Goal: Contribute content: Contribute content

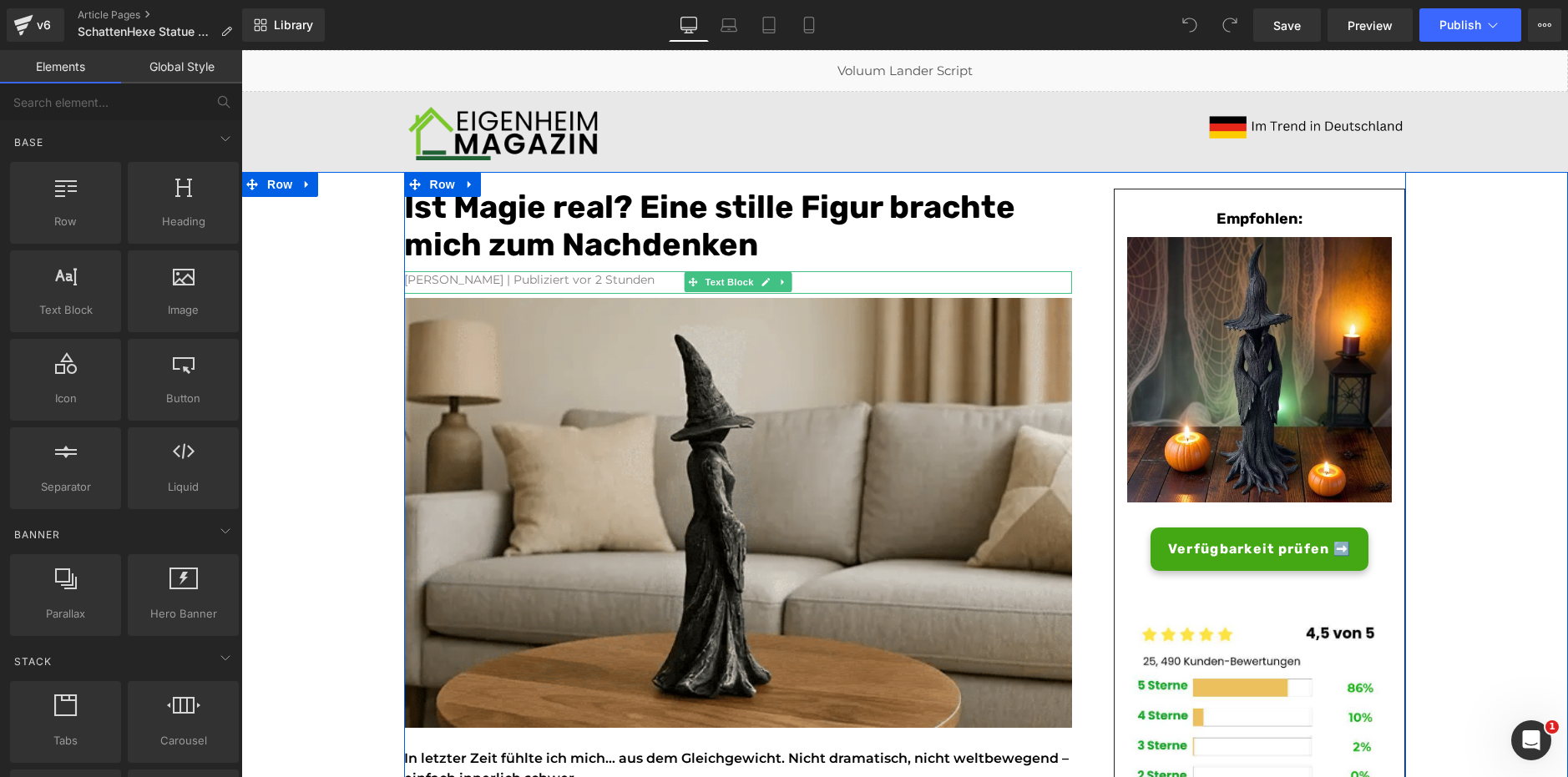
click at [528, 277] on font "[PERSON_NAME] | Publiziert vor 2 Stunden" at bounding box center [529, 279] width 251 height 15
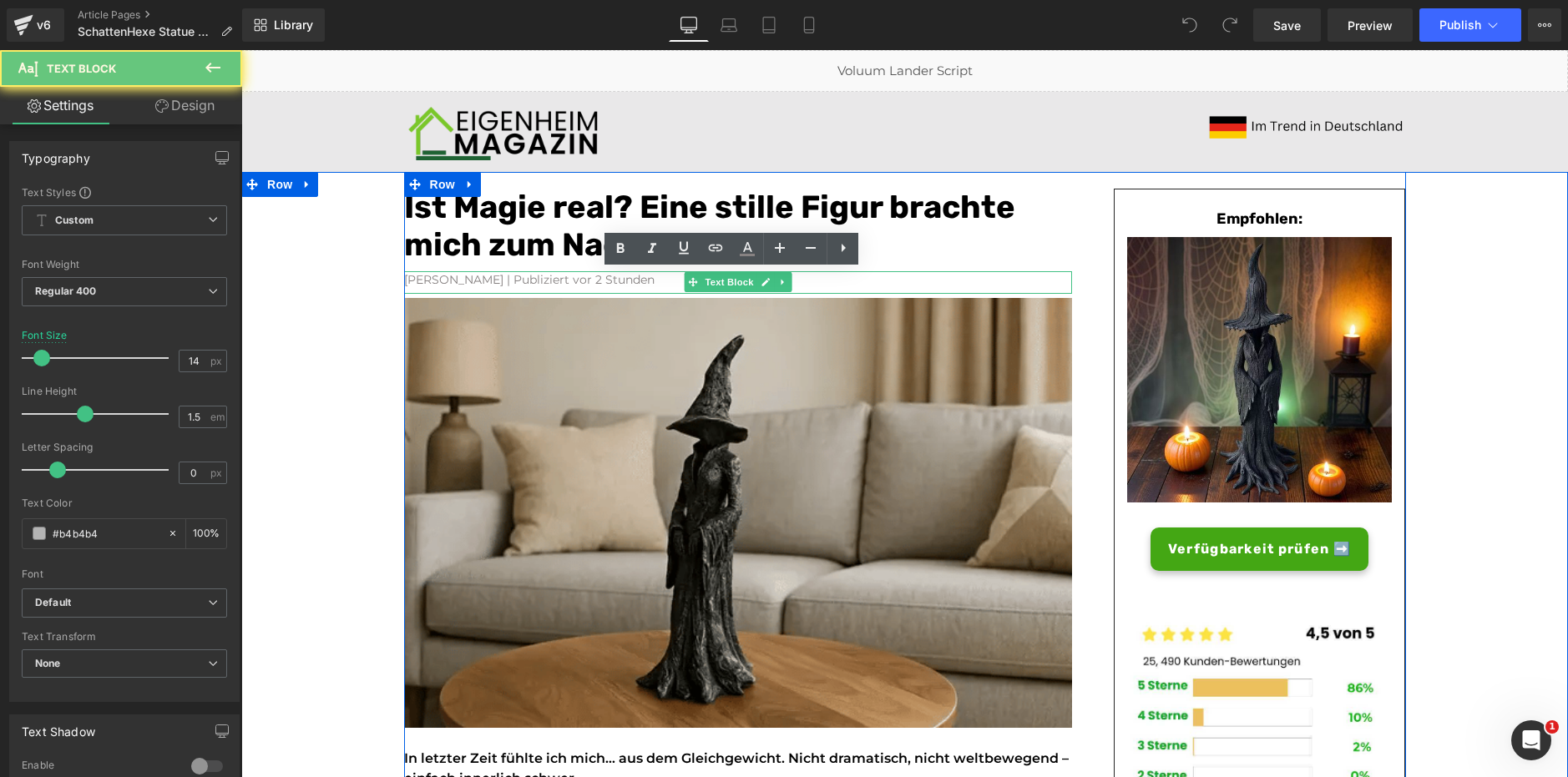
click at [528, 277] on font "[PERSON_NAME] | Publiziert vor 2 Stunden" at bounding box center [529, 279] width 251 height 15
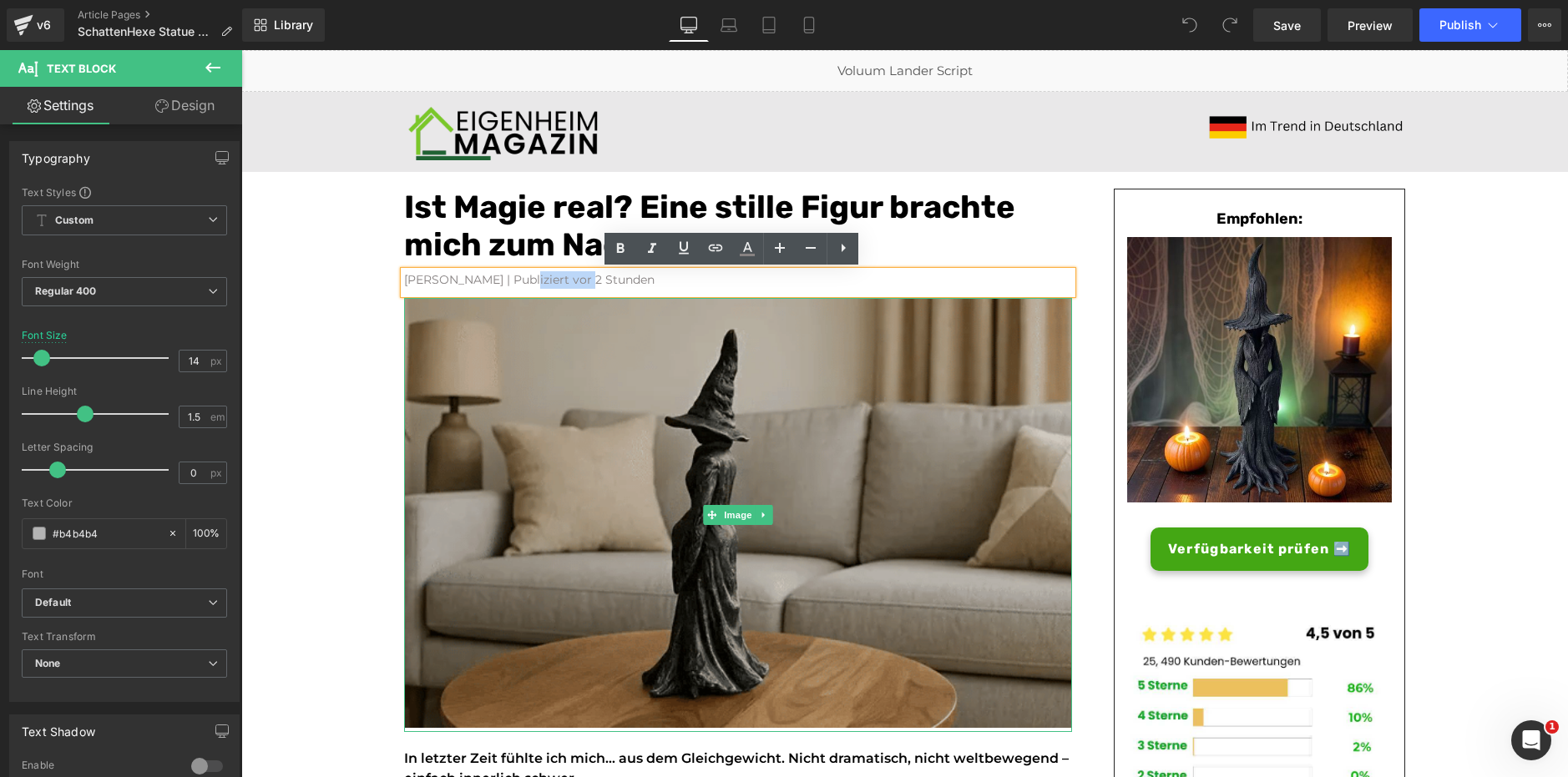
paste div
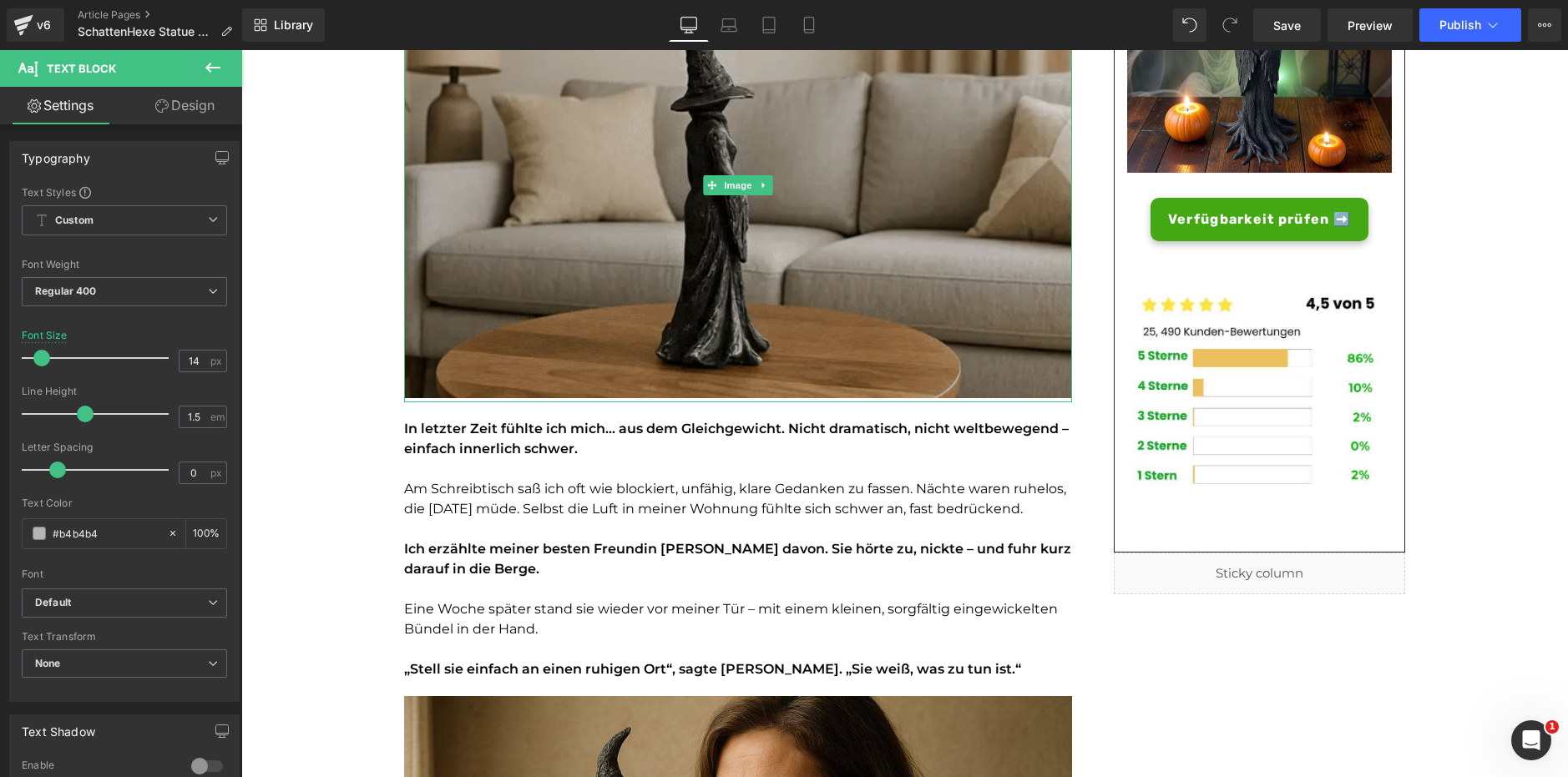
scroll to position [350, 0]
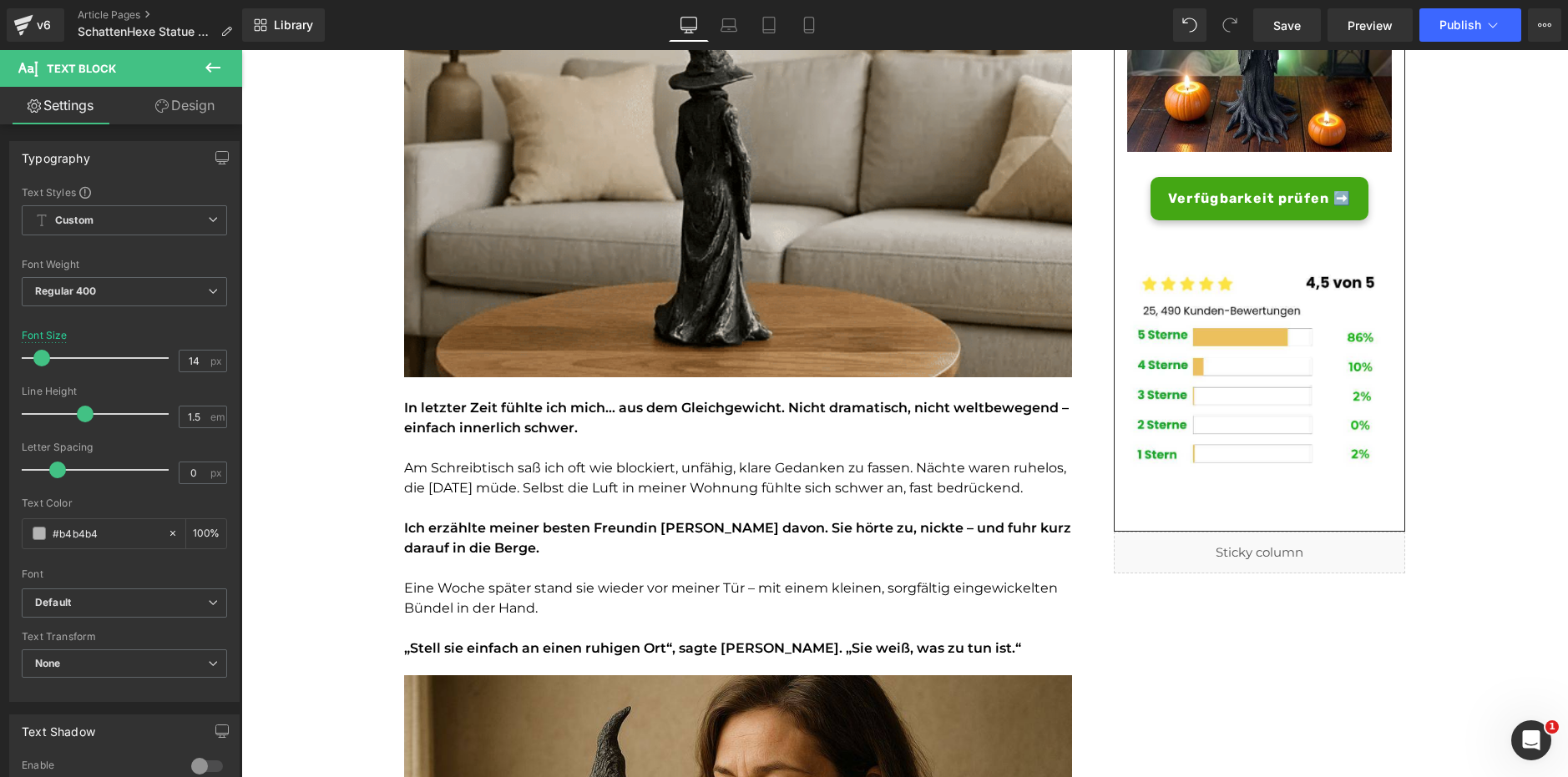
click at [557, 418] on p "In letzter Zeit fühlte ich mich… aus dem Gleichgewicht. Nicht dramatisch, nicht…" at bounding box center [738, 418] width 668 height 40
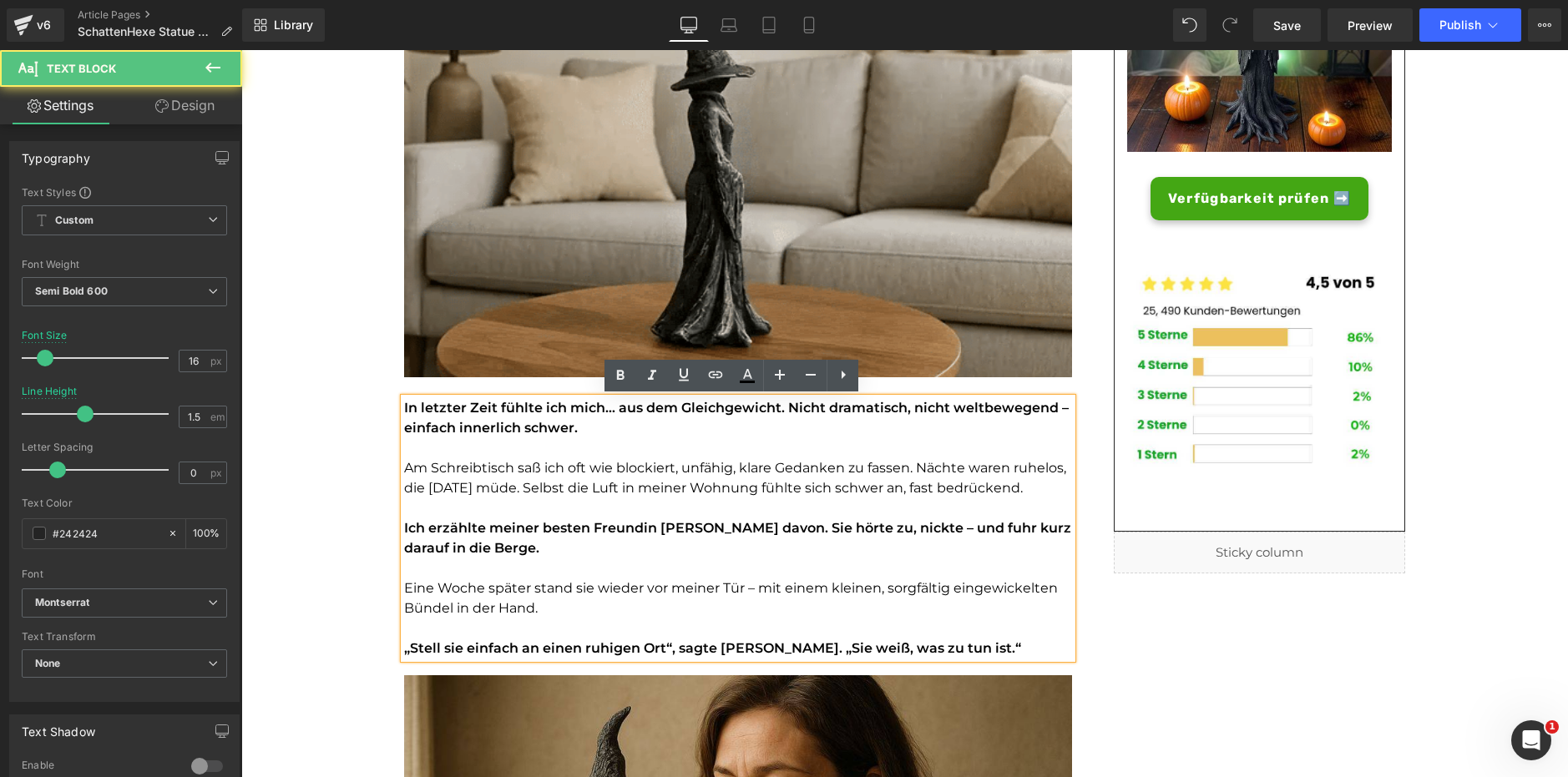
click at [554, 538] on p "Ich erzählte meiner besten Freundin Ellie davon. Sie hörte zu, nickte – und fuh…" at bounding box center [738, 538] width 668 height 40
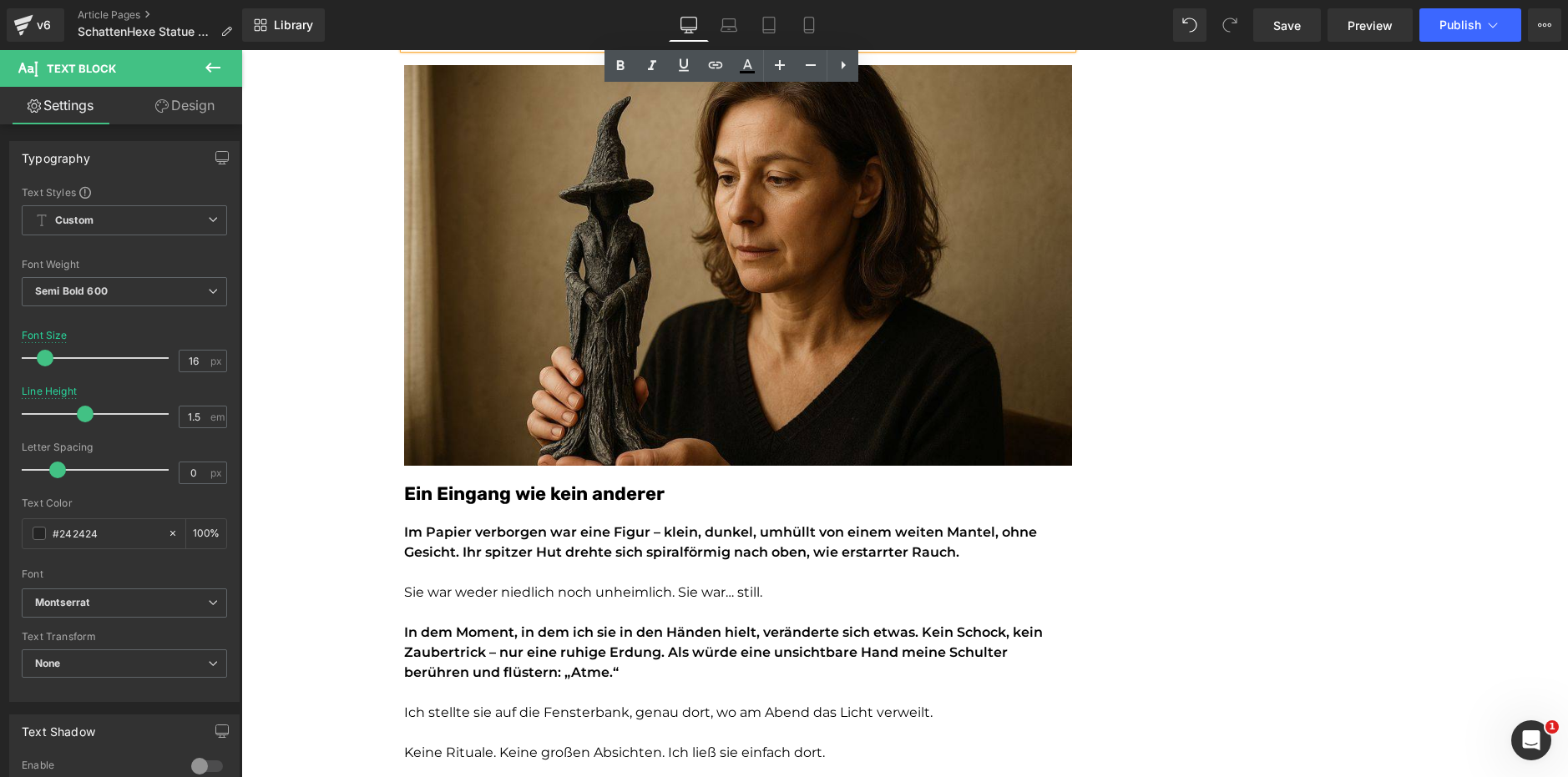
scroll to position [965, 0]
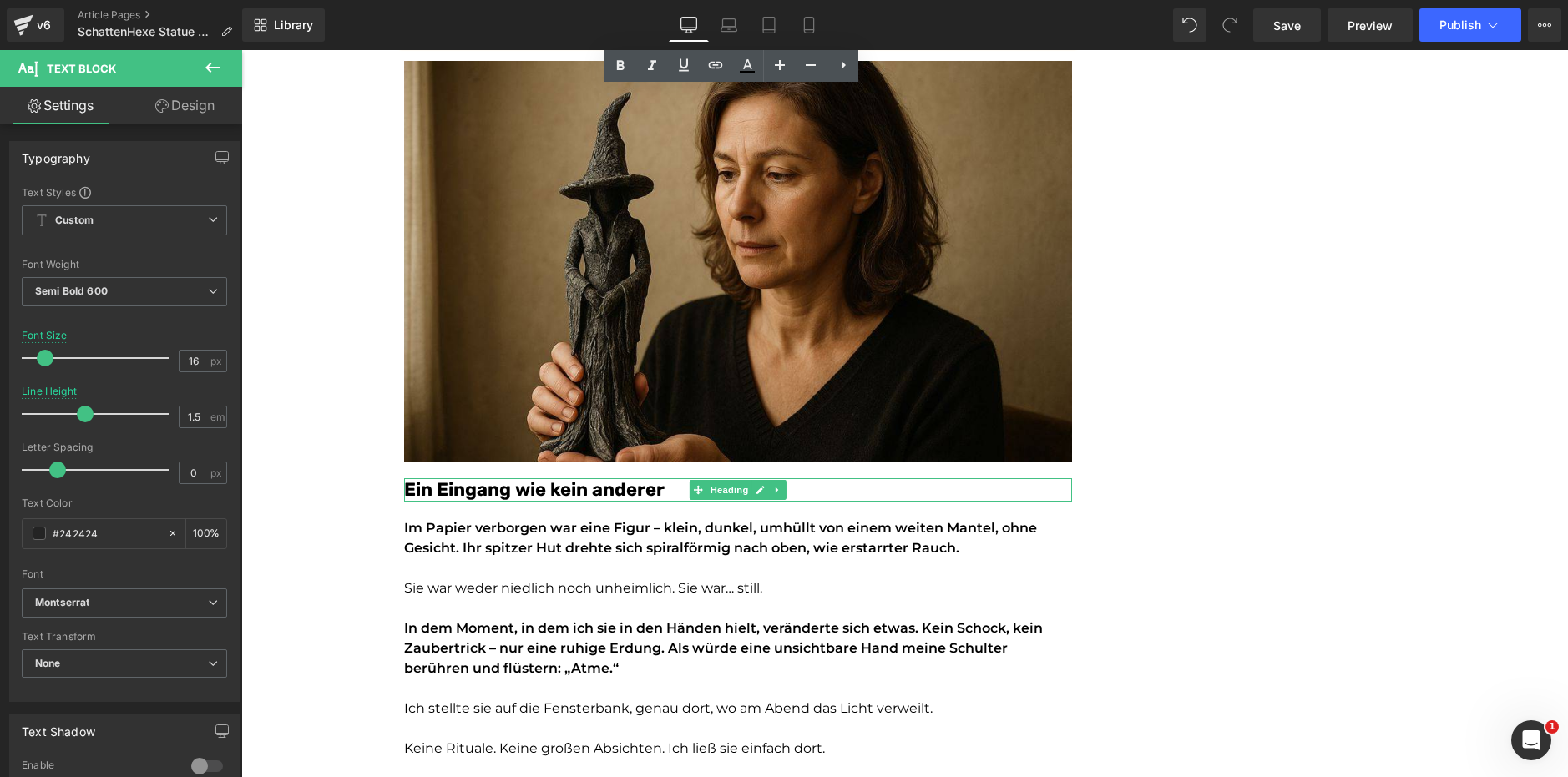
click at [559, 492] on font "Ein Eingang wie kein anderer" at bounding box center [535, 489] width 261 height 22
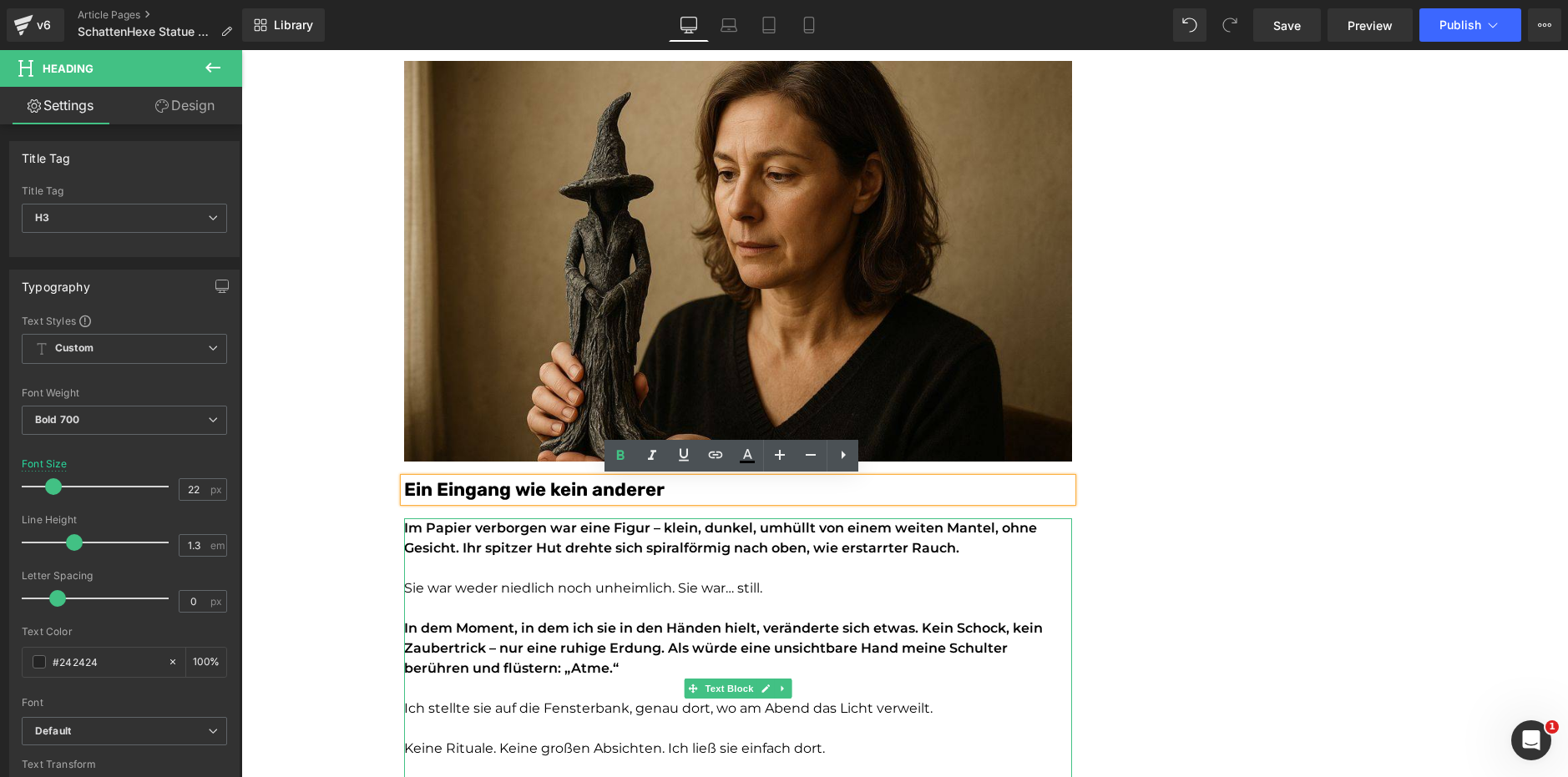
click at [538, 582] on font "Sie war weder niedlich noch unheimlich. Sie war… still." at bounding box center [583, 588] width 359 height 16
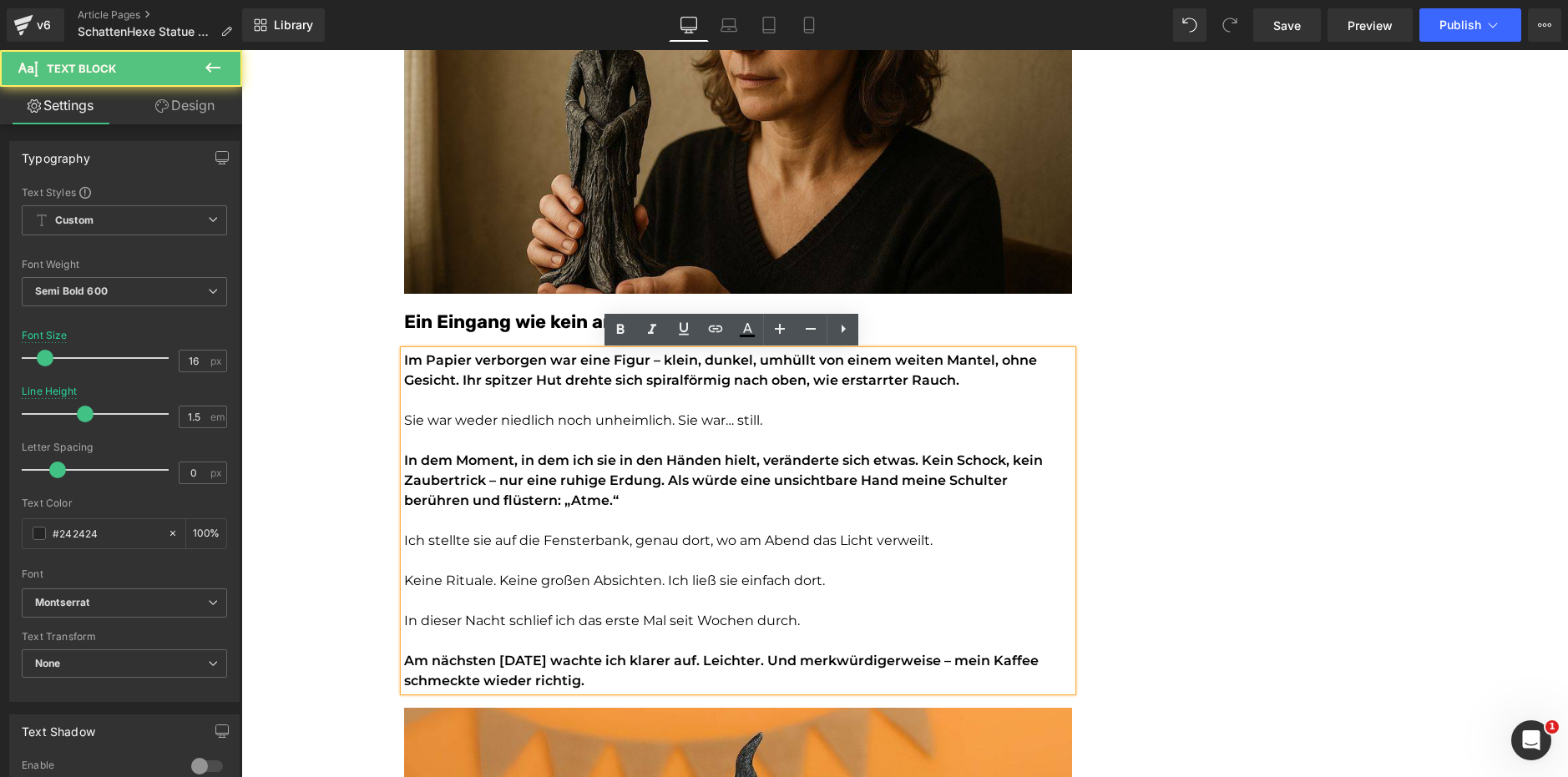
scroll to position [1134, 0]
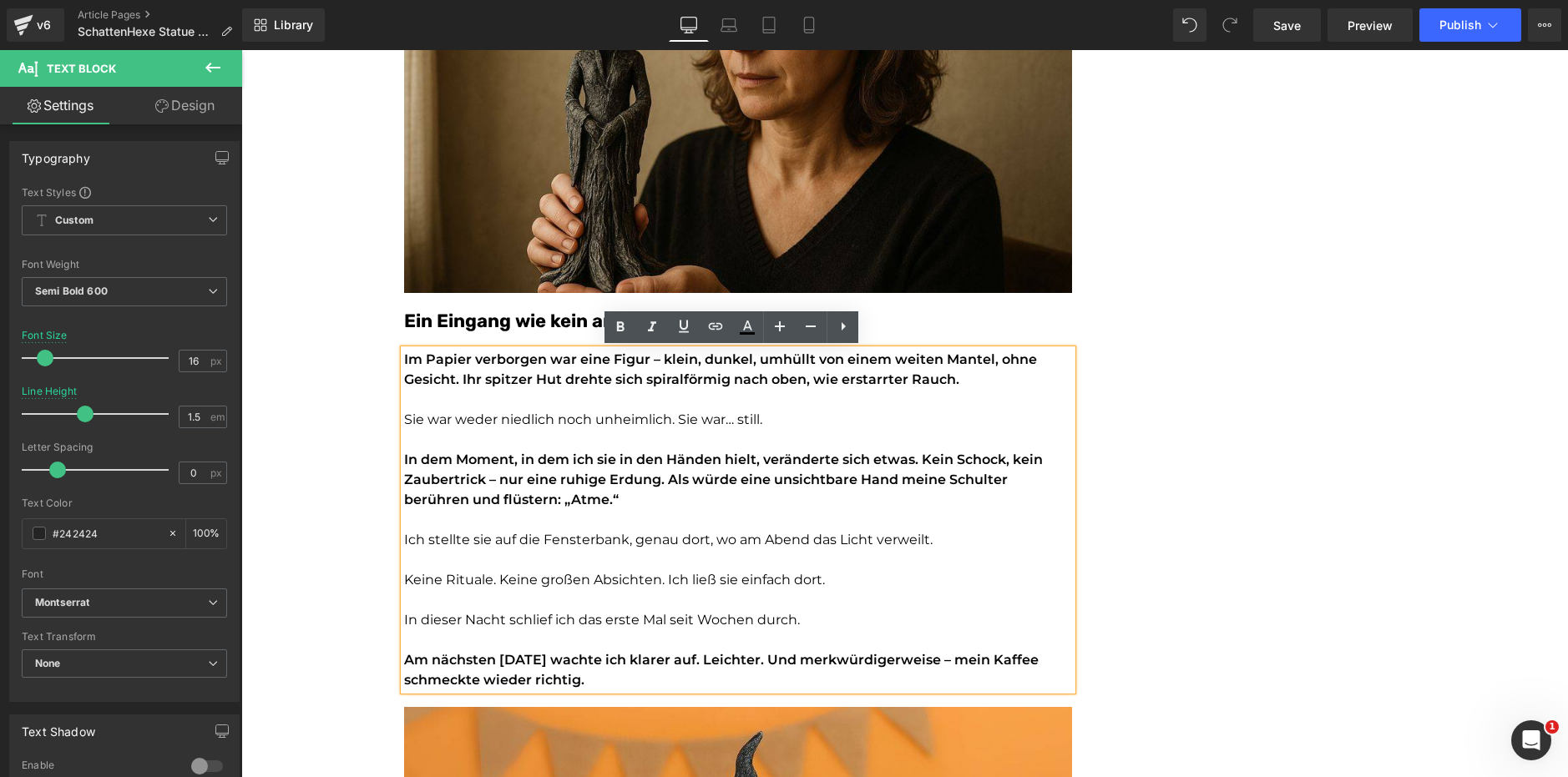
click at [431, 397] on p at bounding box center [738, 400] width 668 height 20
click at [435, 458] on font "In dem Moment, in dem ich sie in den Händen hielt, veränderte sich etwas. Kein …" at bounding box center [723, 480] width 639 height 56
drag, startPoint x: 466, startPoint y: 614, endPoint x: 467, endPoint y: 635, distance: 21.0
click at [466, 616] on font "In dieser Nacht schlief ich das erste Mal seit Wochen durch." at bounding box center [602, 620] width 395 height 16
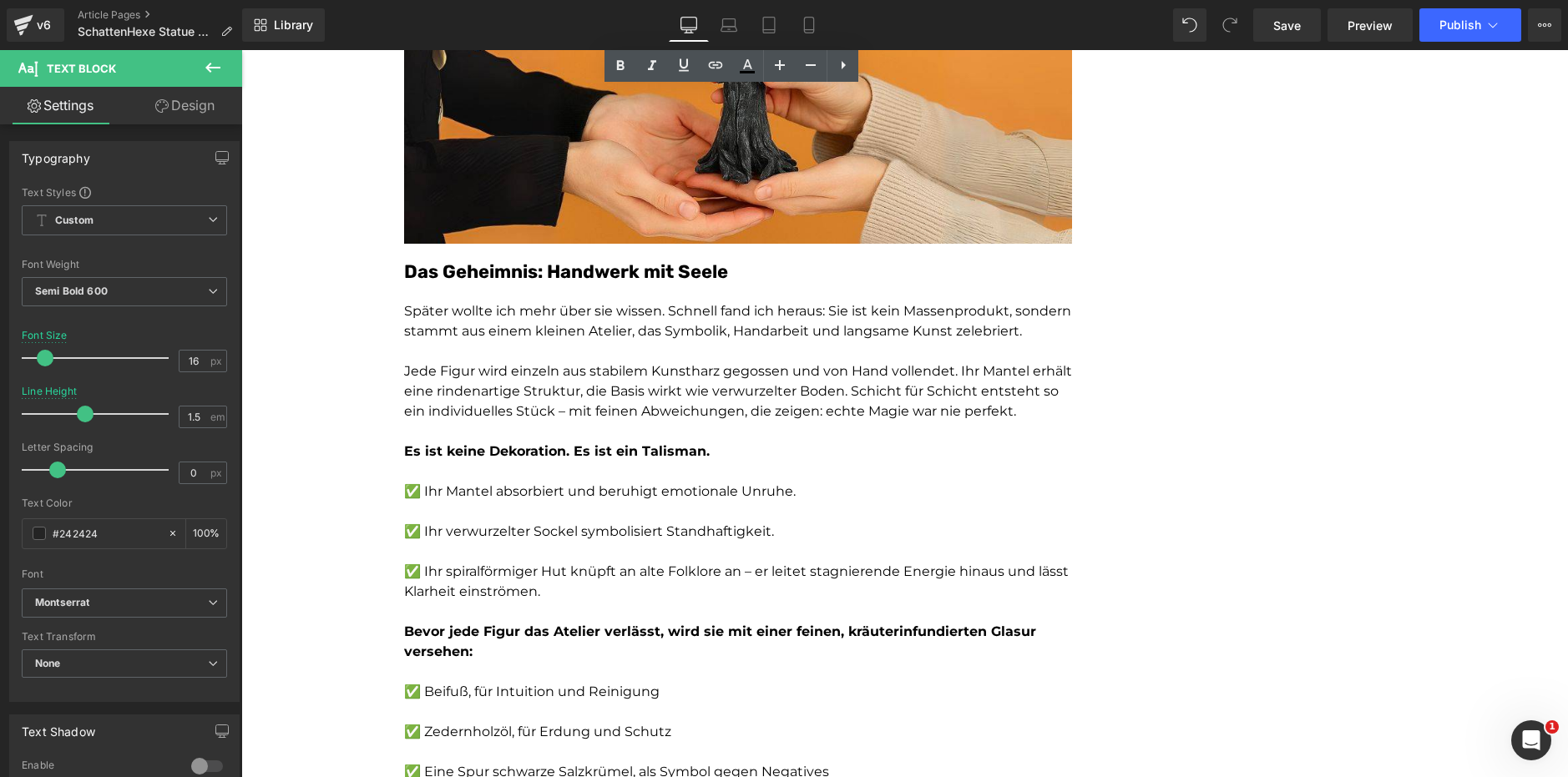
scroll to position [2049, 0]
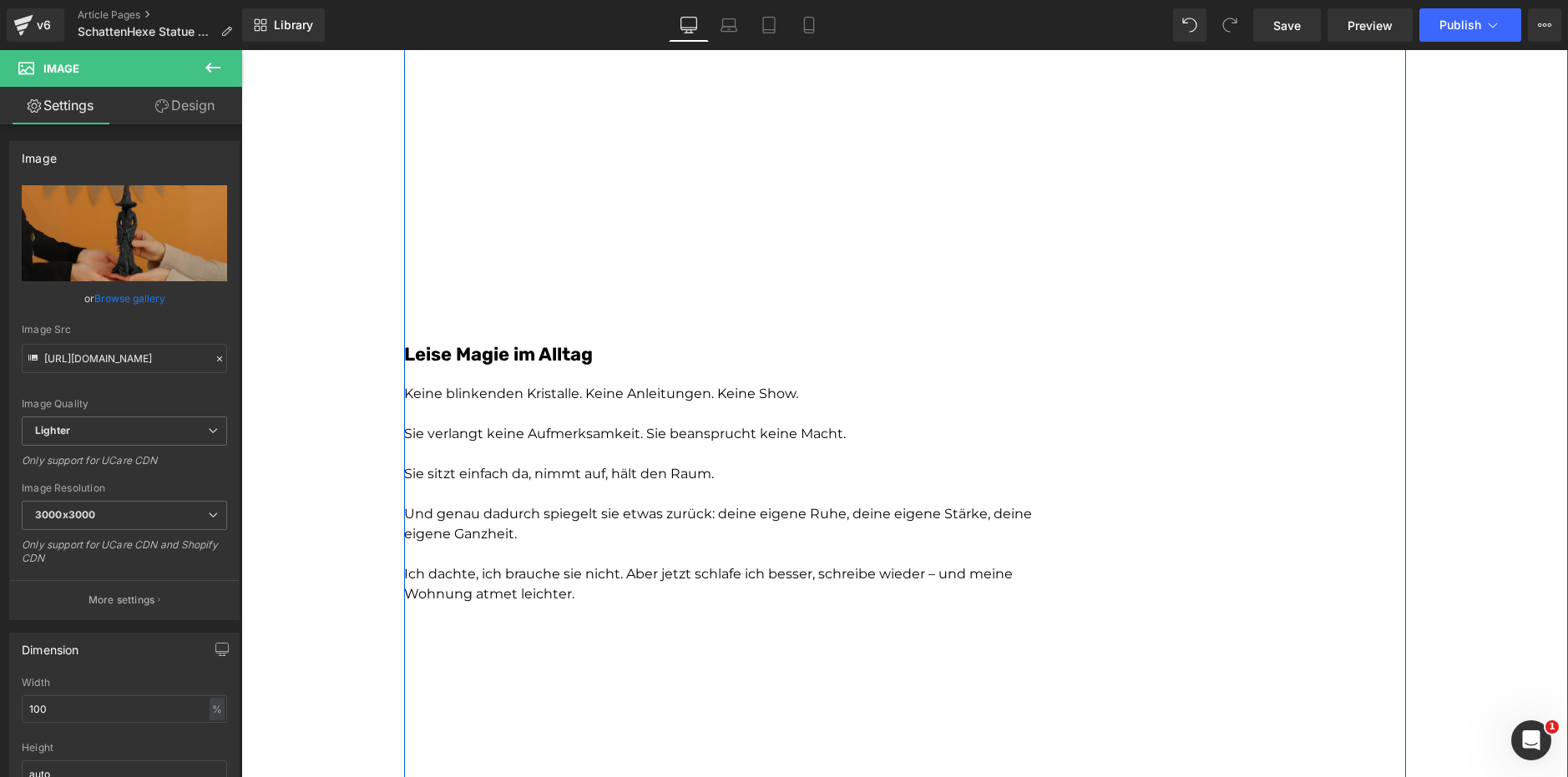
scroll to position [2980, 0]
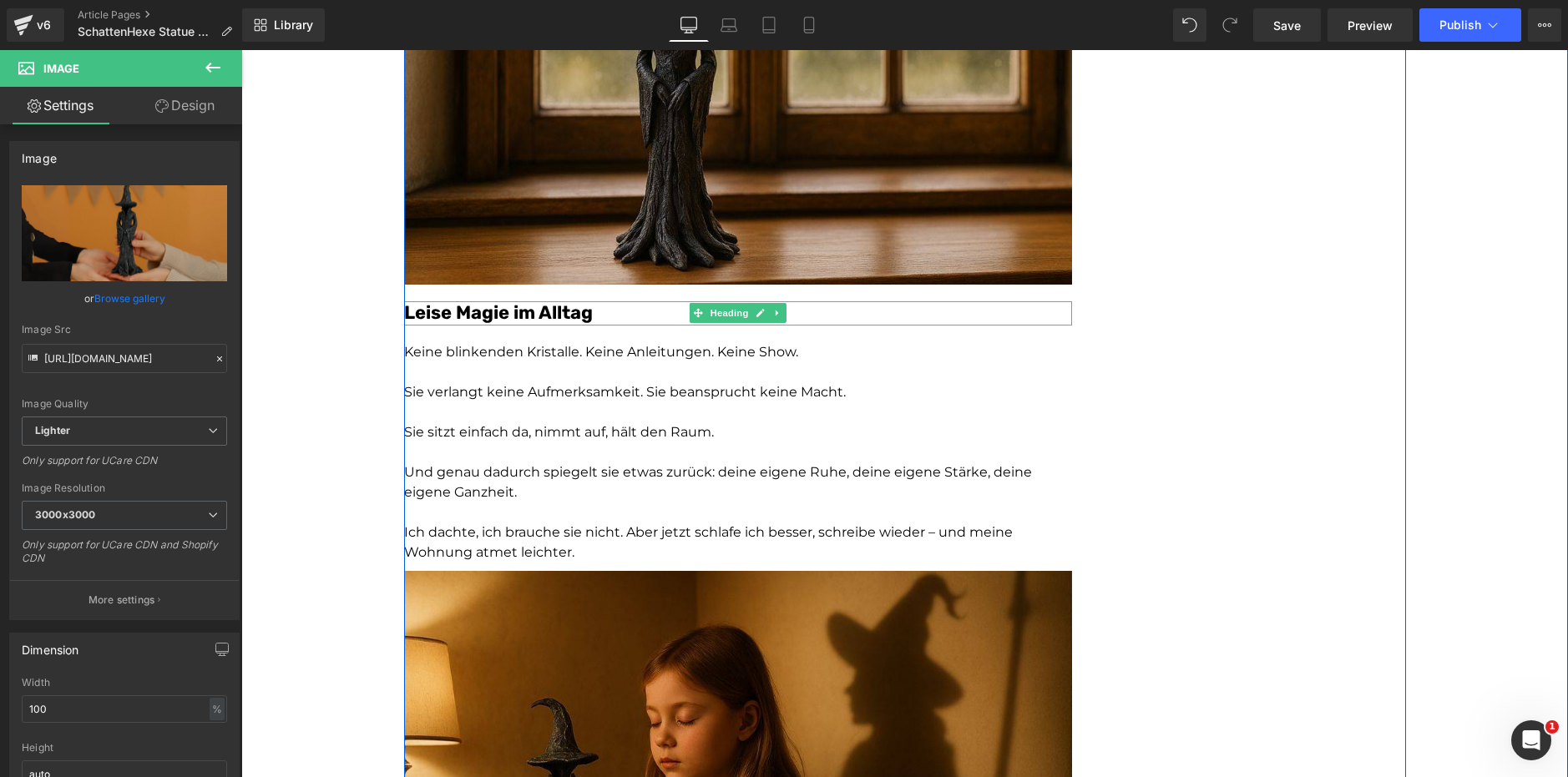
click at [442, 312] on font "Leise Magie im Alltag" at bounding box center [499, 312] width 189 height 22
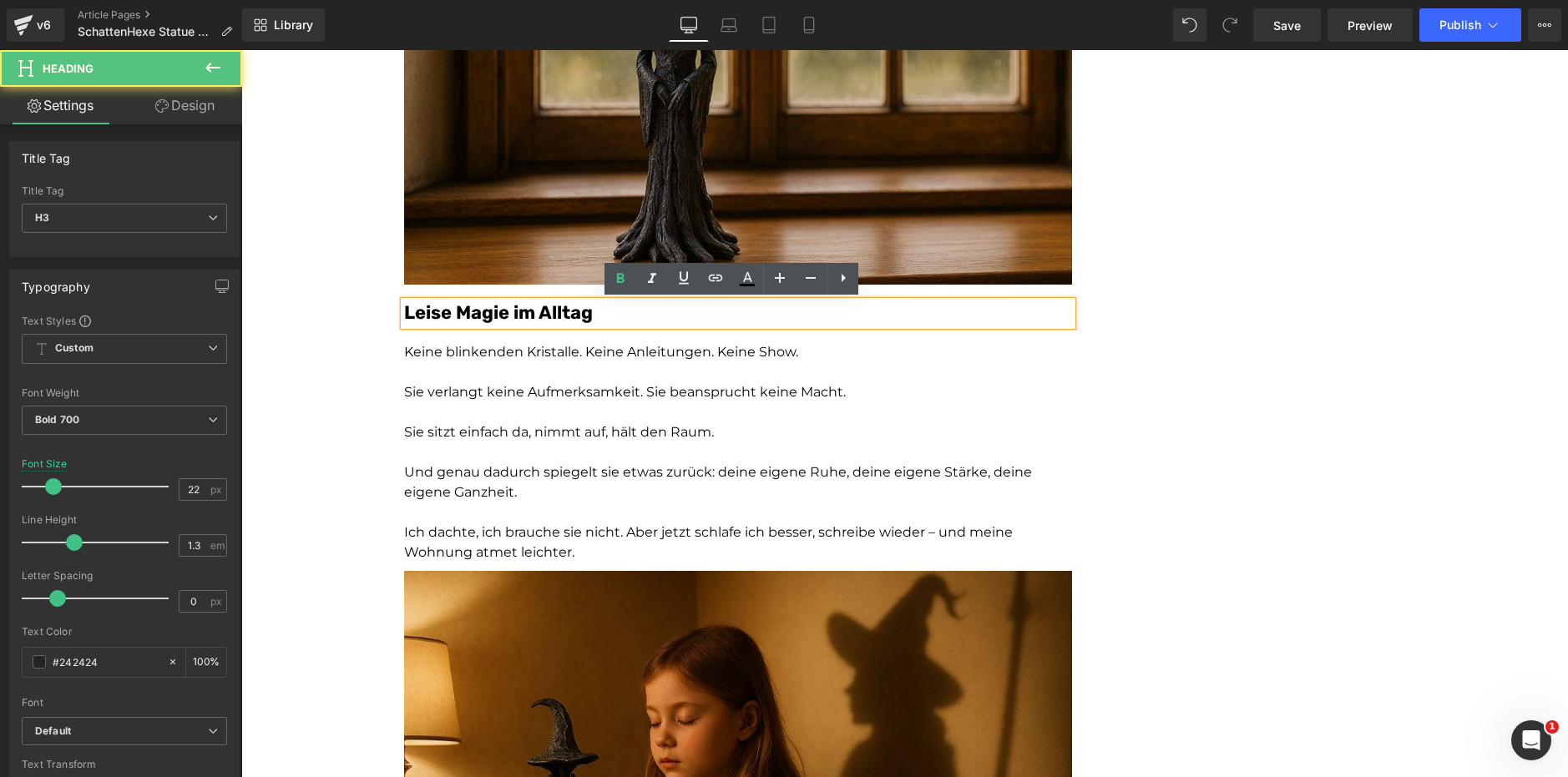
click at [490, 422] on p "Sie sitzt einfach da, nimmt auf, hält den Raum." at bounding box center [738, 432] width 668 height 20
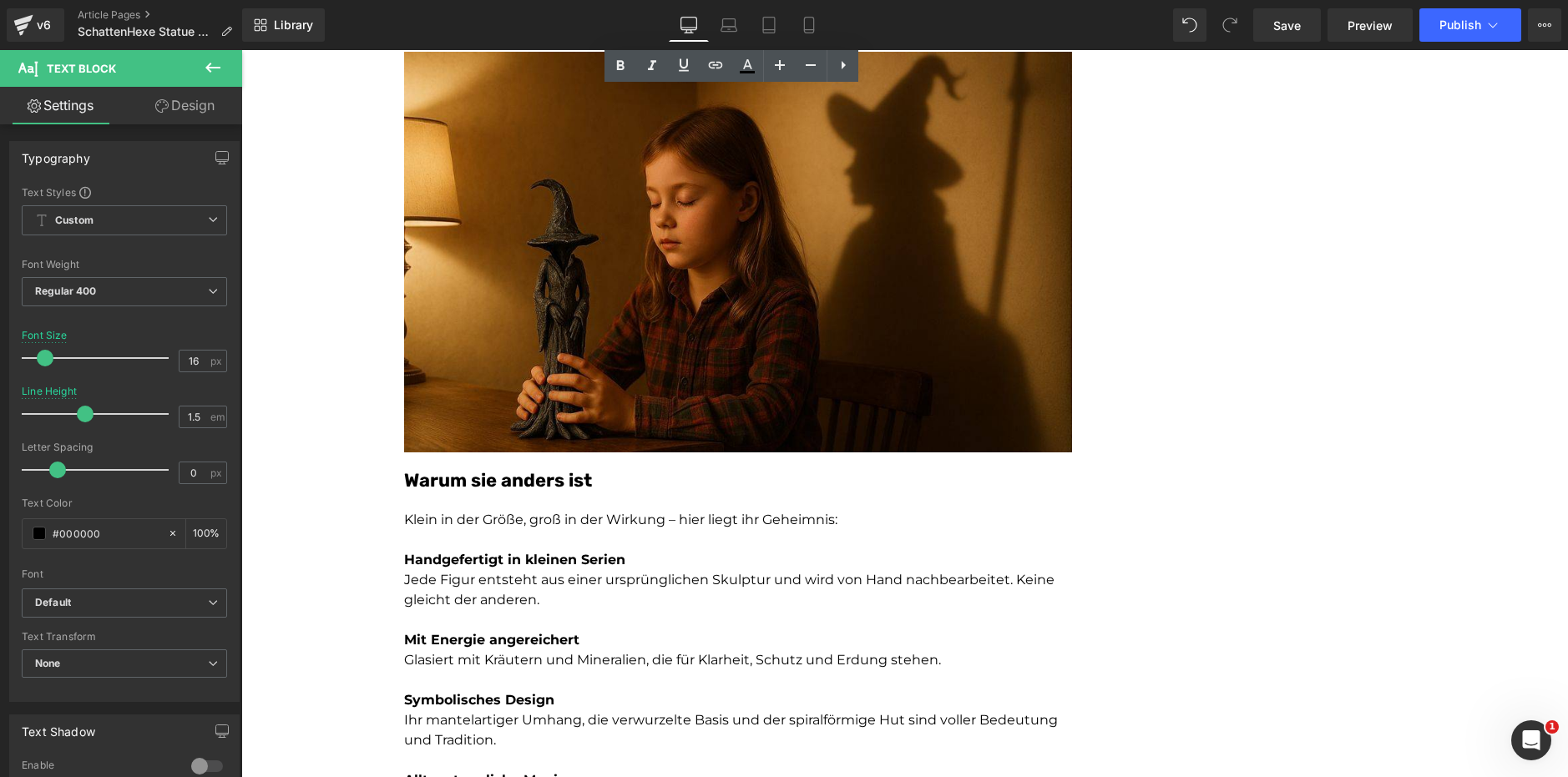
scroll to position [3501, 0]
click at [519, 479] on font "Warum sie anders ist" at bounding box center [498, 479] width 188 height 22
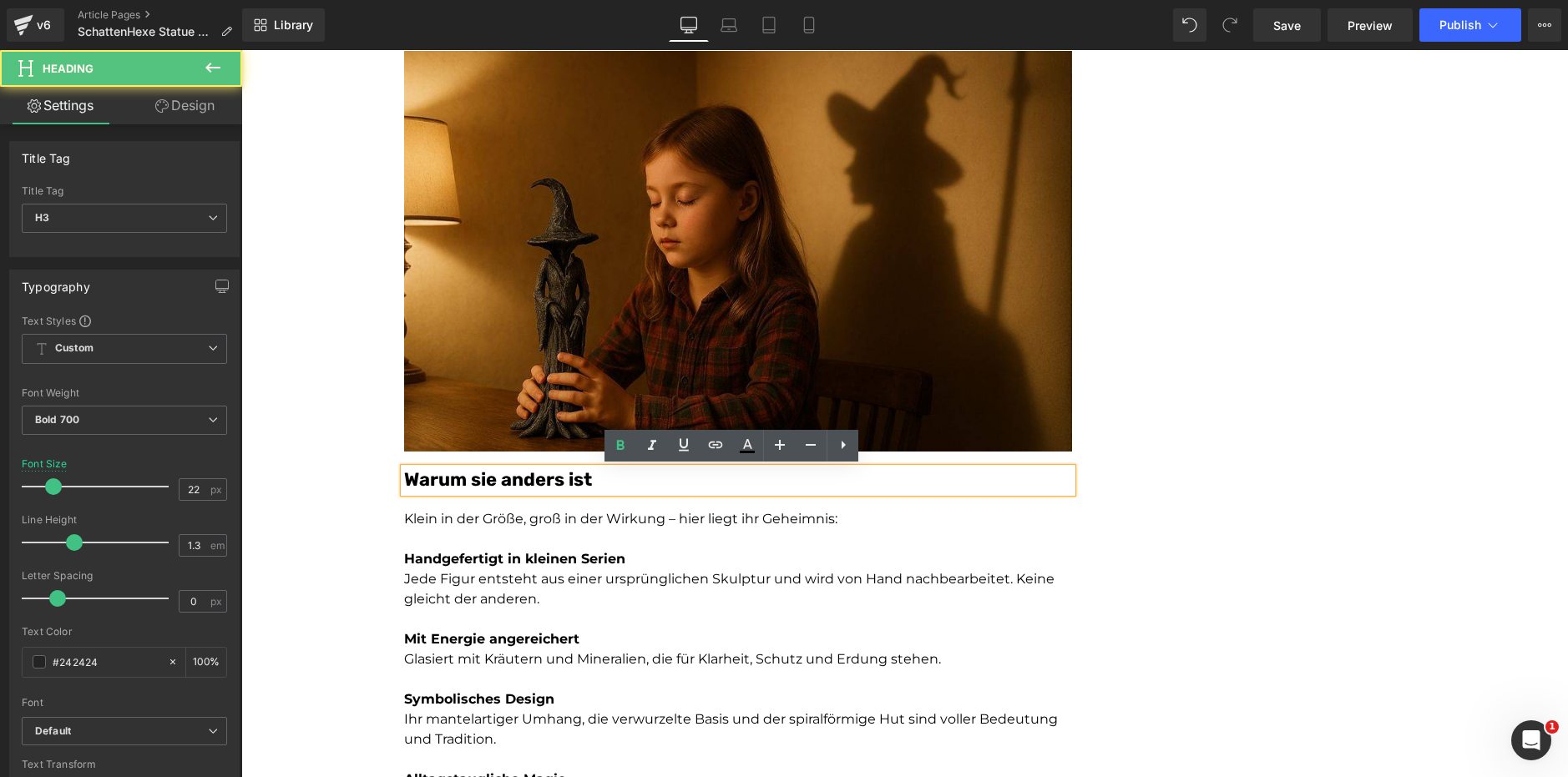
click at [515, 522] on p "Klein in der Größe, groß in der Wirkung – hier liegt ihr Geheimnis:" at bounding box center [738, 519] width 668 height 20
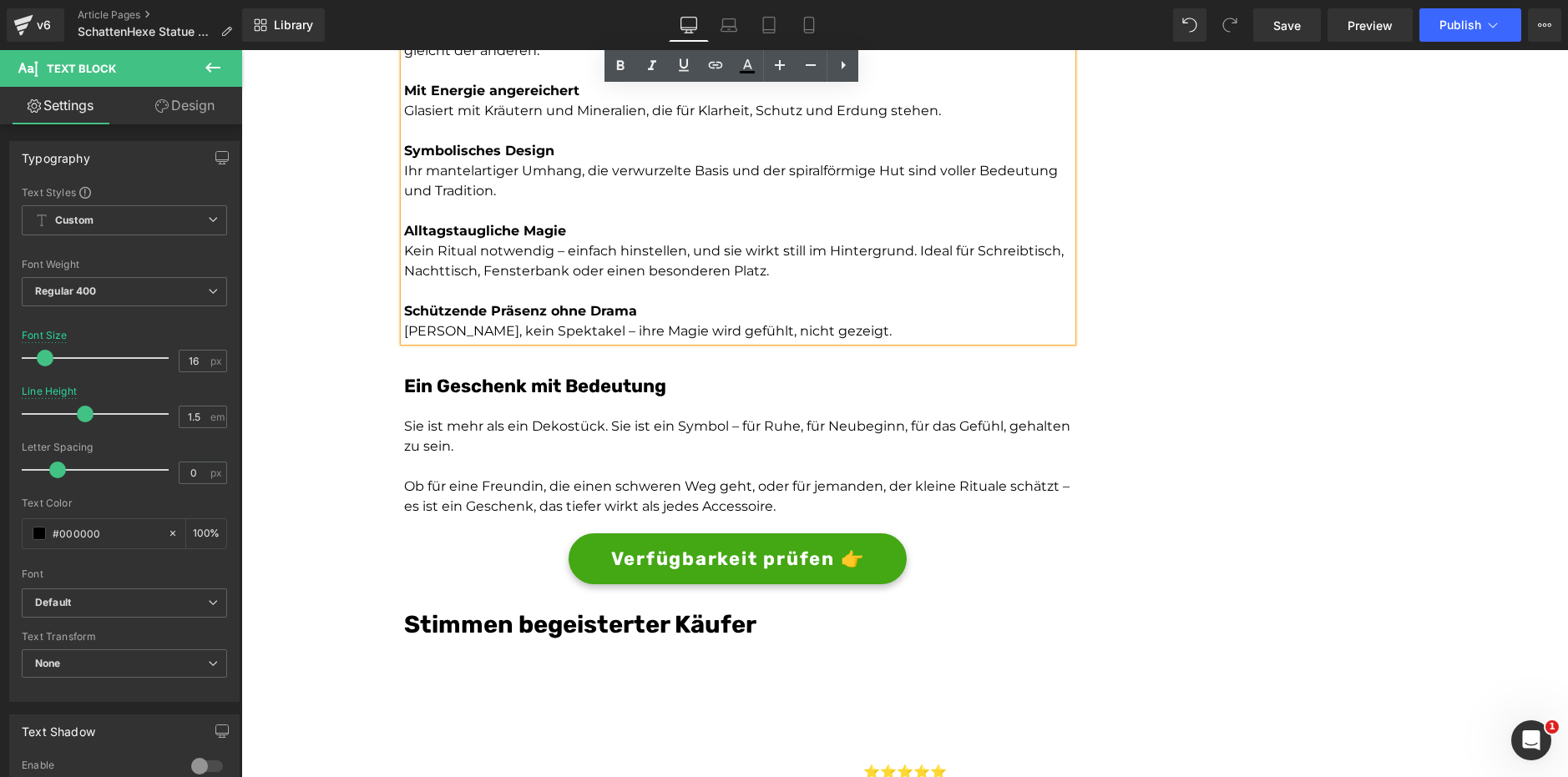
scroll to position [4049, 0]
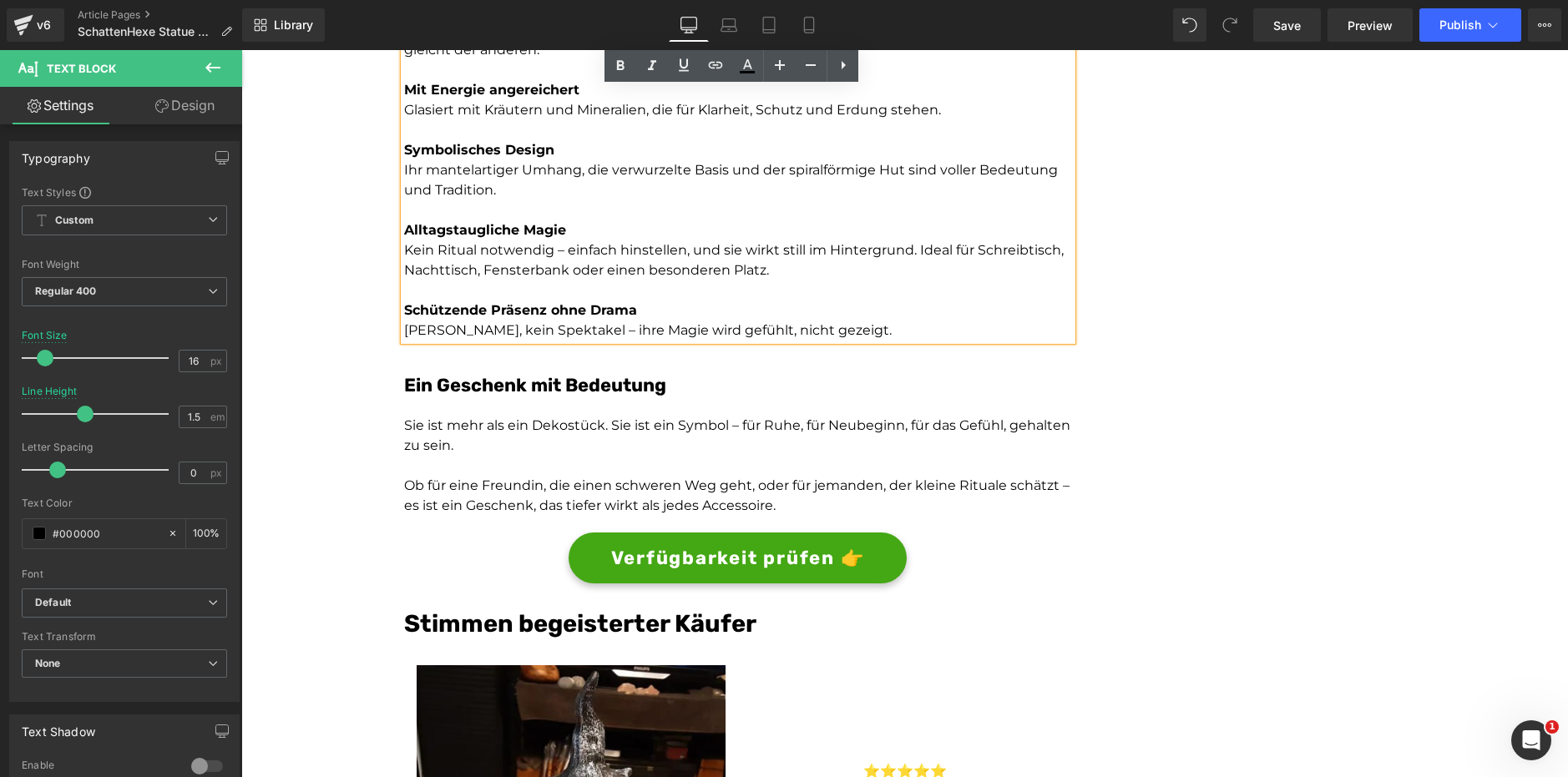
click at [526, 389] on font "Ein Geschenk mit Bedeutung" at bounding box center [536, 384] width 262 height 22
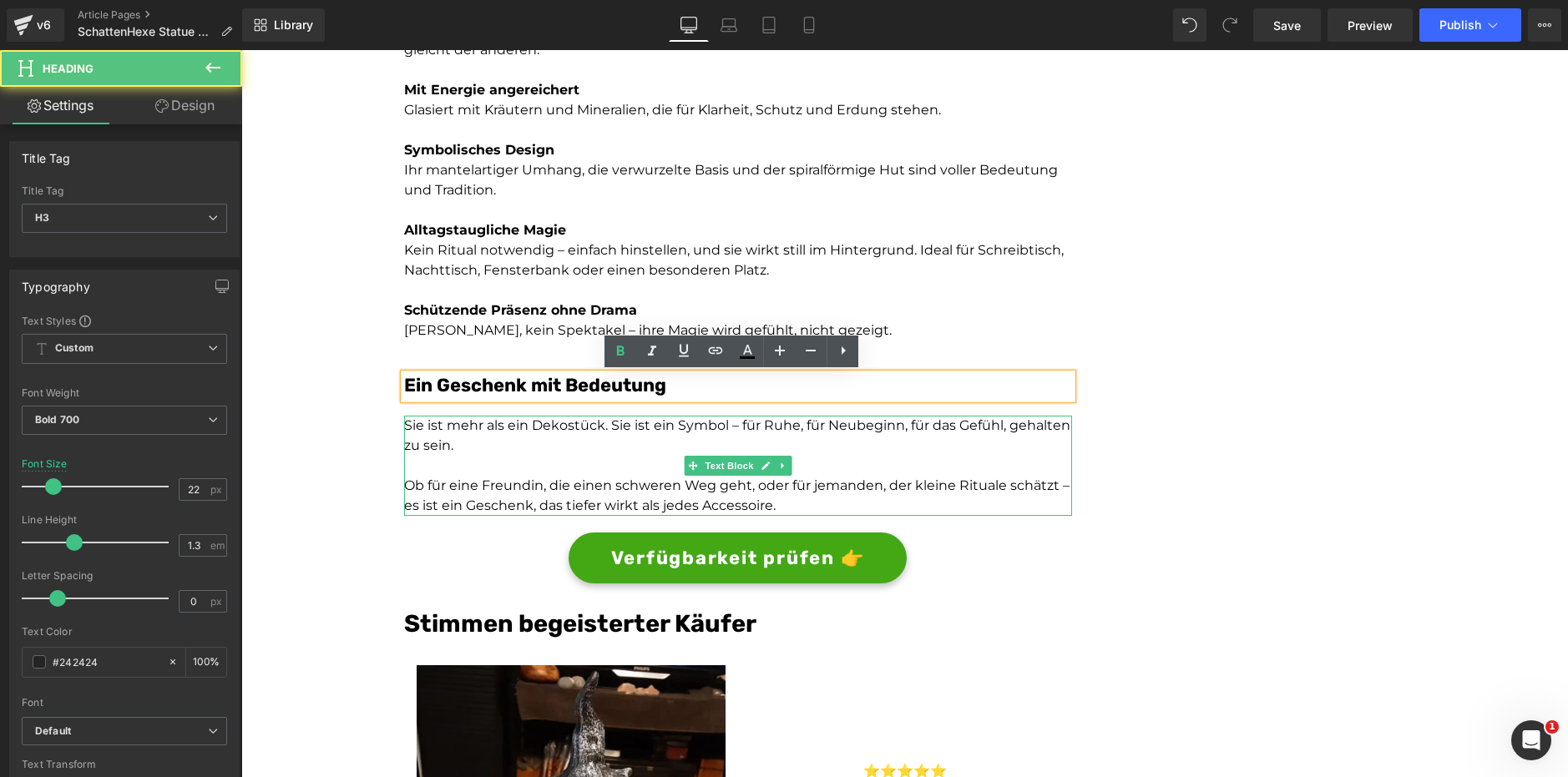
click at [522, 446] on p "Sie ist mehr als ein Dekostück. Sie ist ein Symbol – für Ruhe, für Neubeginn, f…" at bounding box center [738, 436] width 668 height 40
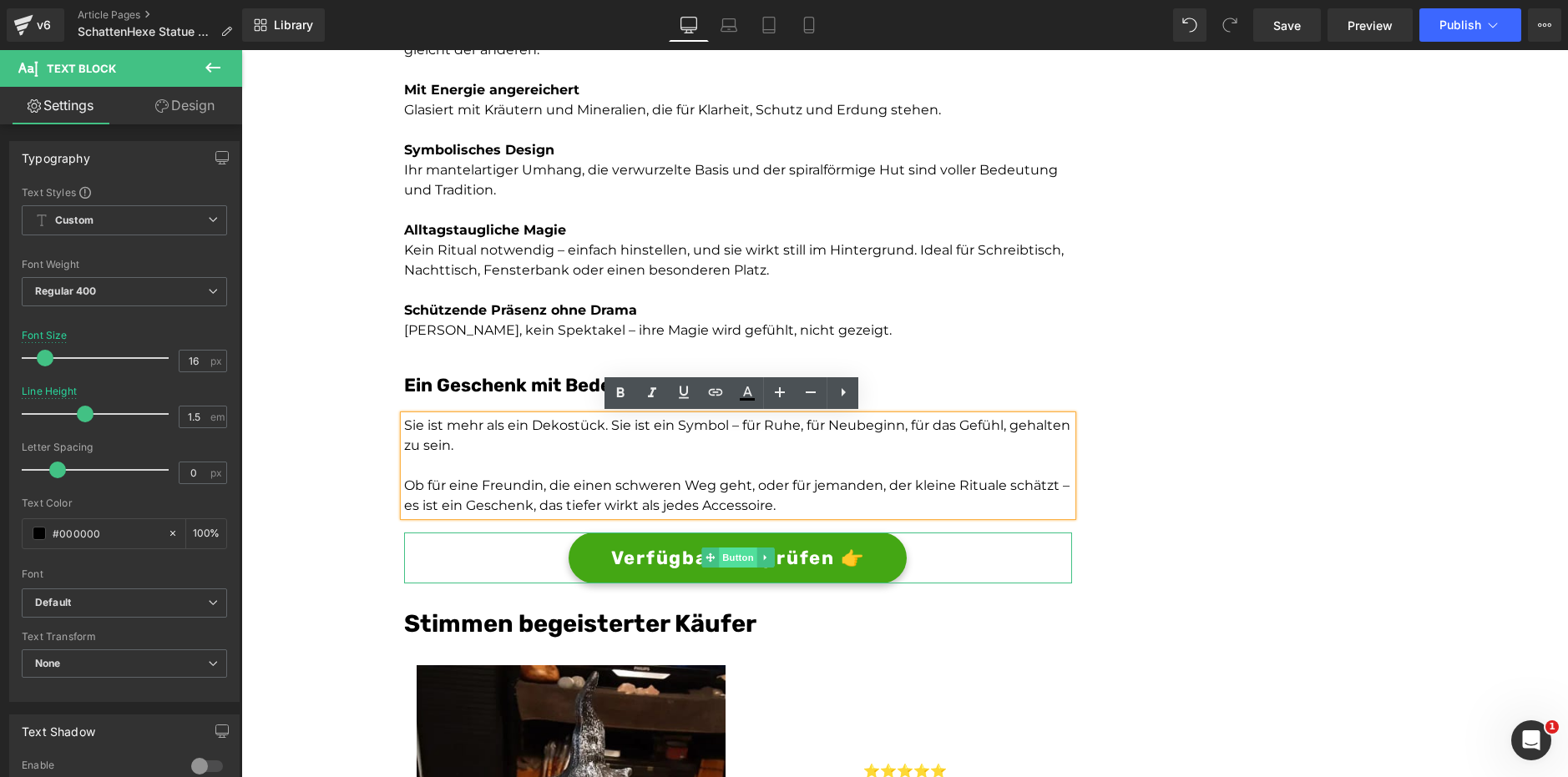
click at [731, 561] on span "Button" at bounding box center [738, 557] width 39 height 20
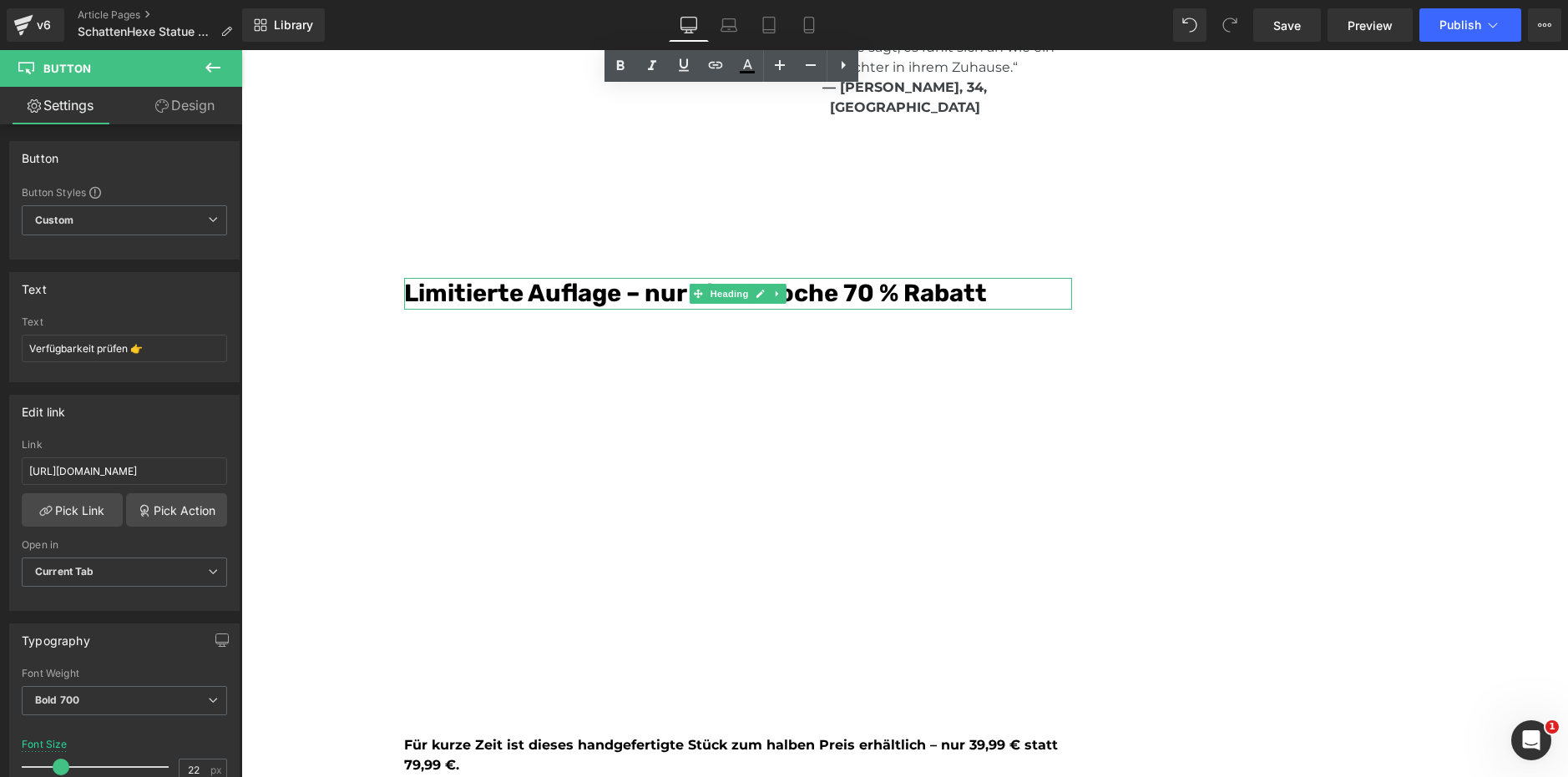
scroll to position [5696, 0]
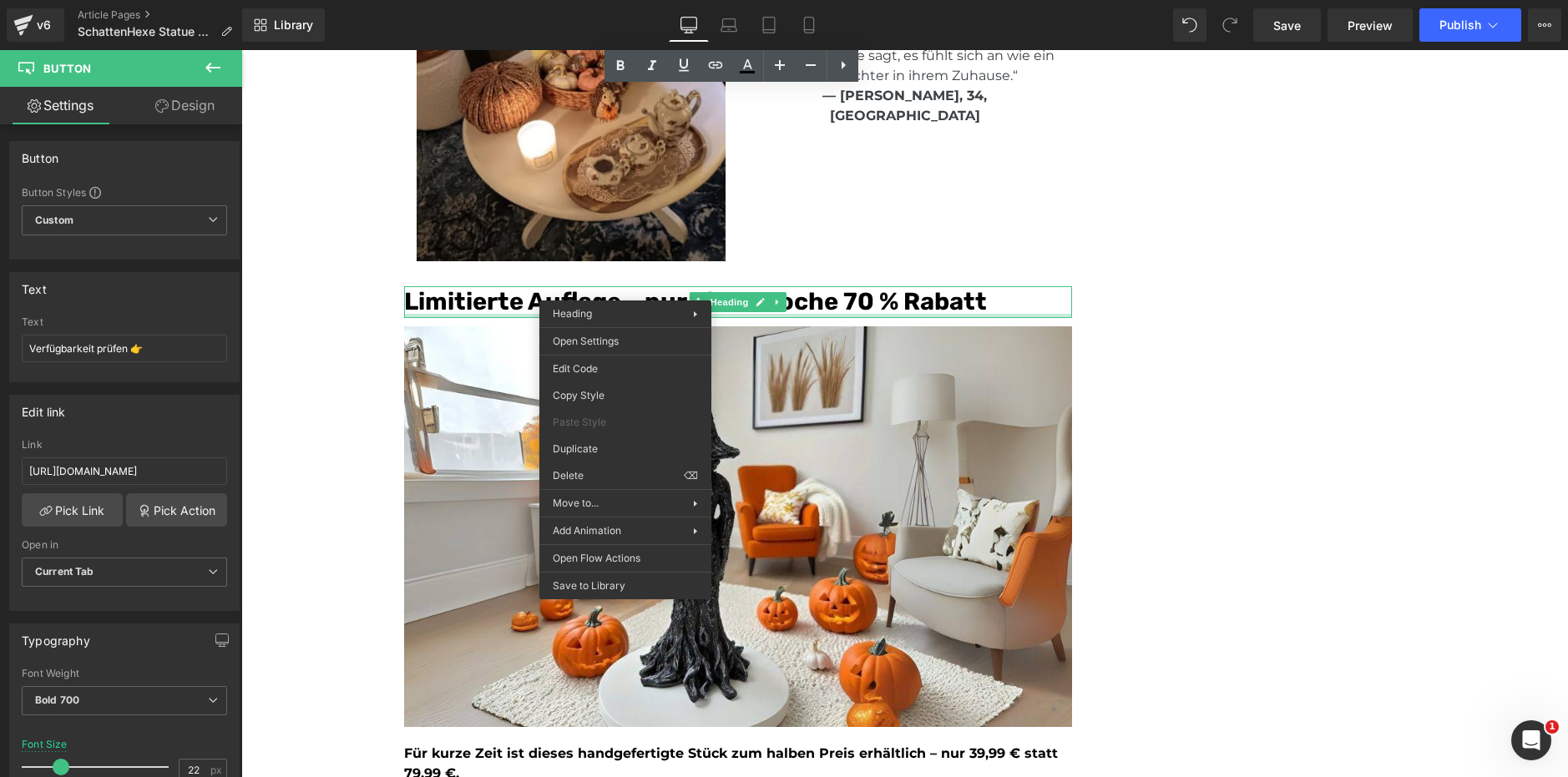
click at [866, 309] on font "Limitierte Auflage – nur diese Woche 70 % Rabatt" at bounding box center [695, 302] width 583 height 29
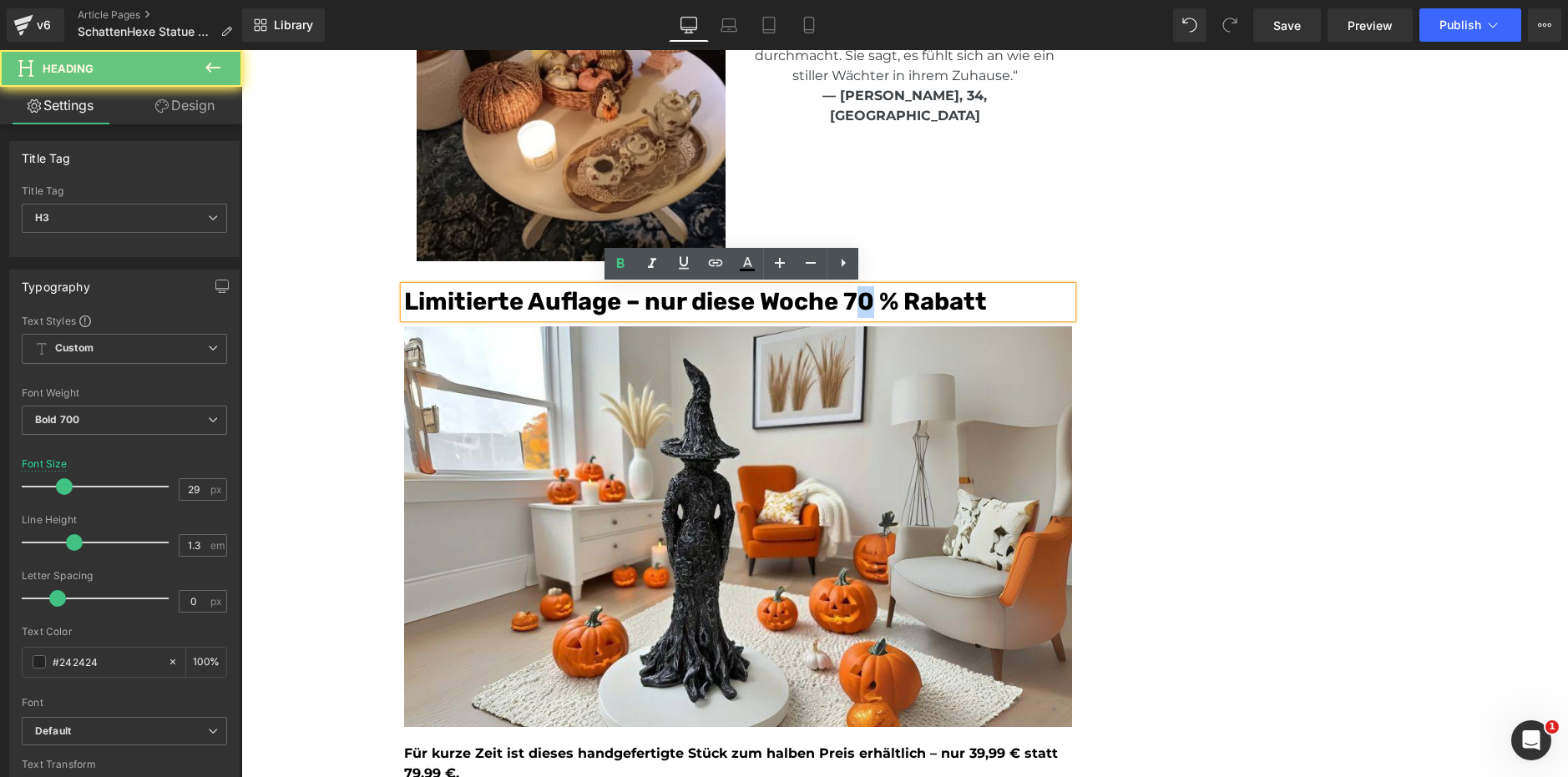
click at [862, 306] on font "Limitierte Auflage – nur diese Woche 70 % Rabatt" at bounding box center [695, 302] width 583 height 29
click at [854, 304] on font "Limitierte Auflage – nur diese Woche 70 % Rabatt" at bounding box center [695, 302] width 583 height 29
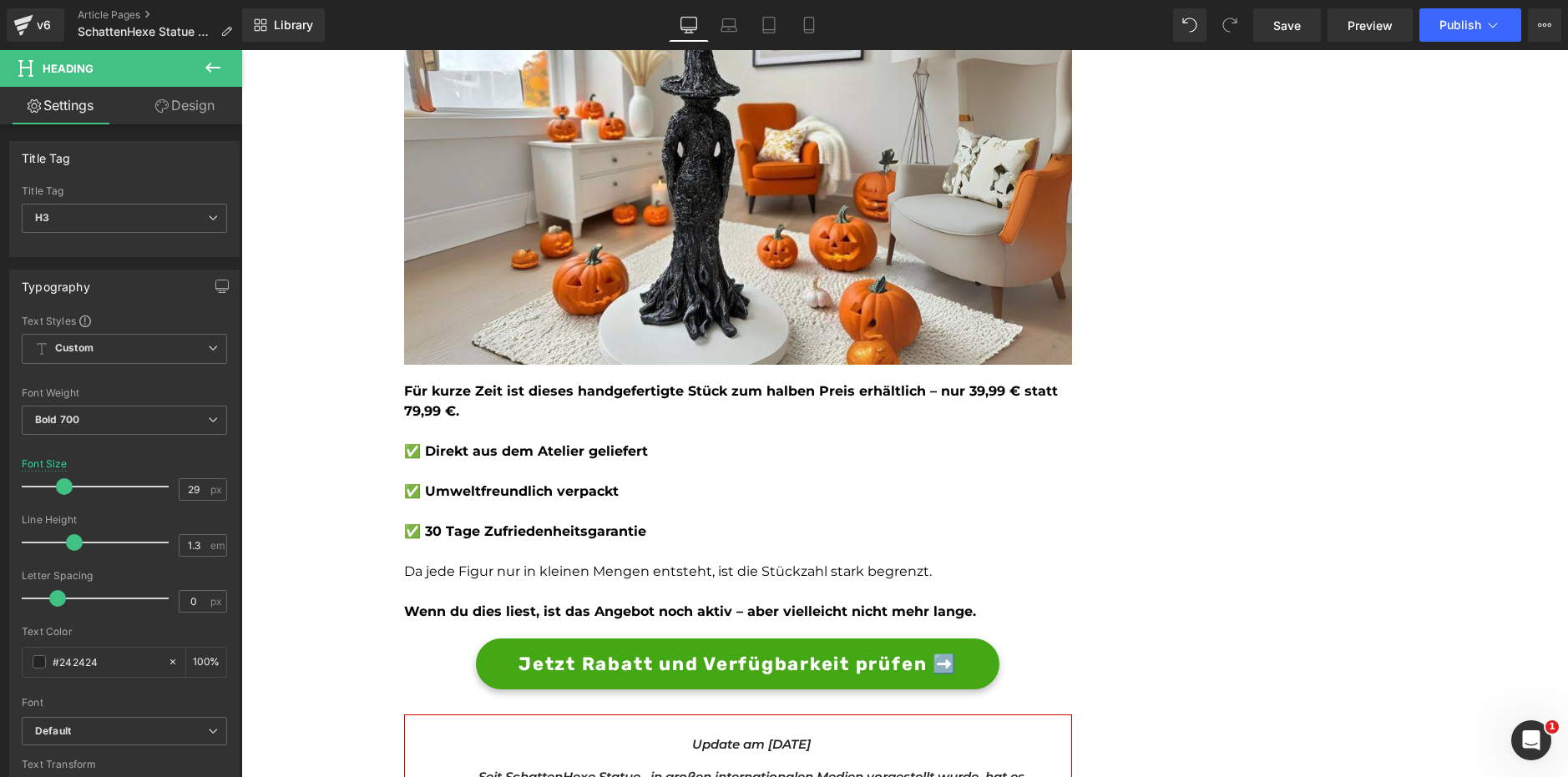
scroll to position [6059, 0]
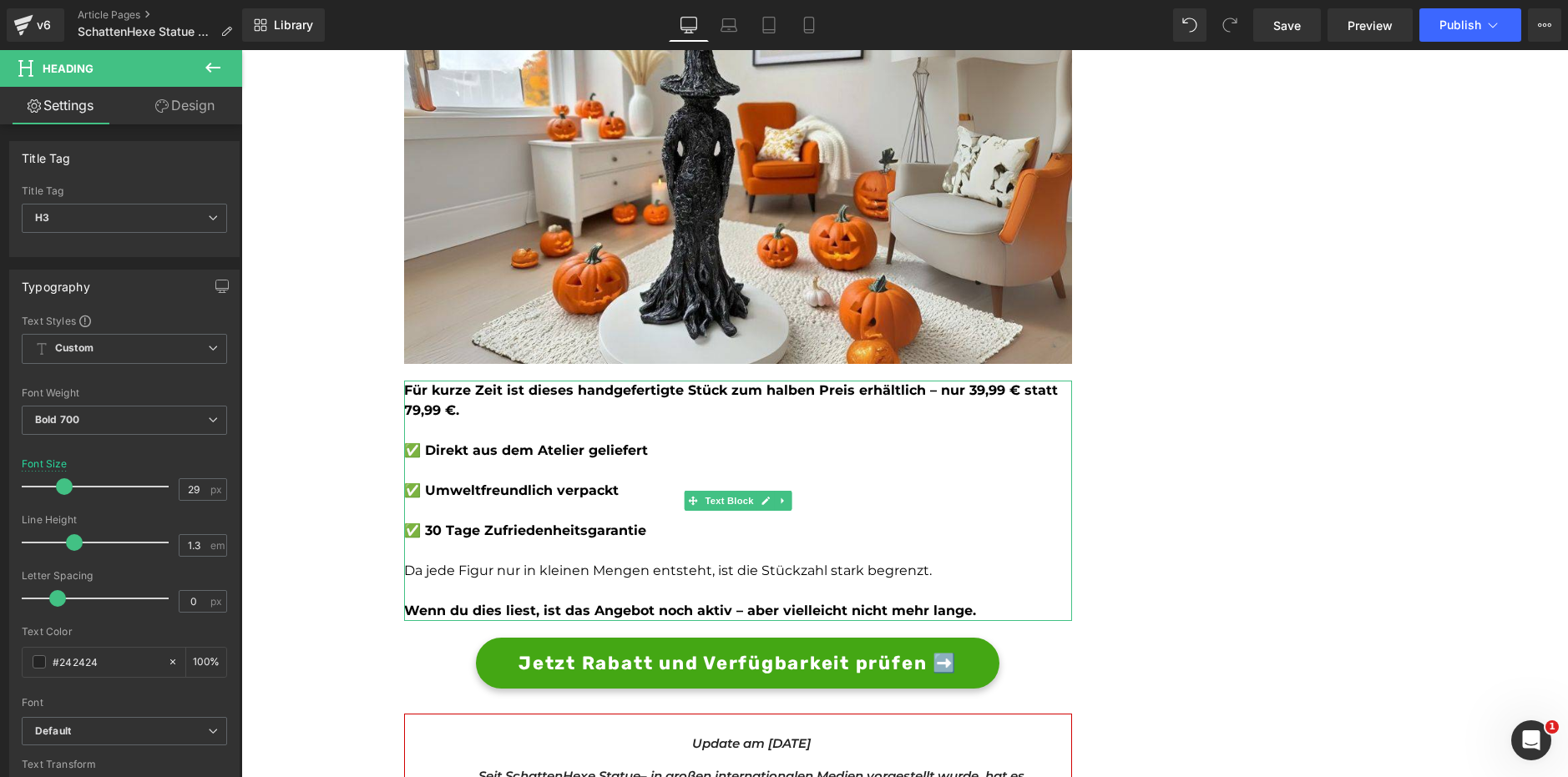
click at [617, 398] on strong "Für kurze Zeit ist dieses handgefertigte Stück zum halben Preis erhältlich – nu…" at bounding box center [731, 401] width 653 height 36
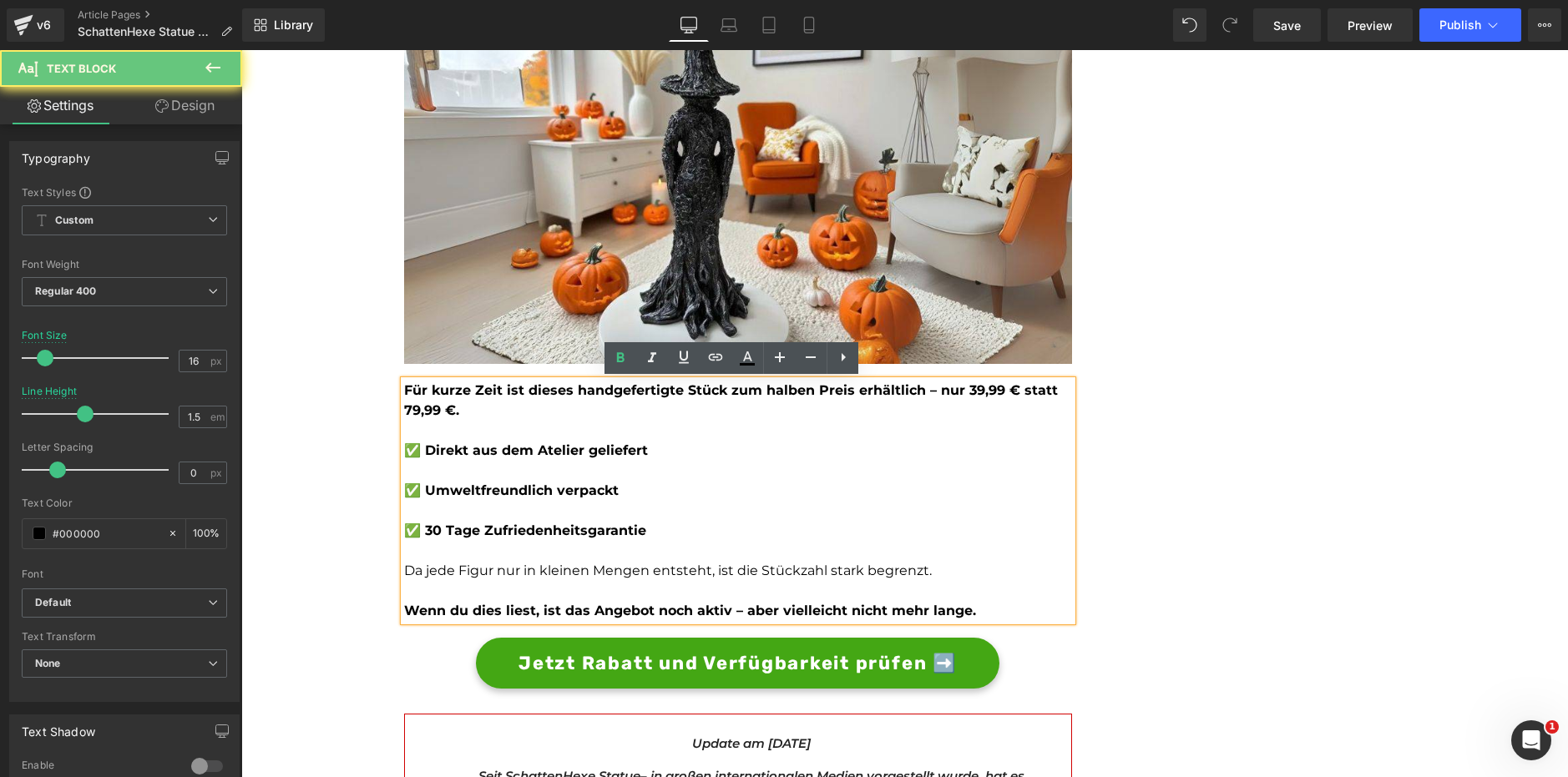
click at [613, 464] on p at bounding box center [738, 471] width 668 height 20
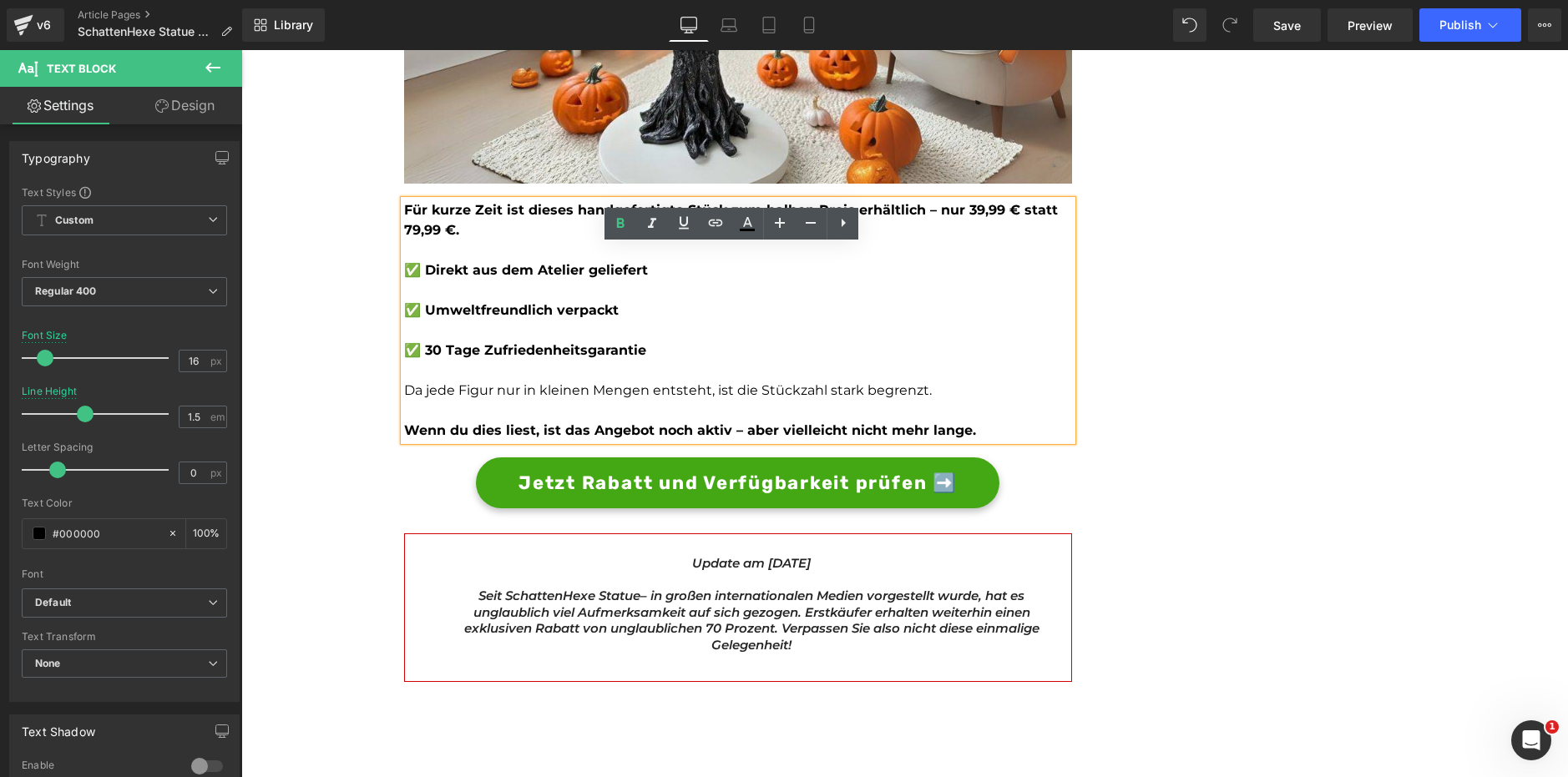
scroll to position [6249, 0]
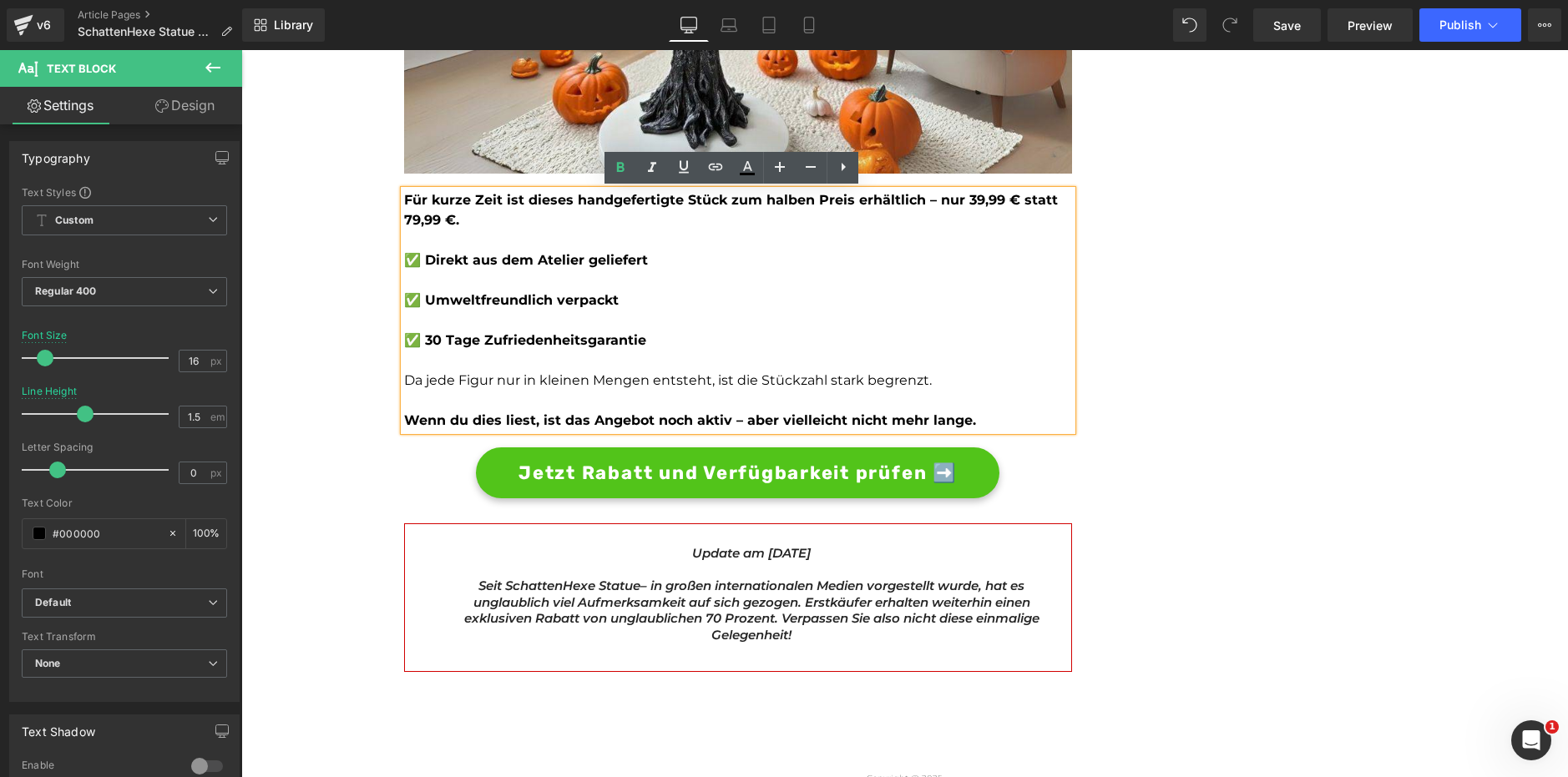
click at [737, 475] on div "Jetzt Rabatt und Verfügbarkeit prüfen ➡️ Button" at bounding box center [738, 472] width 668 height 51
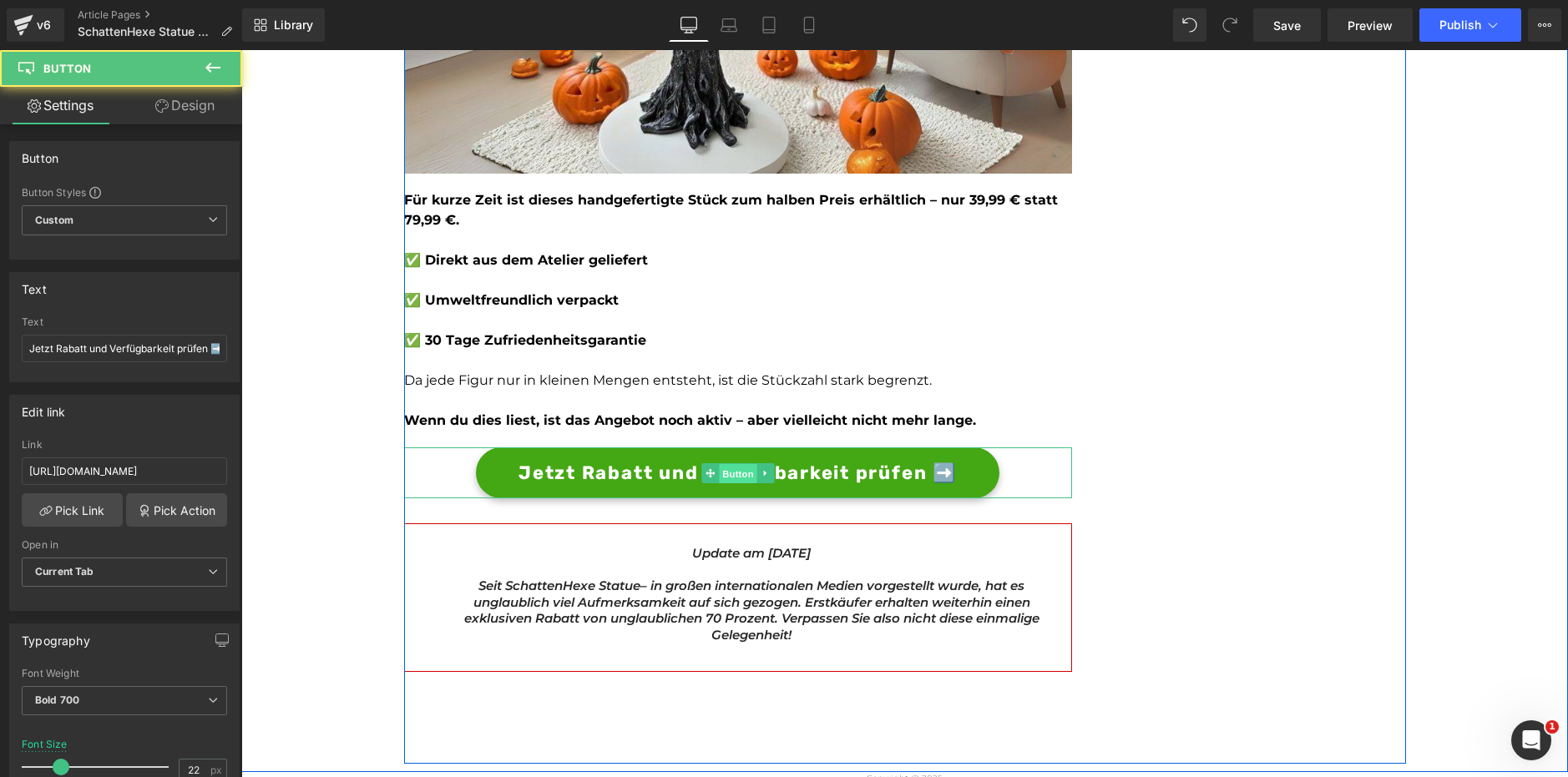
click at [737, 477] on span "Button" at bounding box center [738, 473] width 39 height 20
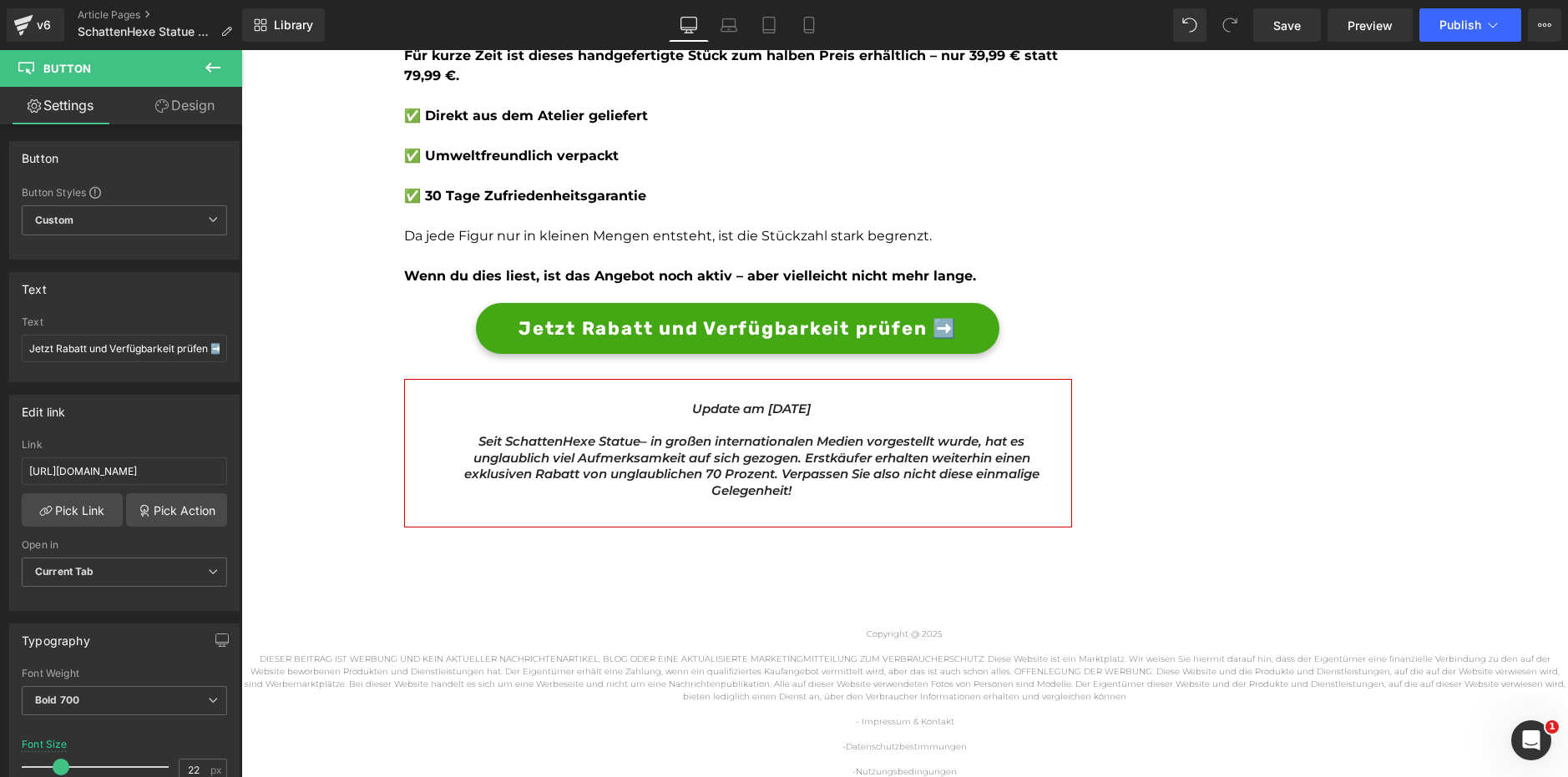
scroll to position [6395, 0]
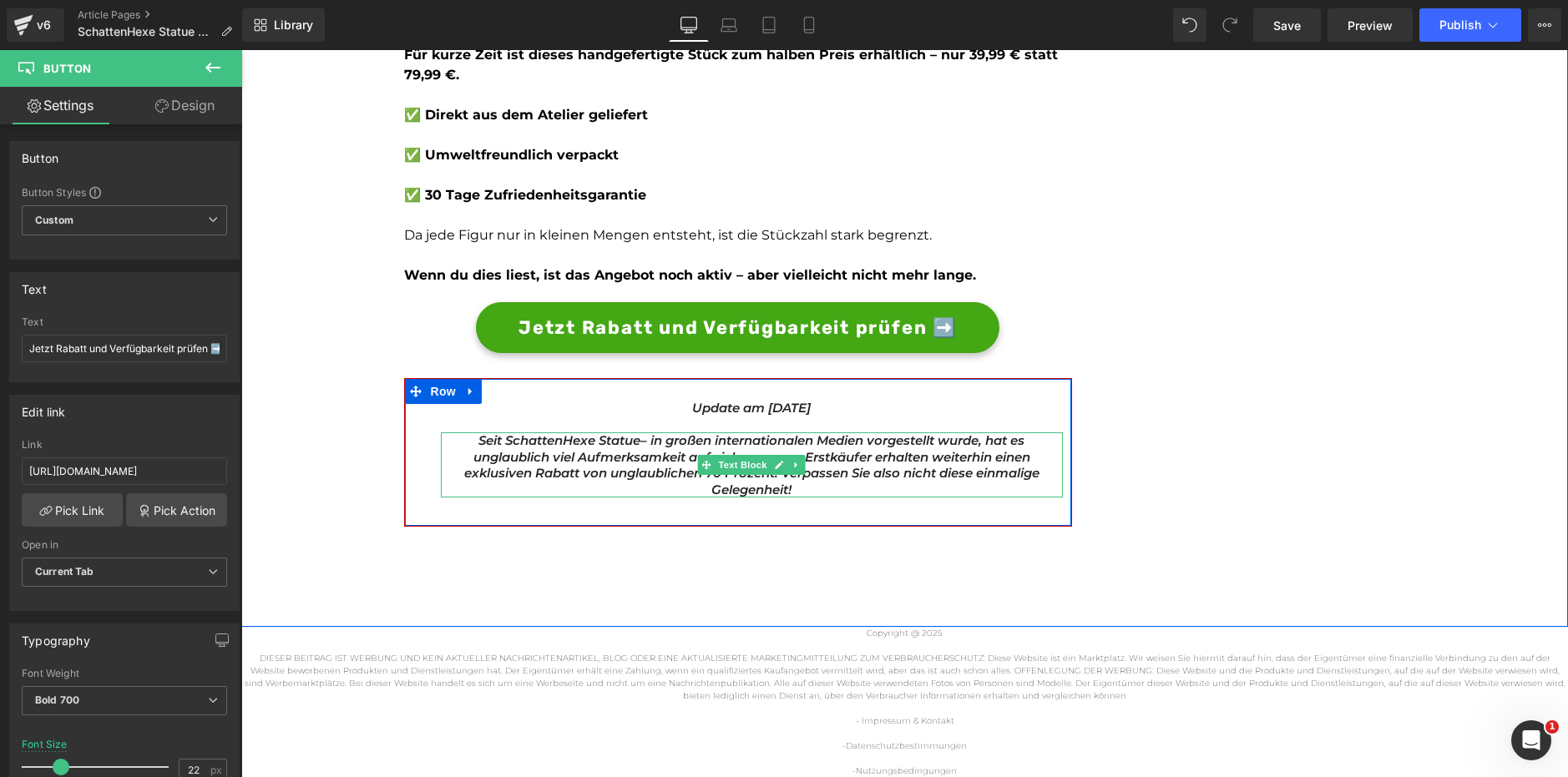
click at [552, 449] on icon "– in großen internationalen Medien vorgestellt wurde, hat es unglaublich viel A…" at bounding box center [752, 464] width 575 height 65
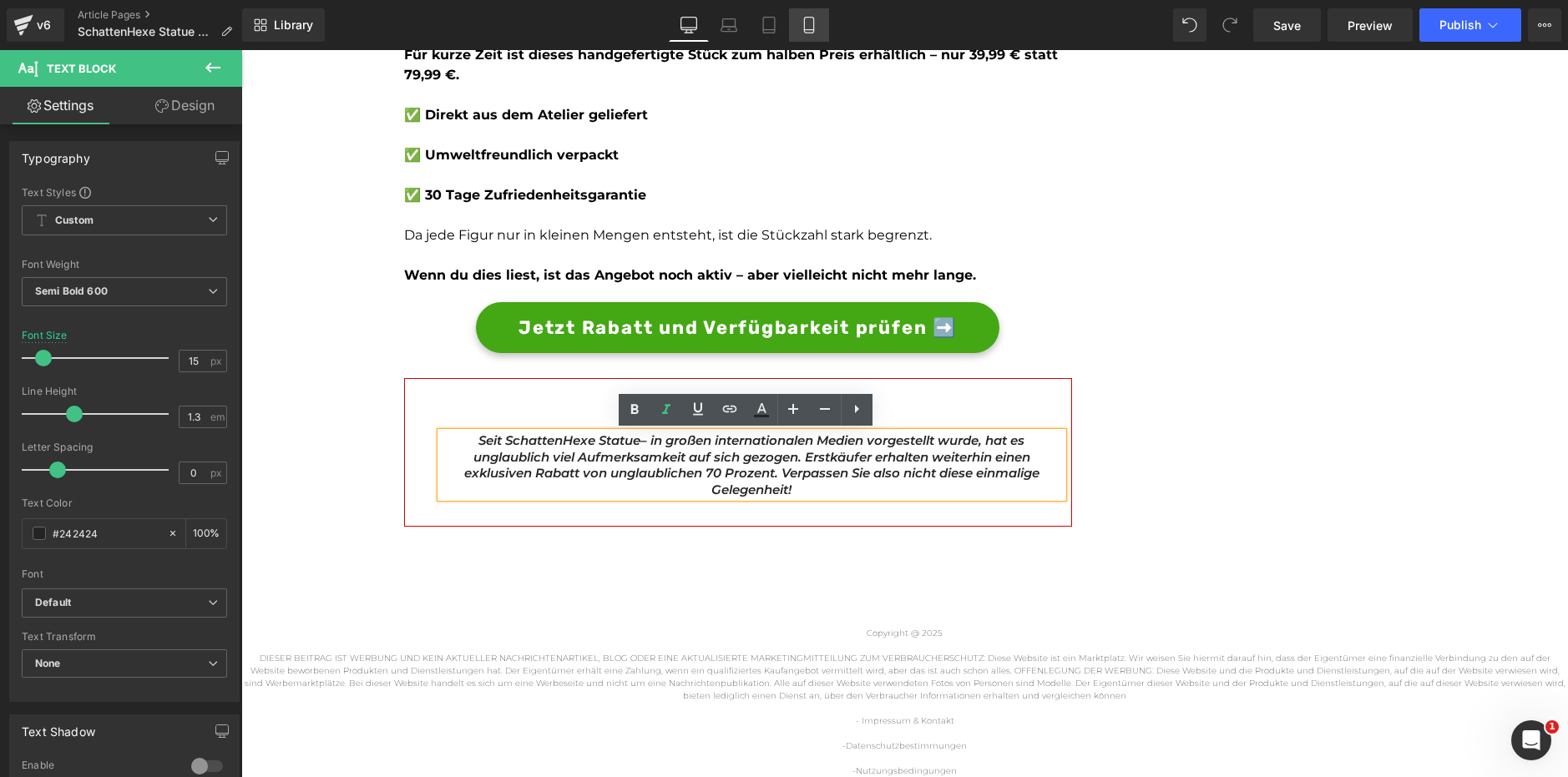
click at [807, 24] on icon at bounding box center [809, 25] width 17 height 17
type input "16"
type input "100"
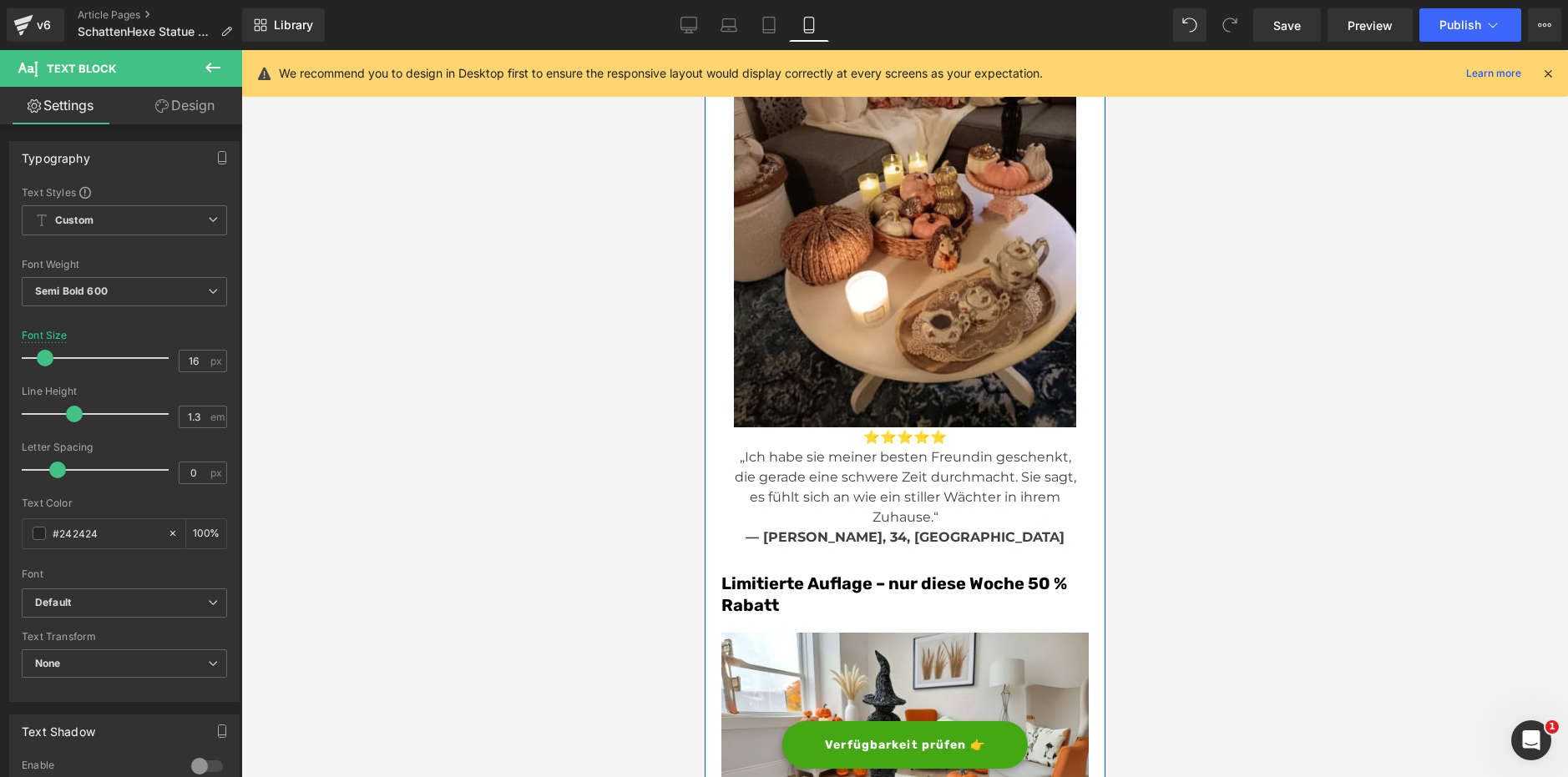
scroll to position [5879, 0]
click at [838, 614] on font "Limitierte Auflage – nur diese Woche 50 % Rabatt" at bounding box center [893, 593] width 346 height 41
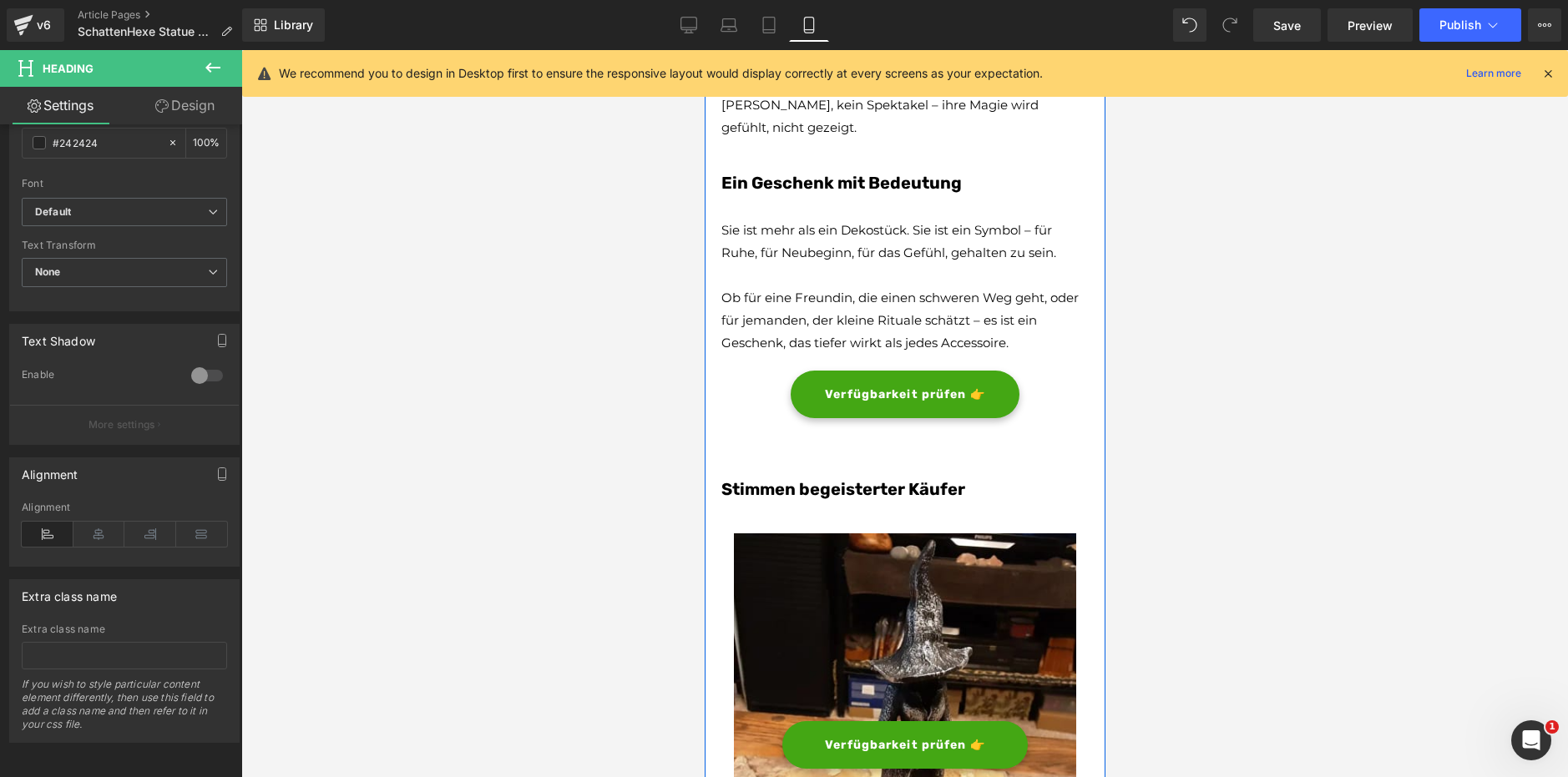
scroll to position [4160, 0]
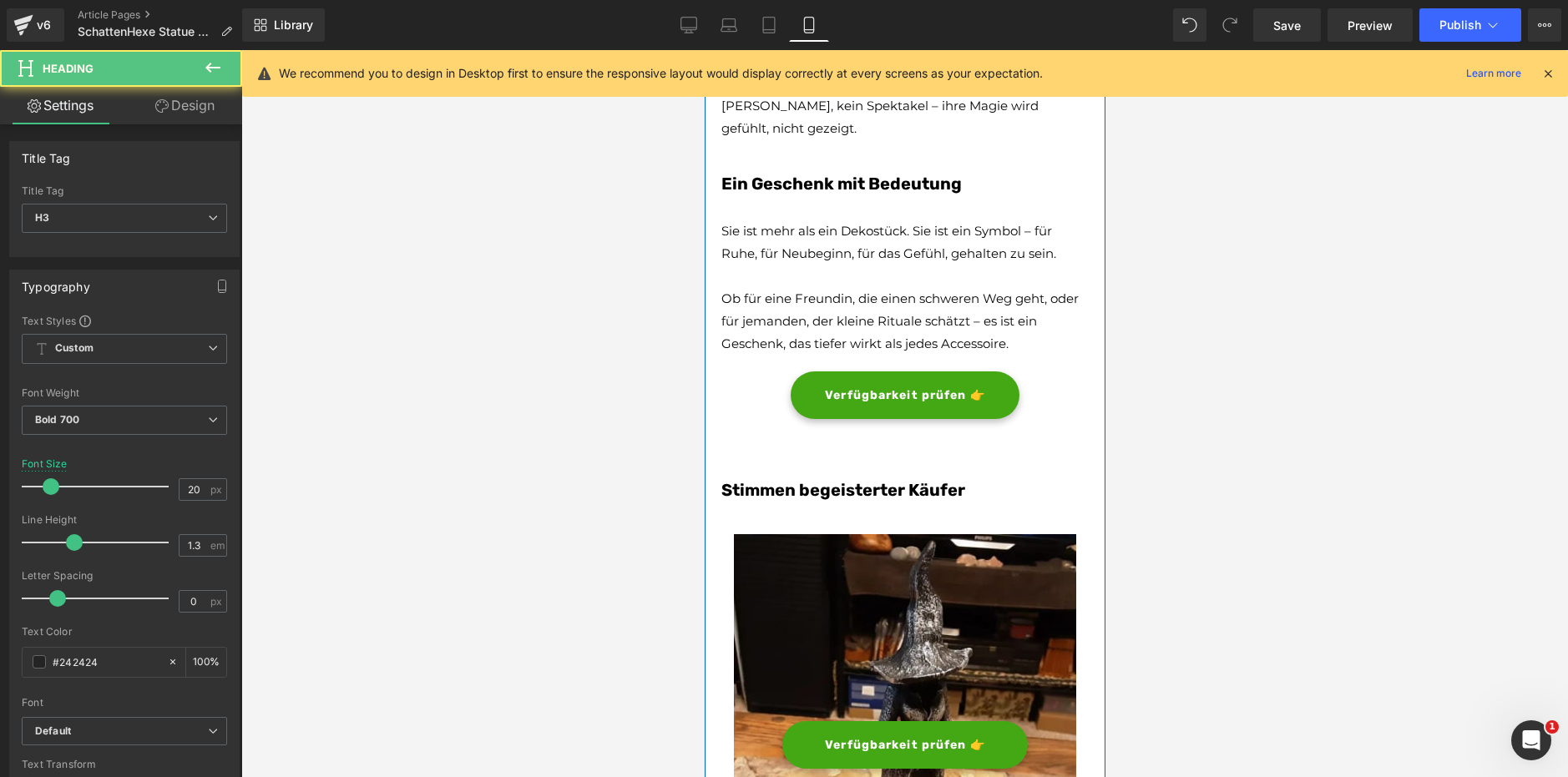
click at [832, 500] on font "Stimmen begeisterter Käufer" at bounding box center [842, 490] width 244 height 20
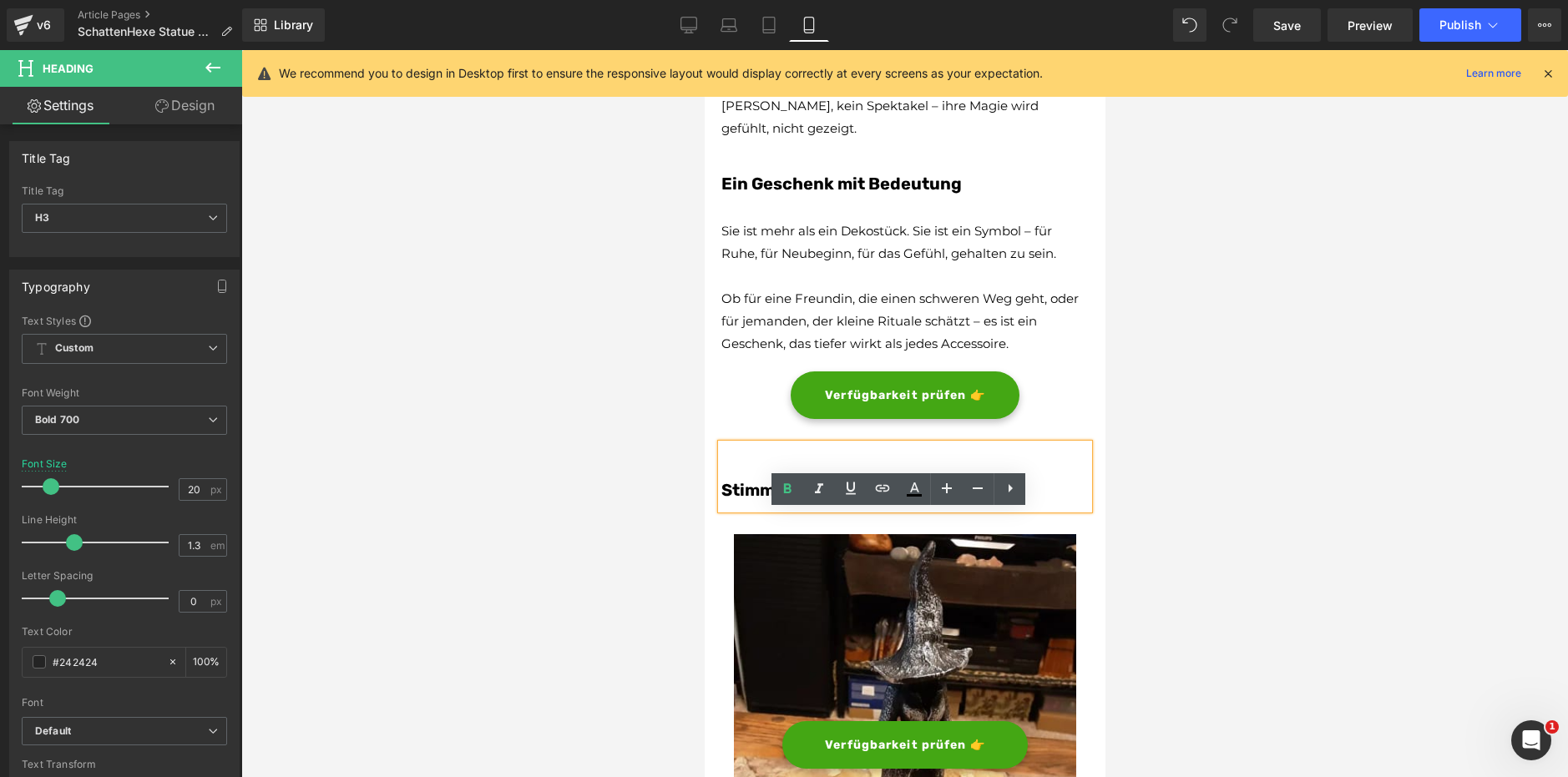
click at [807, 194] on font "Ein Geschenk mit Bedeutung" at bounding box center [841, 183] width 241 height 20
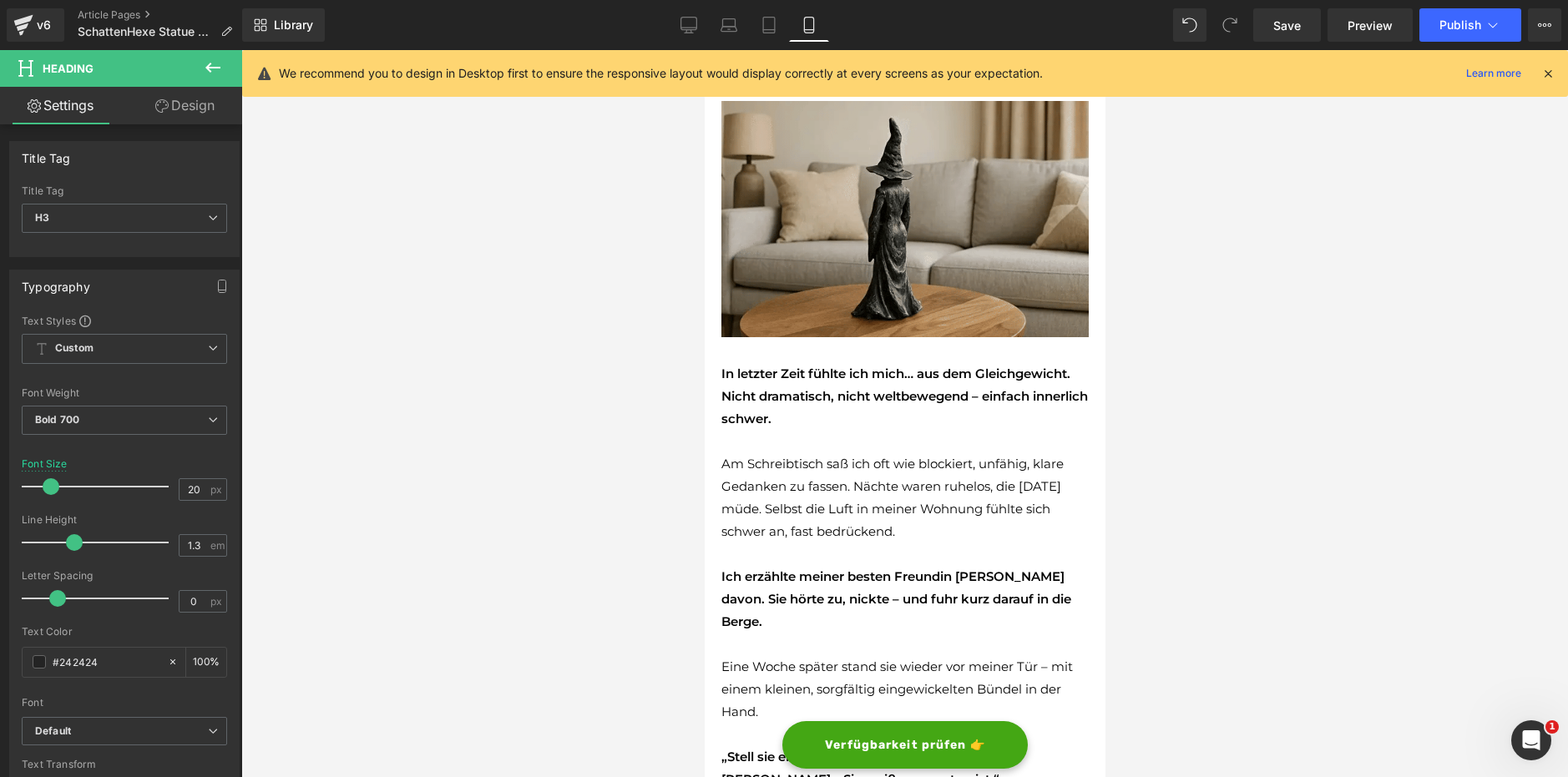
scroll to position [0, 0]
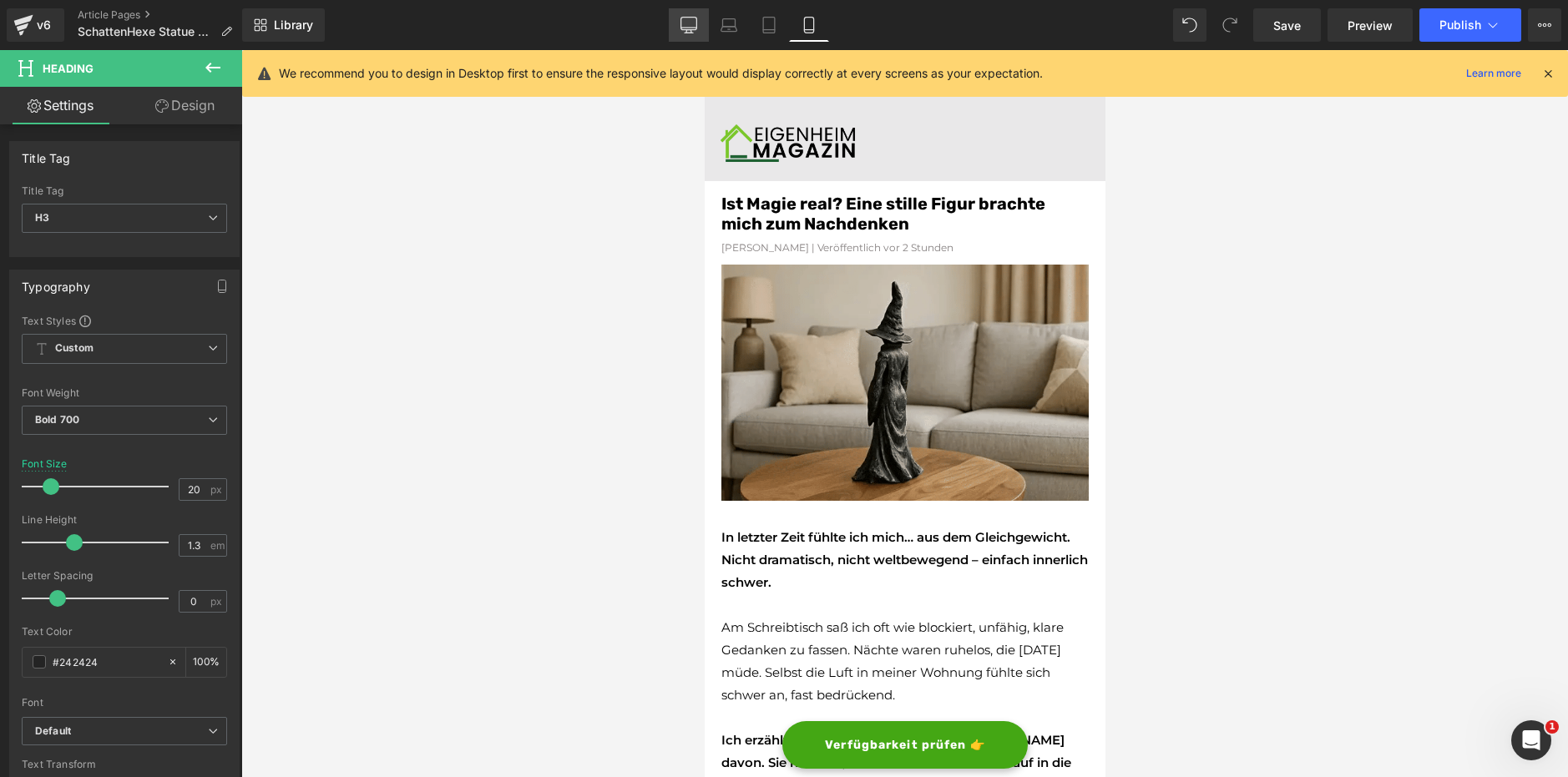
click at [692, 19] on icon at bounding box center [688, 25] width 17 height 17
type input "22"
type input "100"
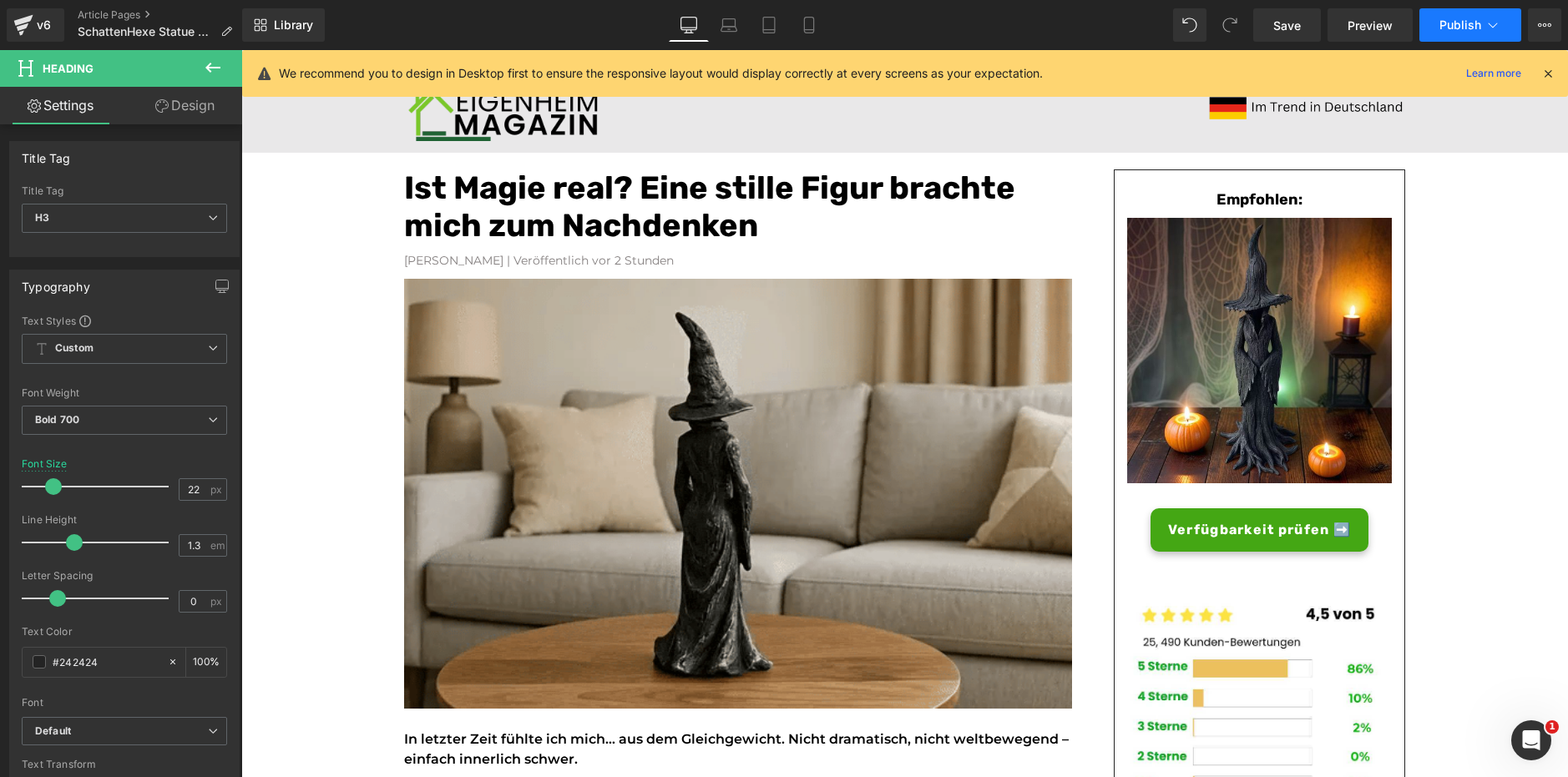
click at [1484, 22] on button "Publish" at bounding box center [1469, 24] width 102 height 33
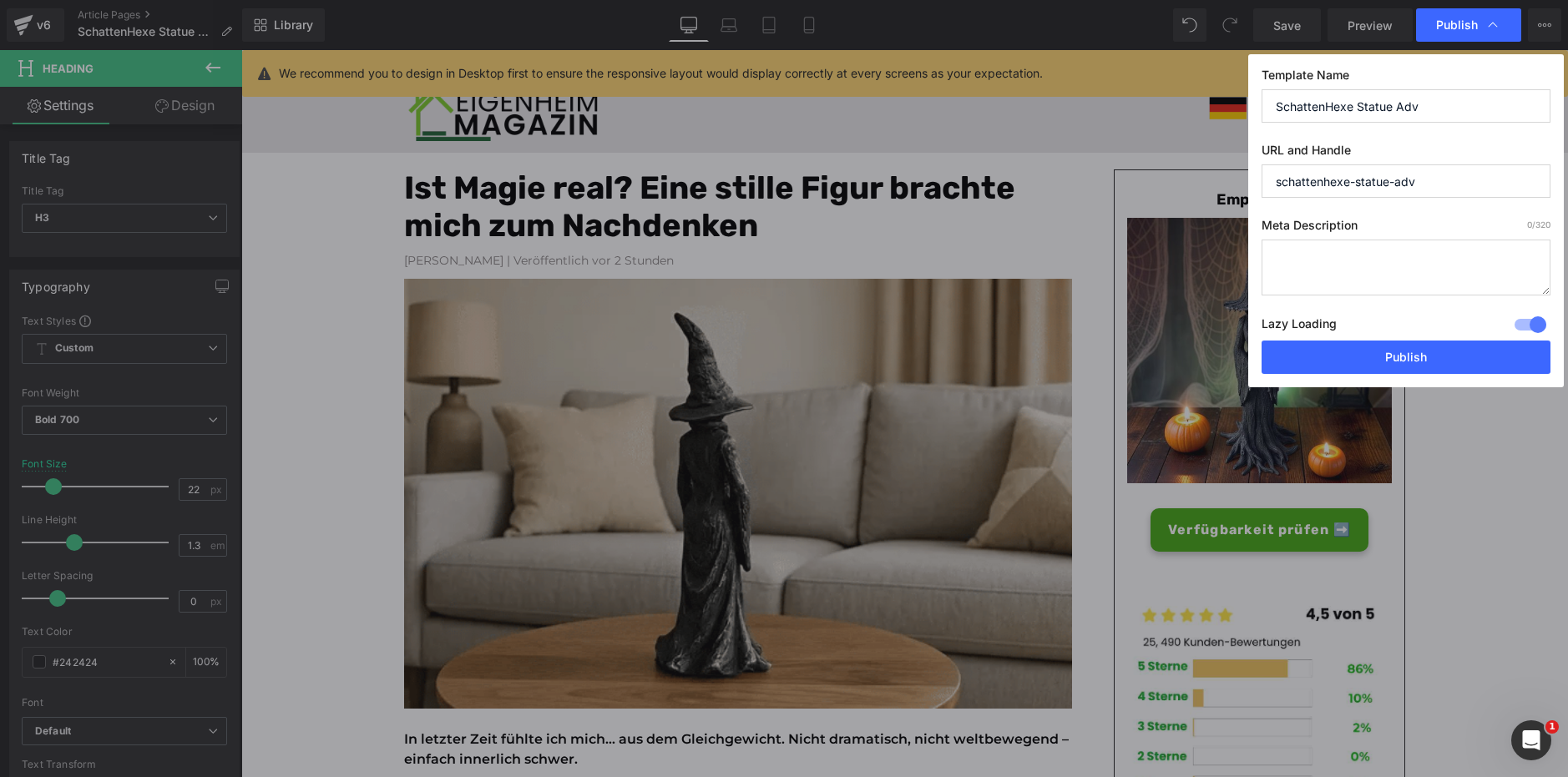
click at [1518, 328] on div at bounding box center [1530, 325] width 40 height 27
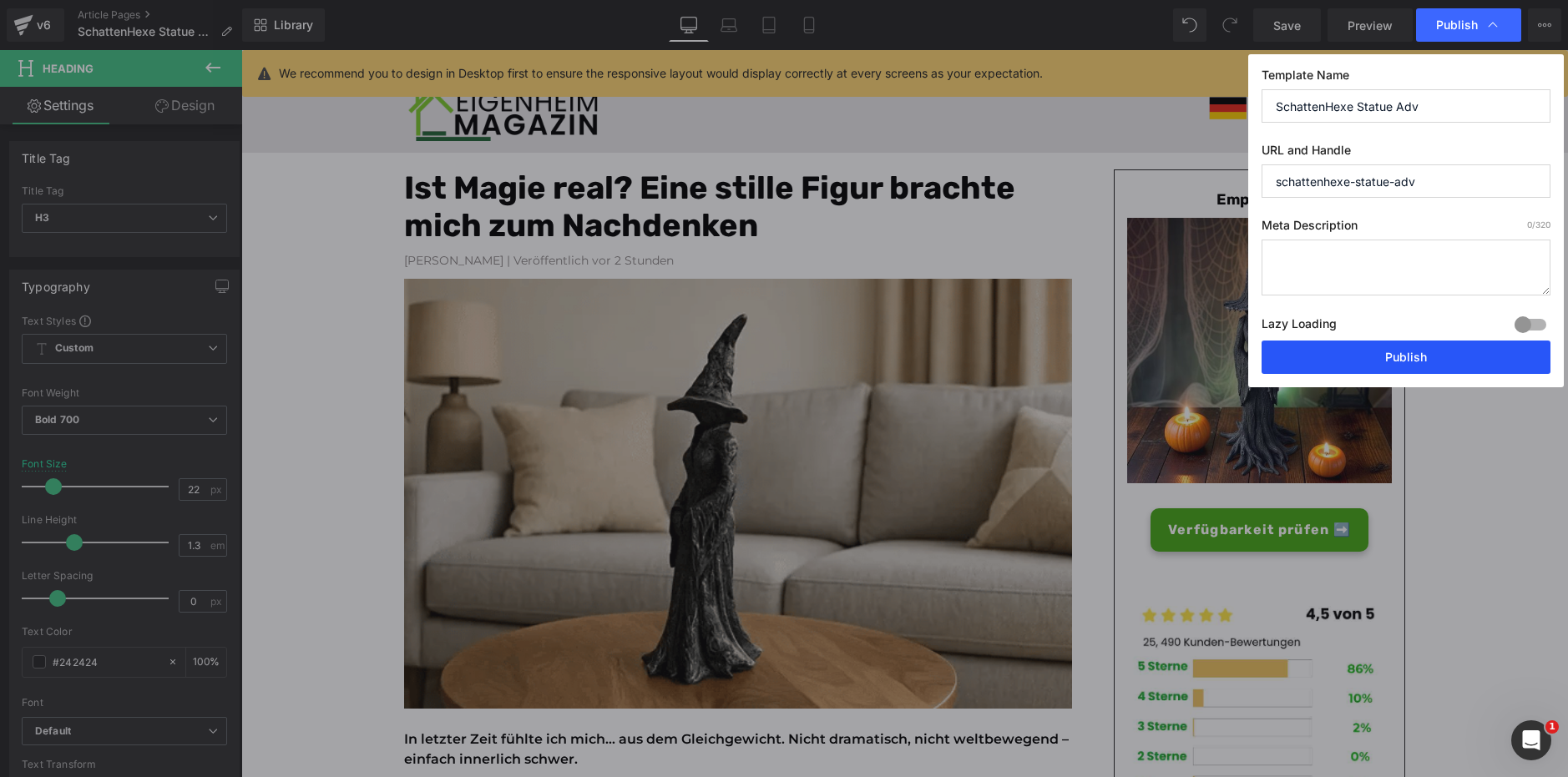
click at [1386, 358] on button "Publish" at bounding box center [1405, 357] width 288 height 33
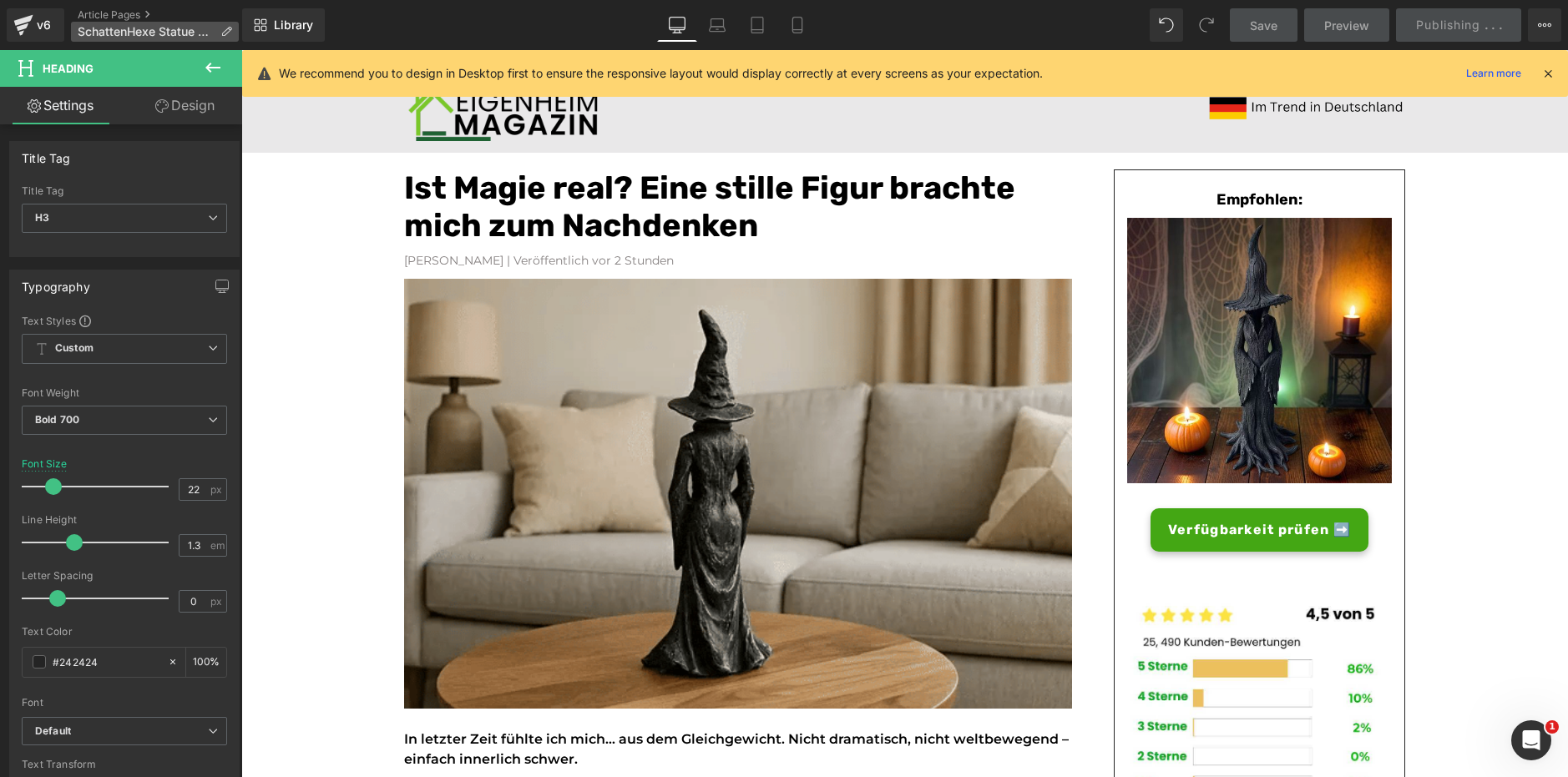
click at [179, 34] on span "SchattenHexe Statue Adv" at bounding box center [145, 31] width 136 height 13
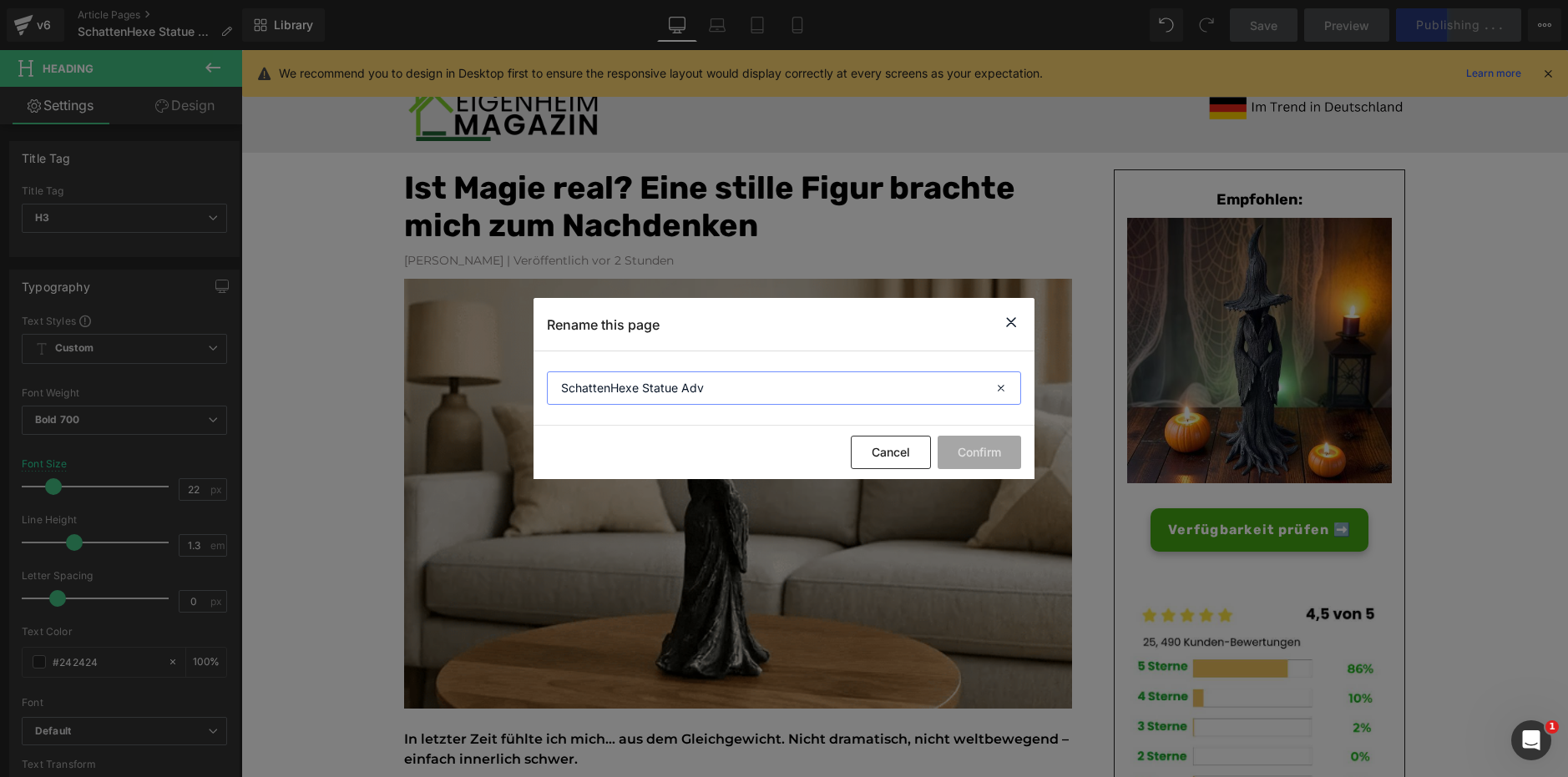
click at [747, 382] on input "SchattenHexe Statue Adv" at bounding box center [784, 387] width 474 height 33
click at [747, 383] on input "SchattenHexe Statue Adv" at bounding box center [784, 387] width 474 height 33
click at [747, 384] on input "SchattenHexe Statue Adv" at bounding box center [784, 387] width 474 height 33
click at [706, 386] on input "SchattenHexe Statue Adv" at bounding box center [784, 387] width 474 height 33
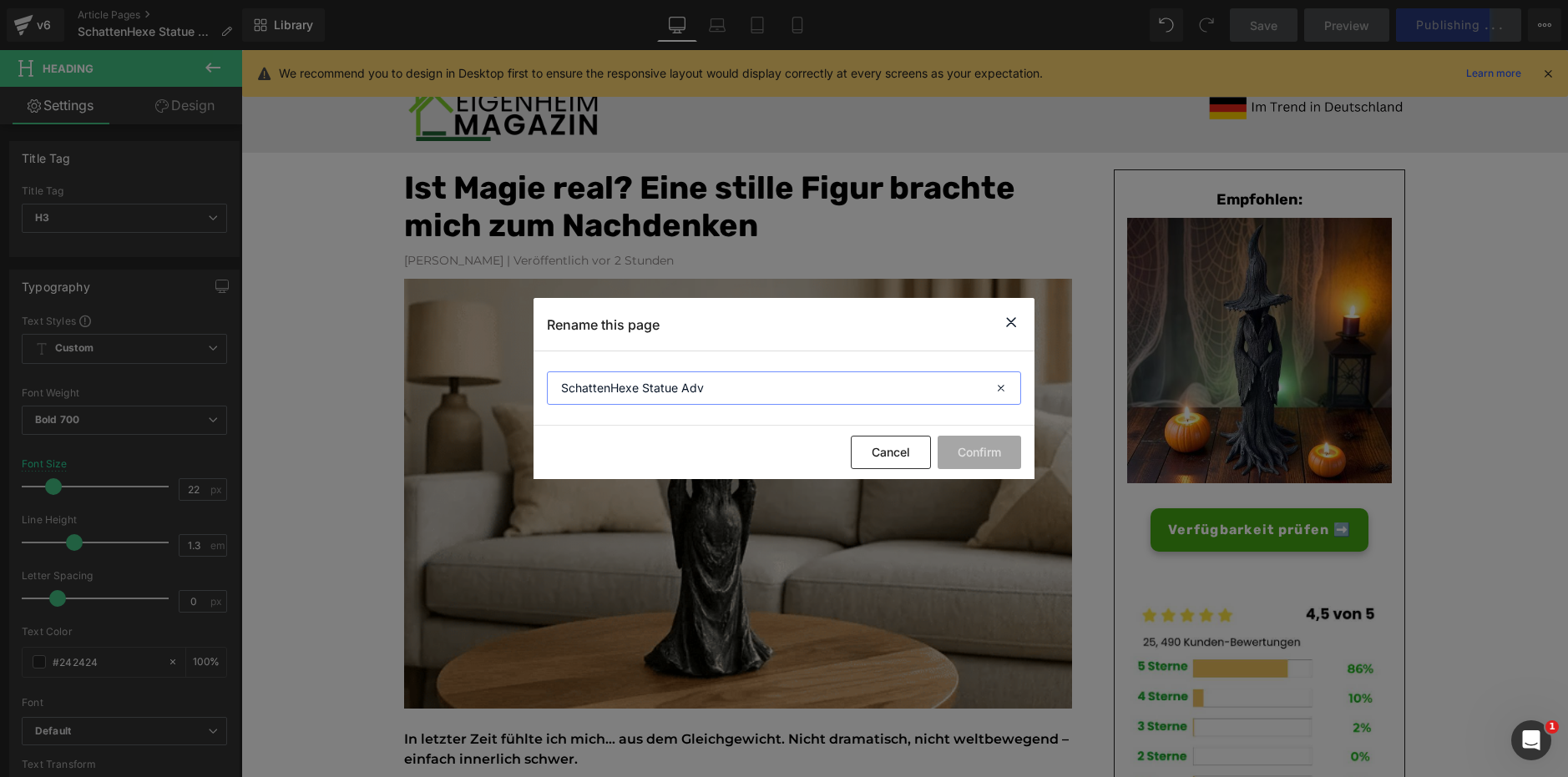
drag, startPoint x: 558, startPoint y: 386, endPoint x: 785, endPoint y: 380, distance: 227.1
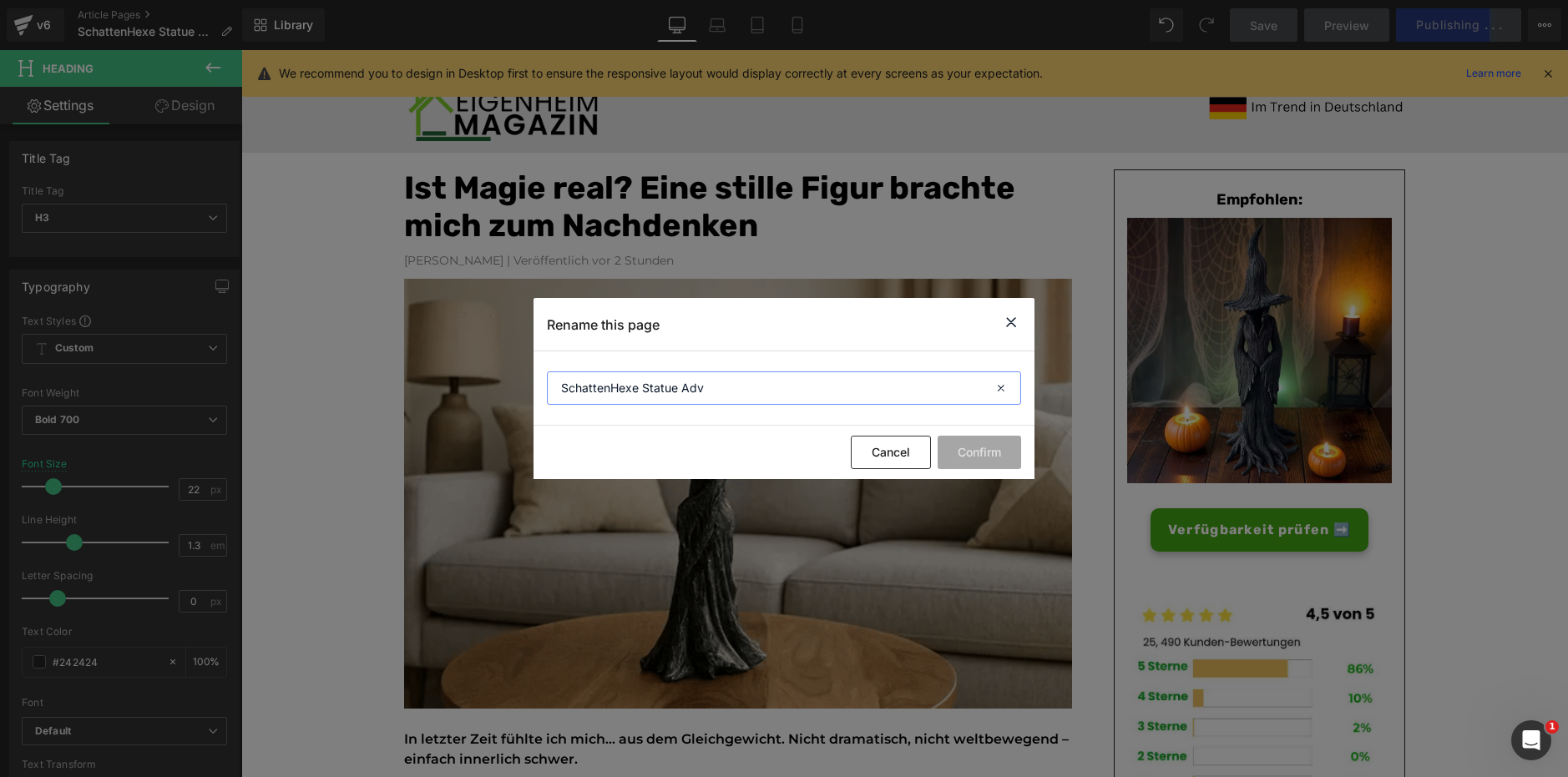
click at [785, 380] on input "SchattenHexe Statue Adv" at bounding box center [784, 387] width 474 height 33
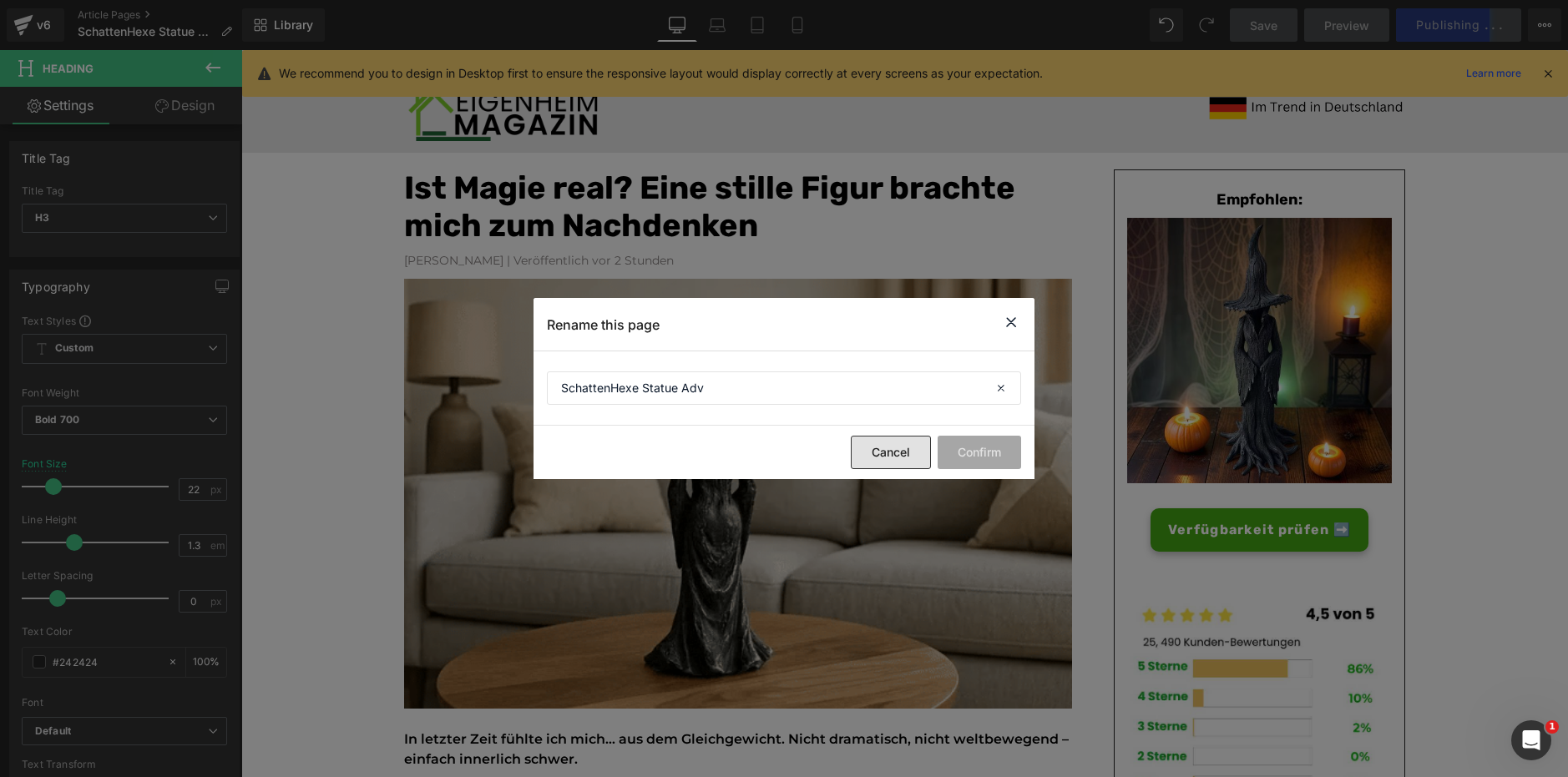
click at [905, 449] on button "Cancel" at bounding box center [890, 452] width 80 height 33
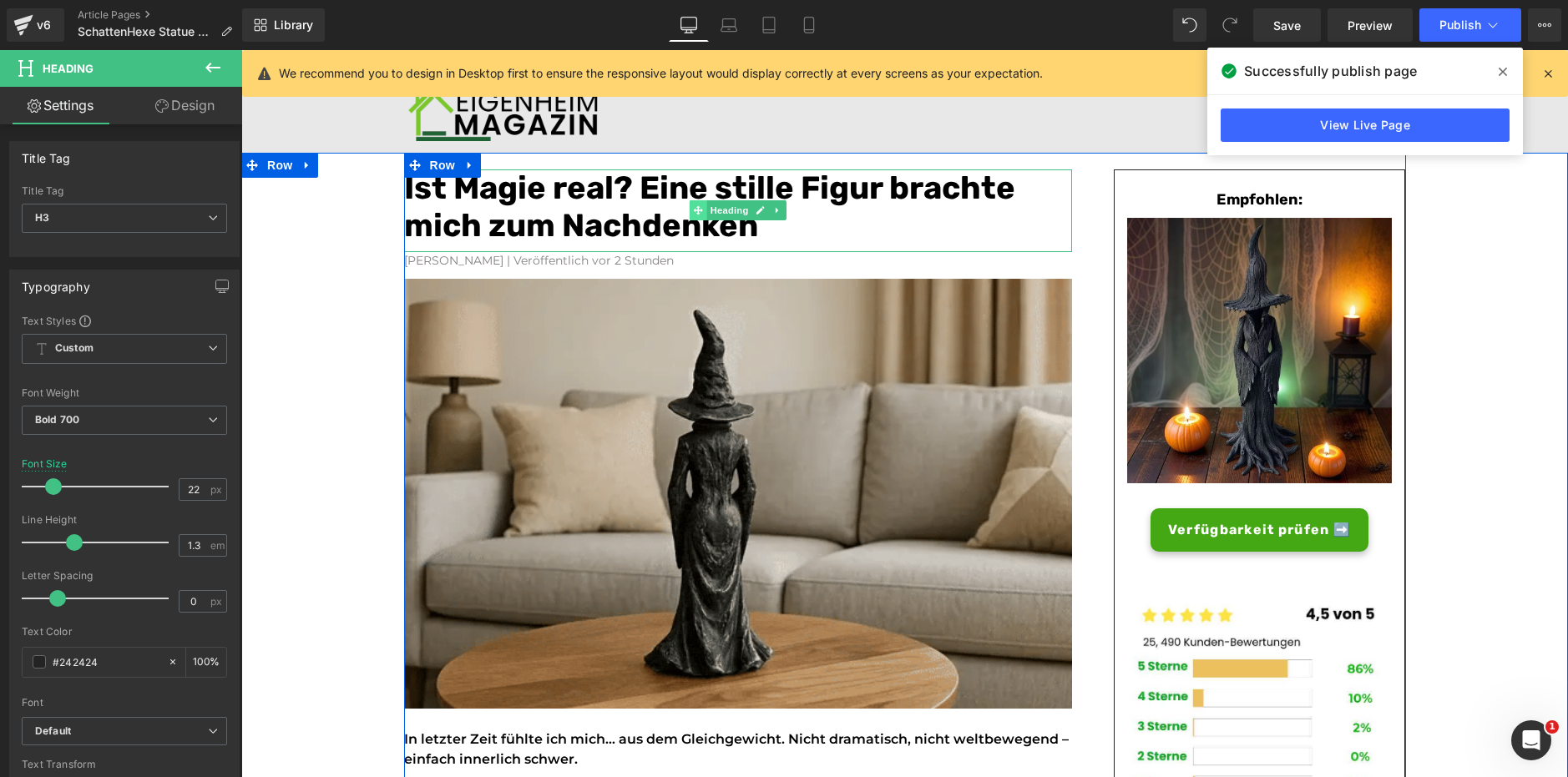
click at [697, 204] on span at bounding box center [698, 210] width 18 height 20
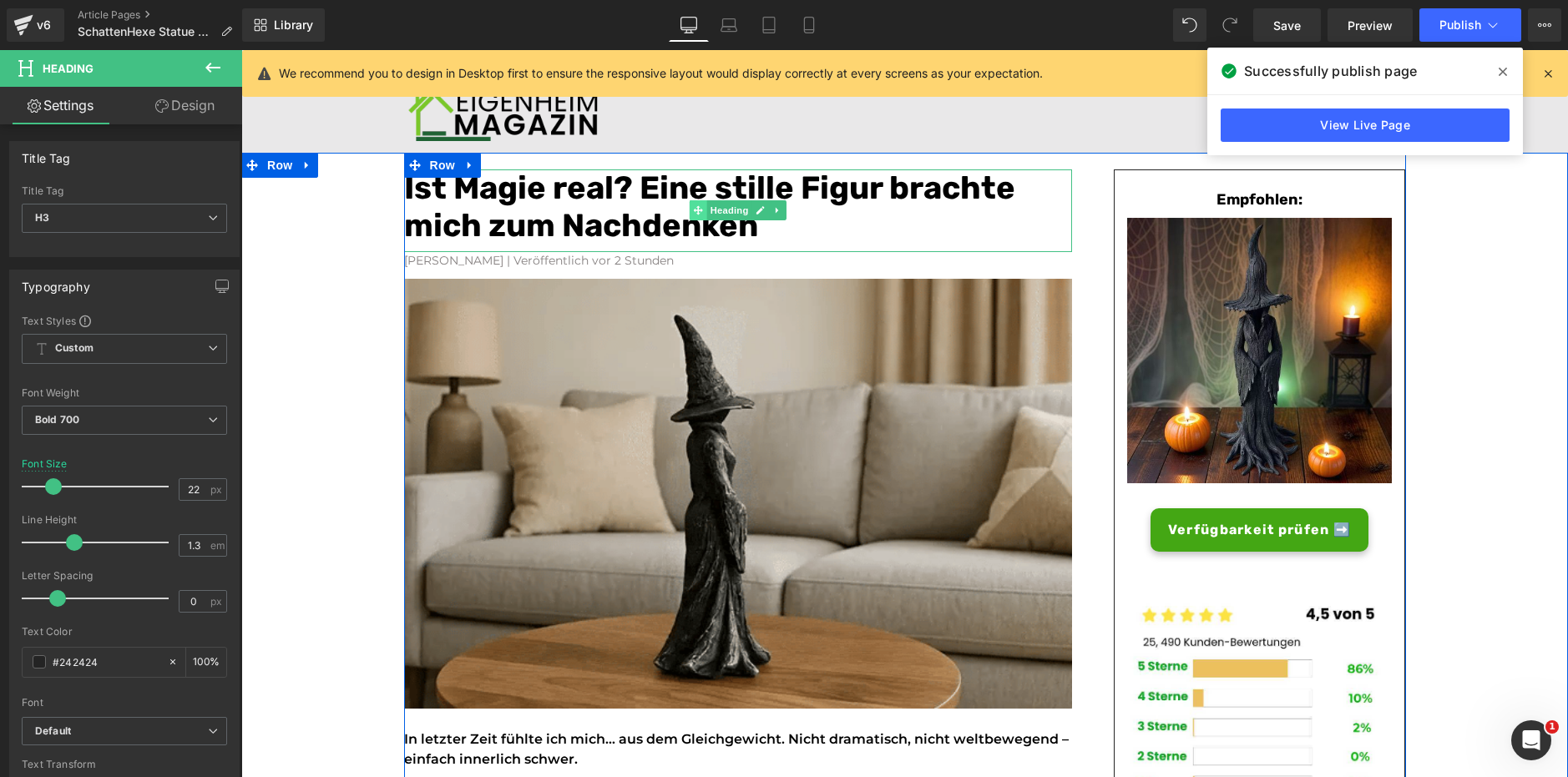
click at [697, 204] on span at bounding box center [698, 210] width 18 height 20
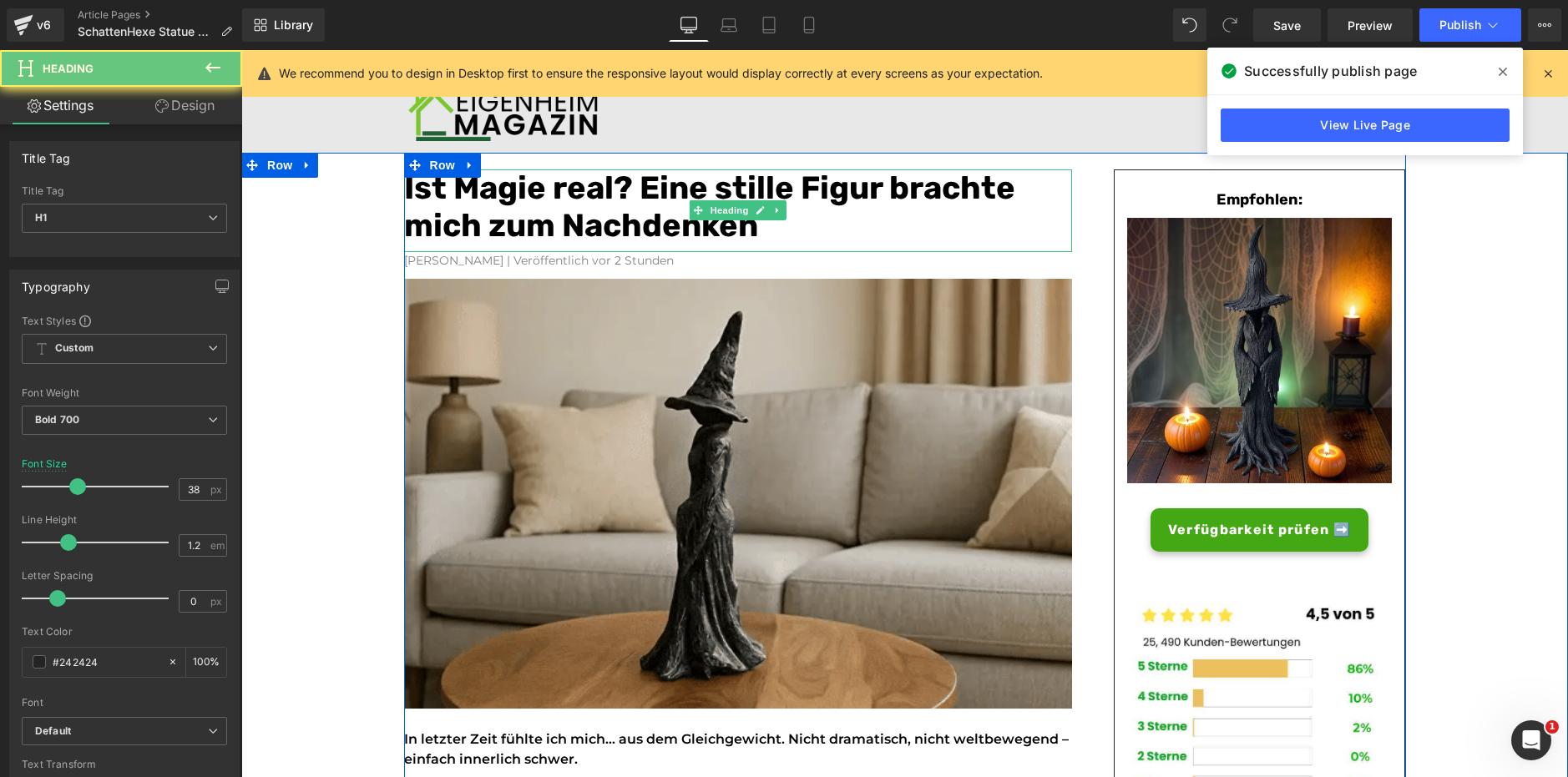
click at [580, 201] on font "Ist Magie real? Eine stille Figur brachte mich zum Nachdenken" at bounding box center [710, 207] width 611 height 76
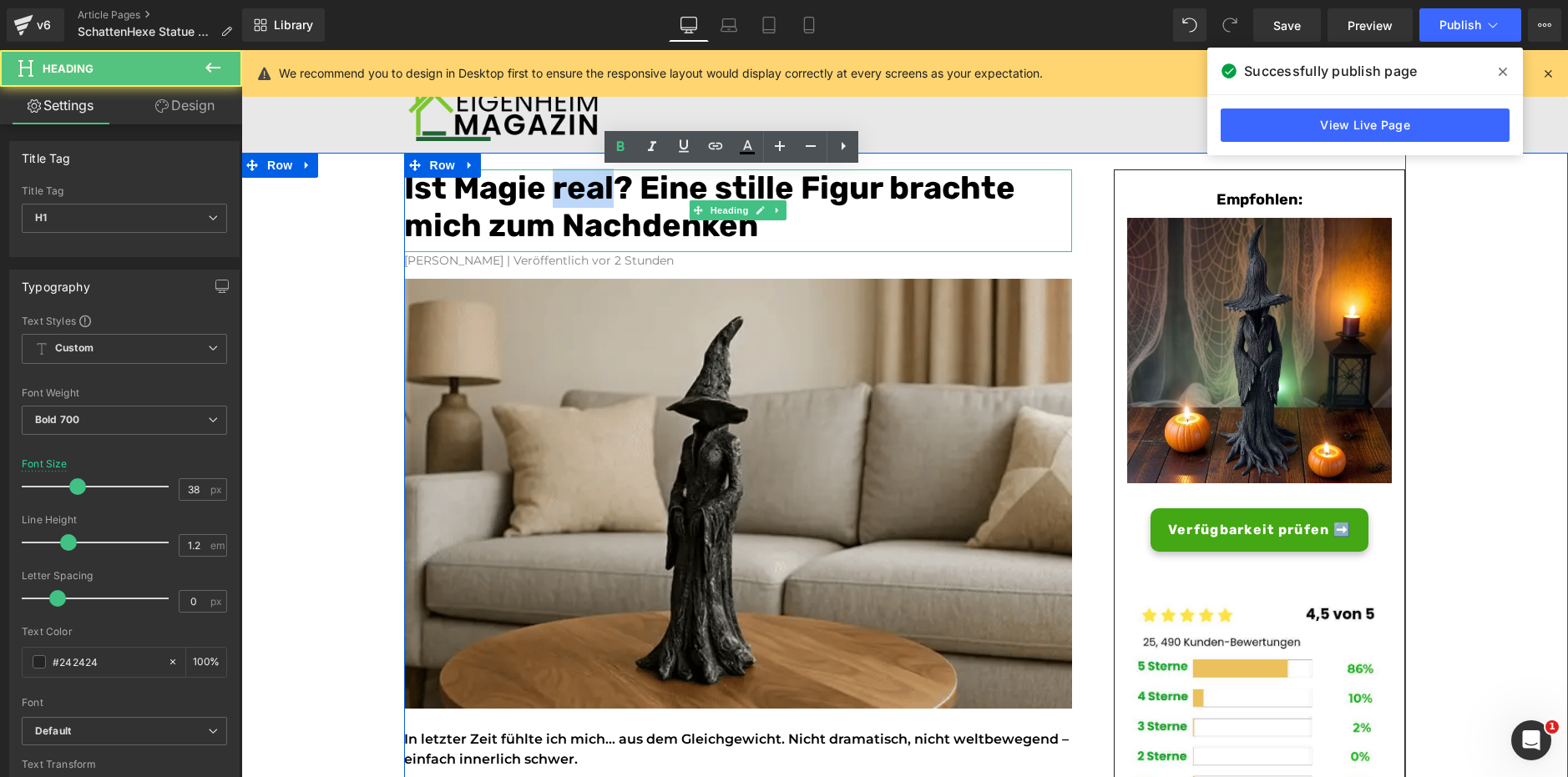
click at [580, 201] on font "Ist Magie real? Eine stille Figur brachte mich zum Nachdenken" at bounding box center [710, 207] width 611 height 76
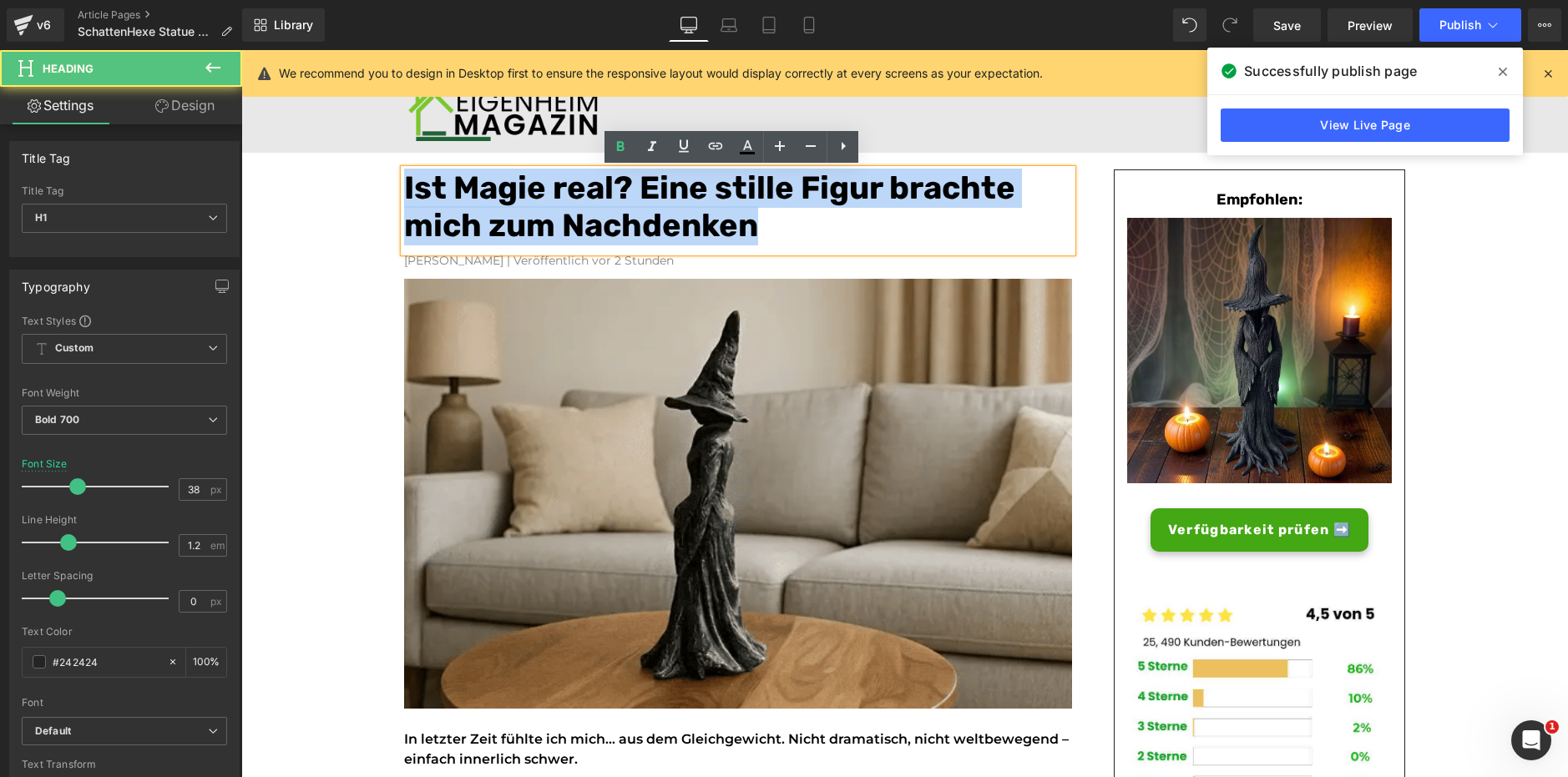
click at [580, 201] on font "Ist Magie real? Eine stille Figur brachte mich zum Nachdenken" at bounding box center [710, 207] width 611 height 76
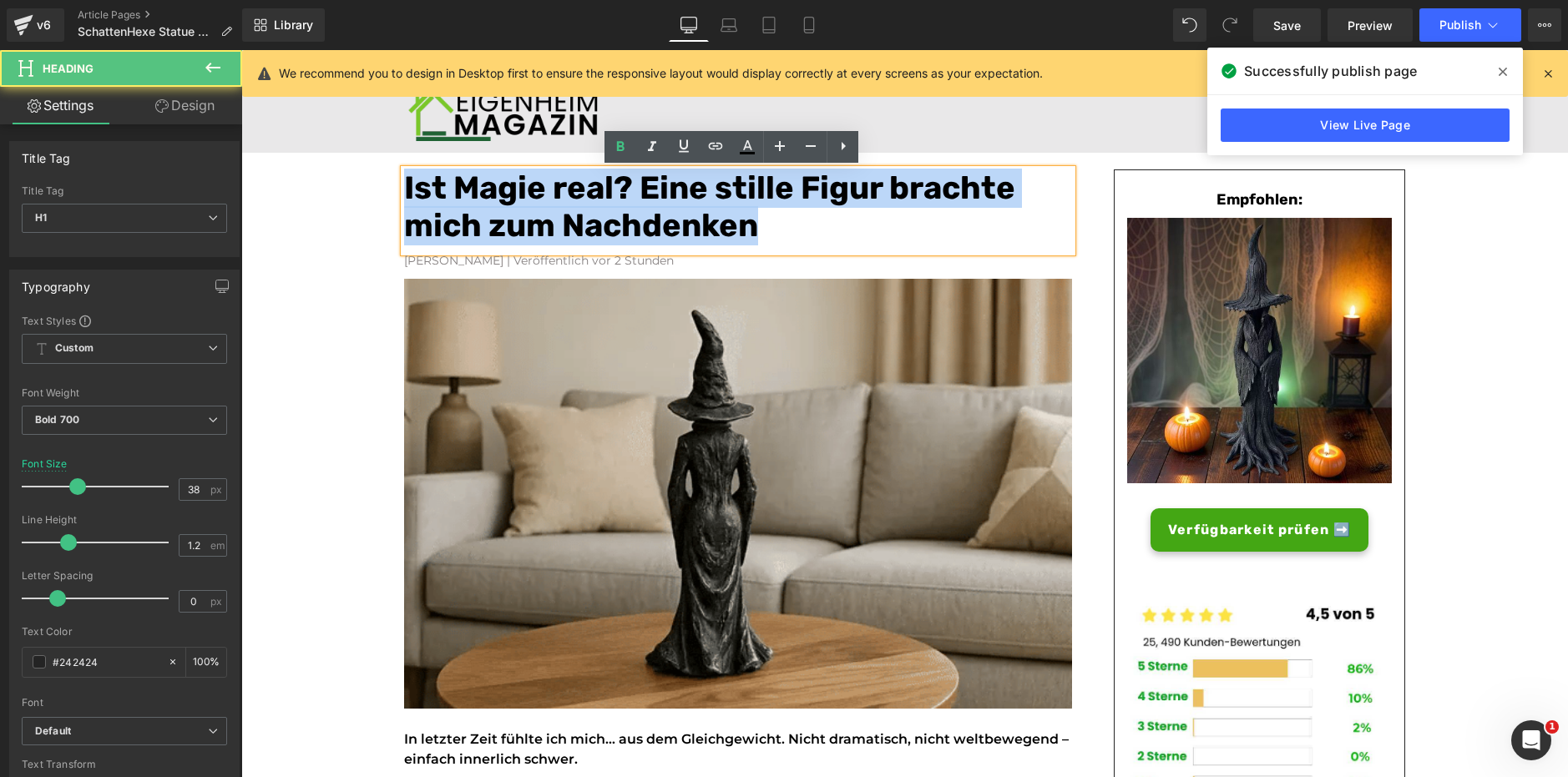
click at [580, 201] on font "Ist Magie real? Eine stille Figur brachte mich zum Nachdenken" at bounding box center [710, 207] width 611 height 76
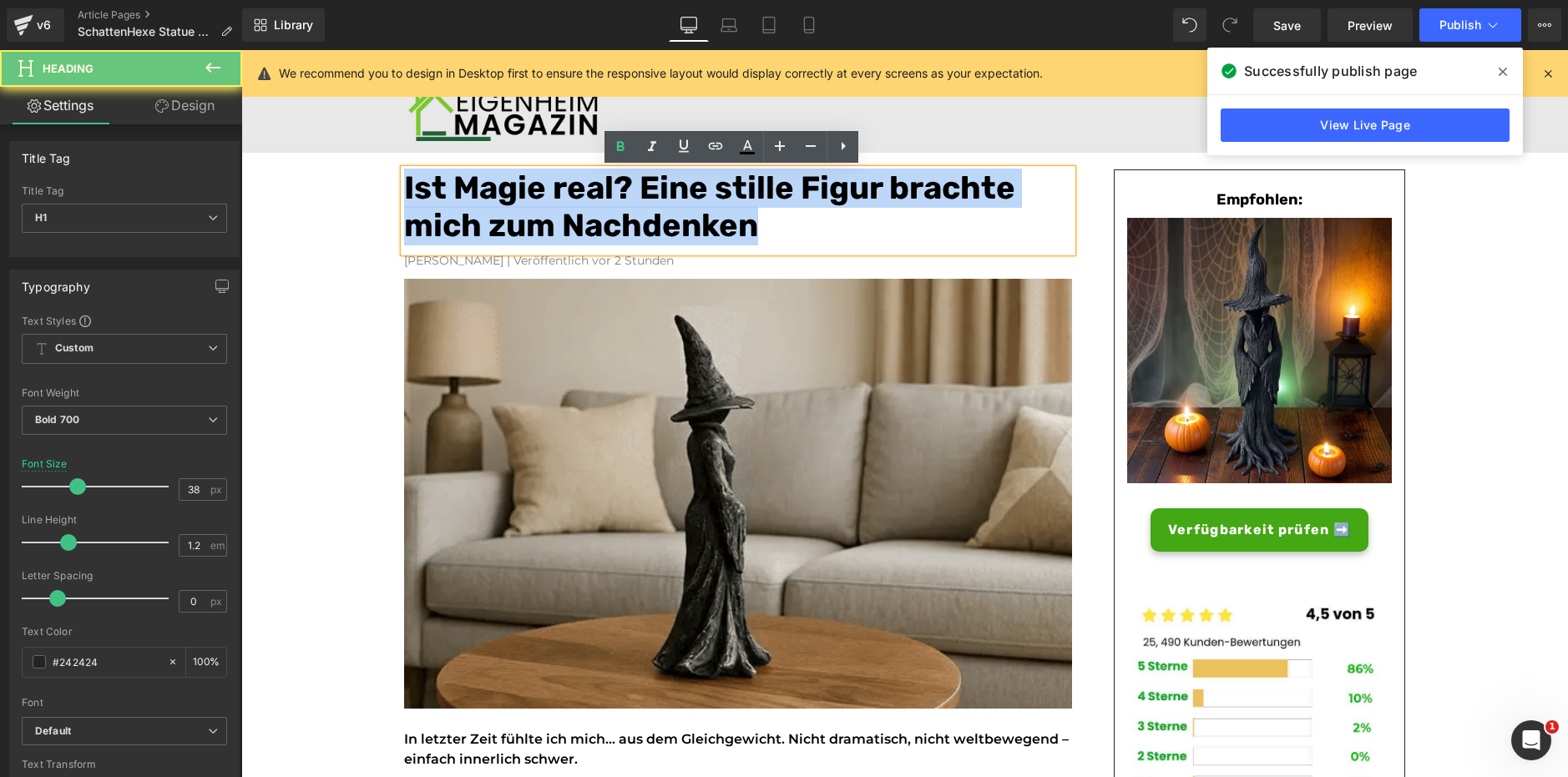
copy font "Ist Magie real? Eine stille Figur brachte mich zum Nachdenken"
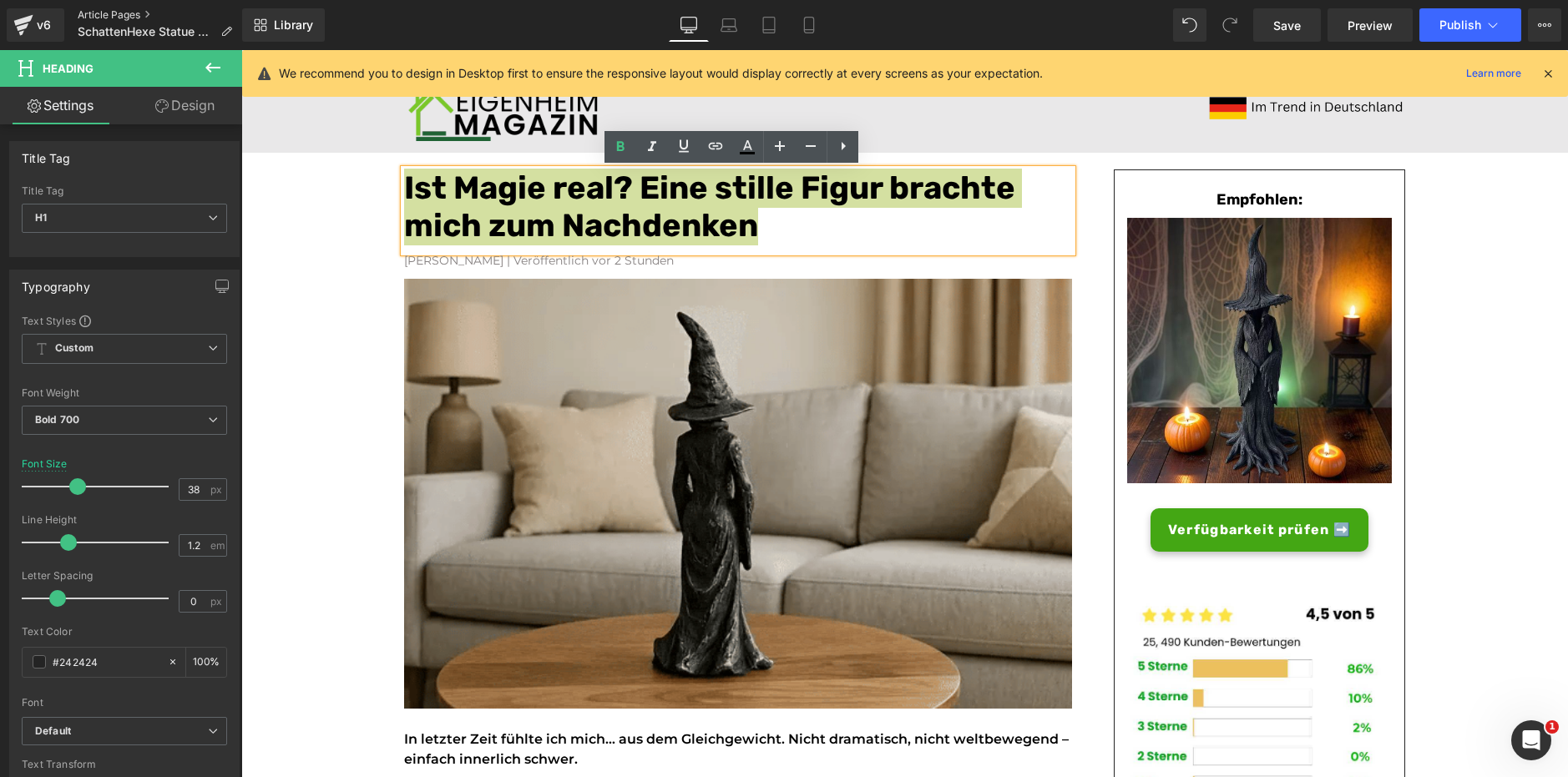
click at [128, 13] on link "Article Pages" at bounding box center [161, 14] width 168 height 13
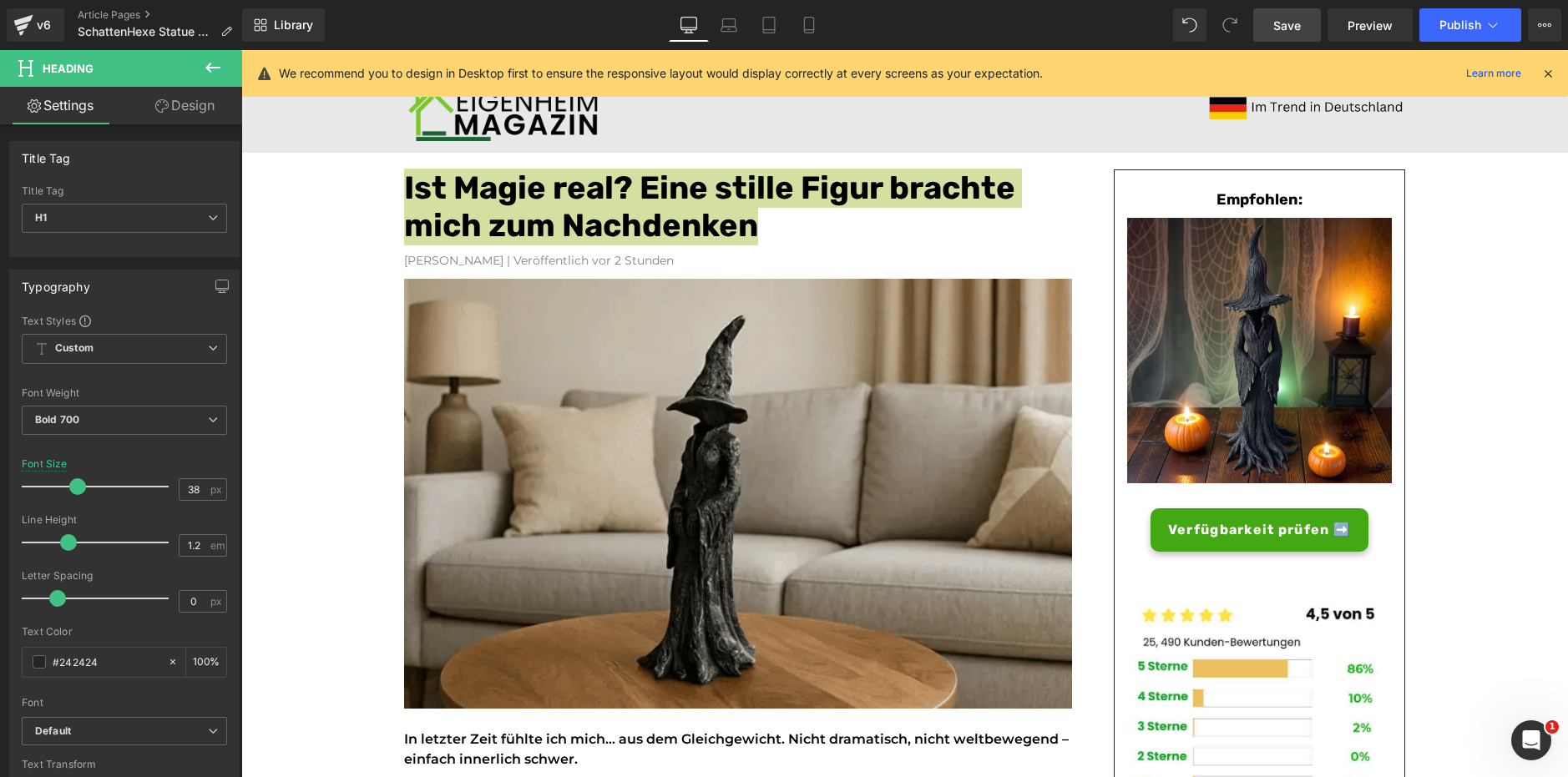
click at [1280, 31] on span "Save" at bounding box center [1287, 26] width 28 height 18
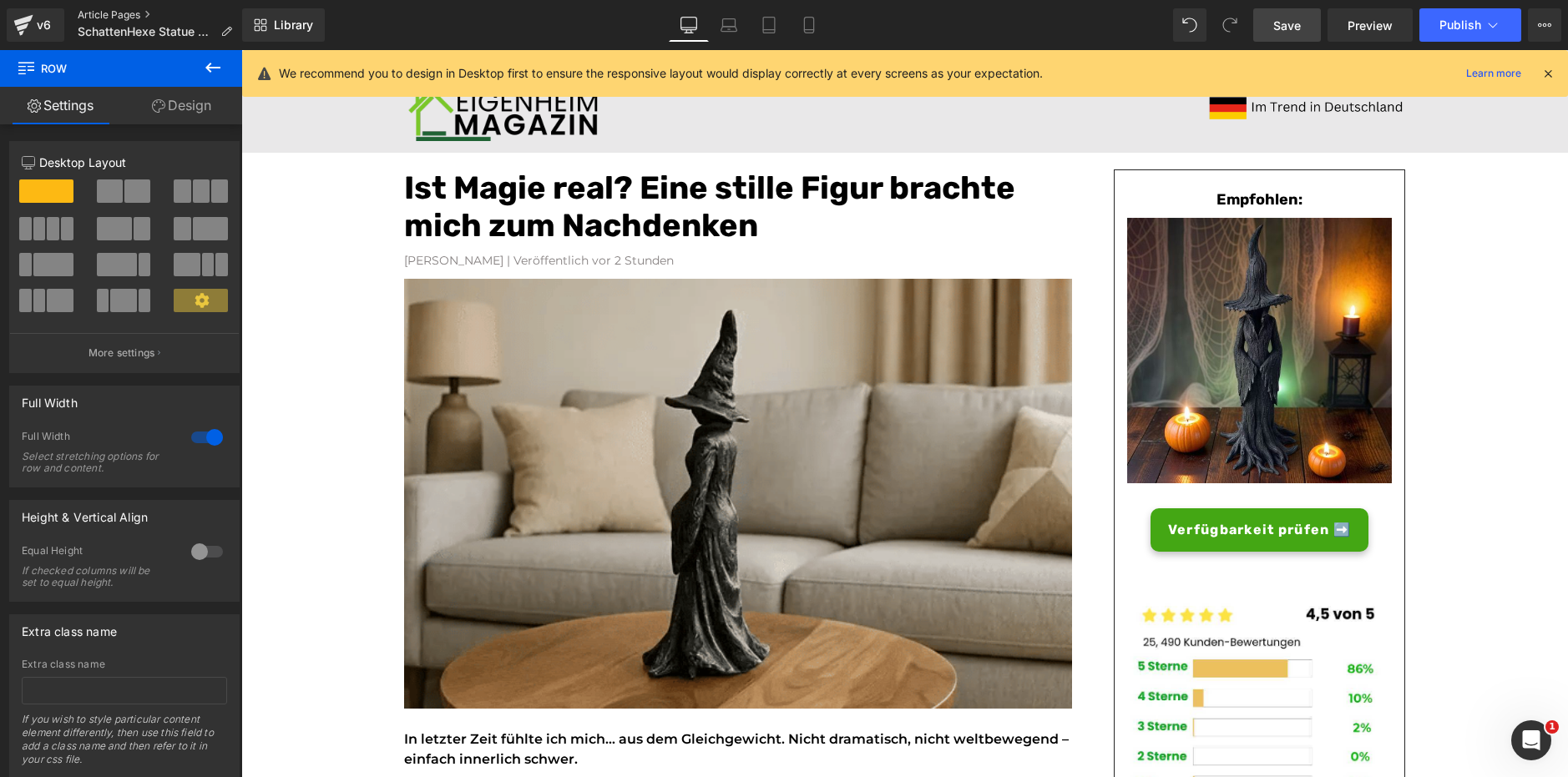
click at [126, 13] on link "Article Pages" at bounding box center [161, 14] width 168 height 13
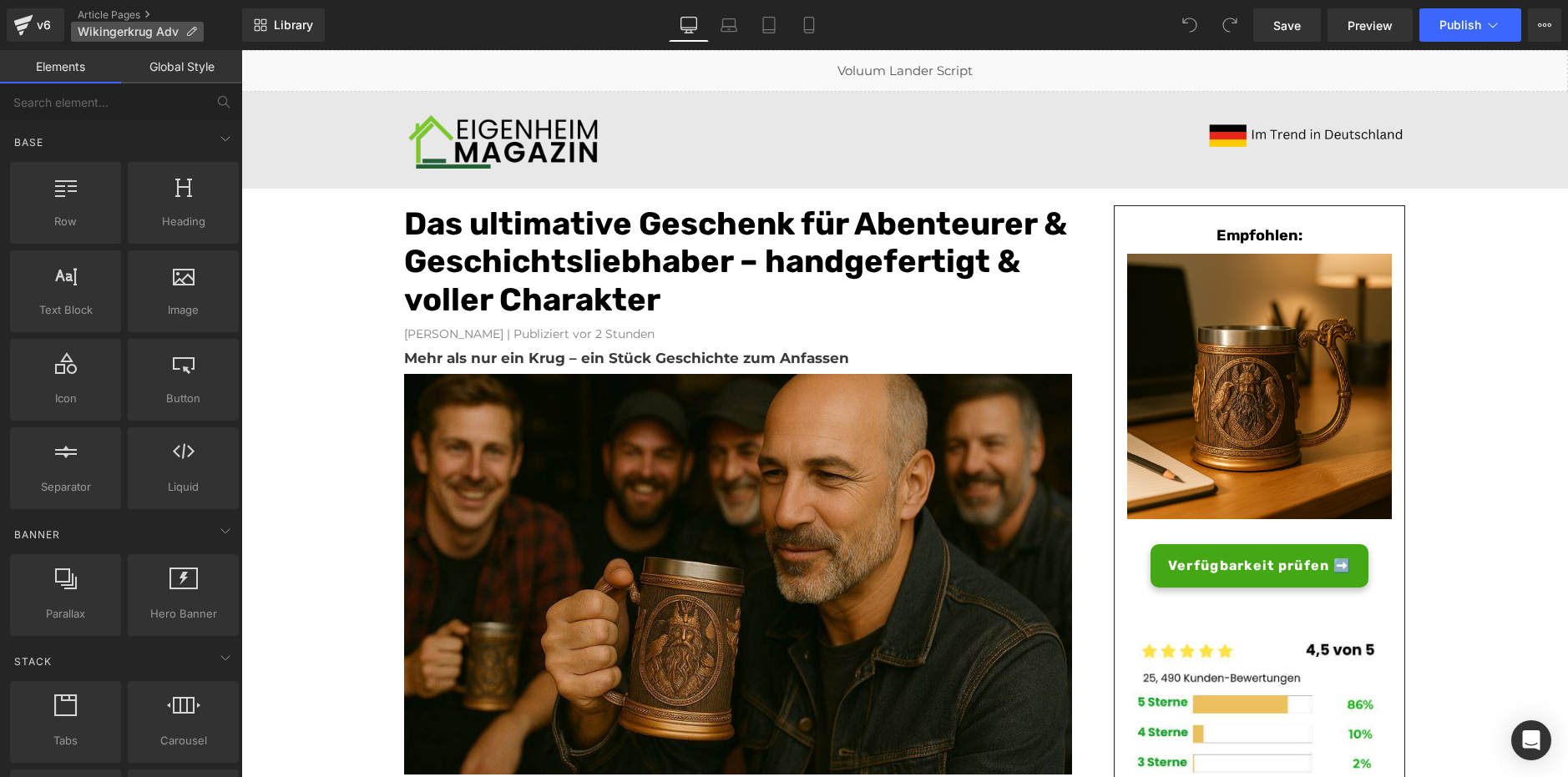
click at [188, 32] on icon at bounding box center [190, 31] width 12 height 12
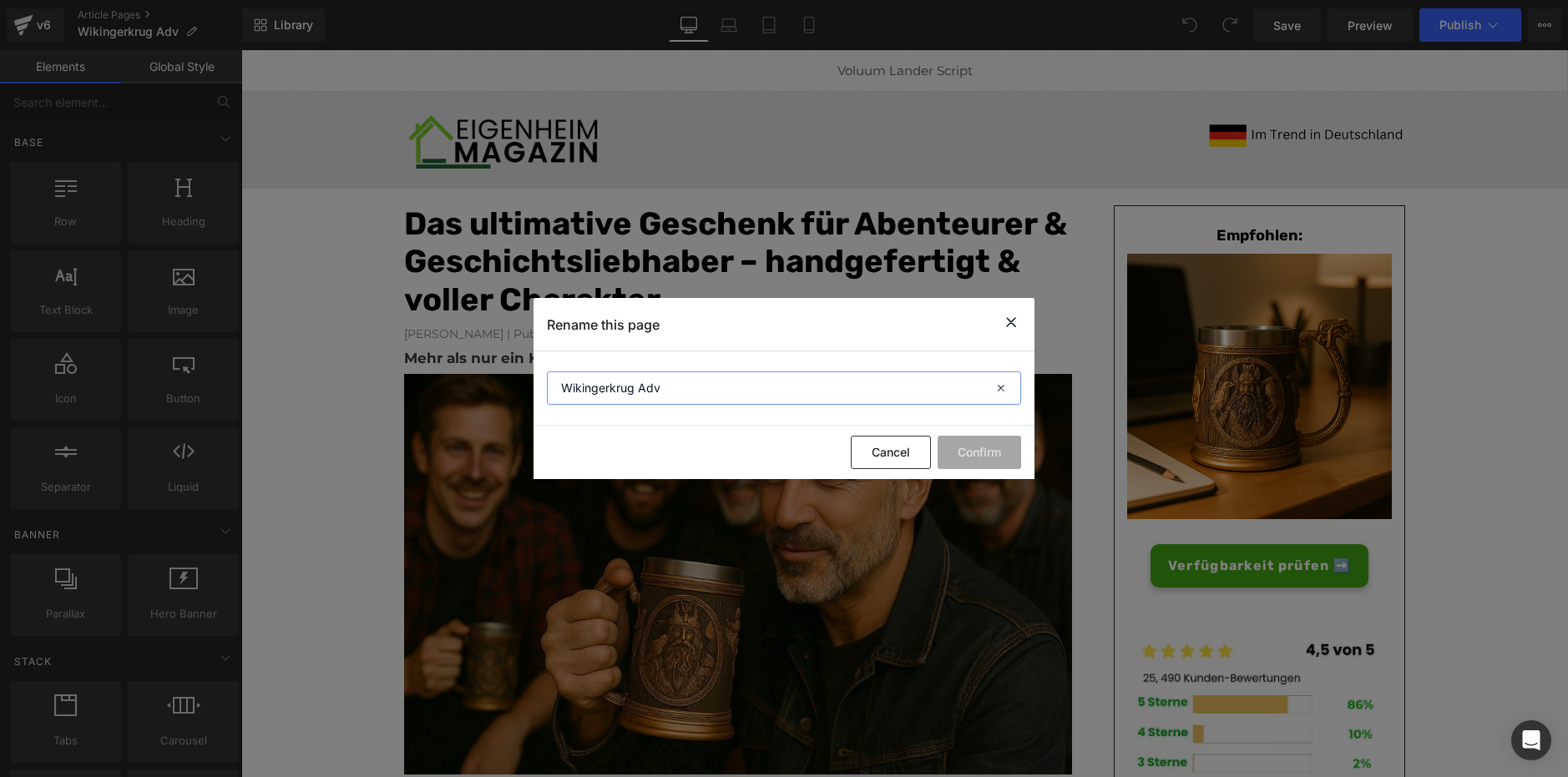
click at [641, 392] on input "Wikingerkrug Adv" at bounding box center [784, 387] width 474 height 33
click at [1001, 313] on icon at bounding box center [1011, 322] width 20 height 21
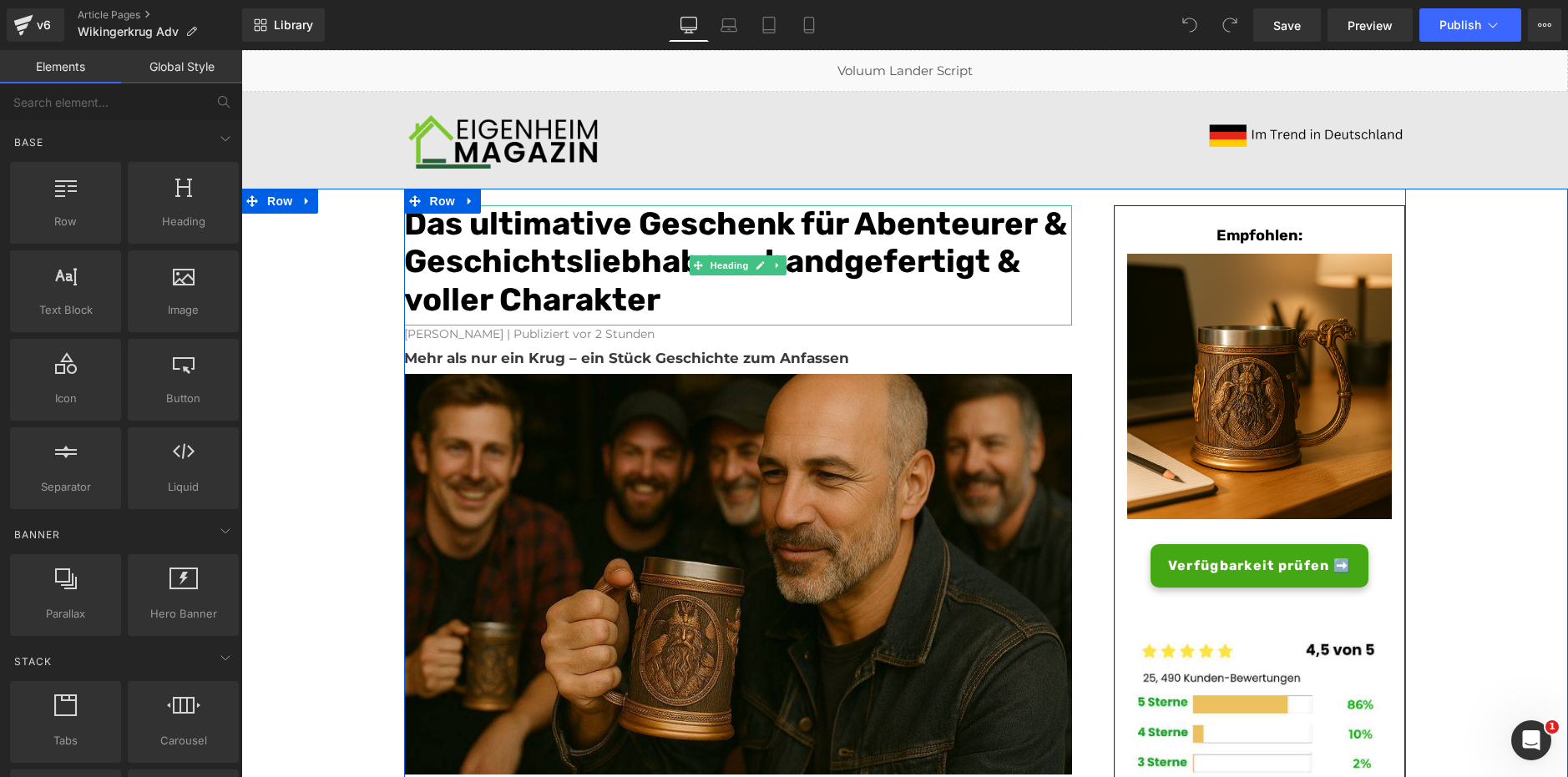
click at [791, 252] on font "Das ultimative Geschenk für Abenteurer & Geschichtsliebhaber – handgefertigt & …" at bounding box center [736, 261] width 663 height 114
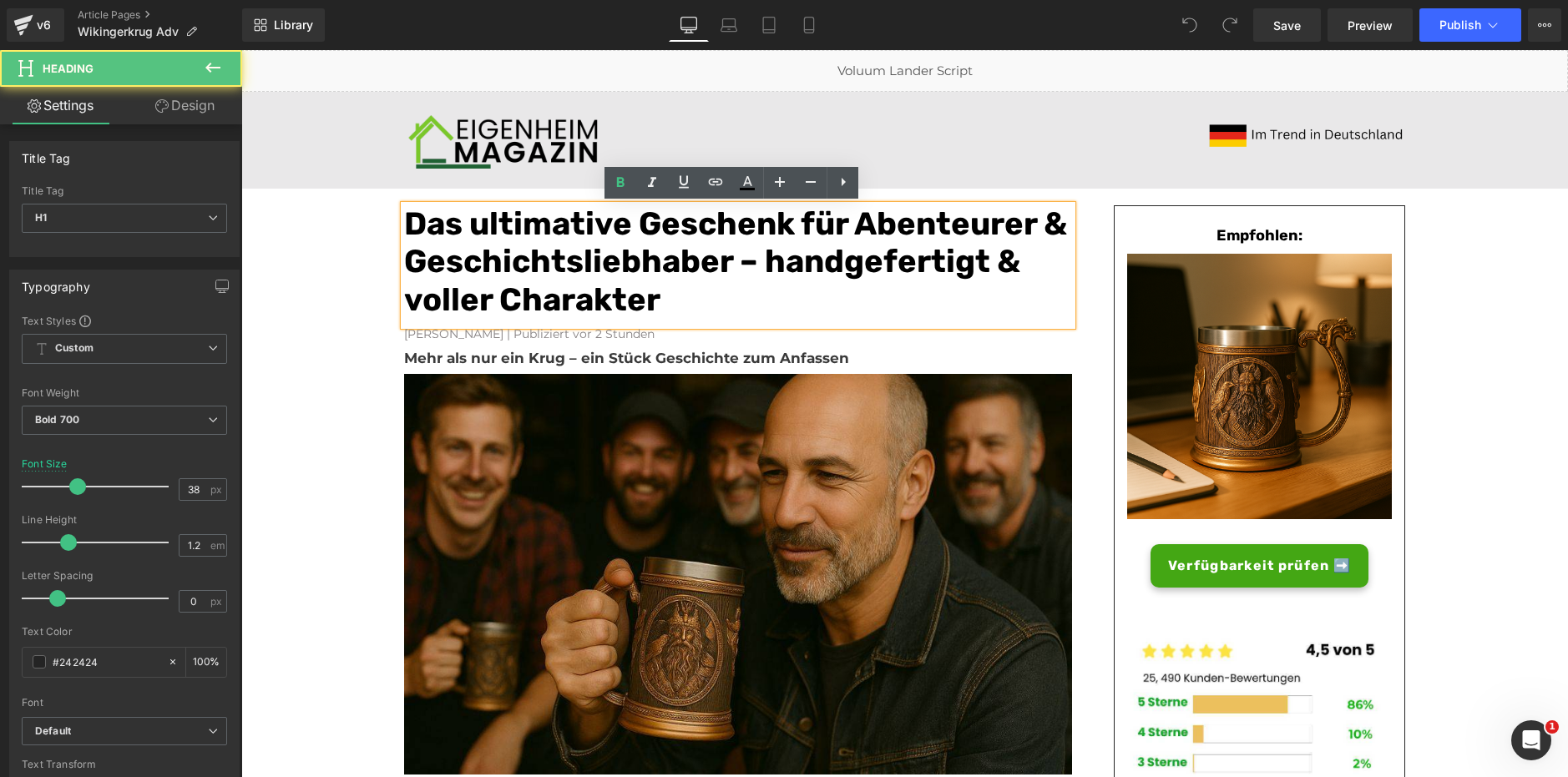
click at [793, 252] on font "Das ultimative Geschenk für Abenteurer & Geschichtsliebhaber – handgefertigt & …" at bounding box center [736, 261] width 663 height 114
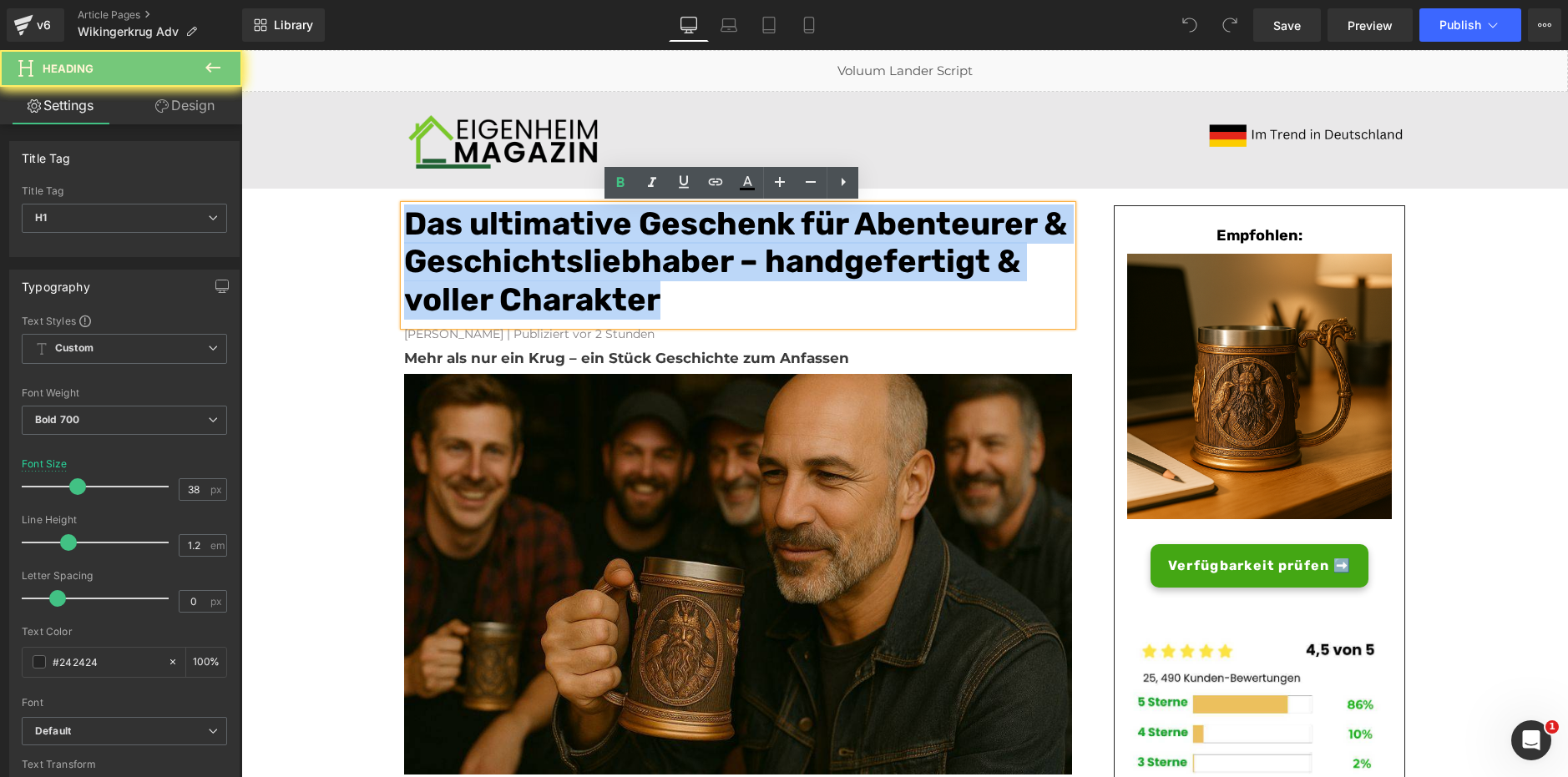
click at [793, 252] on font "Das ultimative Geschenk für Abenteurer & Geschichtsliebhaber – handgefertigt & …" at bounding box center [736, 261] width 663 height 114
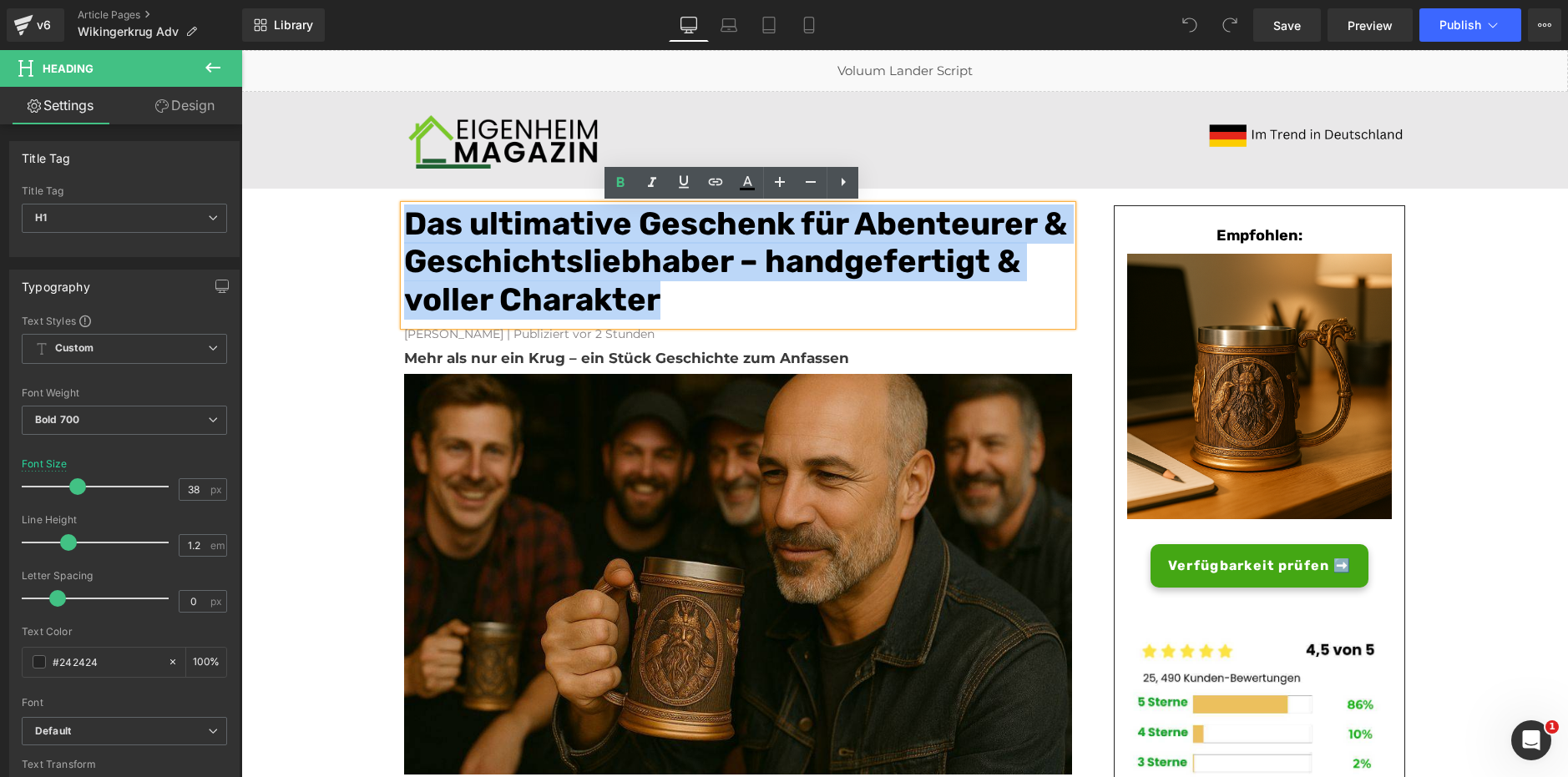
copy font "Das ultimative Geschenk für Abenteurer & Geschichtsliebhaber – handgefertigt & …"
click at [547, 336] on font "[PERSON_NAME] | Publiziert vor 2 Stunden" at bounding box center [529, 333] width 251 height 15
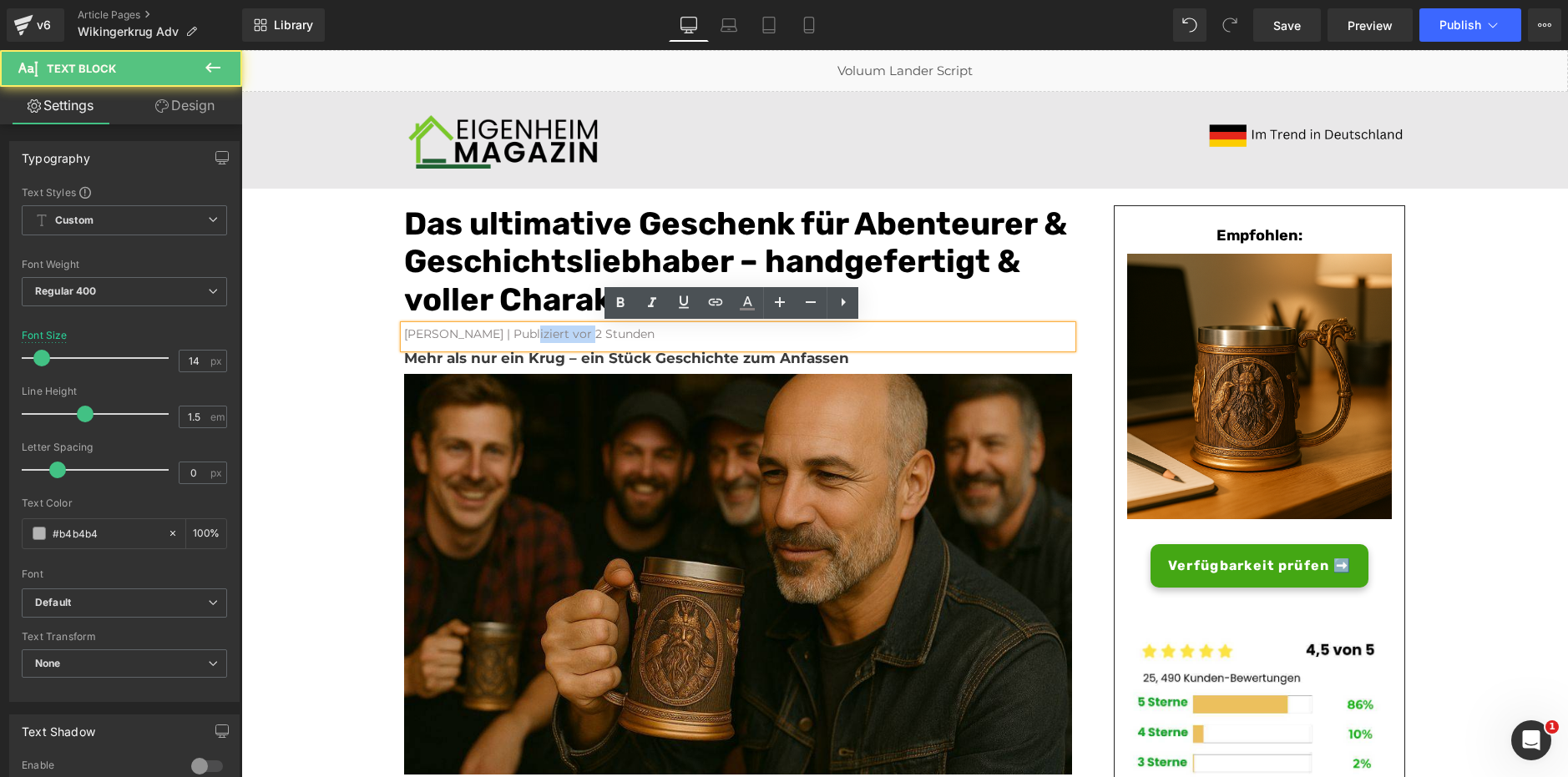
click at [547, 336] on font "[PERSON_NAME] | Publiziert vor 2 Stunden" at bounding box center [529, 333] width 251 height 15
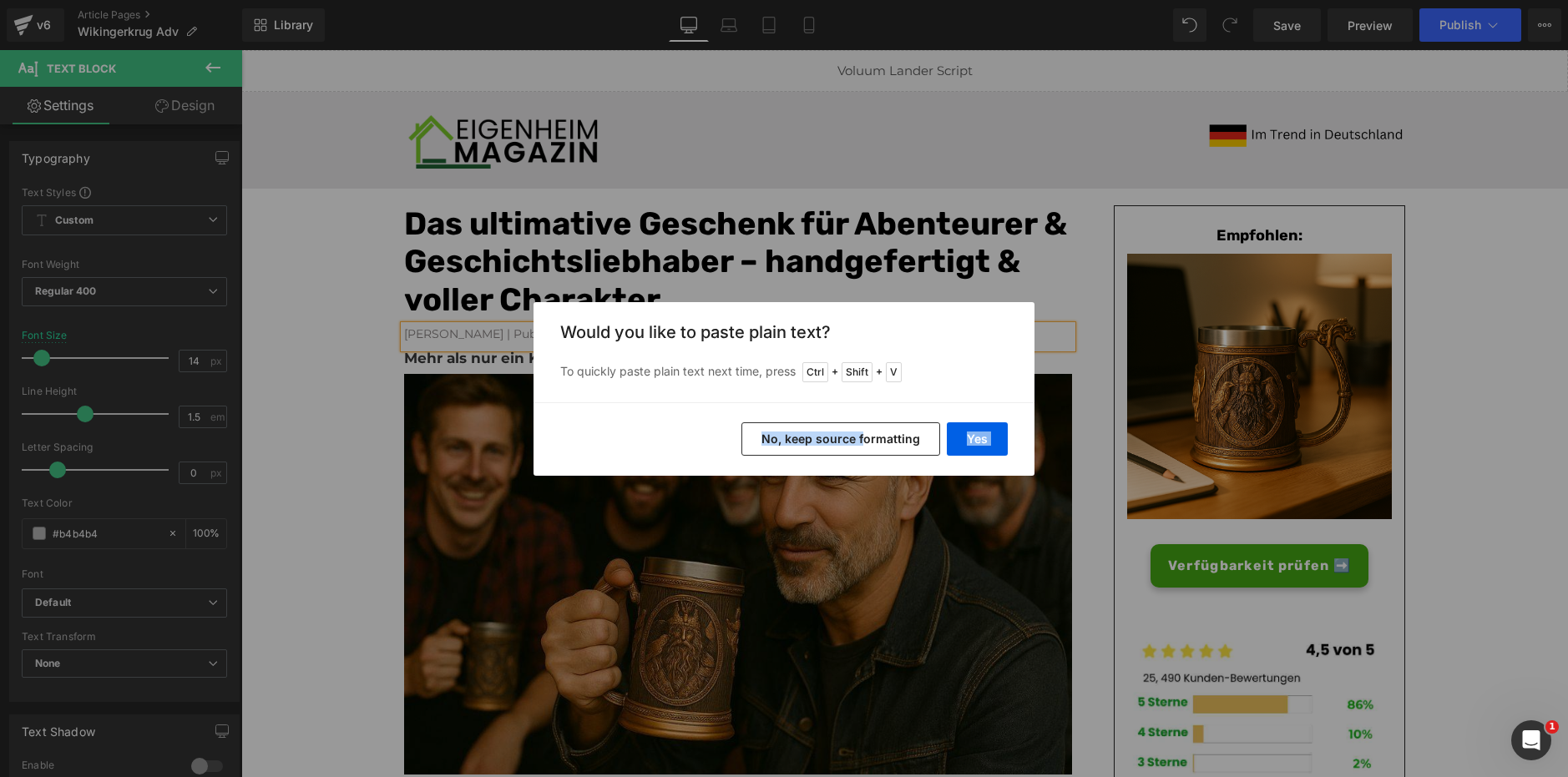
click at [866, 422] on div "Yes No, keep source formatting" at bounding box center [784, 439] width 501 height 74
click at [872, 435] on button "No, keep source formatting" at bounding box center [840, 438] width 199 height 33
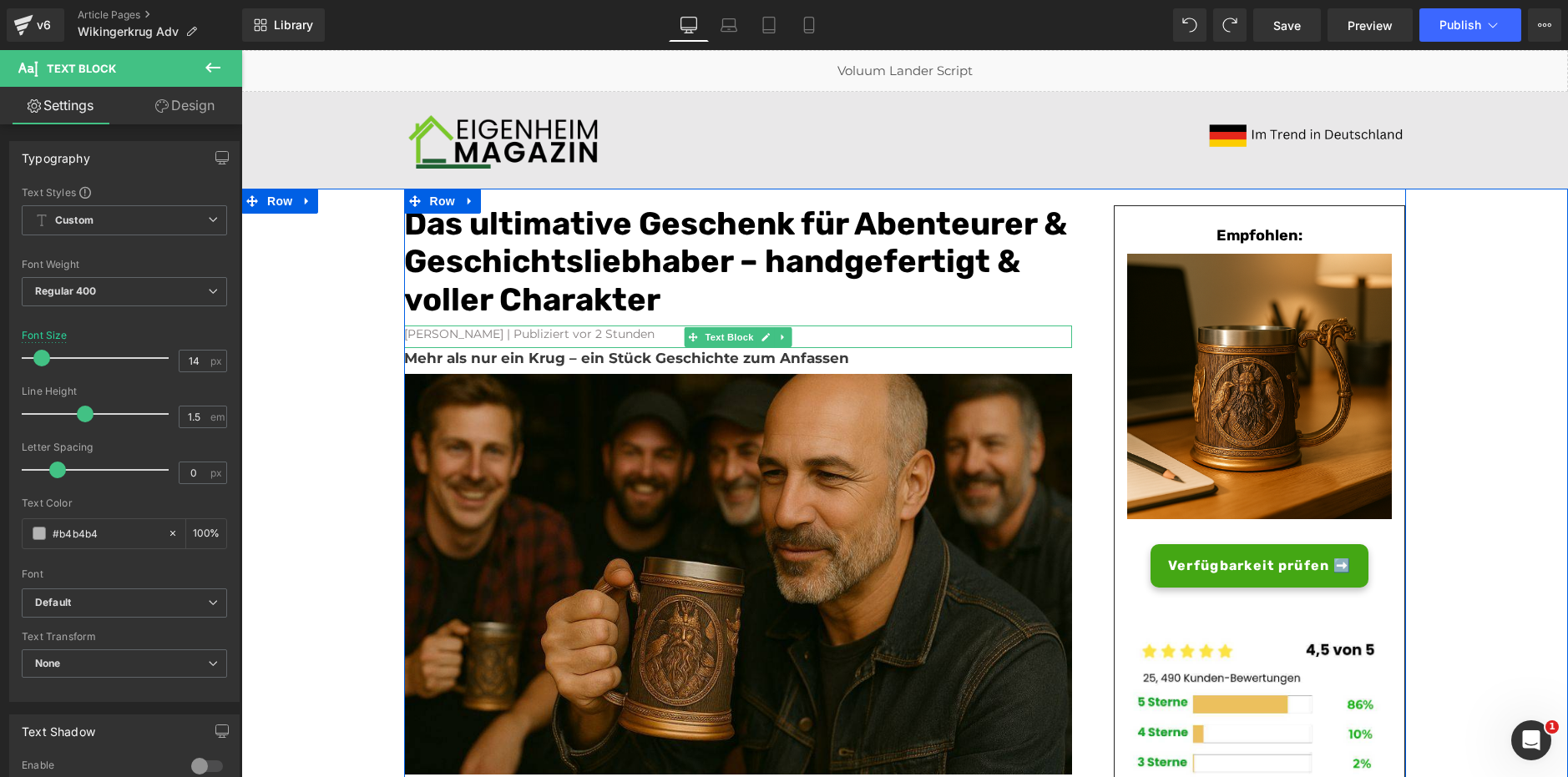
click at [553, 333] on font "[PERSON_NAME] | Publiziert vor 2 Stunden" at bounding box center [529, 333] width 251 height 15
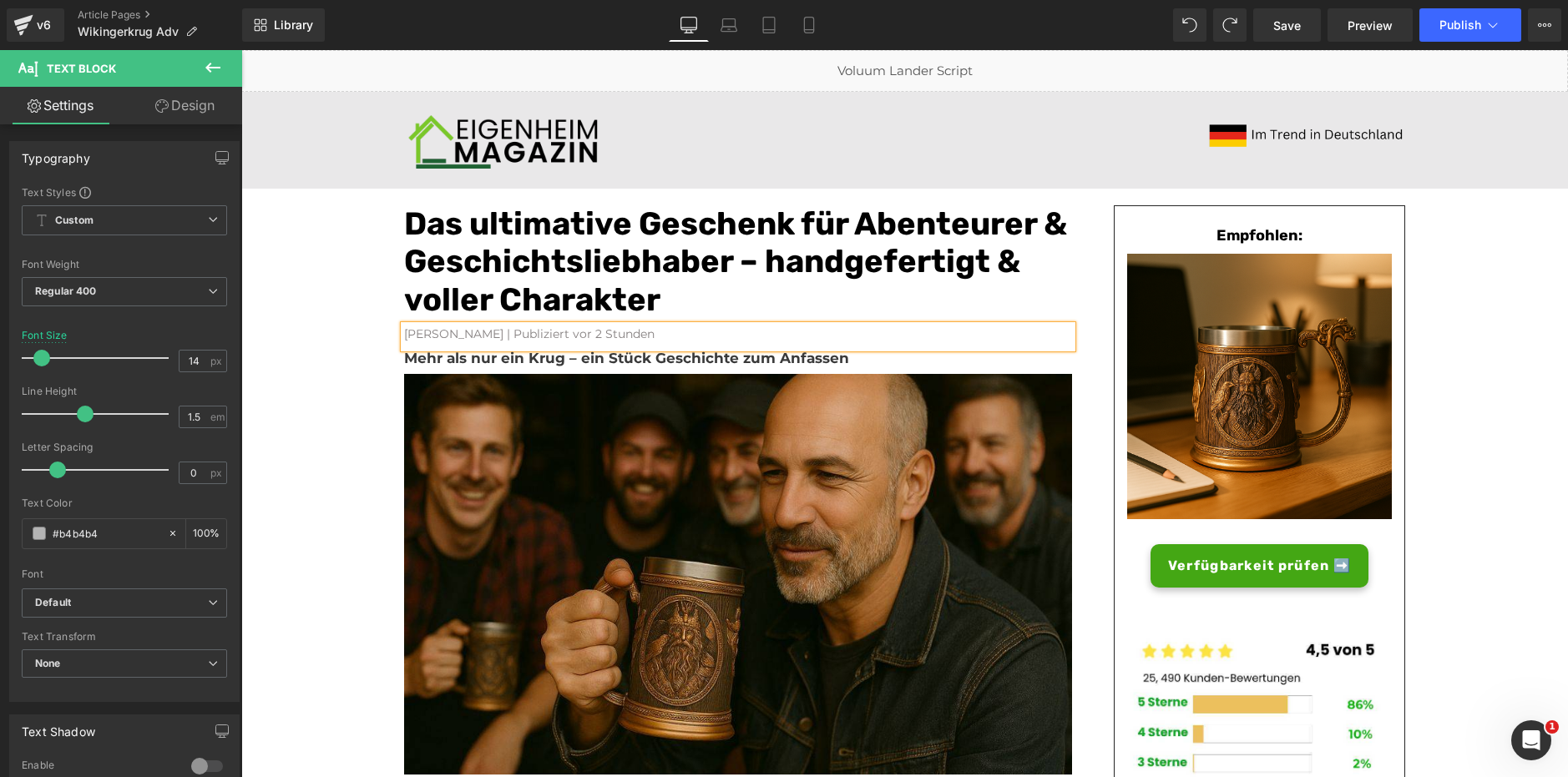
click at [553, 333] on font "[PERSON_NAME] | Publiziert vor 2 Stunden" at bounding box center [529, 333] width 251 height 15
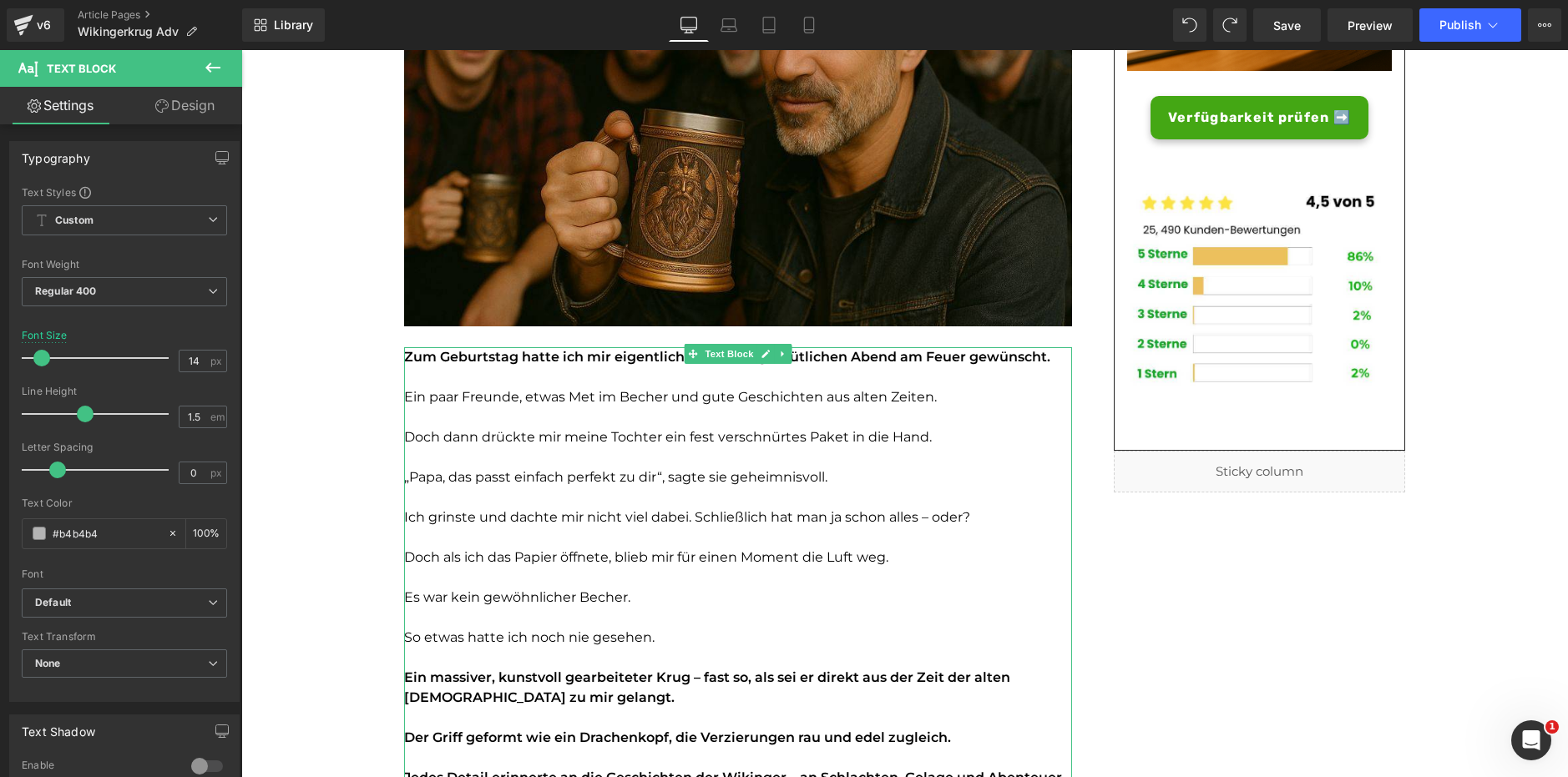
click at [547, 494] on p at bounding box center [738, 498] width 668 height 20
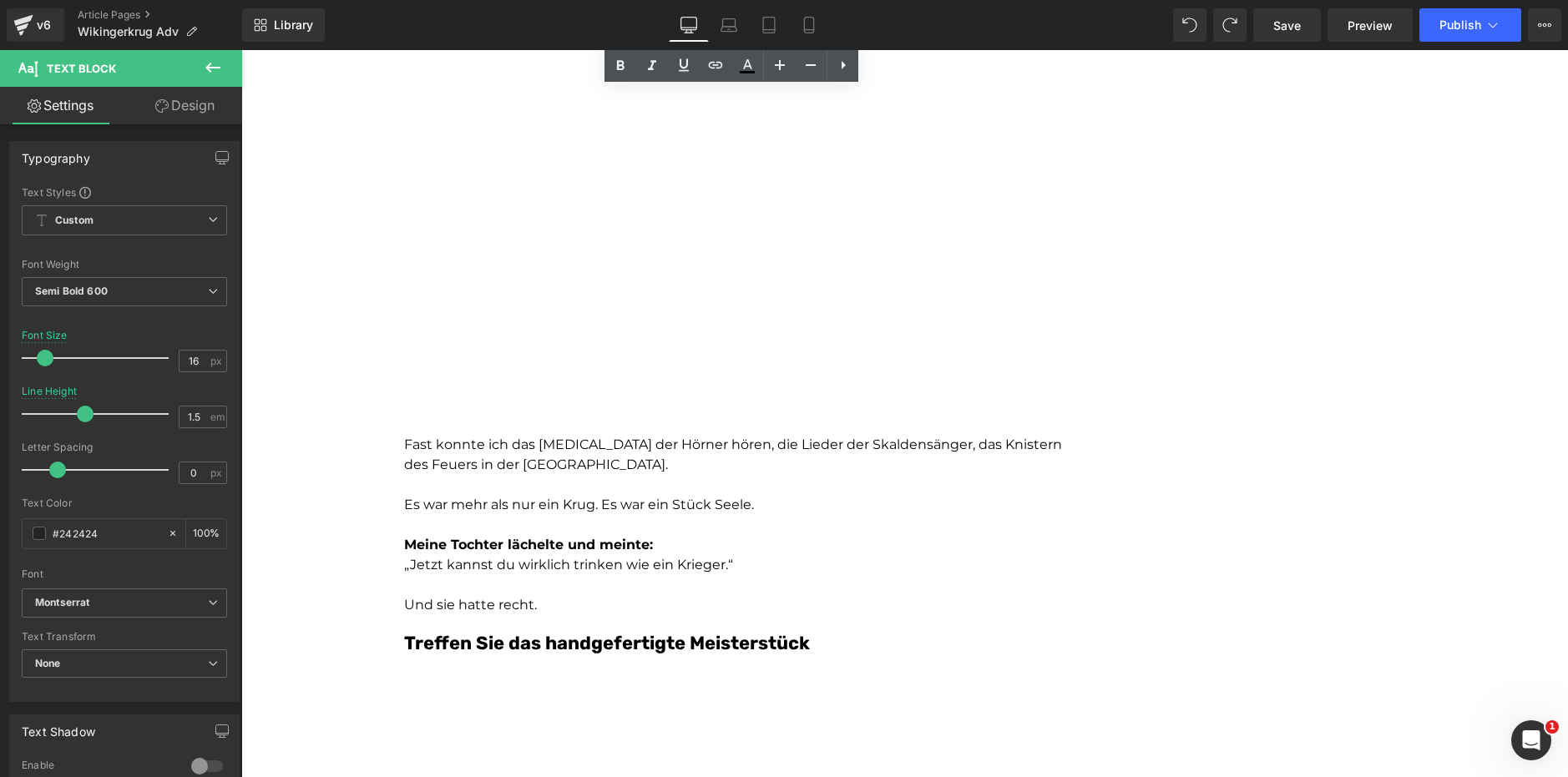
scroll to position [1785, 0]
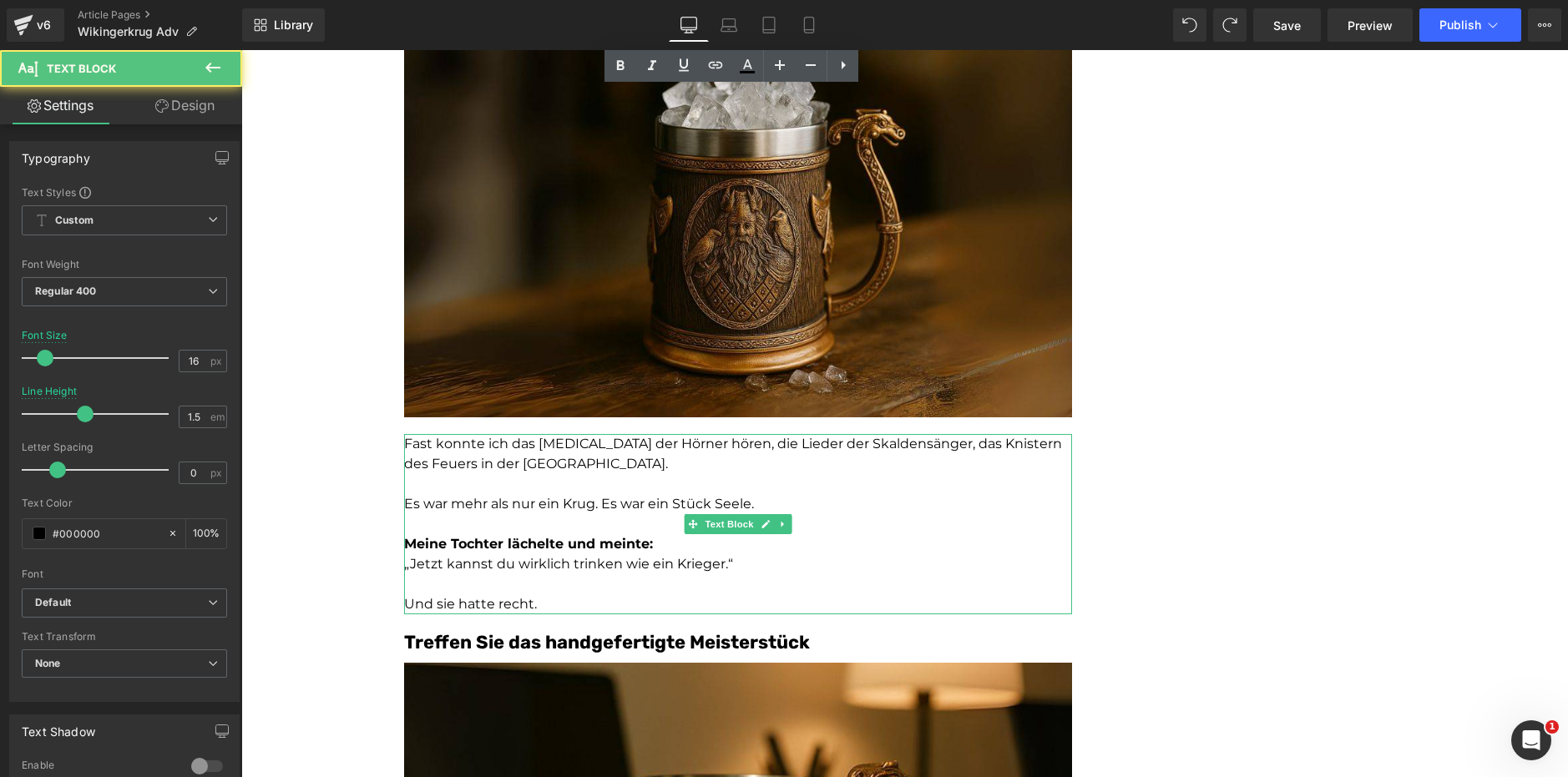
click at [516, 483] on p at bounding box center [738, 484] width 668 height 20
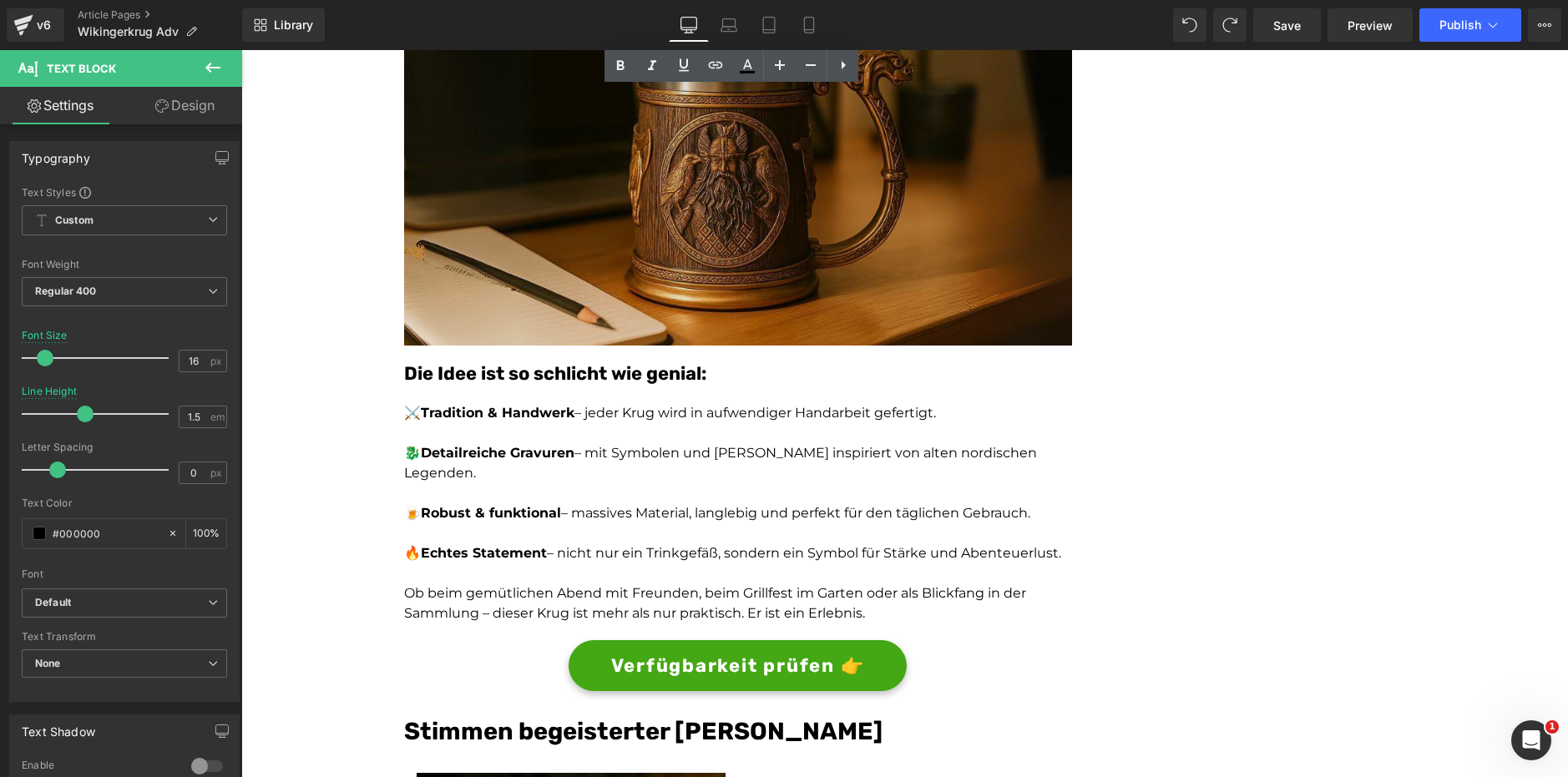
scroll to position [2508, 0]
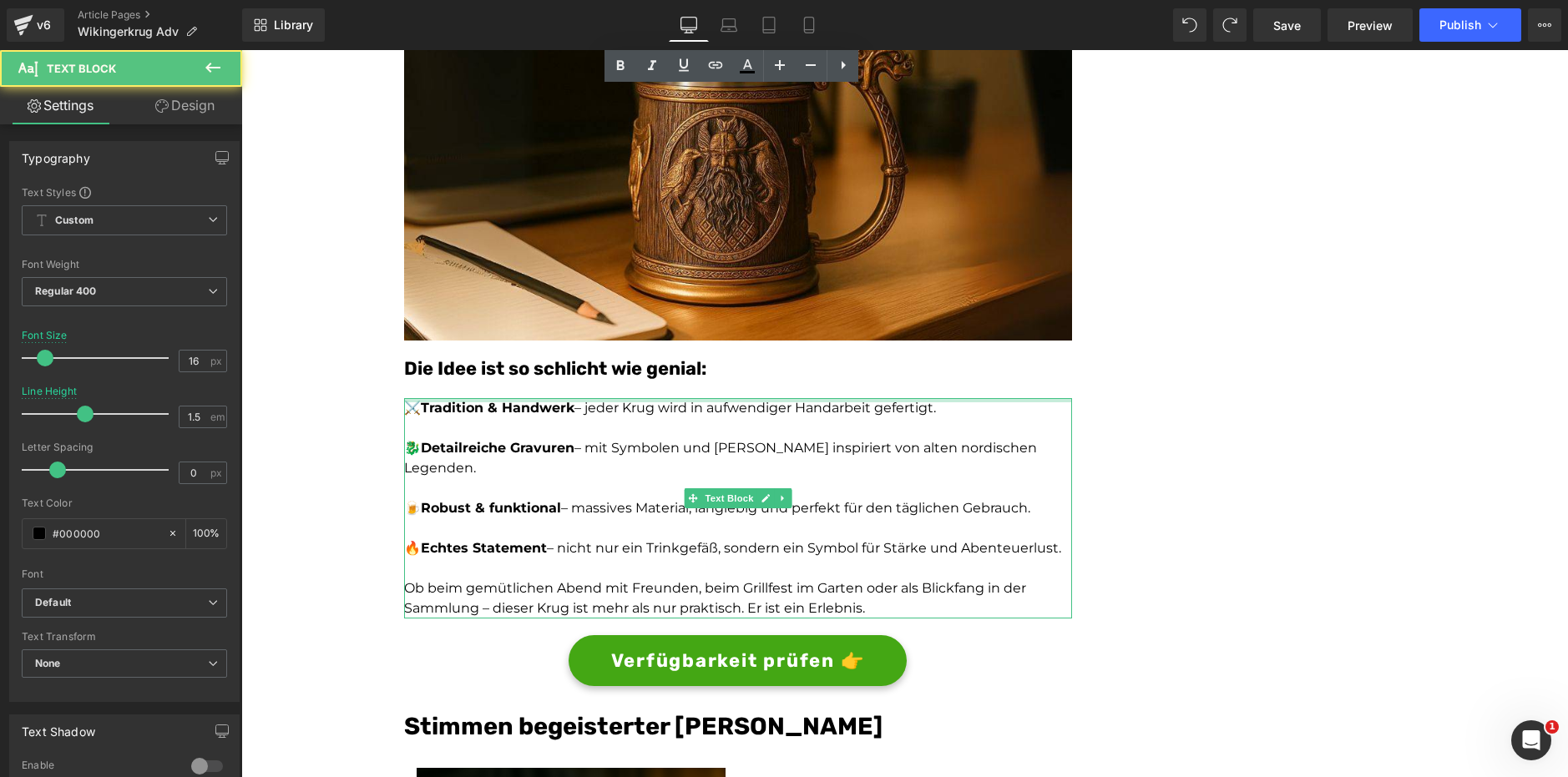
click at [508, 398] on div at bounding box center [738, 400] width 668 height 4
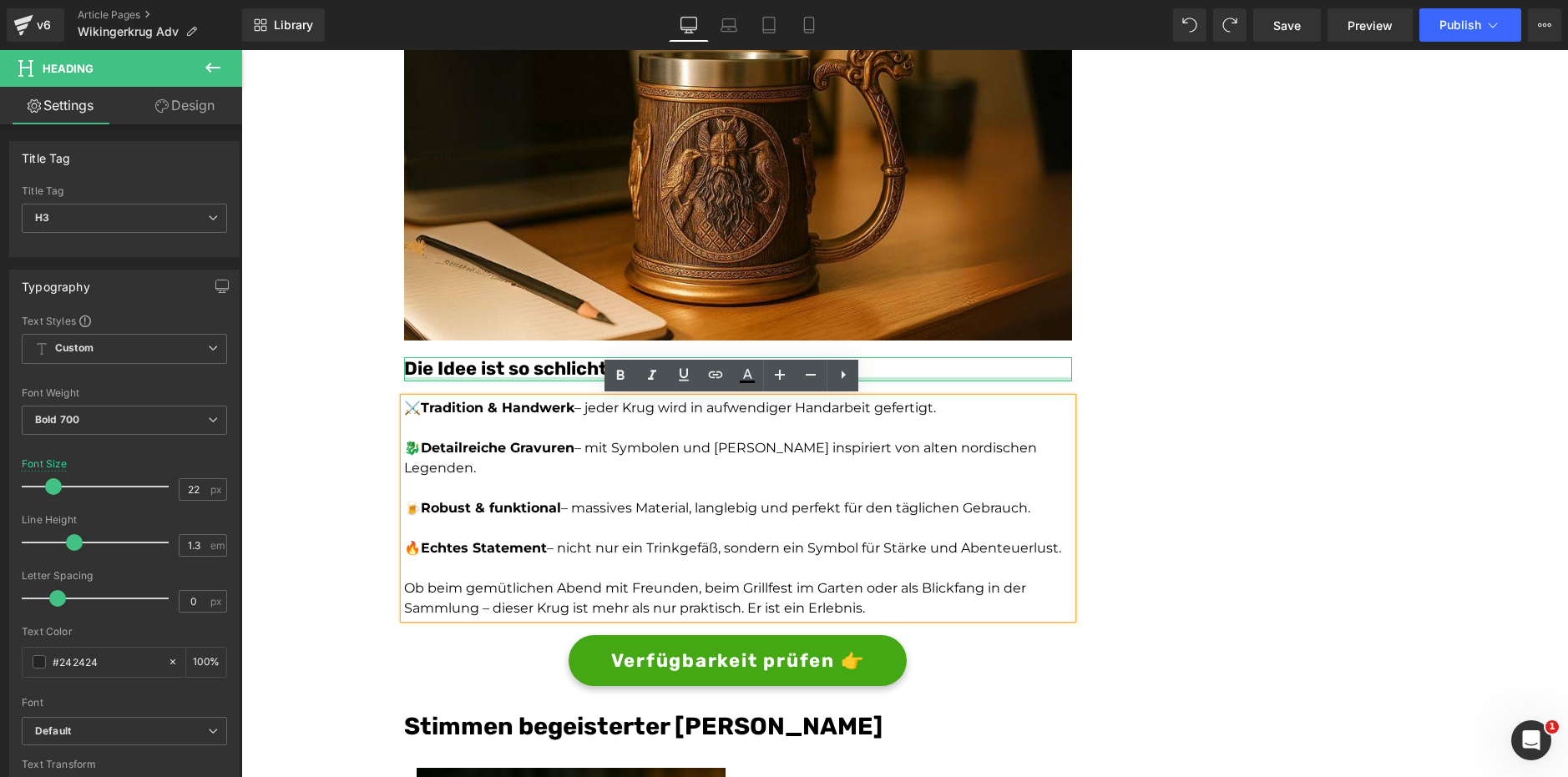
click at [489, 377] on div at bounding box center [738, 379] width 668 height 4
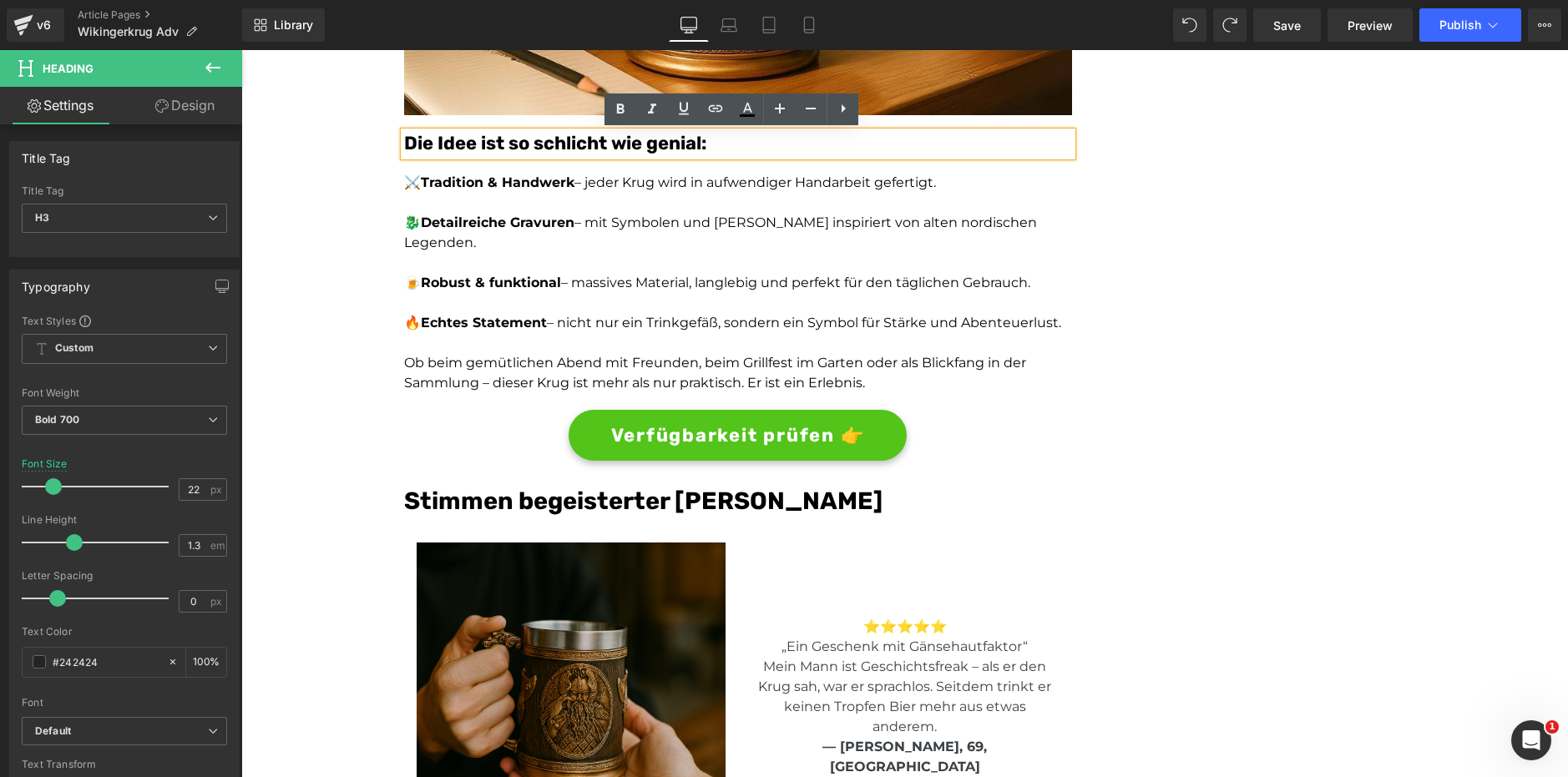
scroll to position [2734, 0]
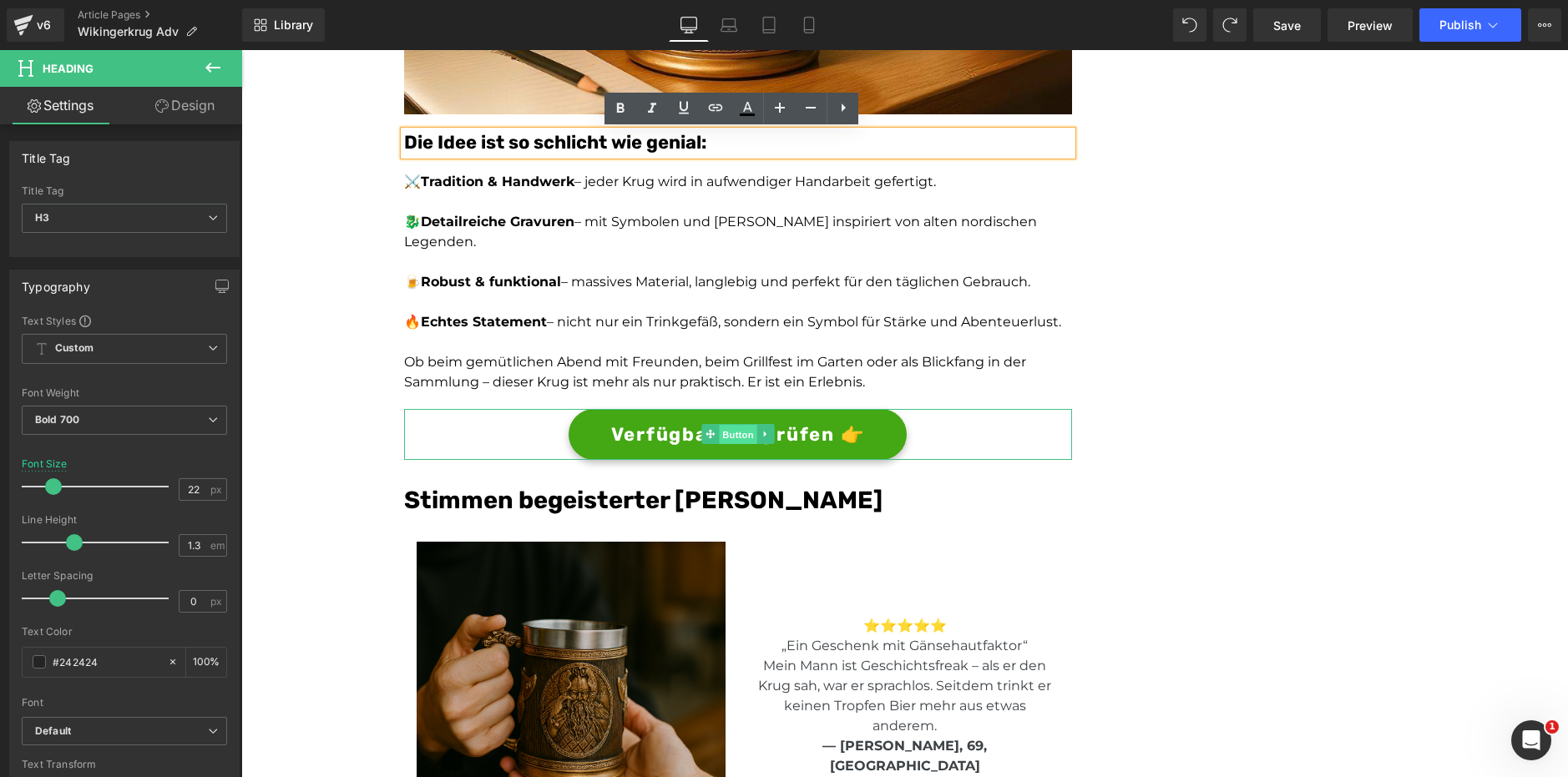
click at [737, 425] on span "Button" at bounding box center [738, 435] width 39 height 20
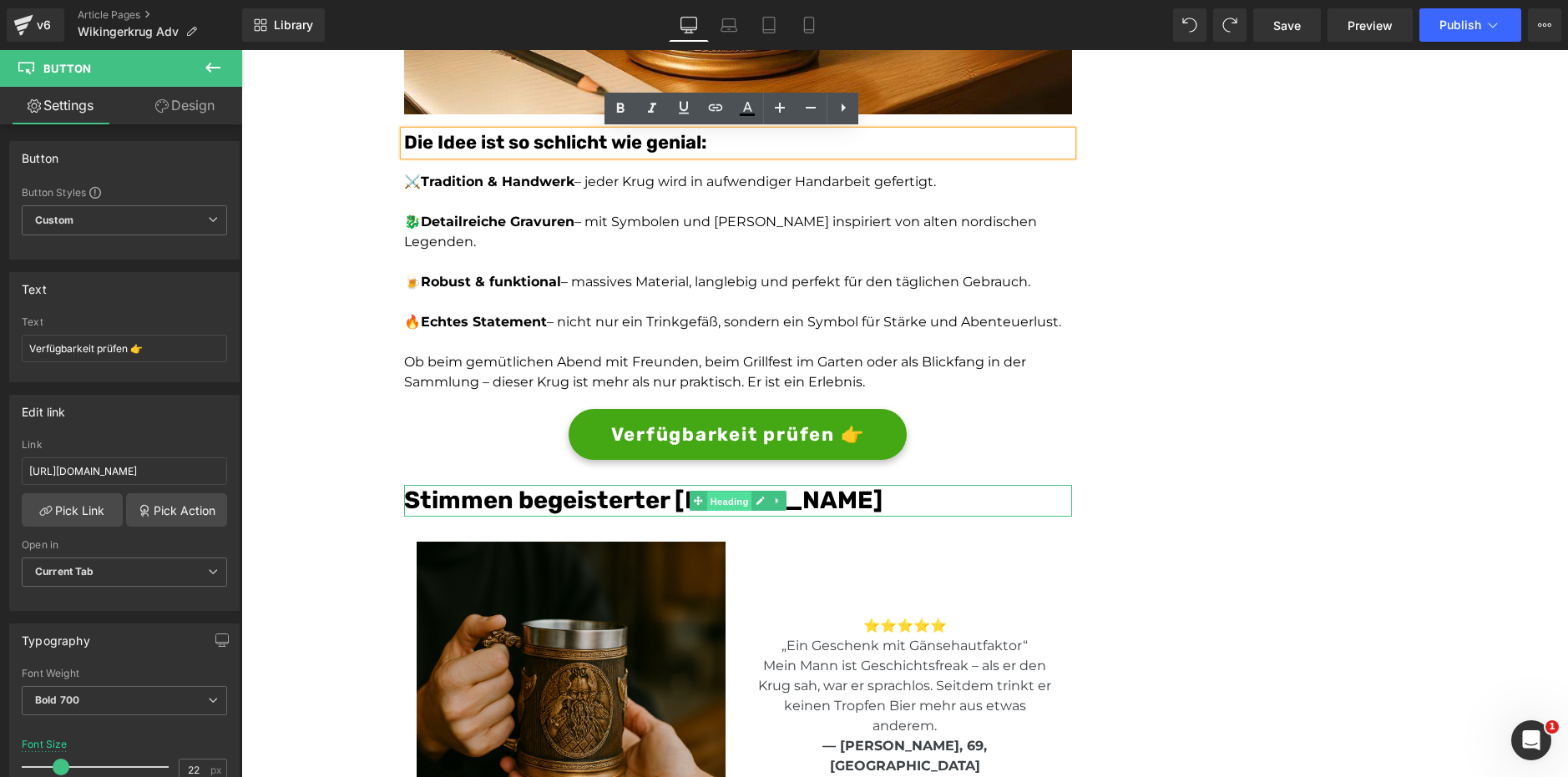
click at [712, 491] on span "Heading" at bounding box center [729, 501] width 45 height 20
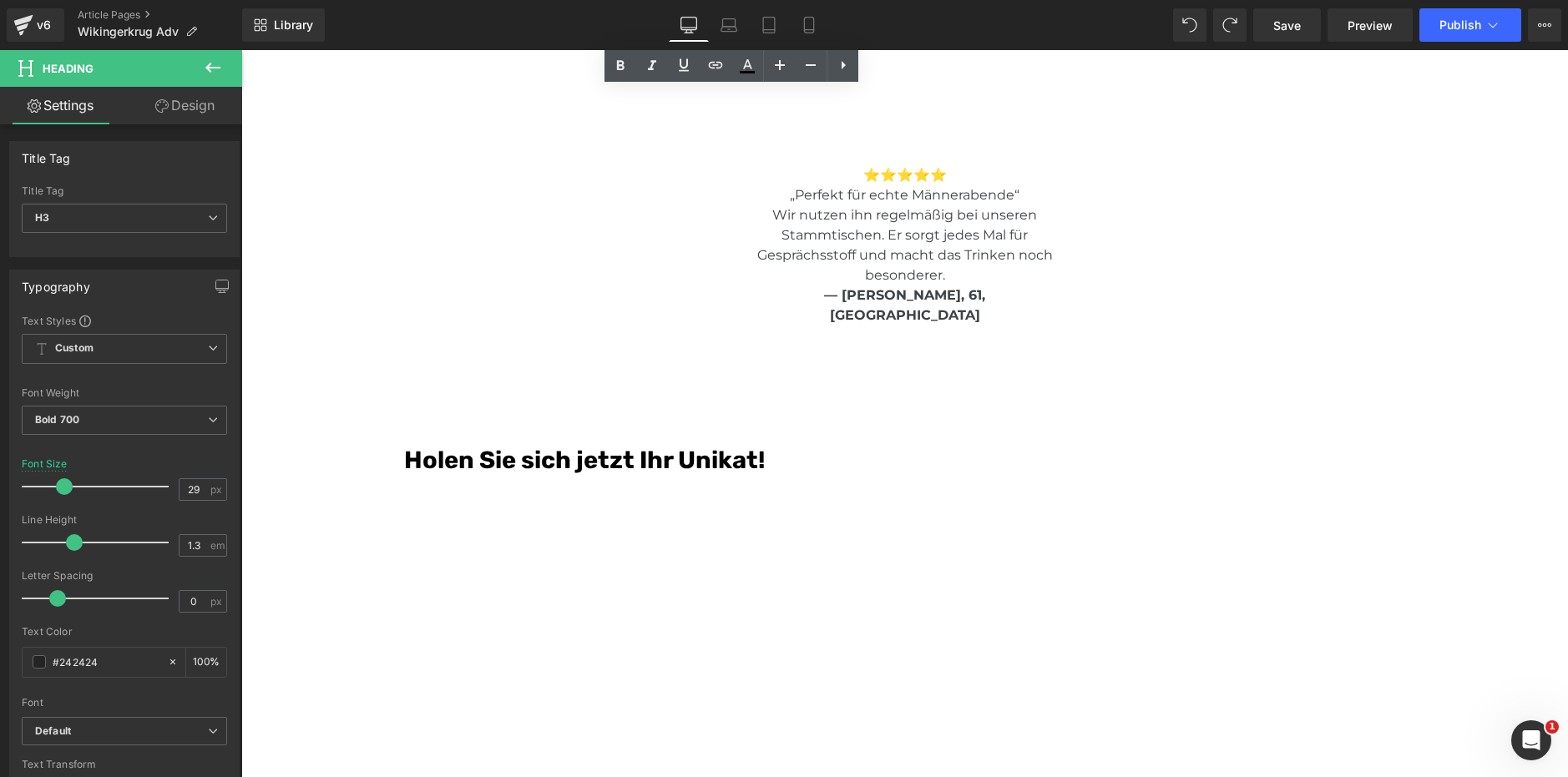
scroll to position [3855, 0]
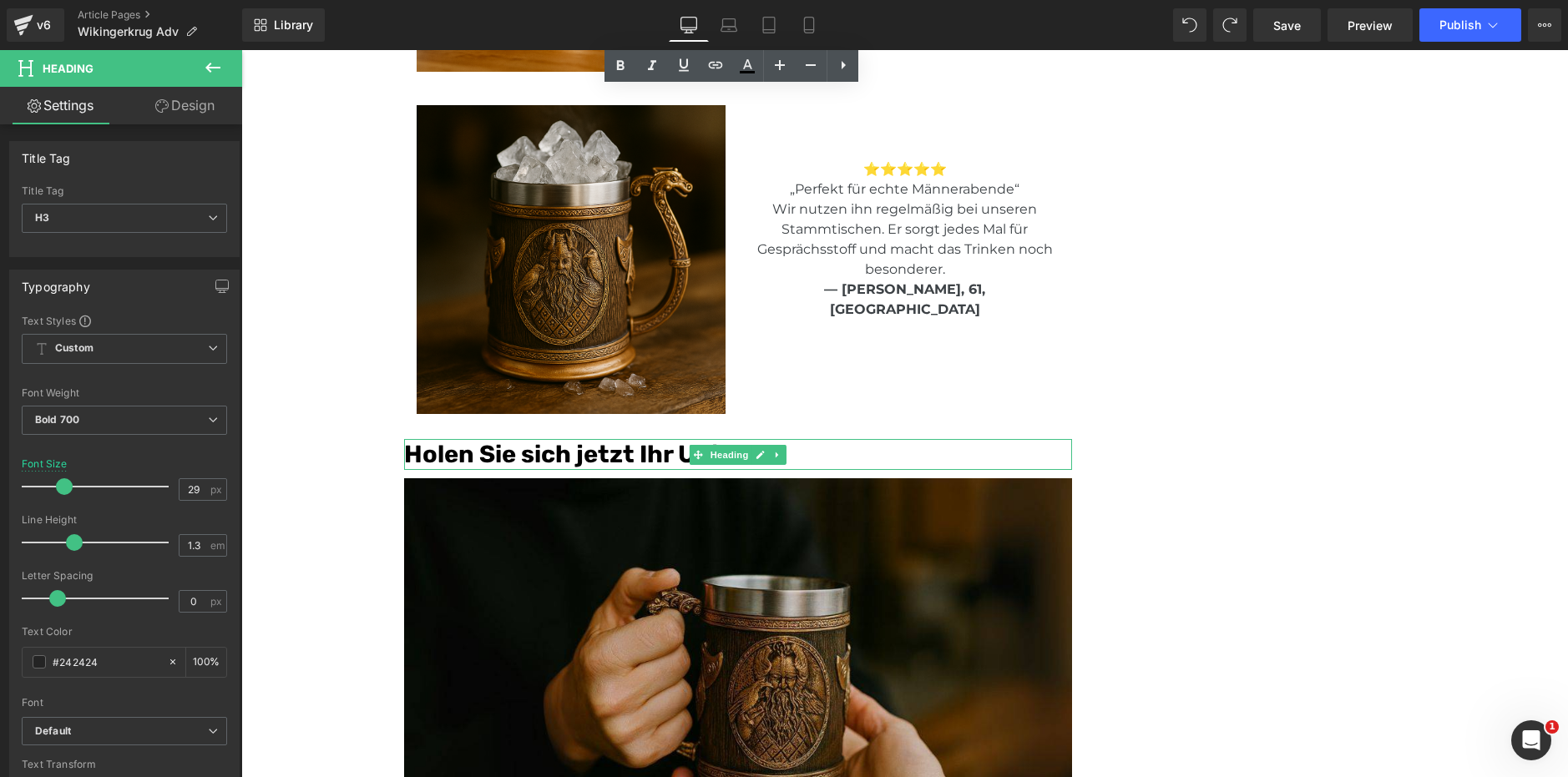
click at [654, 441] on font "Holen Sie sich jetzt Ihr Unikat!" at bounding box center [584, 455] width 360 height 29
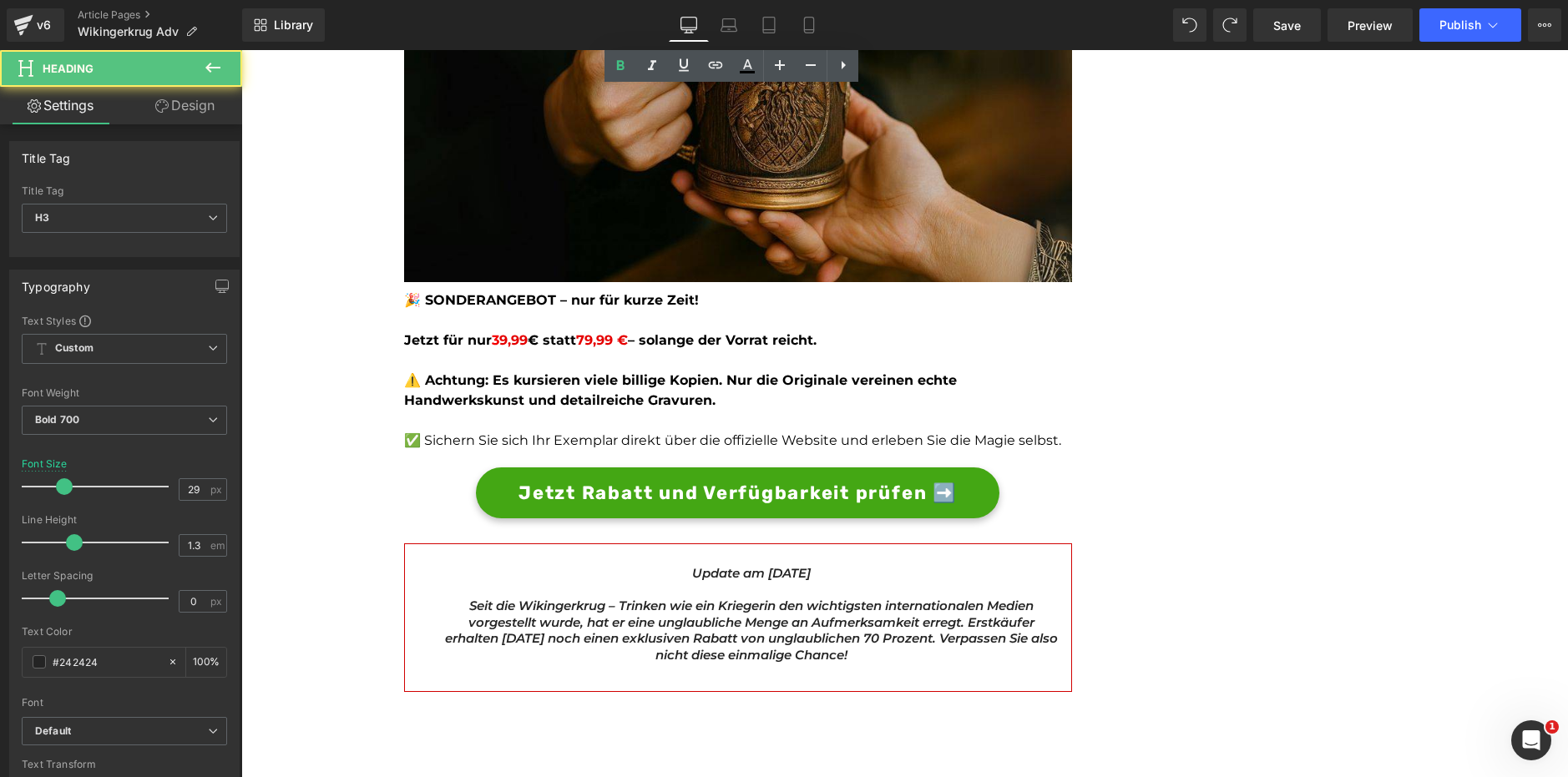
scroll to position [4515, 0]
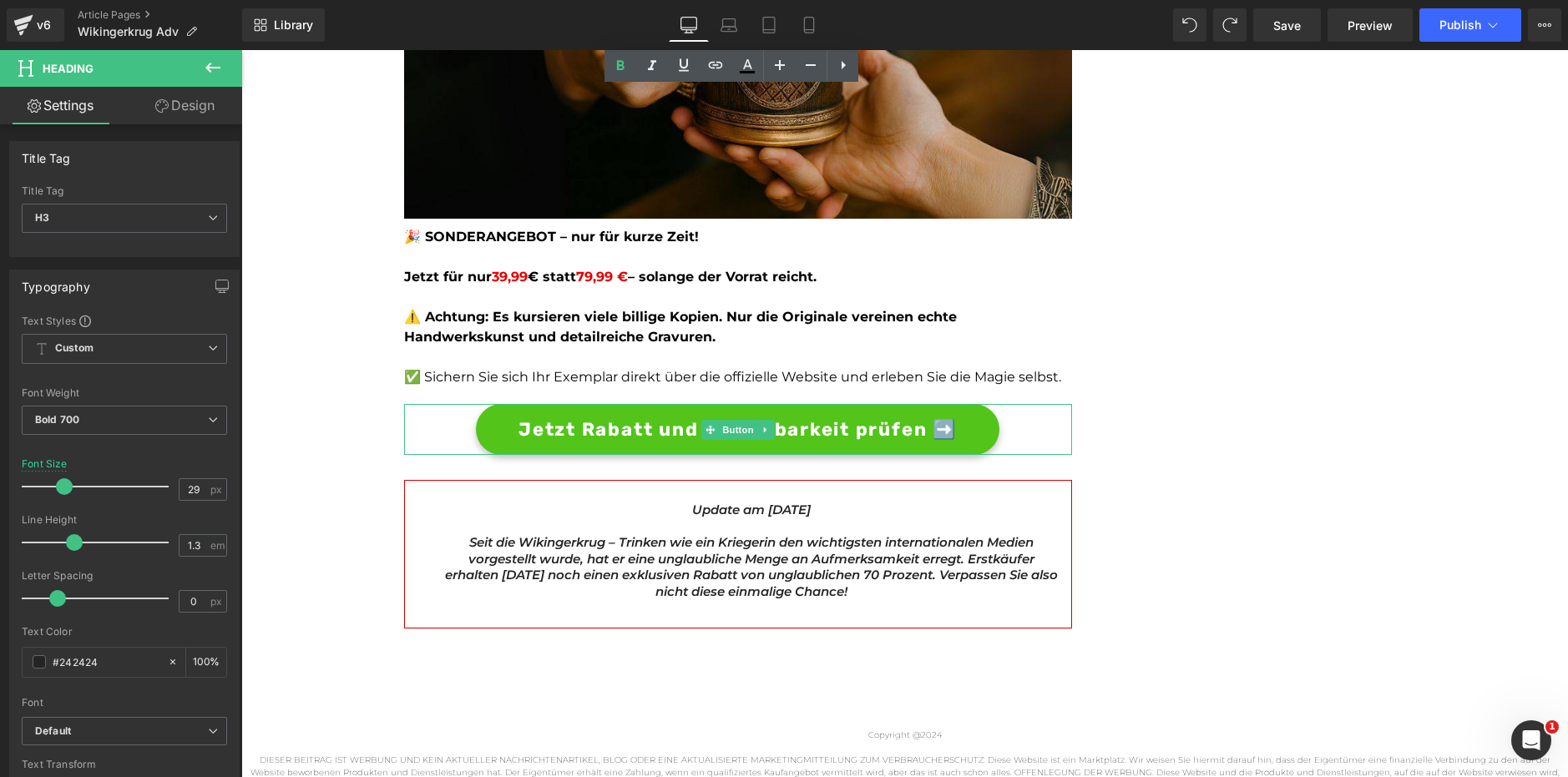
click at [724, 419] on span "Button" at bounding box center [738, 429] width 39 height 20
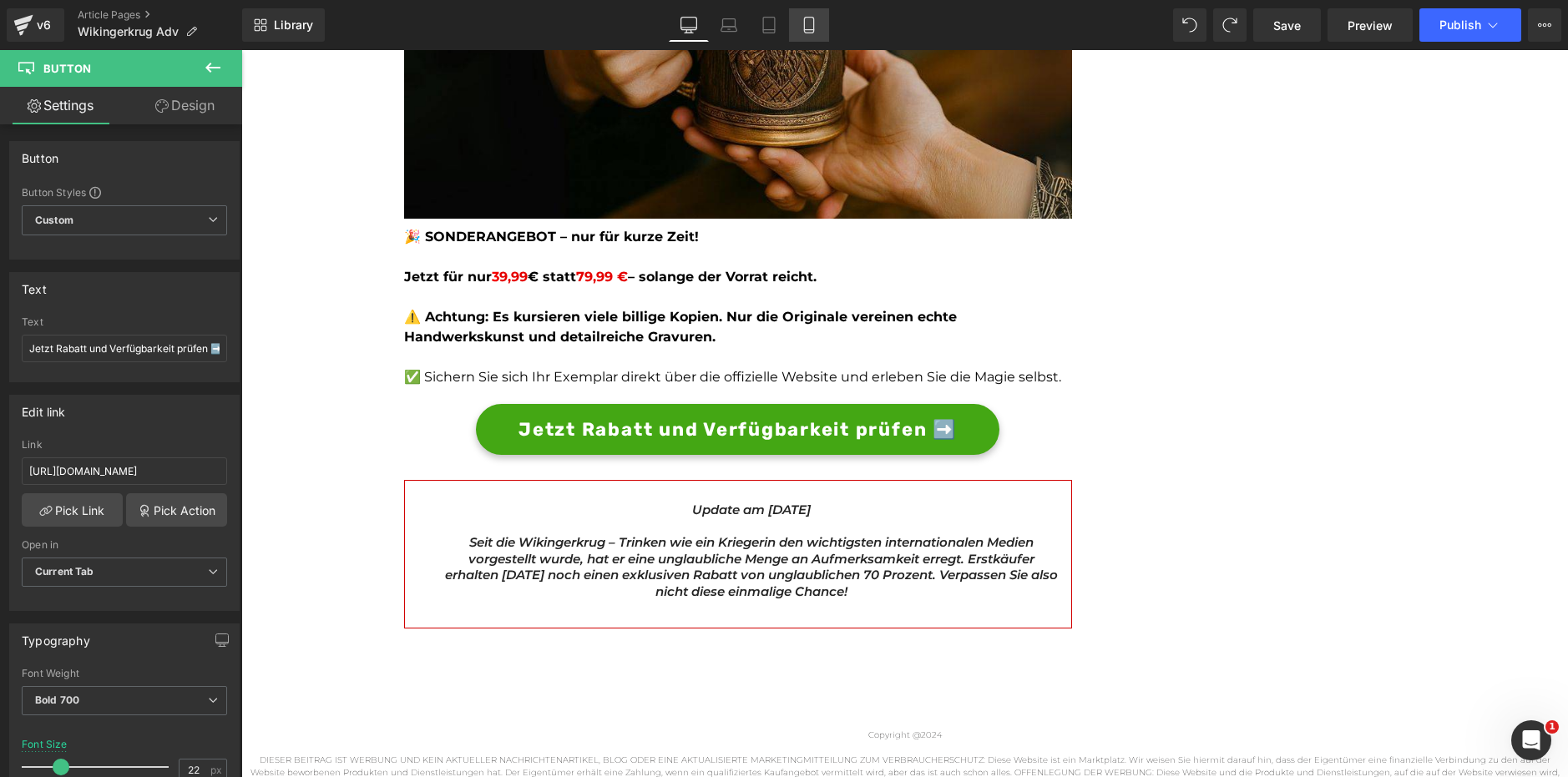
click at [810, 21] on icon at bounding box center [809, 25] width 17 height 17
type input "14"
type input "100"
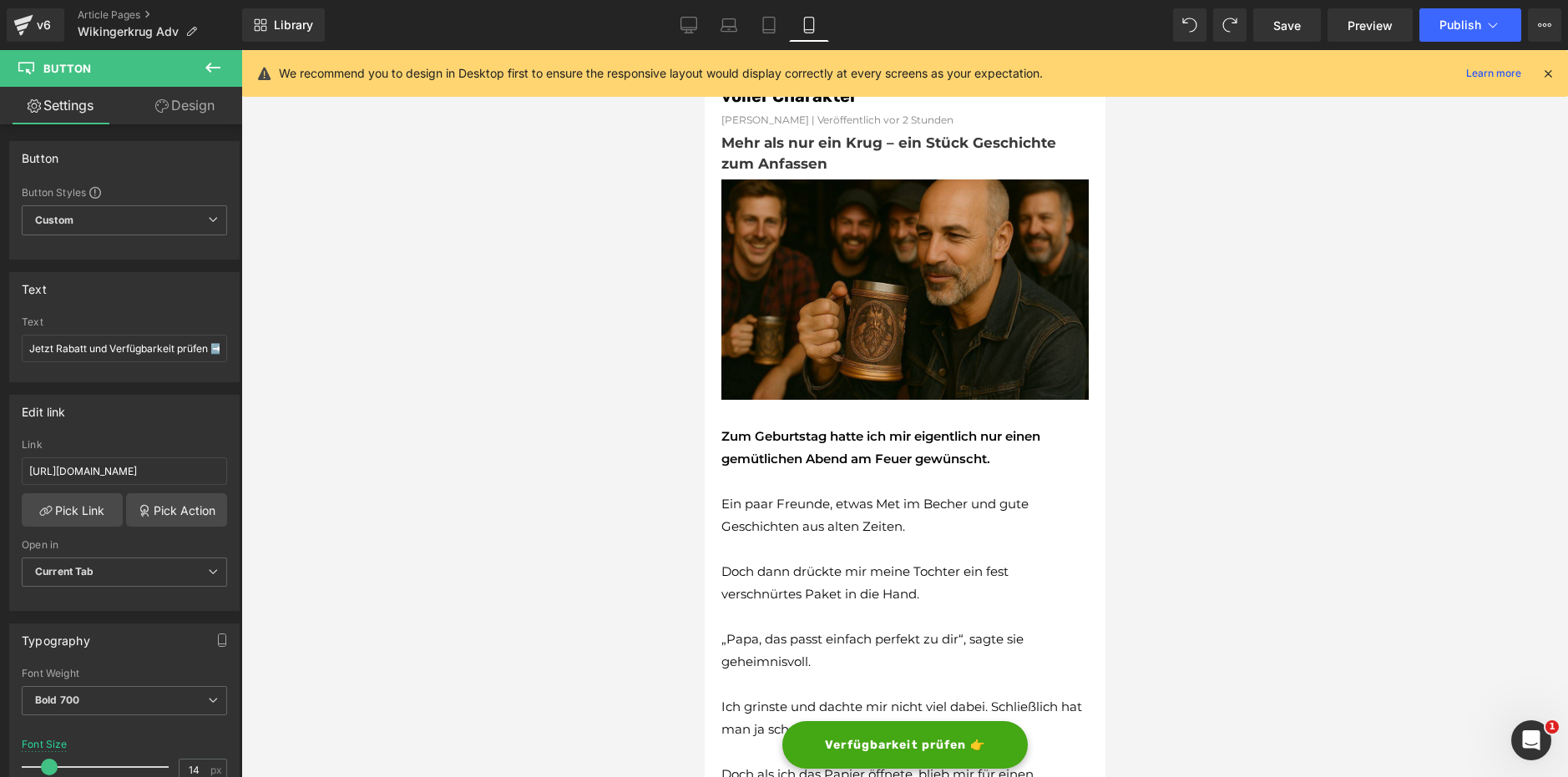
scroll to position [0, 0]
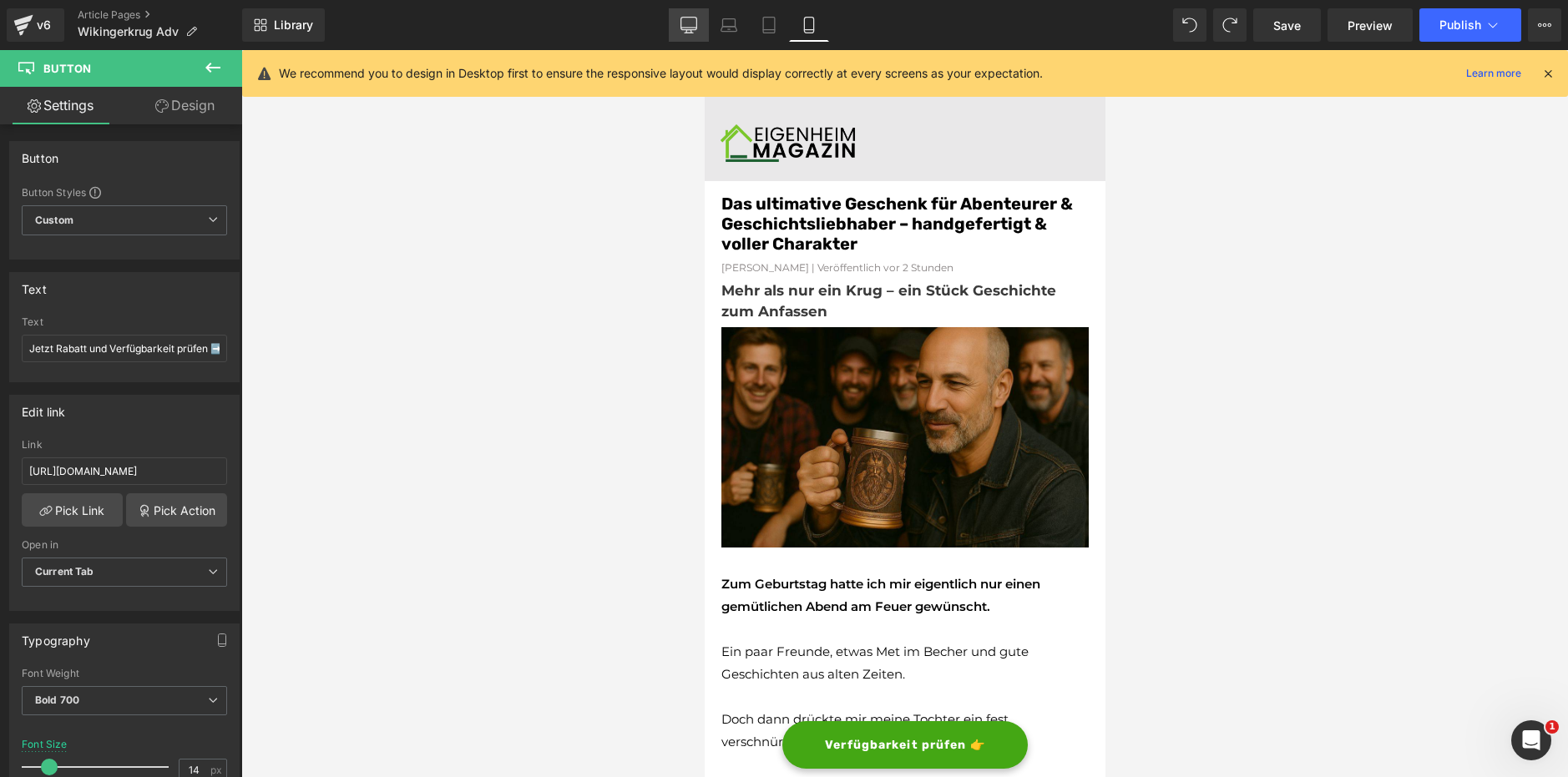
click at [688, 24] on icon at bounding box center [688, 25] width 17 height 17
type input "22"
type input "100"
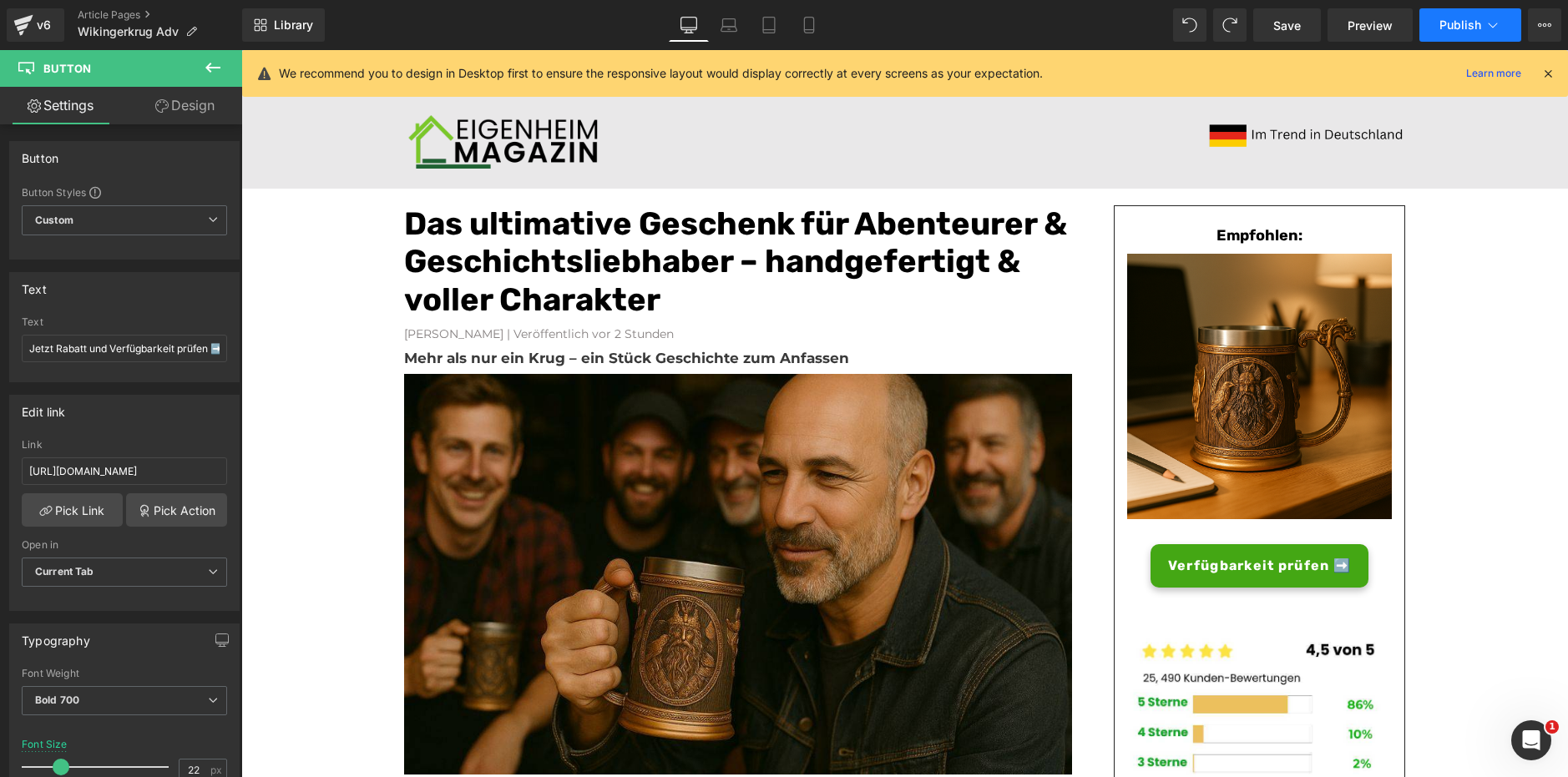
click at [1506, 23] on button "Publish" at bounding box center [1469, 24] width 102 height 33
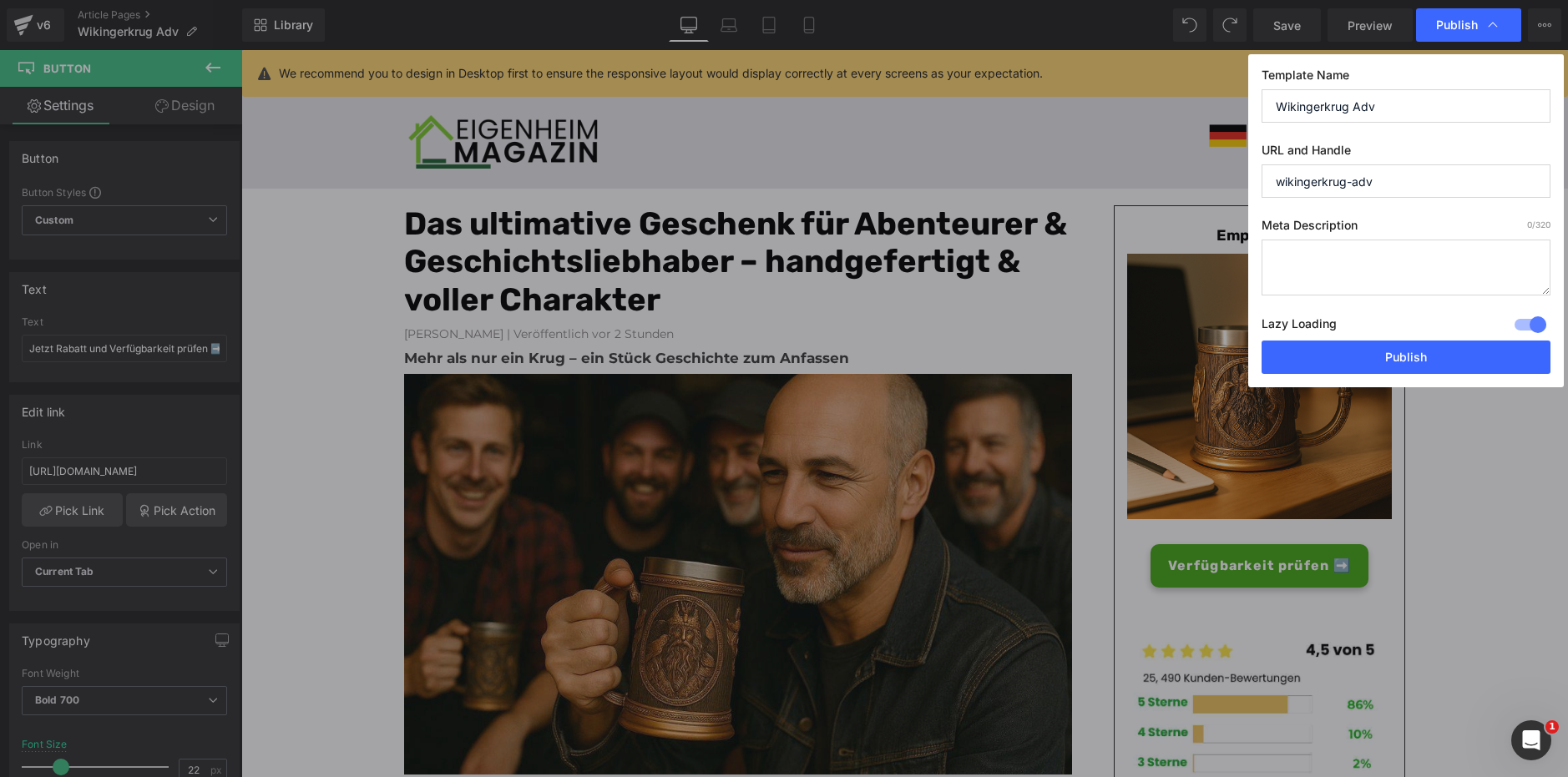
click at [1540, 322] on div at bounding box center [1530, 325] width 40 height 27
click at [1502, 359] on button "Publish" at bounding box center [1405, 357] width 288 height 33
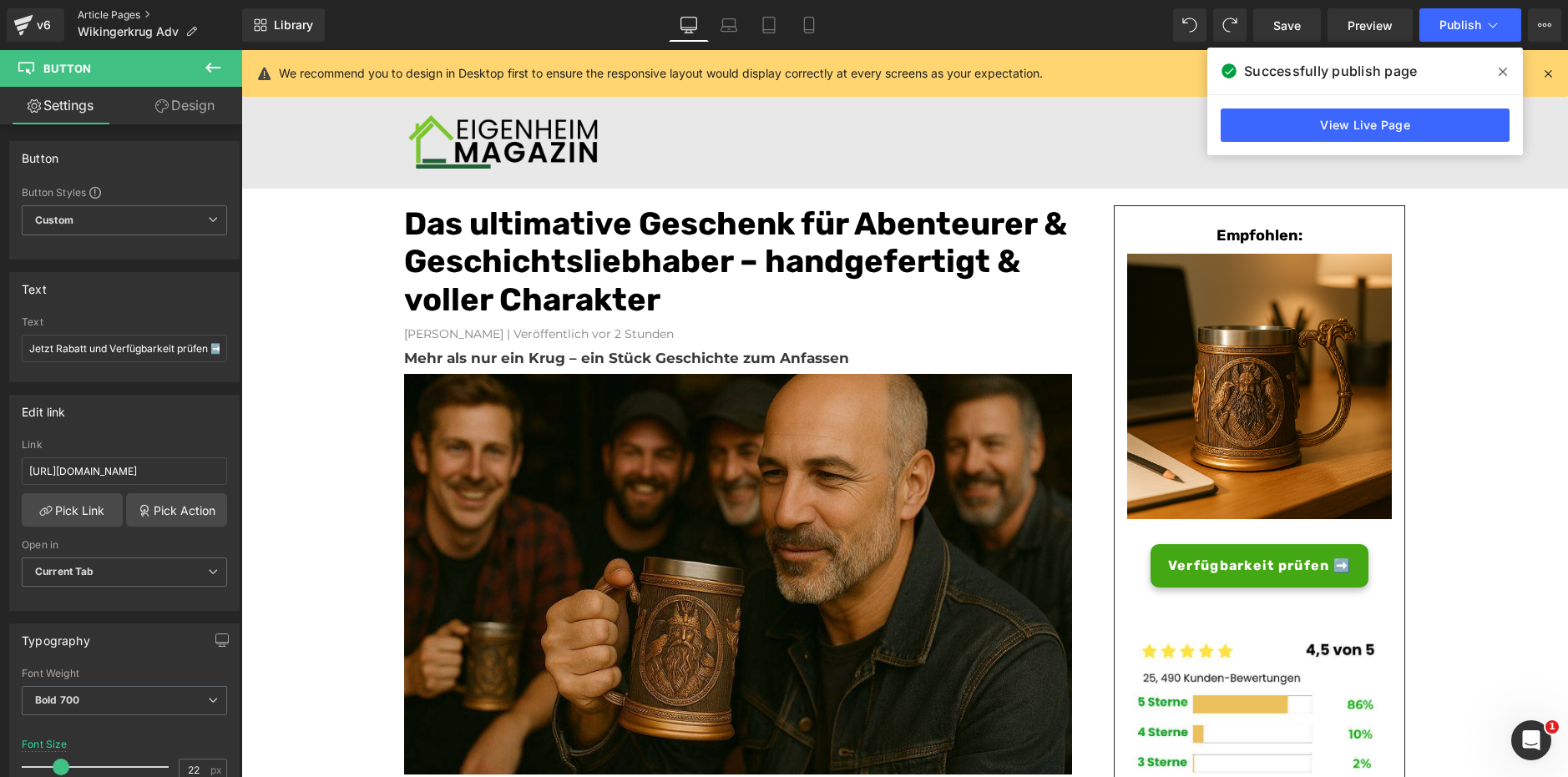
click at [128, 16] on link "Article Pages" at bounding box center [159, 14] width 164 height 13
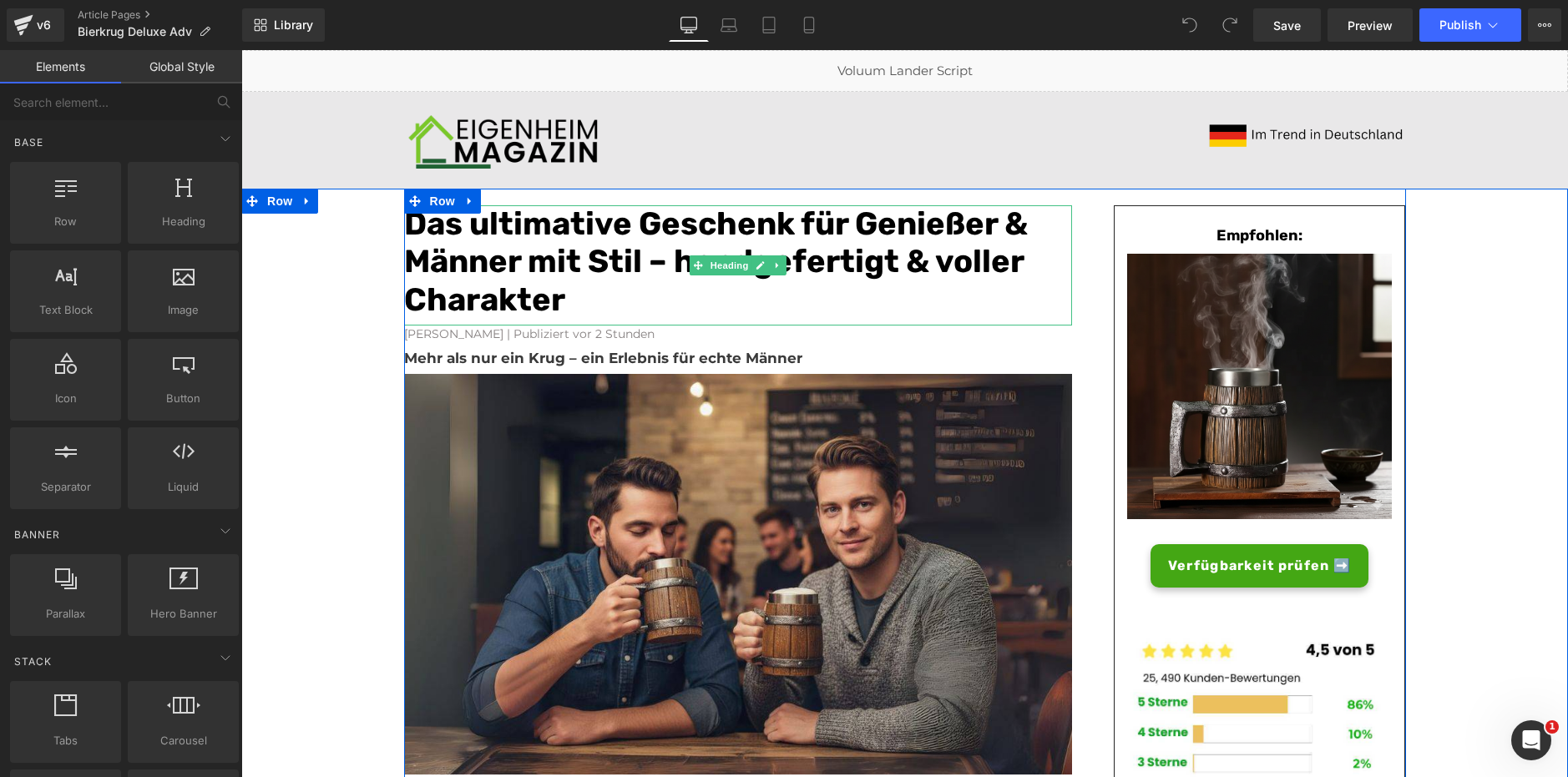
click at [584, 297] on h1 "Das ultimative Geschenk für Genießer & Männer mit Stil – handgefertigt & voller…" at bounding box center [738, 262] width 668 height 114
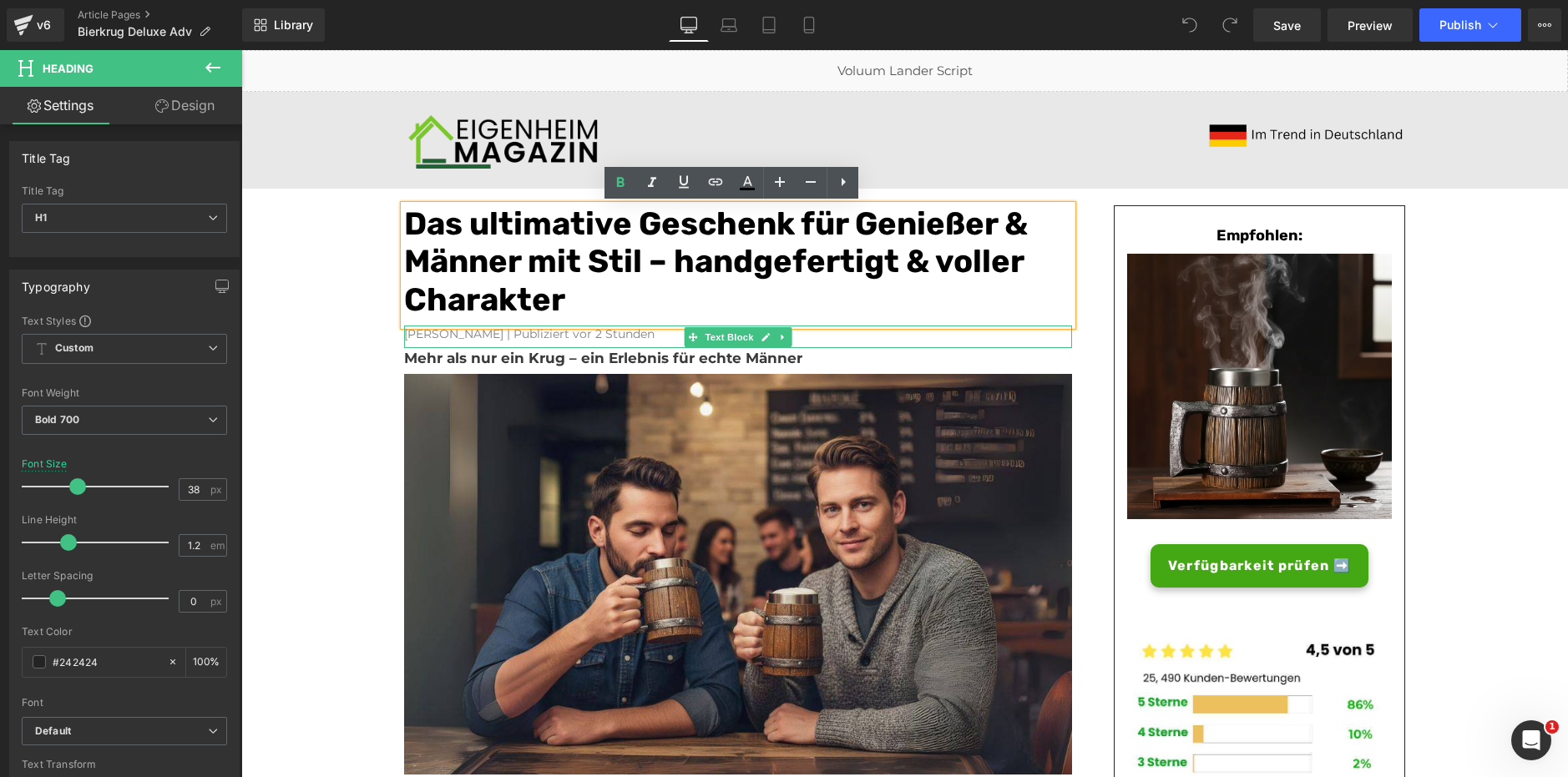
click at [552, 339] on font "[PERSON_NAME] | Publiziert vor 2 Stunden" at bounding box center [529, 333] width 251 height 15
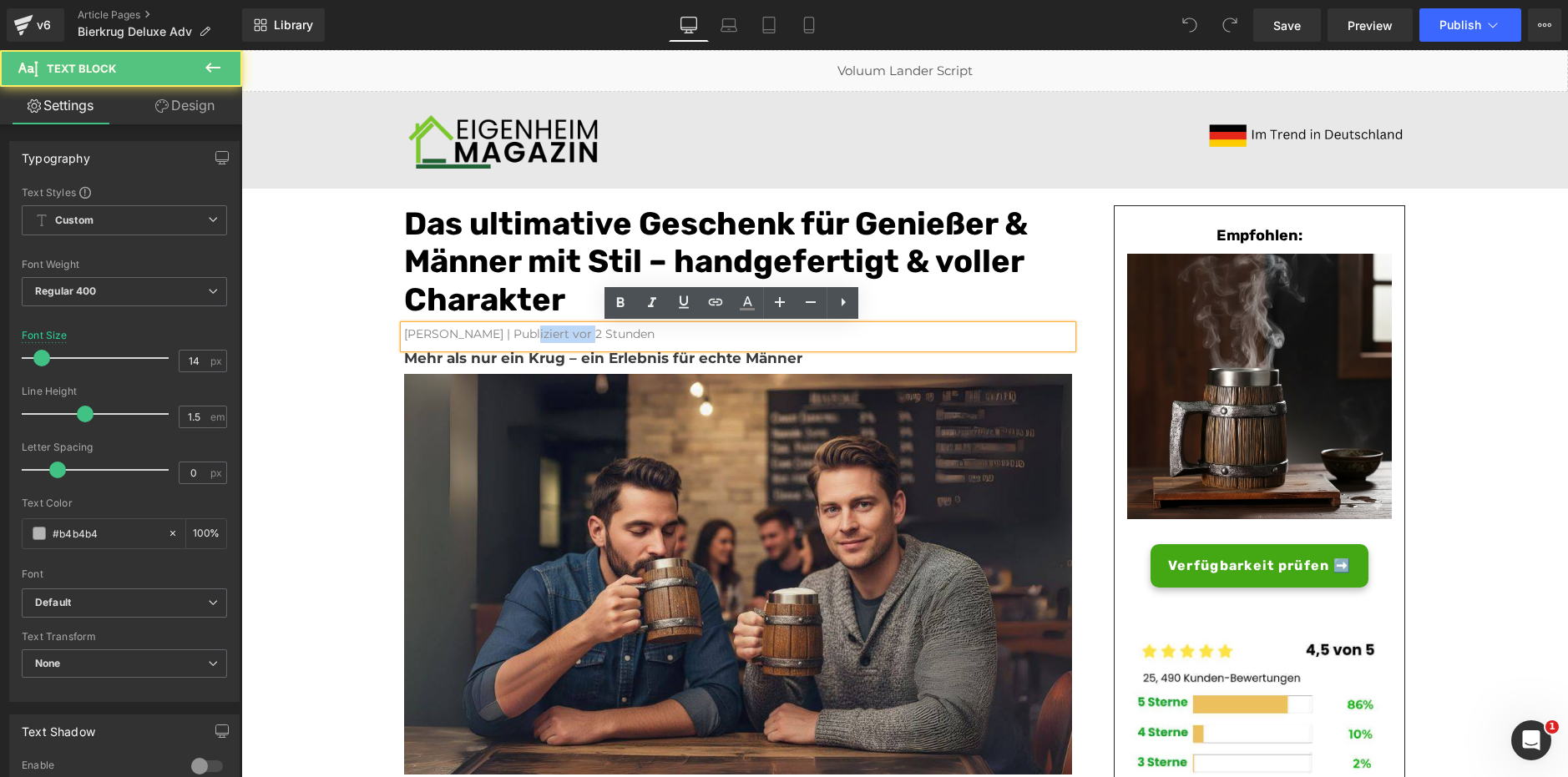
click at [552, 339] on font "[PERSON_NAME] | Publiziert vor 2 Stunden" at bounding box center [529, 333] width 251 height 15
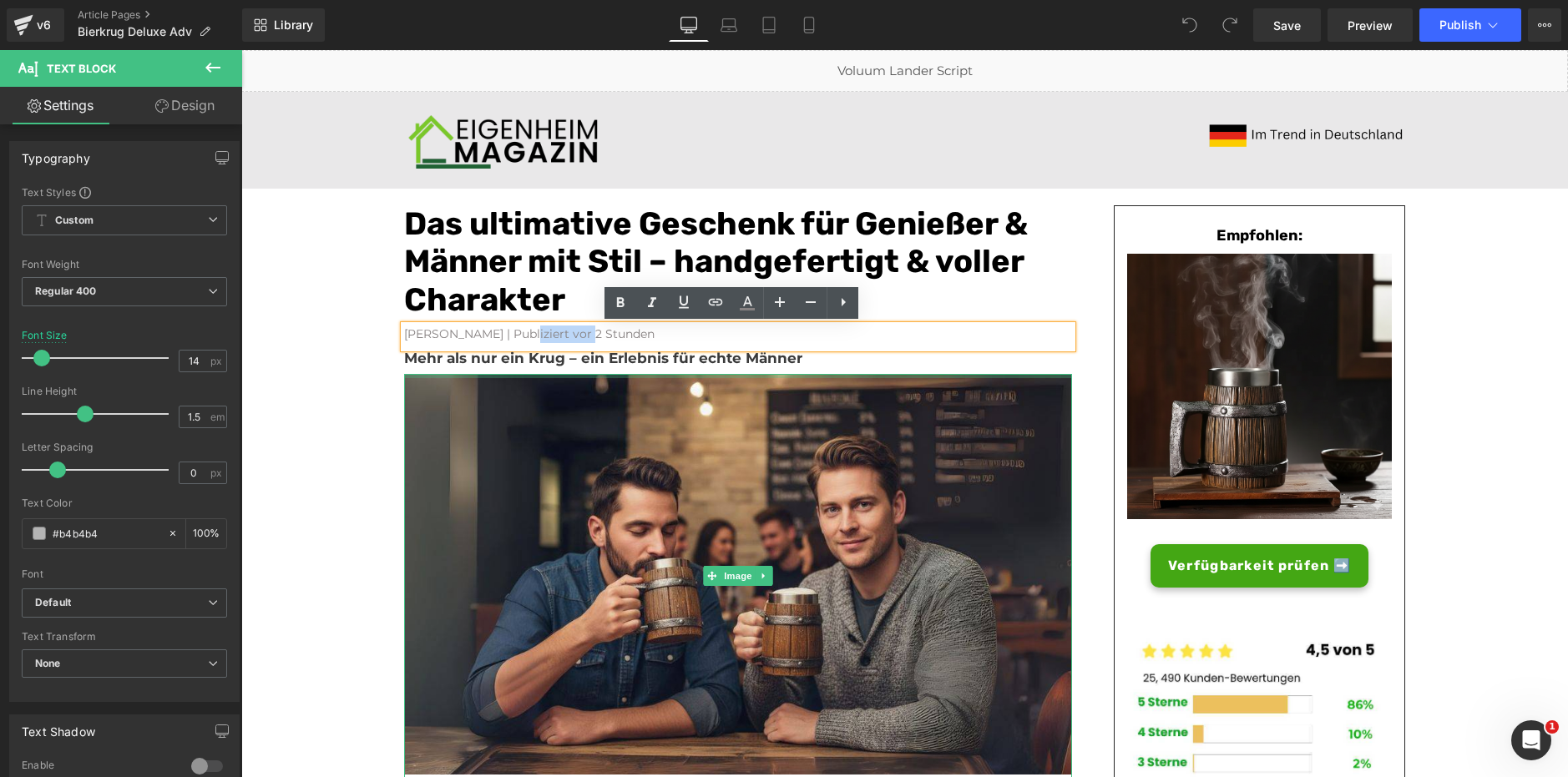
paste div
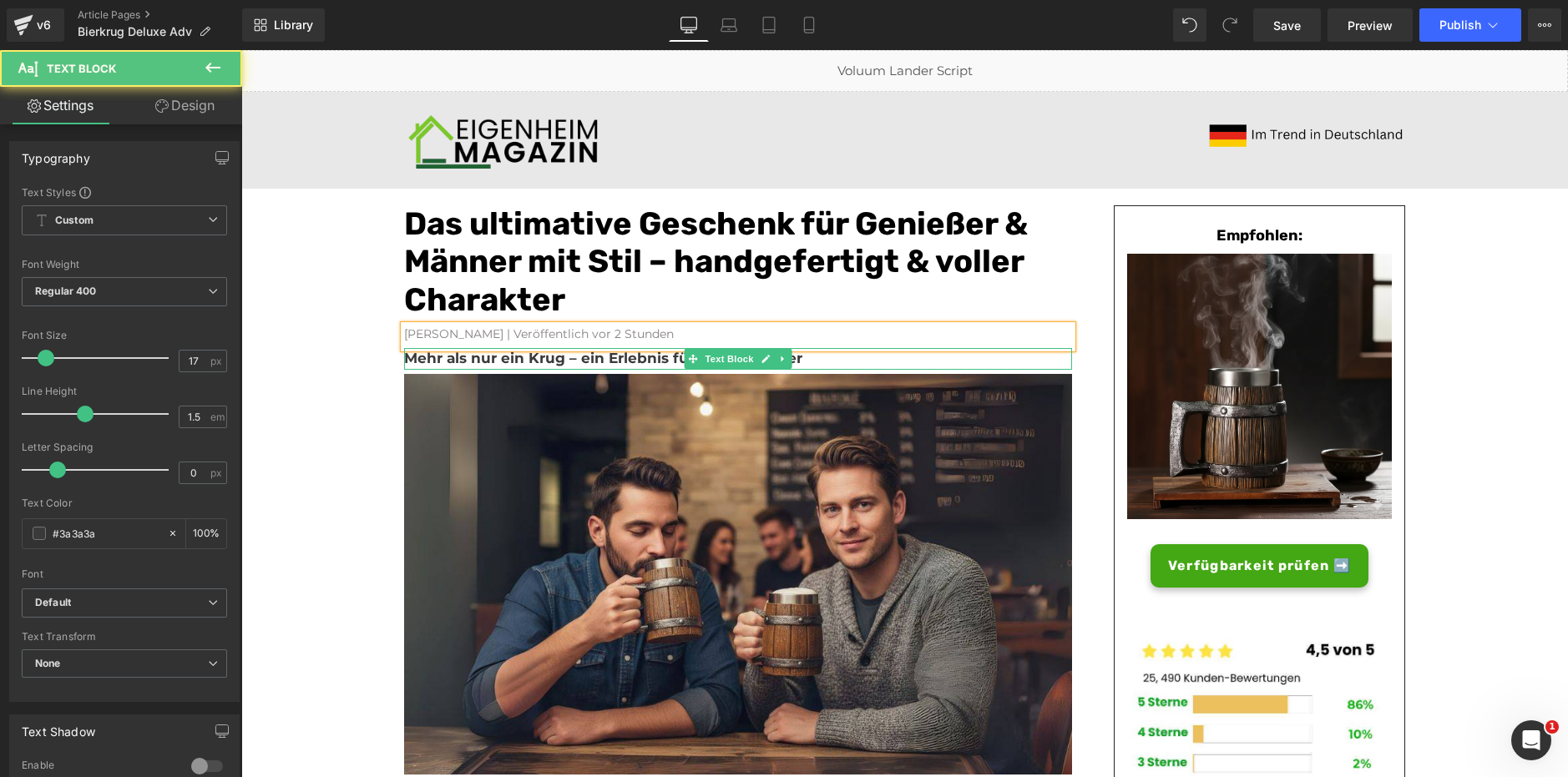
click at [563, 359] on b "Mehr als nur ein Krug – ein Erlebnis für echte Männer" at bounding box center [603, 358] width 398 height 17
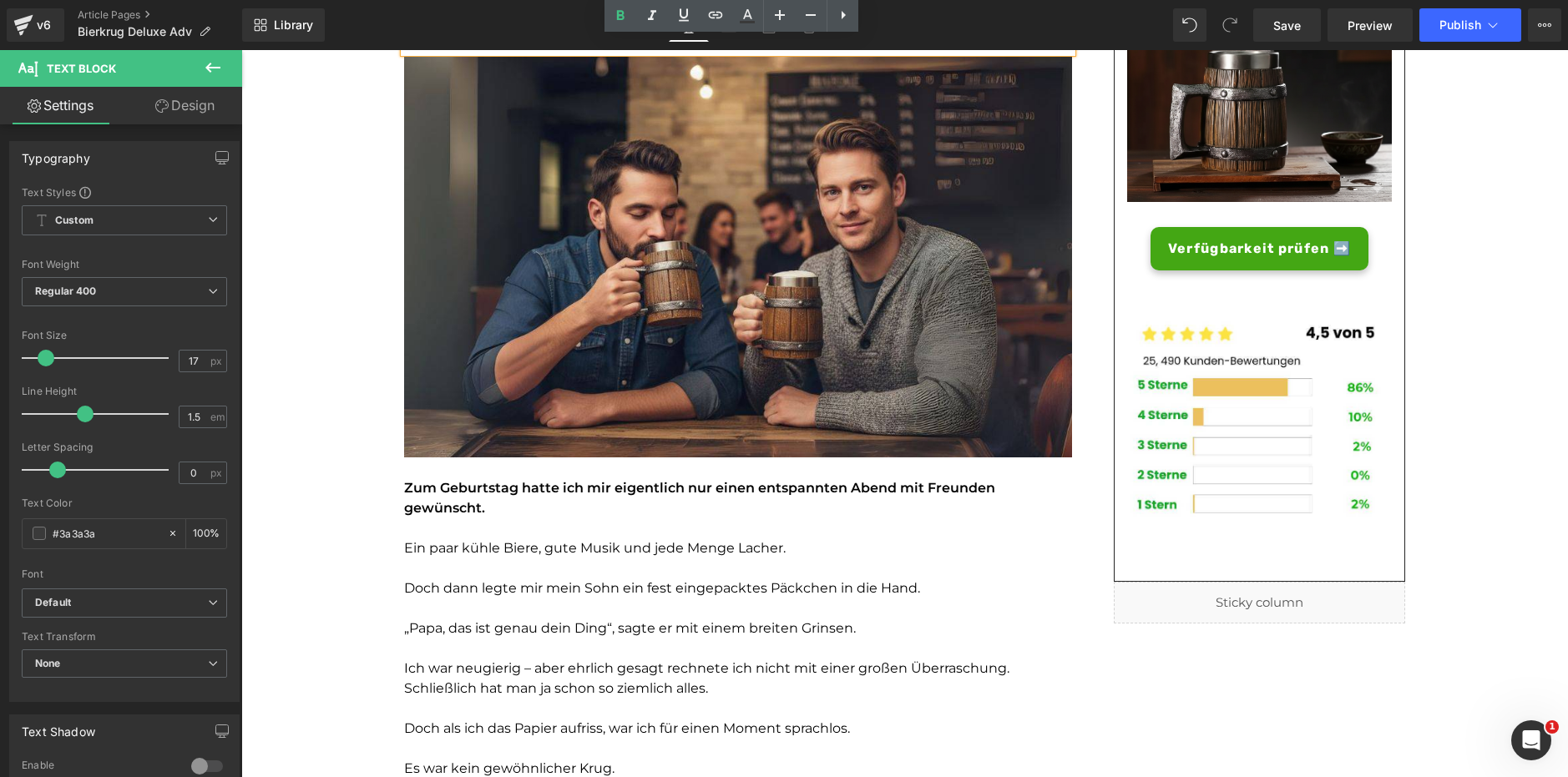
scroll to position [318, 0]
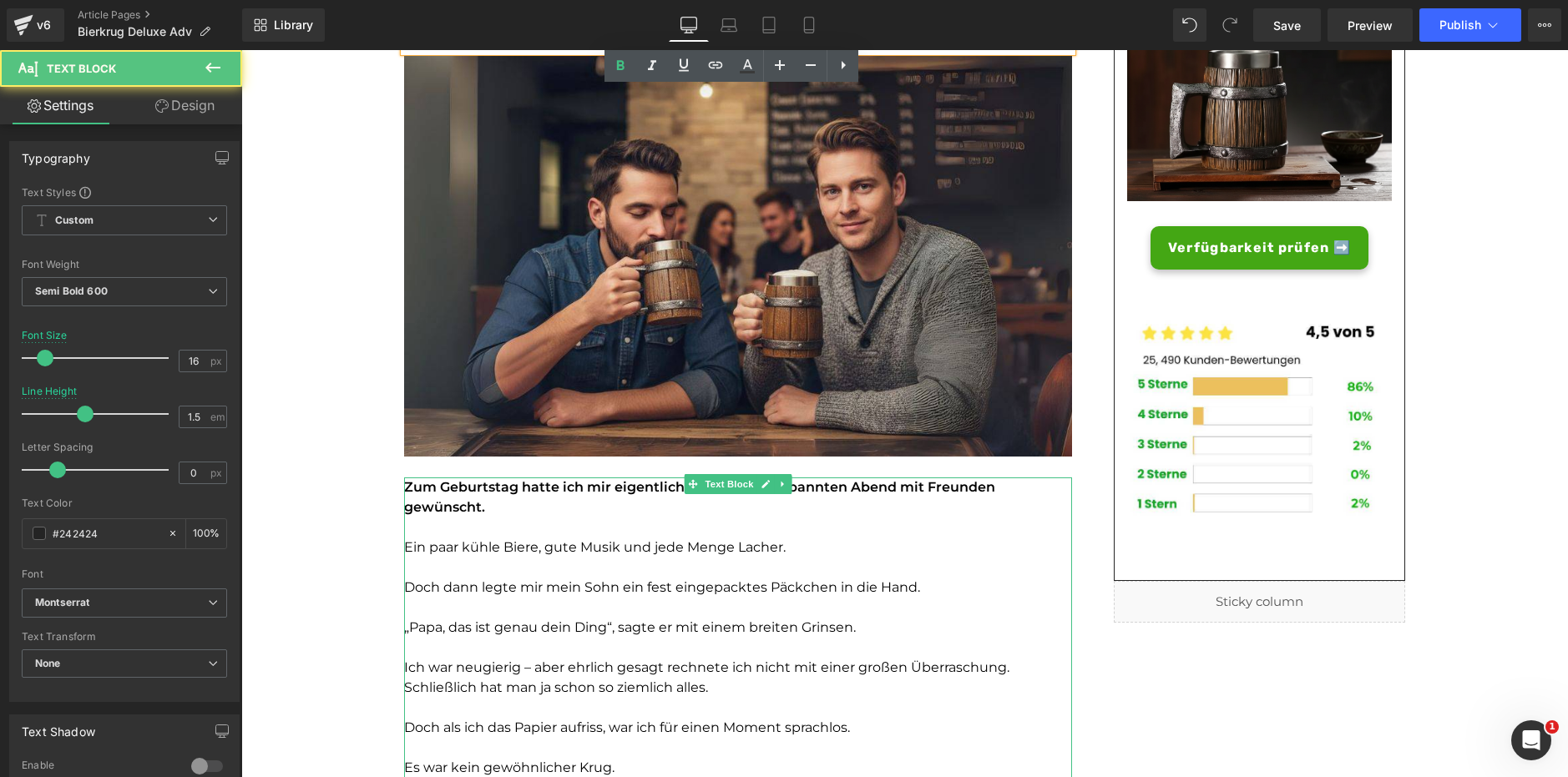
click at [501, 488] on font "Zum Geburtstag hatte ich mir eigentlich nur einen entspannten Abend mit Freunde…" at bounding box center [700, 497] width 591 height 36
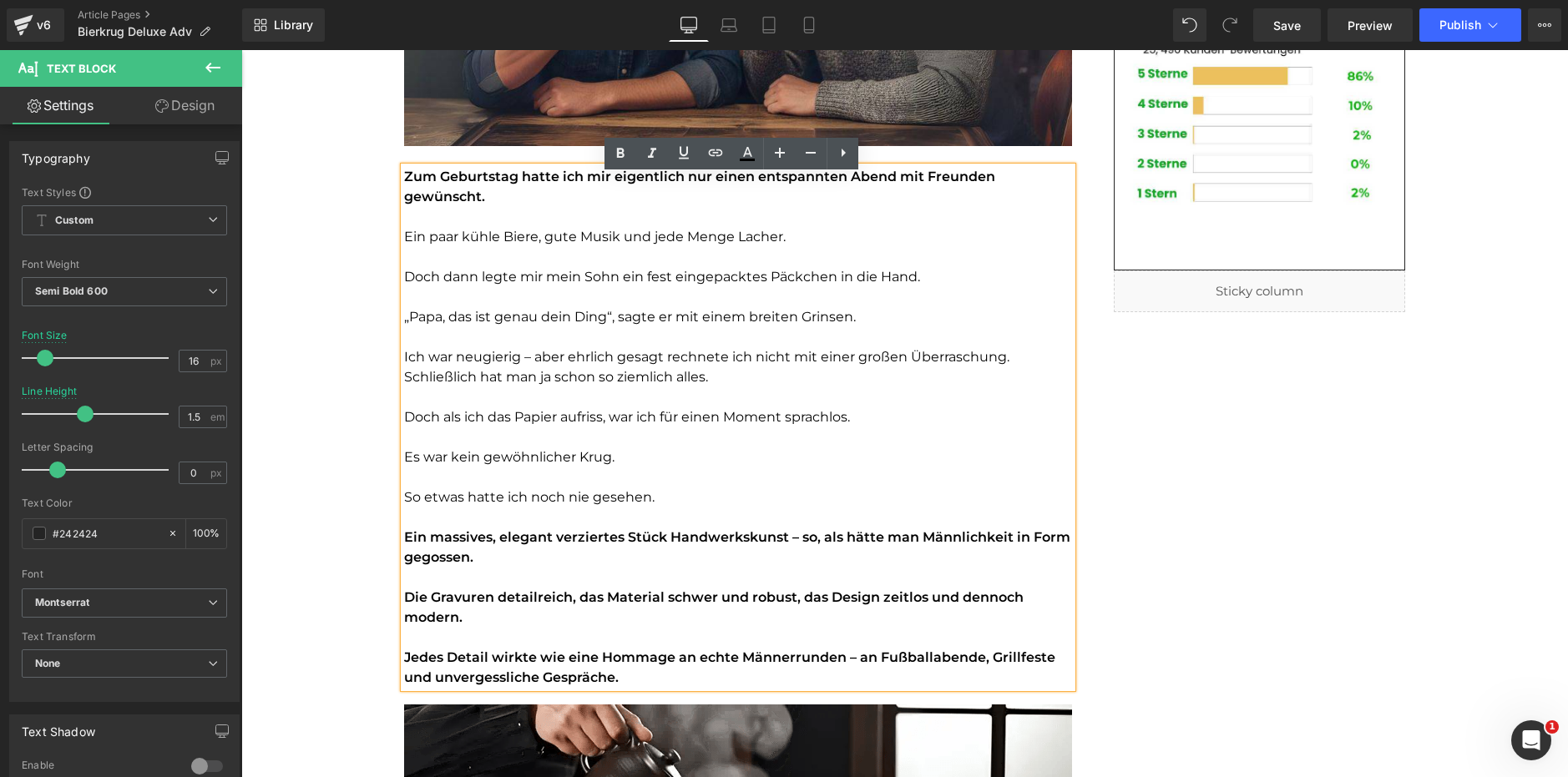
scroll to position [630, 0]
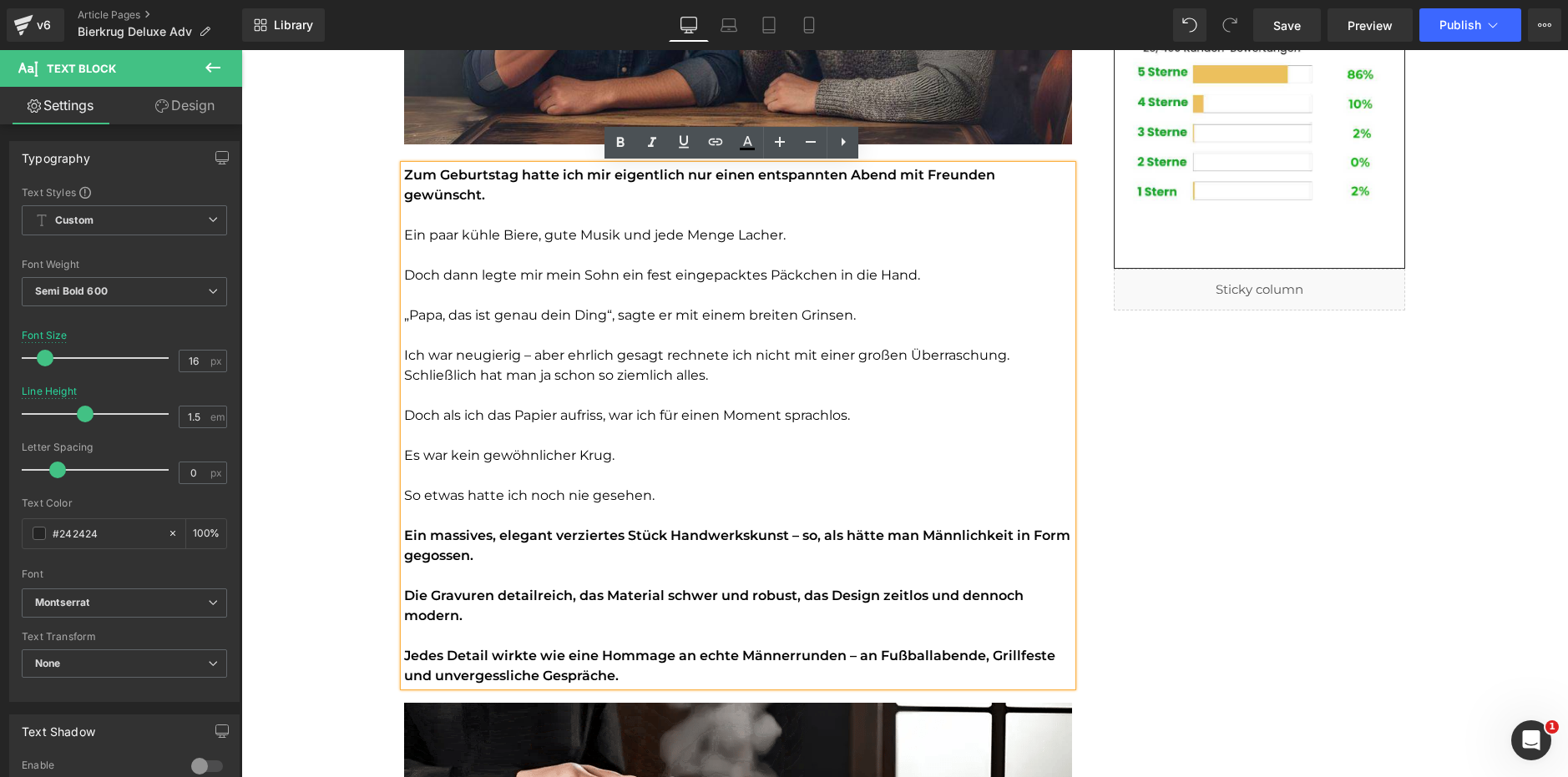
click at [465, 255] on p at bounding box center [738, 255] width 668 height 20
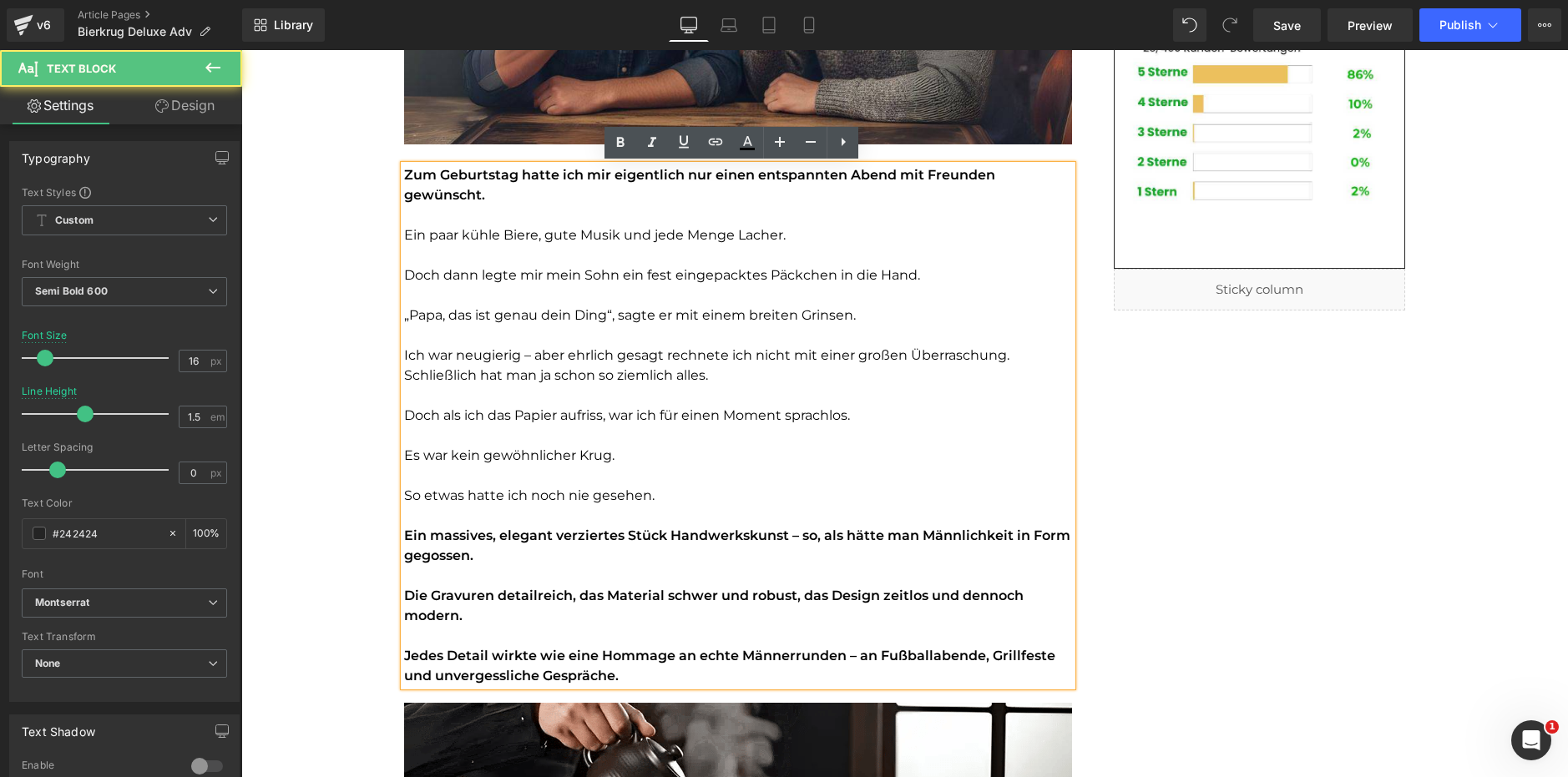
click at [947, 602] on font "Die Gravuren detailreich, das Material schwer und robust, das Design zeitlos un…" at bounding box center [713, 605] width 619 height 36
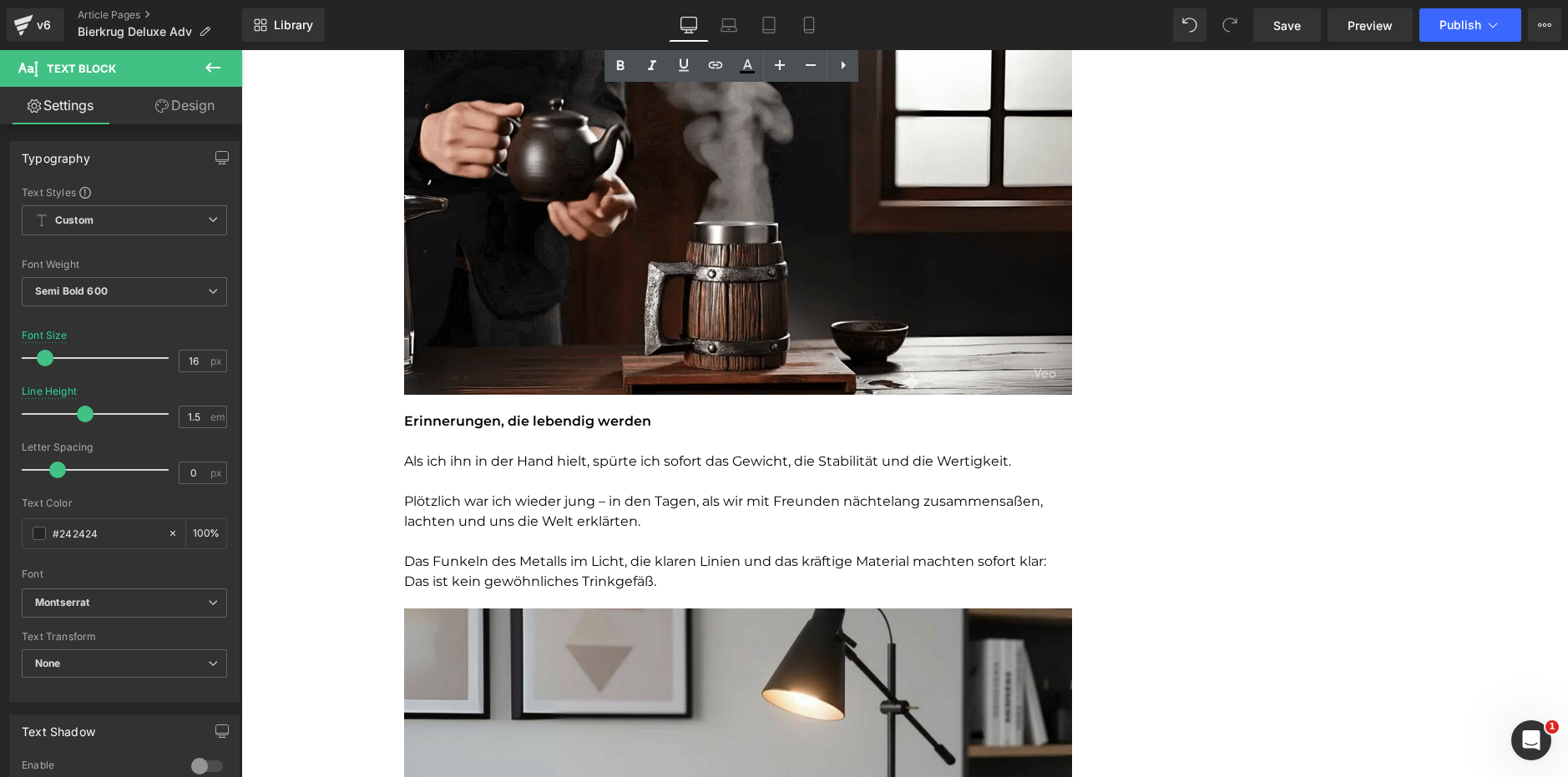
scroll to position [1310, 0]
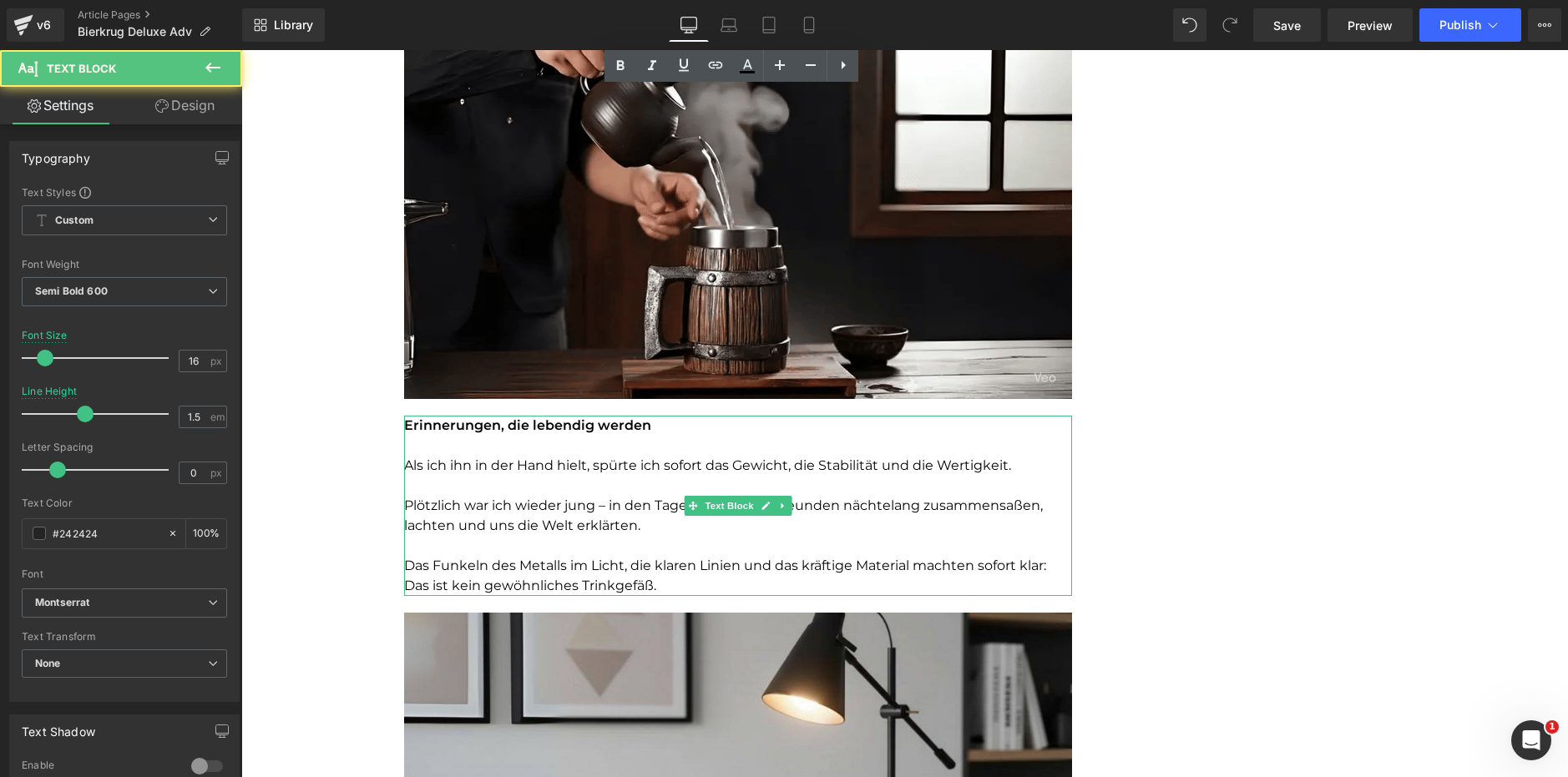
click at [544, 441] on p at bounding box center [738, 446] width 668 height 20
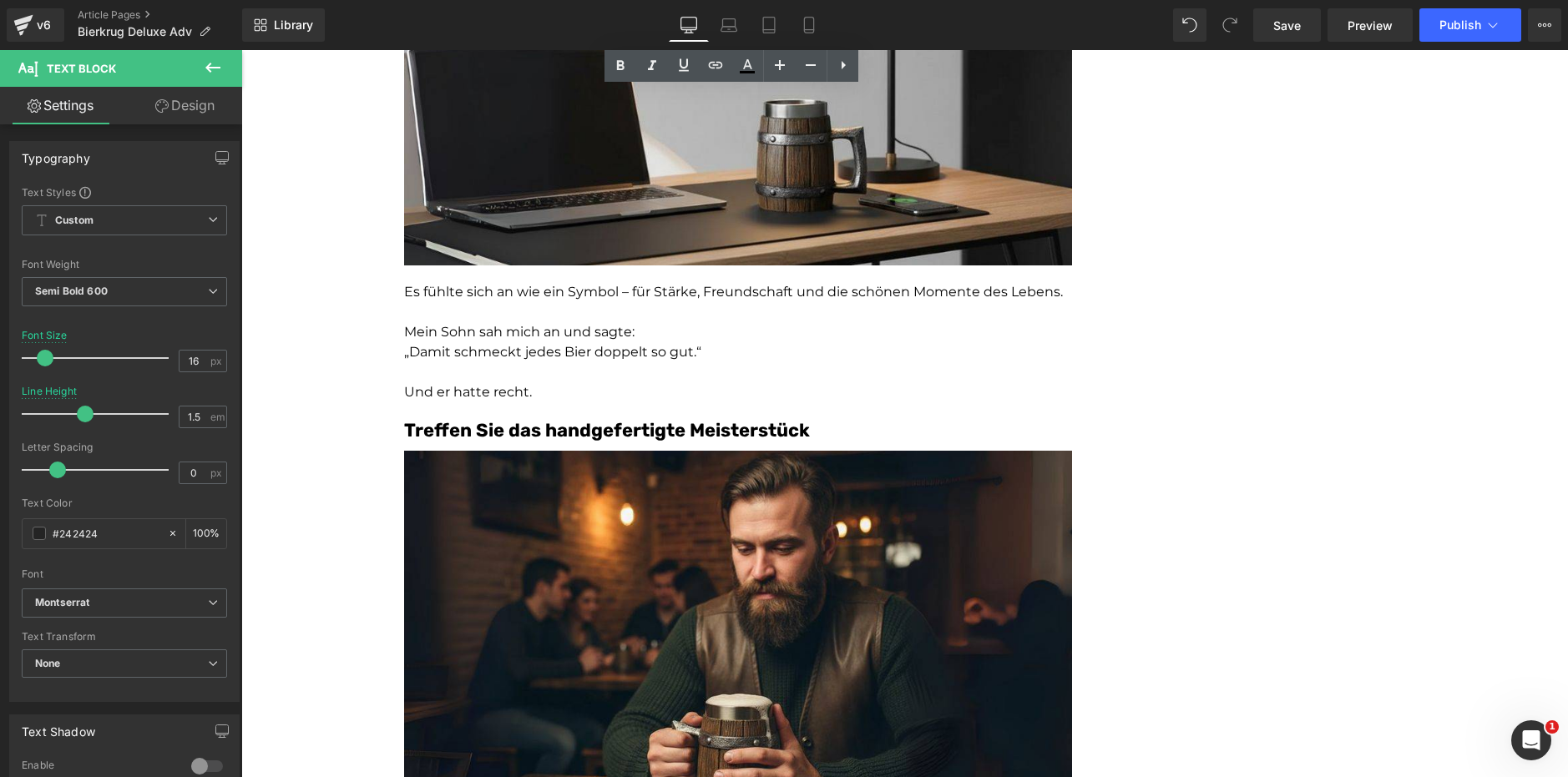
scroll to position [2067, 0]
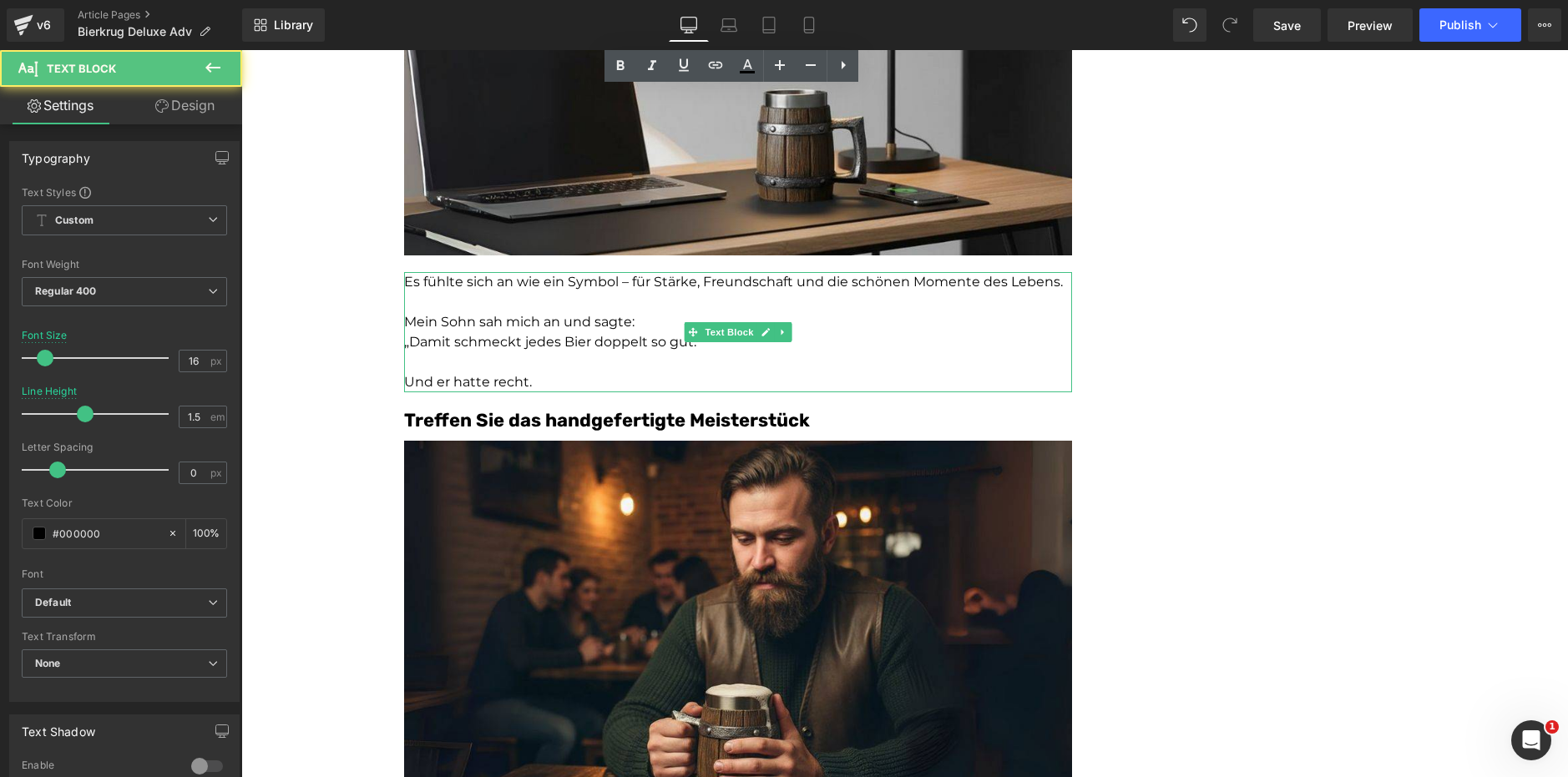
click at [542, 323] on p "Mein Sohn sah mich an und sagte:" at bounding box center [738, 322] width 668 height 20
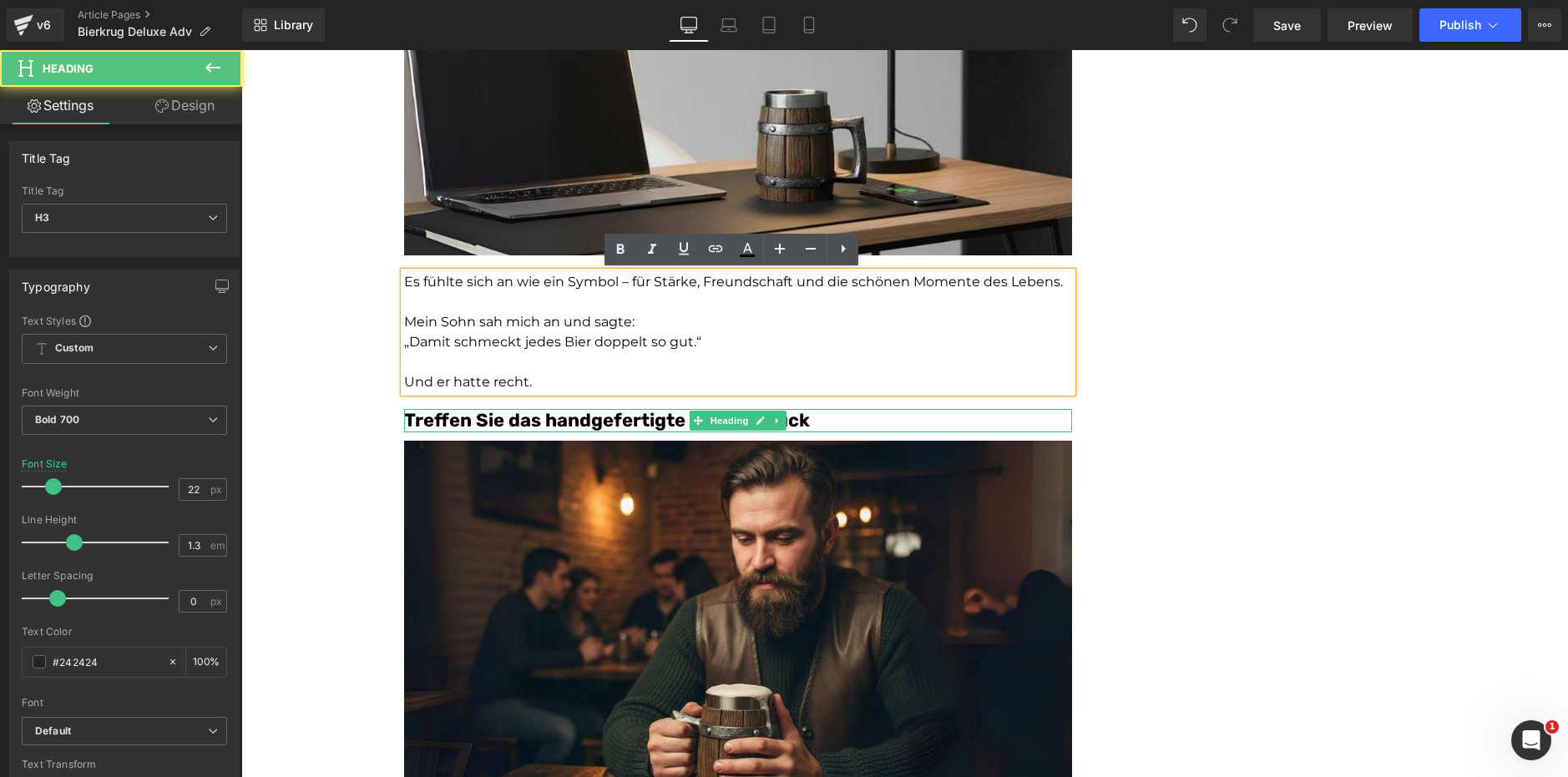
click at [562, 425] on font "Treffen Sie das handgefertigte Meisterstück" at bounding box center [607, 419] width 406 height 22
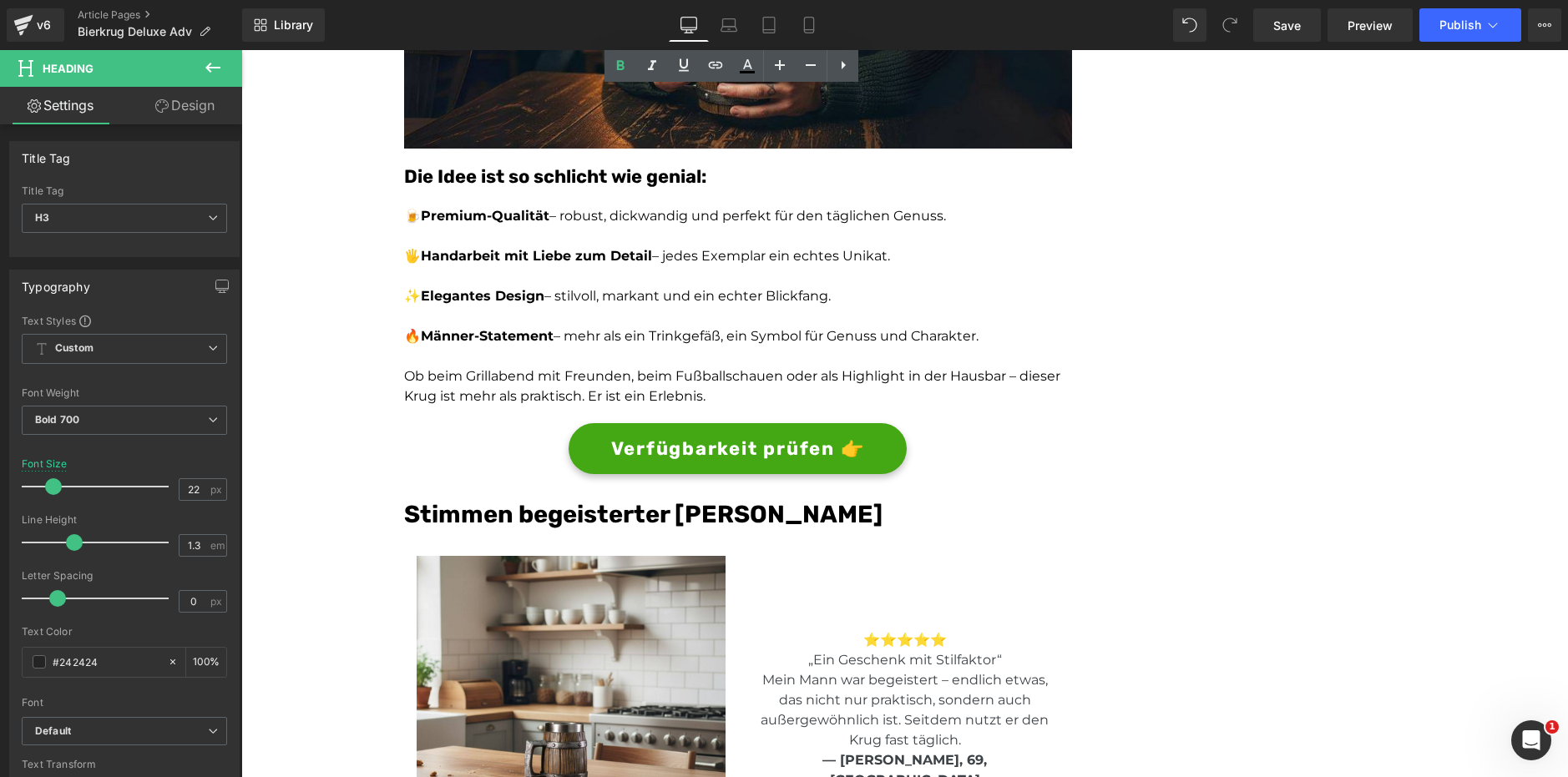
scroll to position [2772, 0]
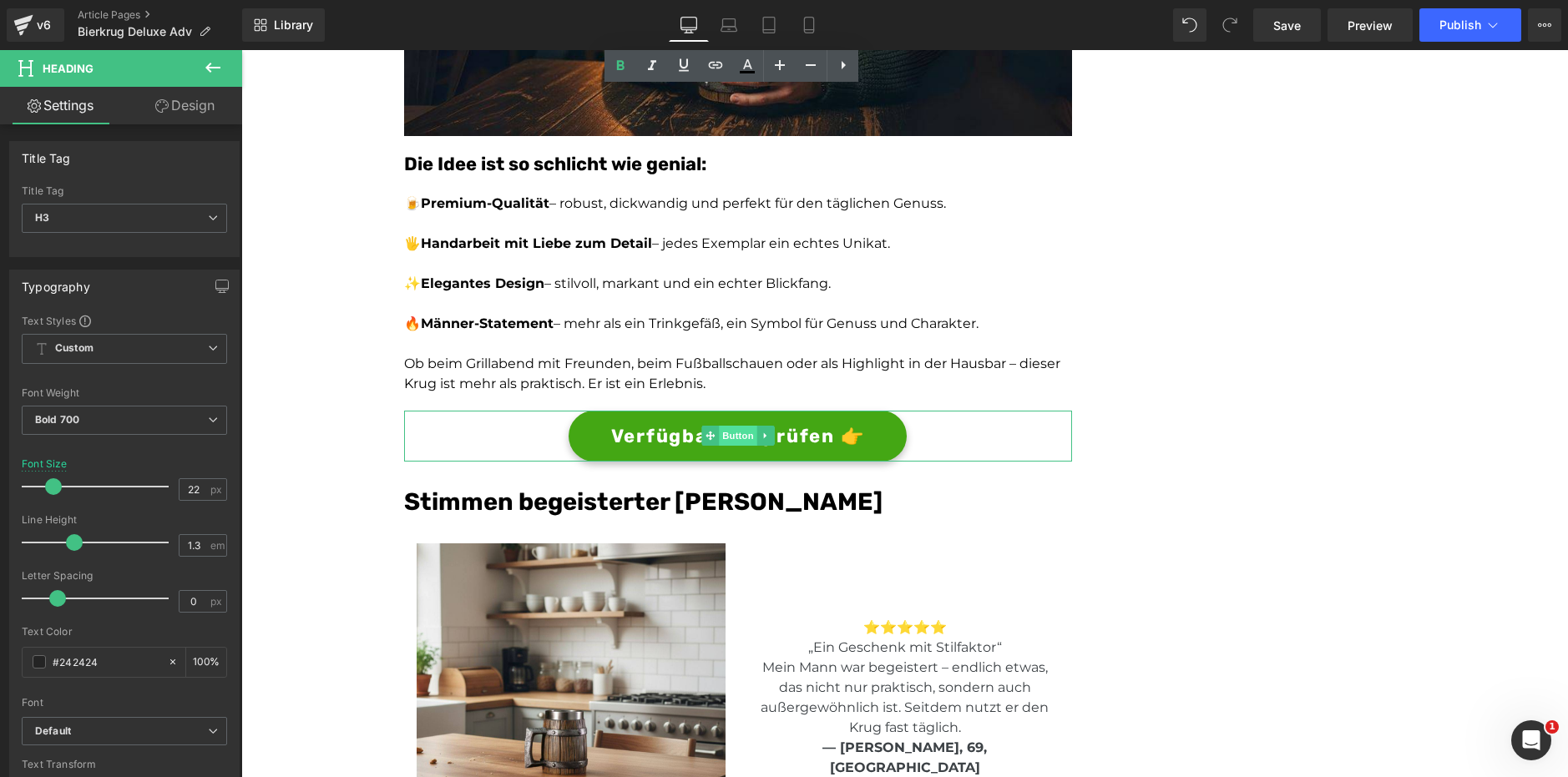
click at [732, 438] on span "Button" at bounding box center [738, 436] width 39 height 20
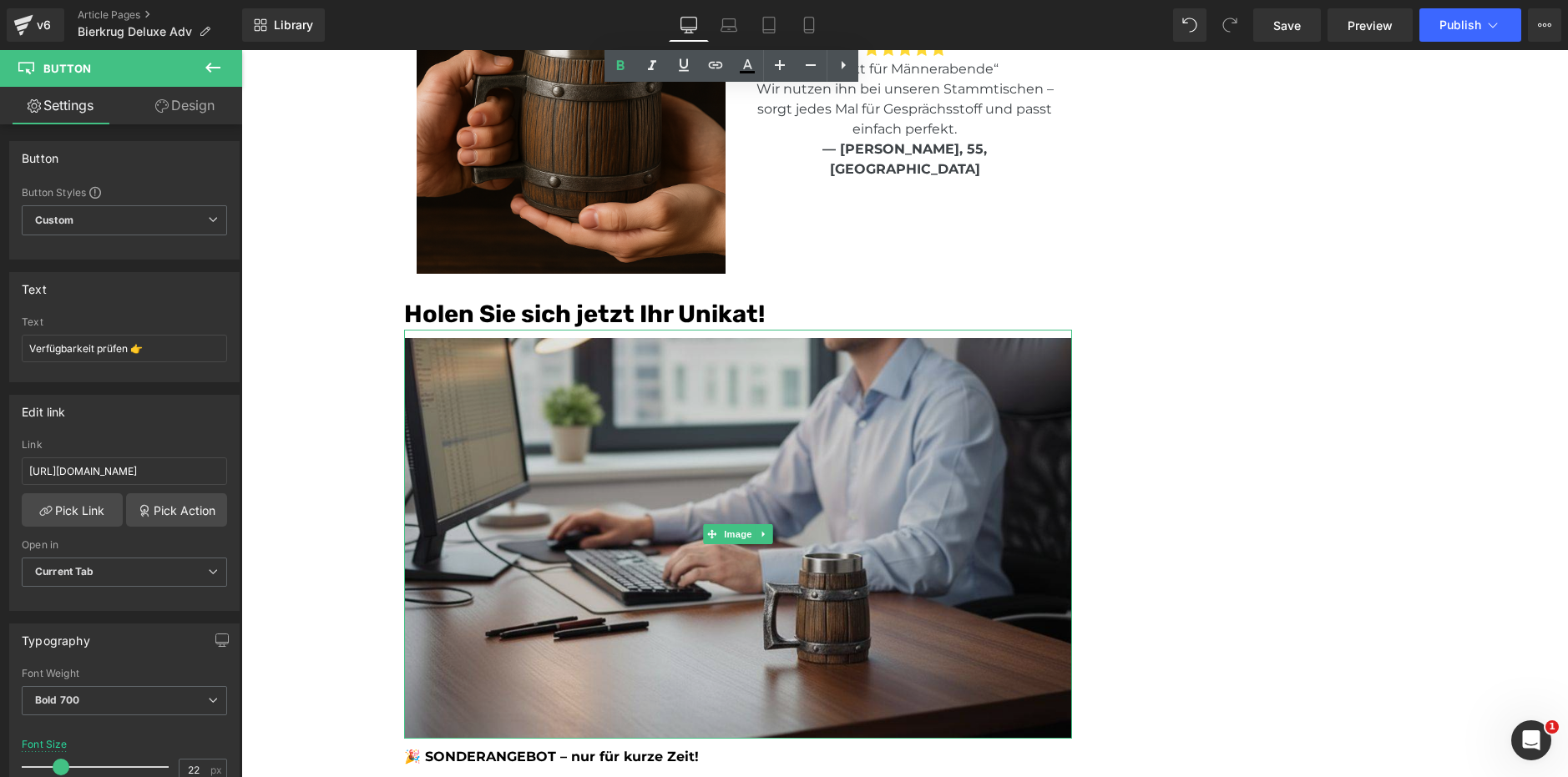
scroll to position [4216, 0]
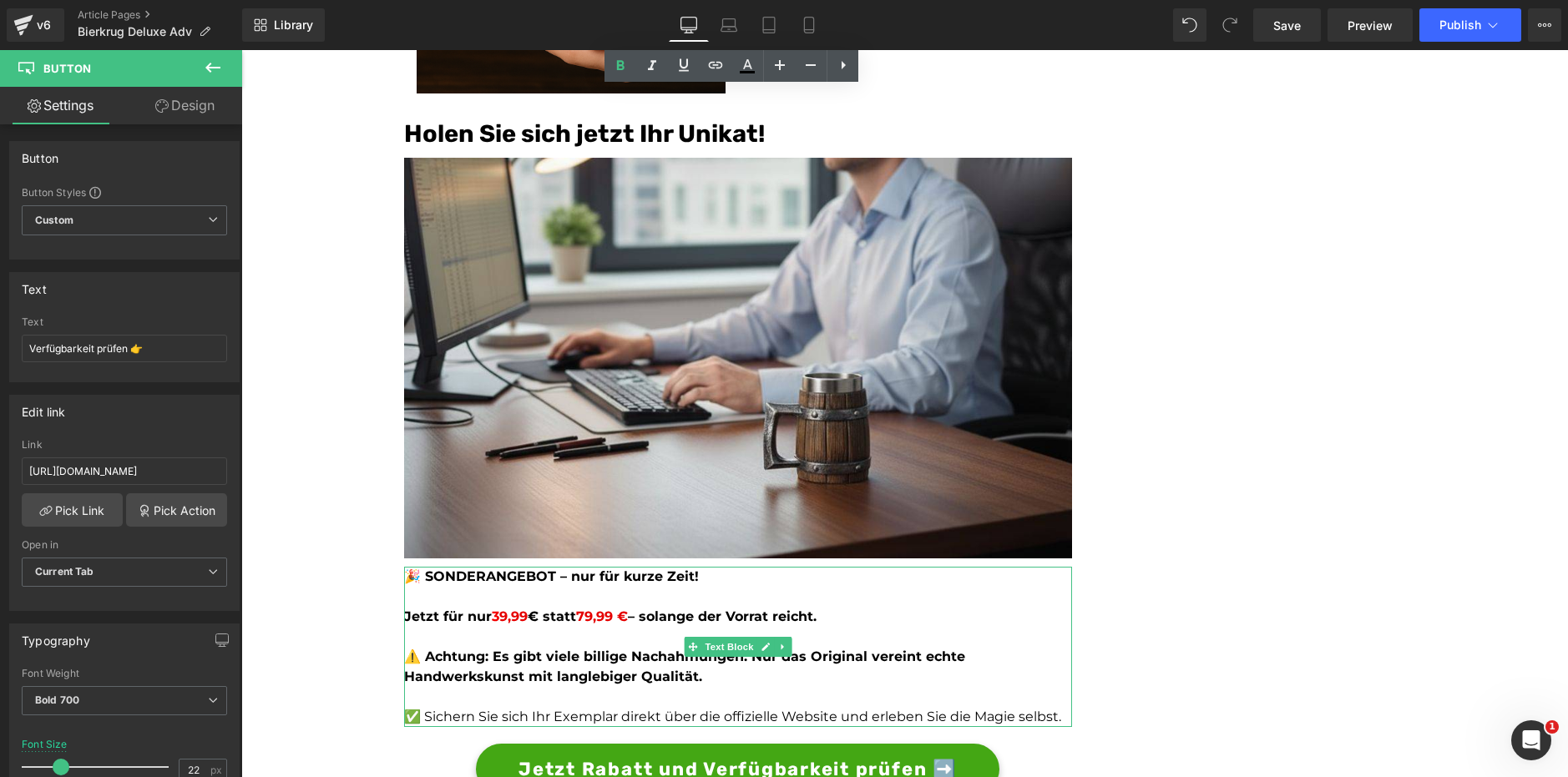
click at [589, 681] on b "⚠️ Achtung: Es gibt viele billige Nachahmungen. Nur das Original vereint echte …" at bounding box center [685, 667] width 561 height 36
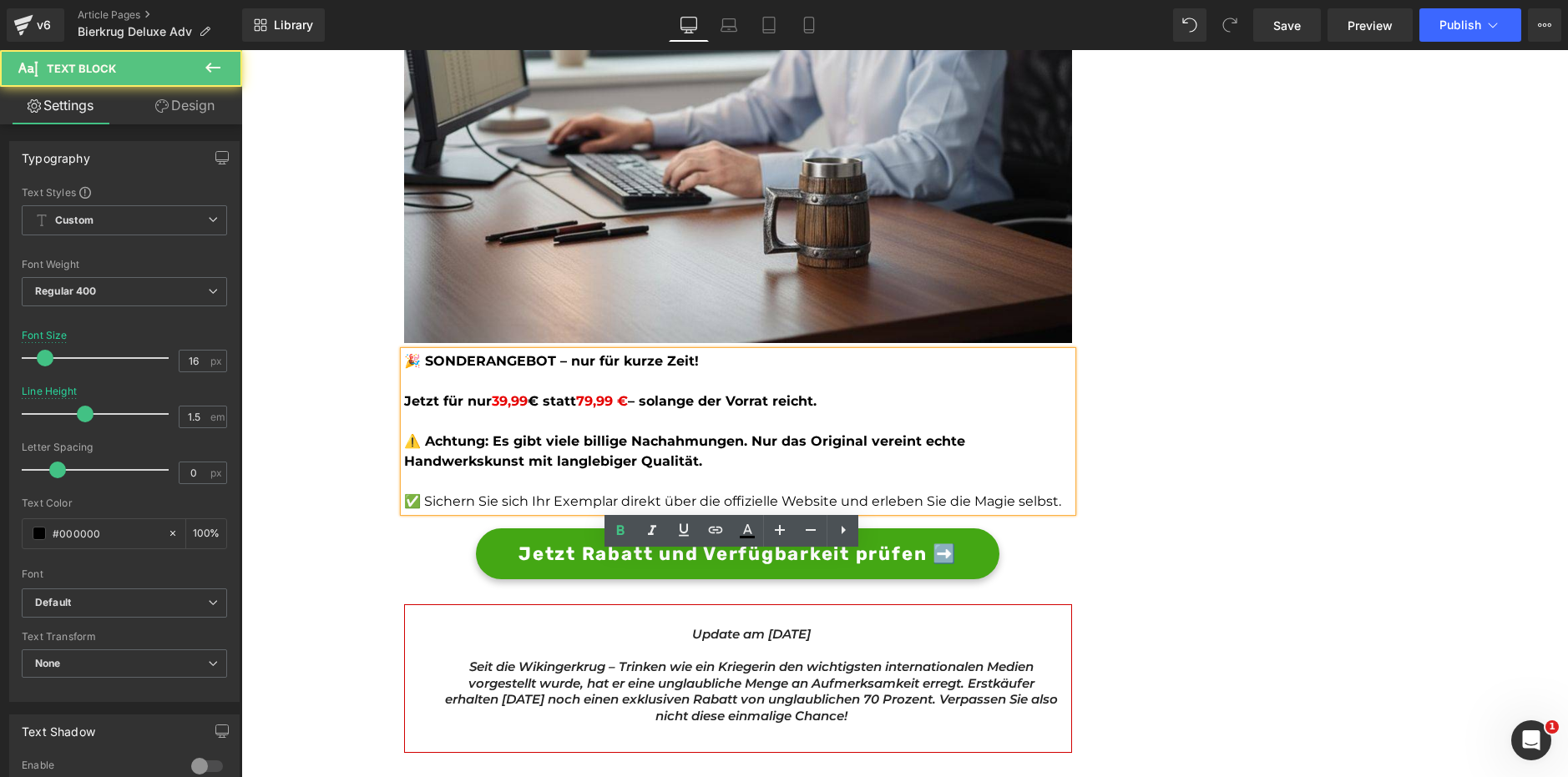
scroll to position [4462, 0]
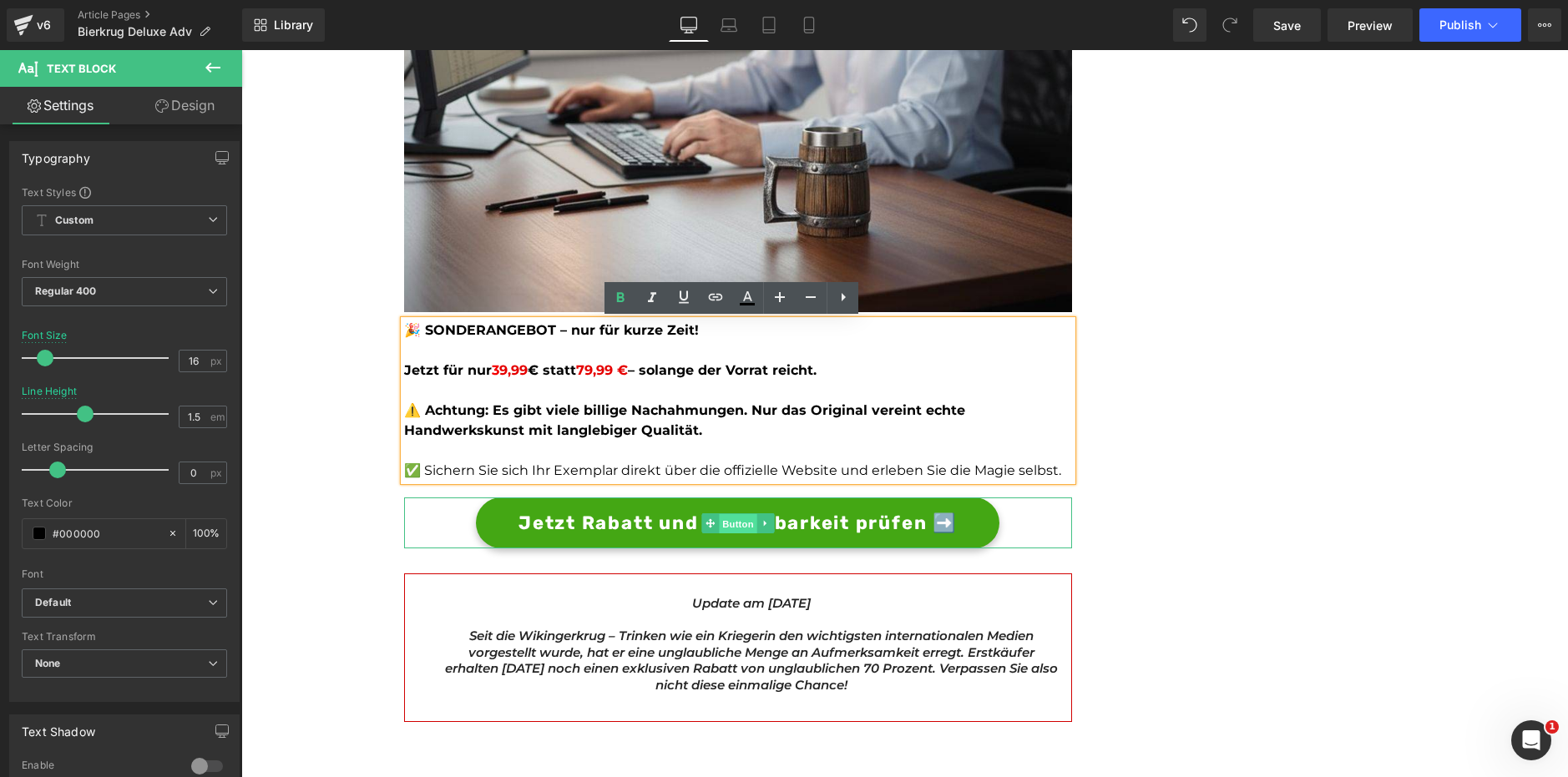
click at [734, 525] on span "Button" at bounding box center [738, 524] width 39 height 20
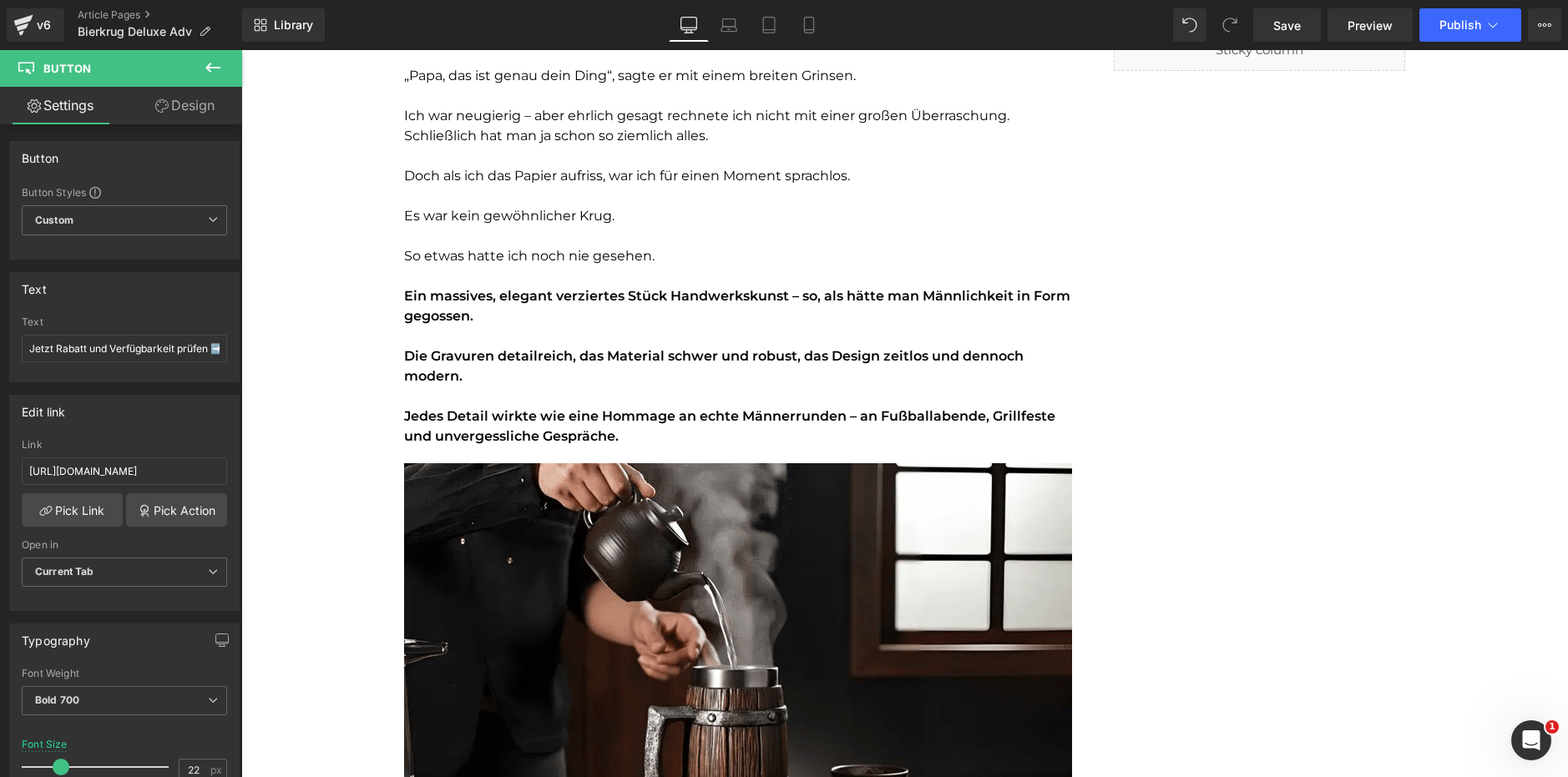
scroll to position [599, 0]
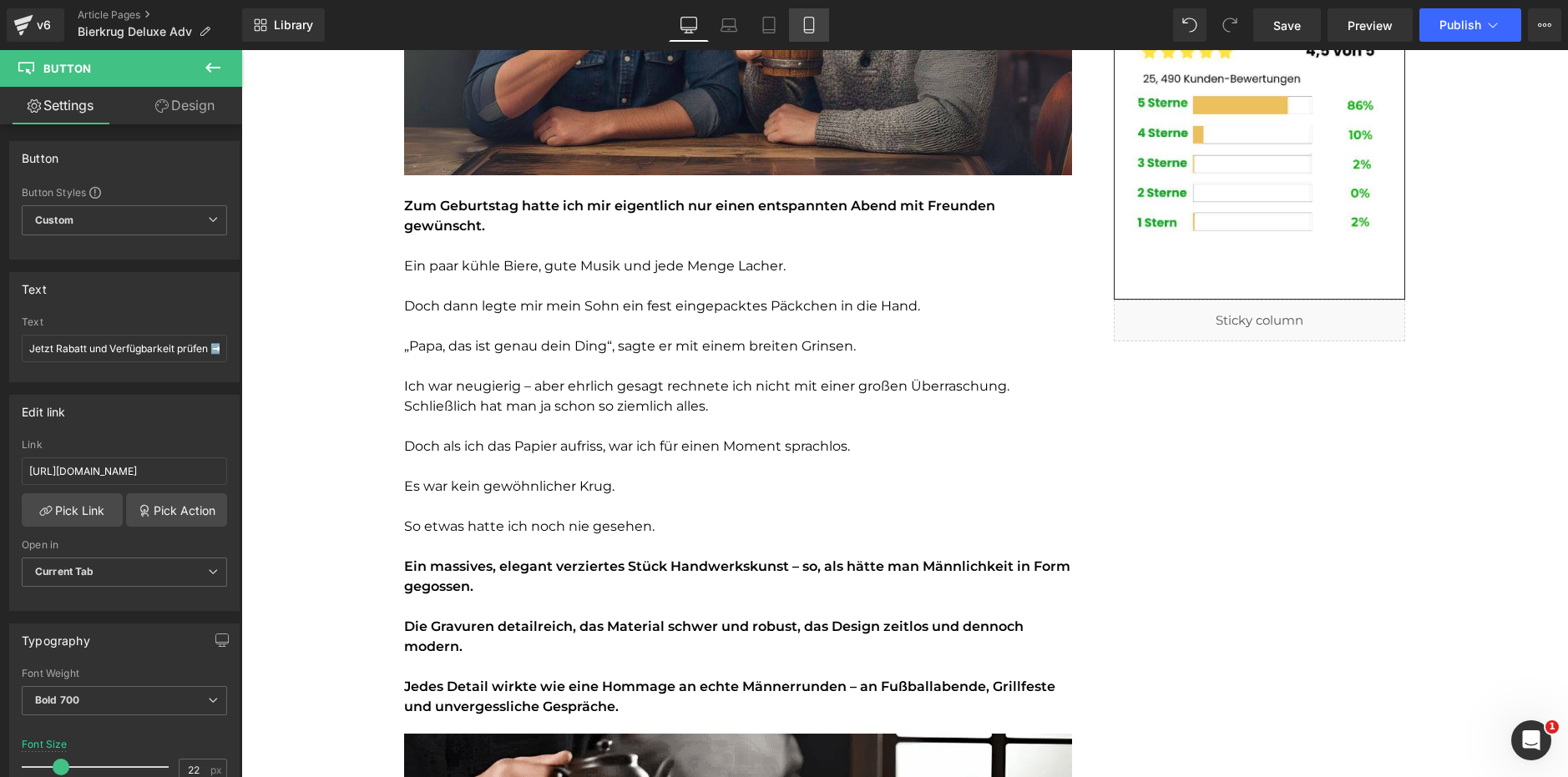
click at [817, 26] on icon at bounding box center [809, 25] width 17 height 17
type input "14"
type input "100"
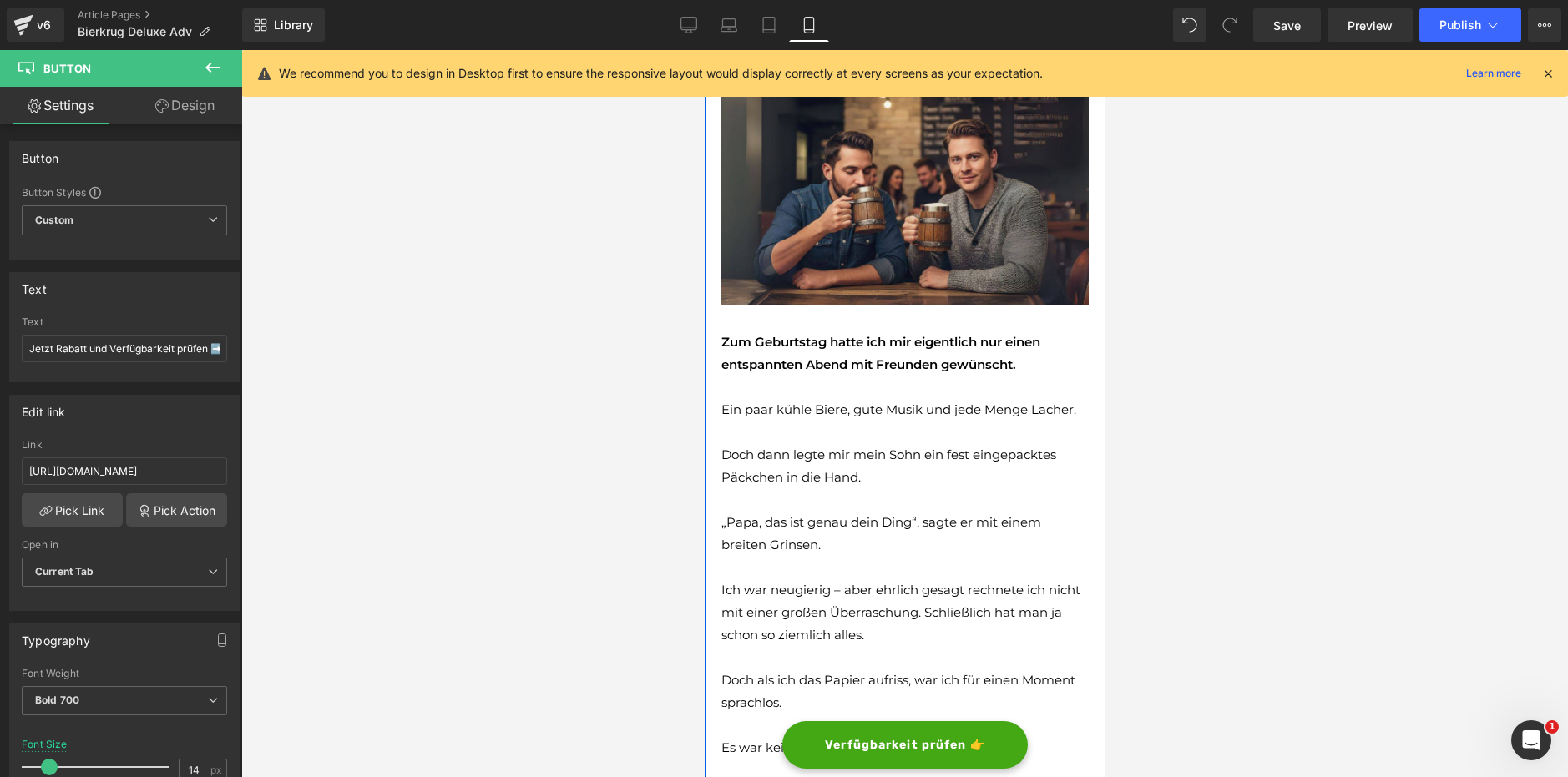
scroll to position [0, 0]
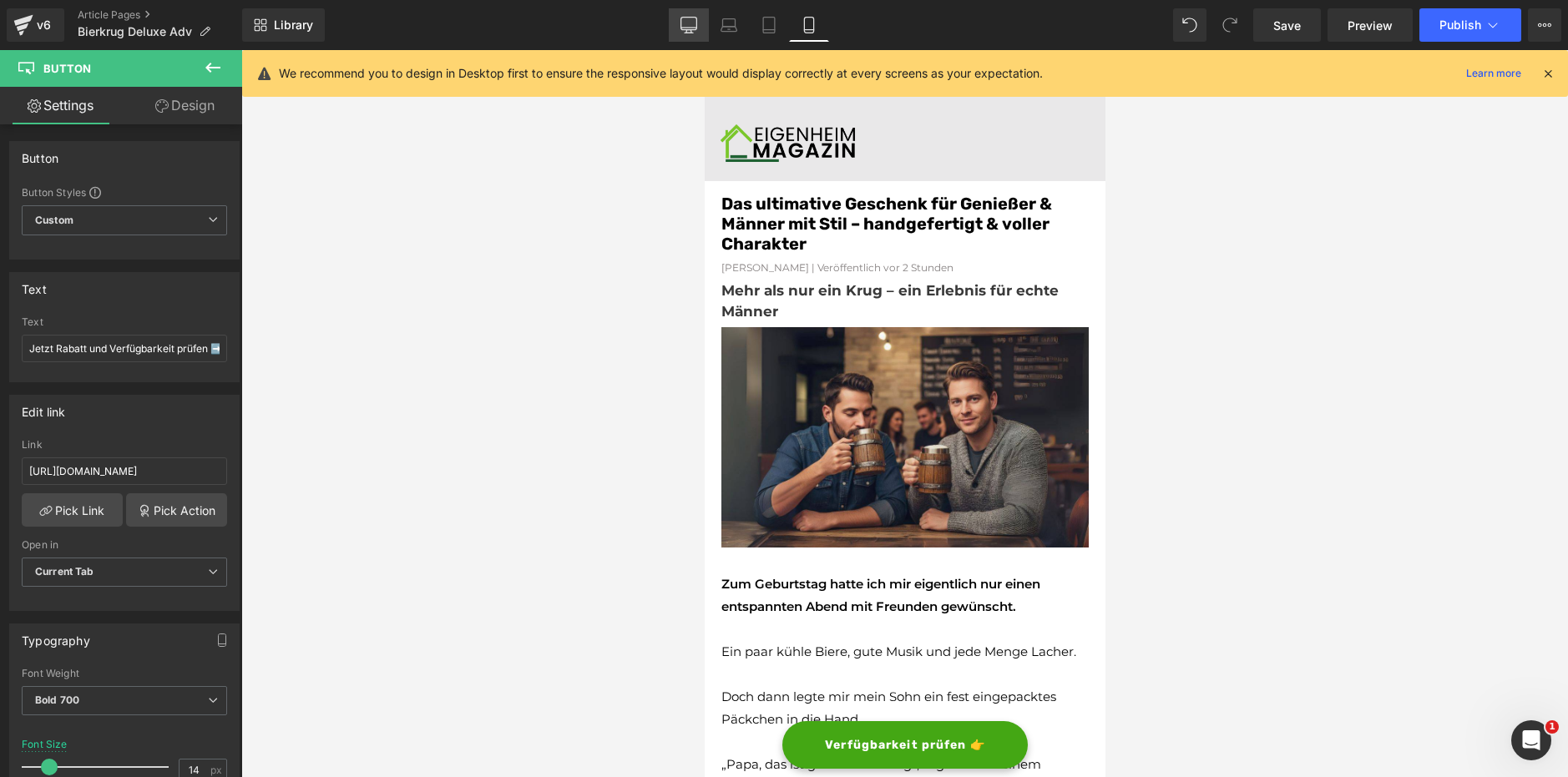
click at [685, 22] on icon at bounding box center [688, 25] width 17 height 17
type input "22"
type input "100"
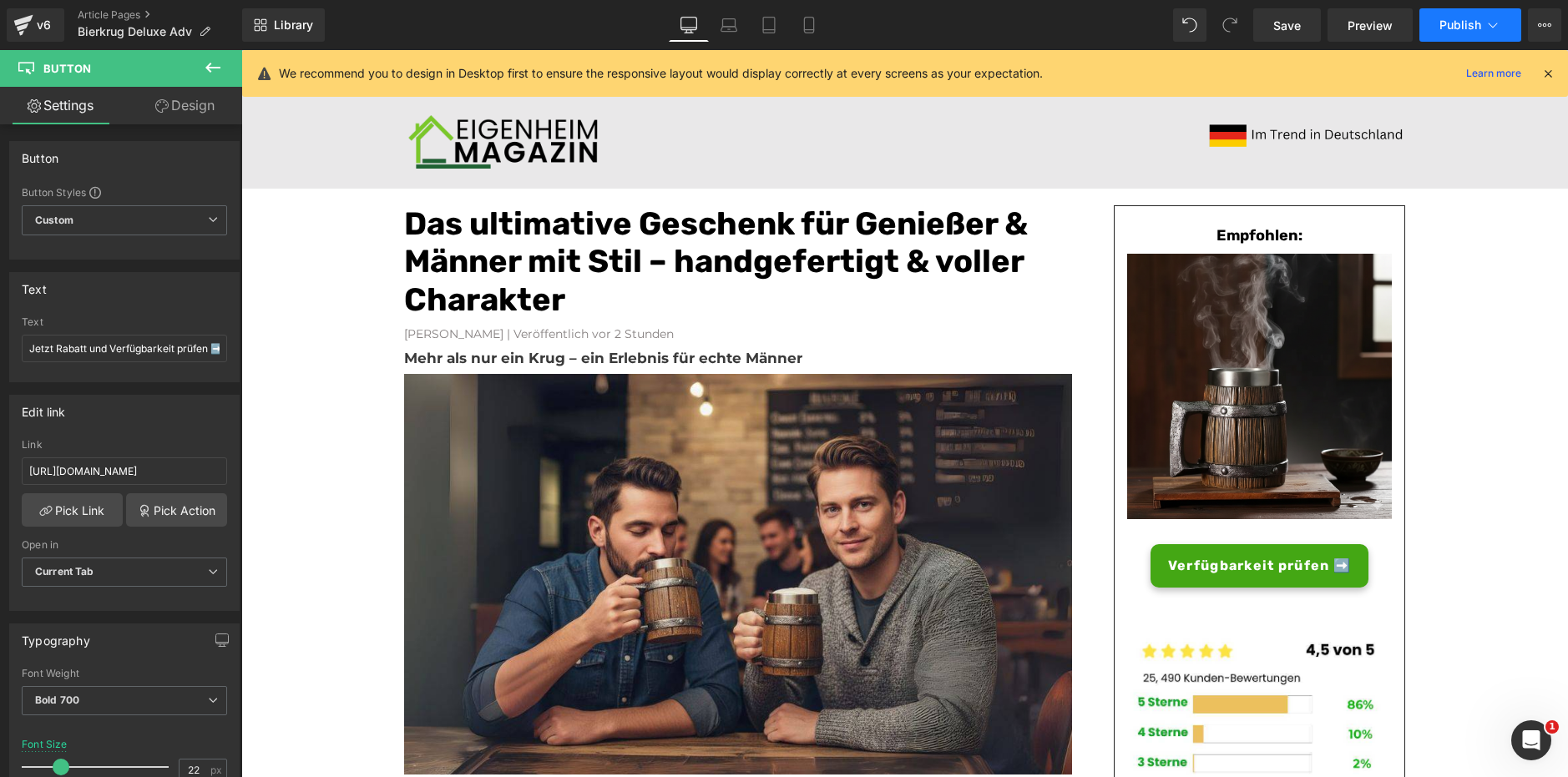
click at [1444, 19] on span "Publish" at bounding box center [1460, 24] width 41 height 13
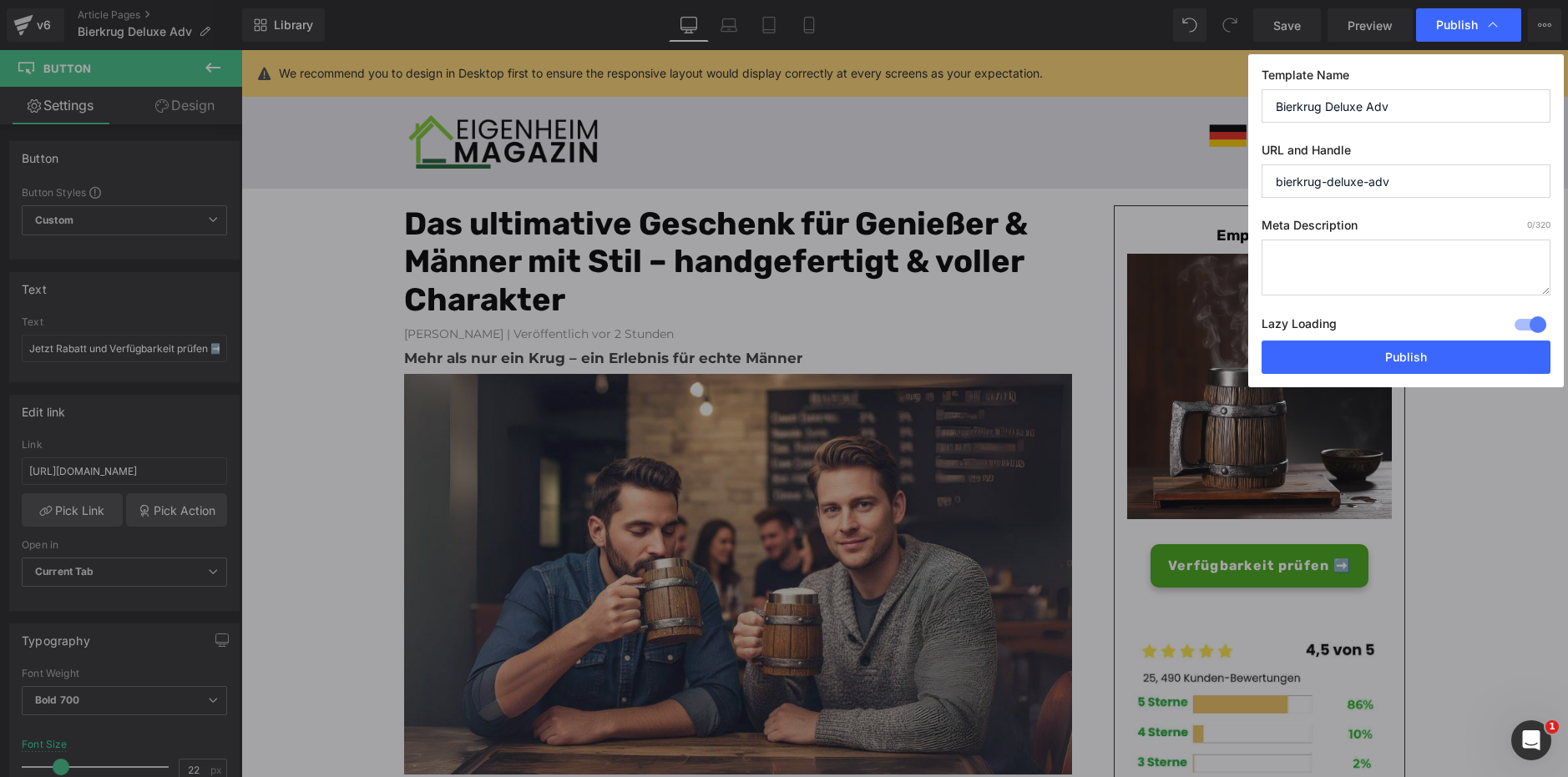
click at [1537, 326] on div at bounding box center [1530, 325] width 40 height 27
click at [1475, 351] on button "Publish" at bounding box center [1405, 357] width 288 height 33
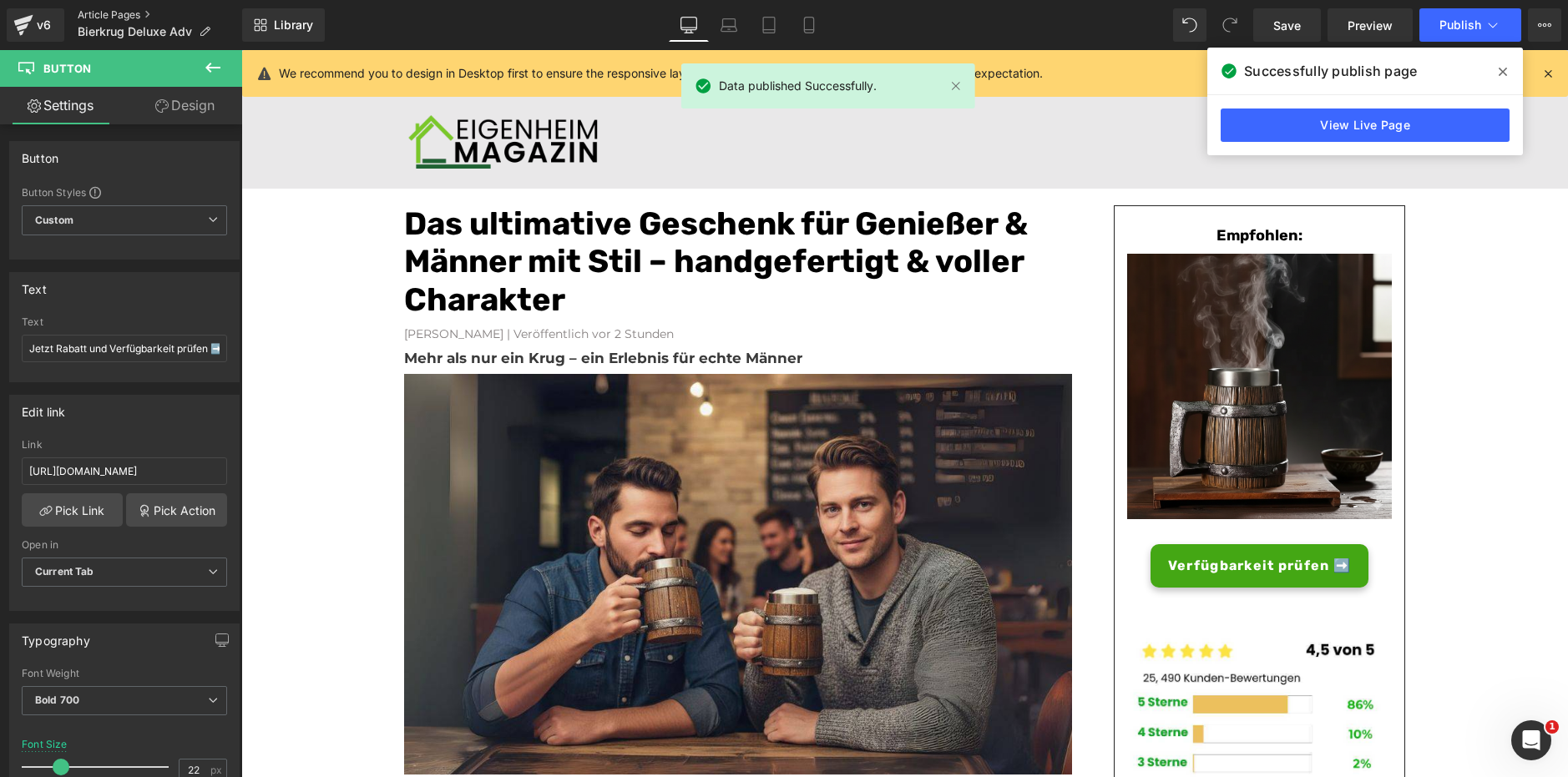
click at [127, 13] on link "Article Pages" at bounding box center [159, 14] width 164 height 13
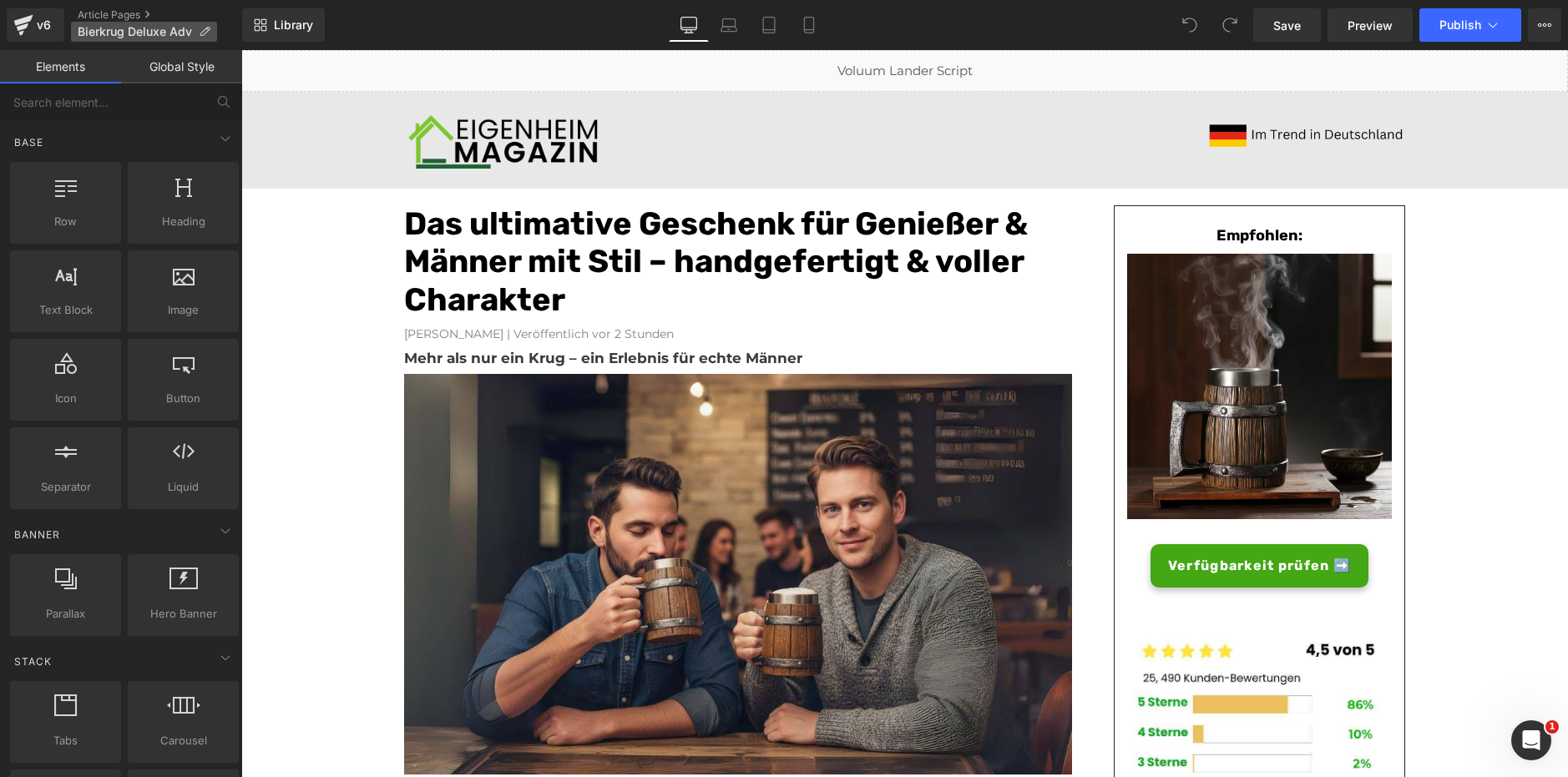
click at [194, 31] on p "Bierkrug Deluxe Adv" at bounding box center [144, 31] width 146 height 20
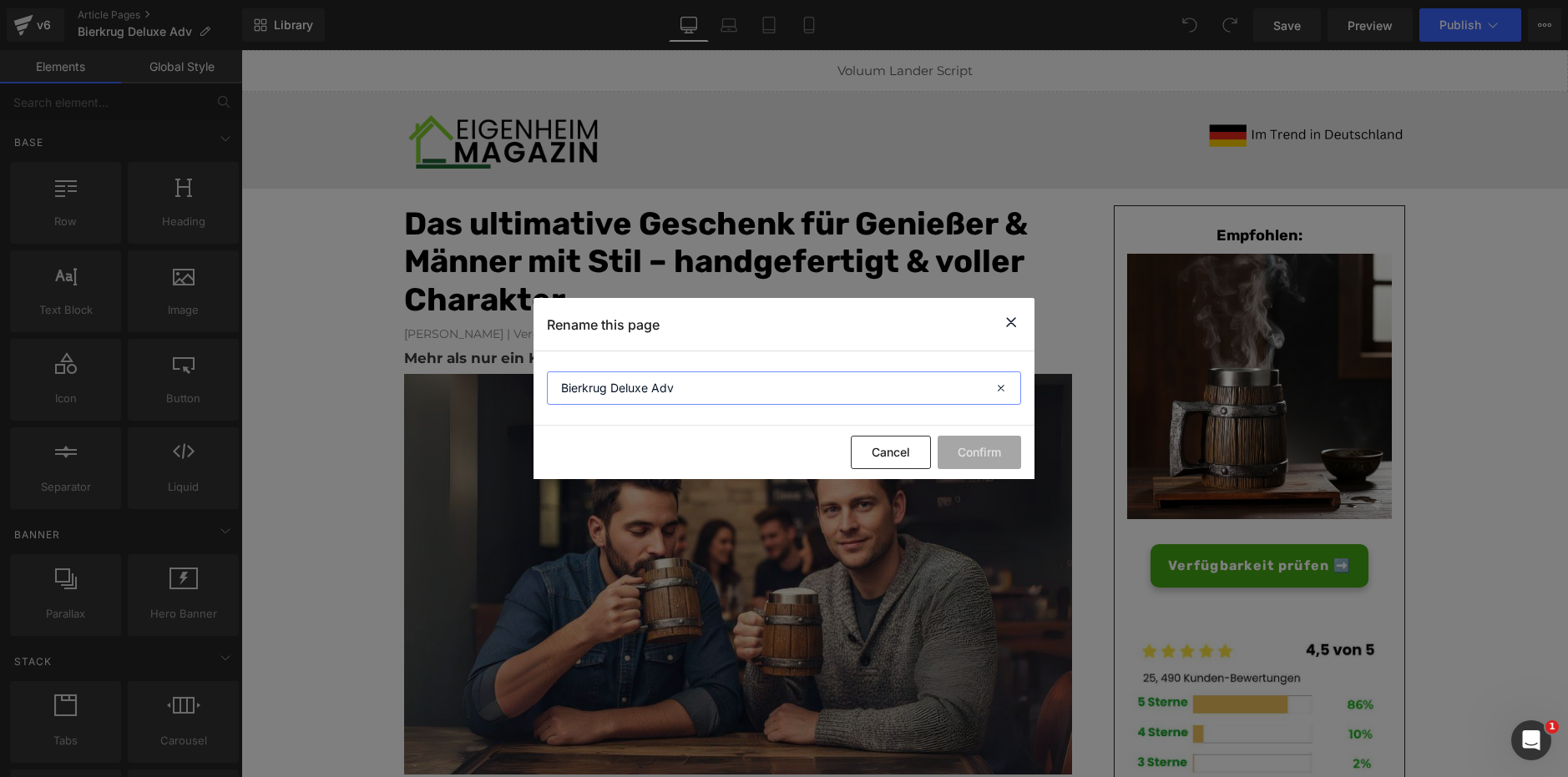
click at [580, 381] on input "Bierkrug Deluxe Adv" at bounding box center [784, 387] width 474 height 33
click at [580, 382] on input "Bierkrug Deluxe Adv" at bounding box center [784, 387] width 474 height 33
click at [1012, 325] on icon at bounding box center [1011, 322] width 20 height 21
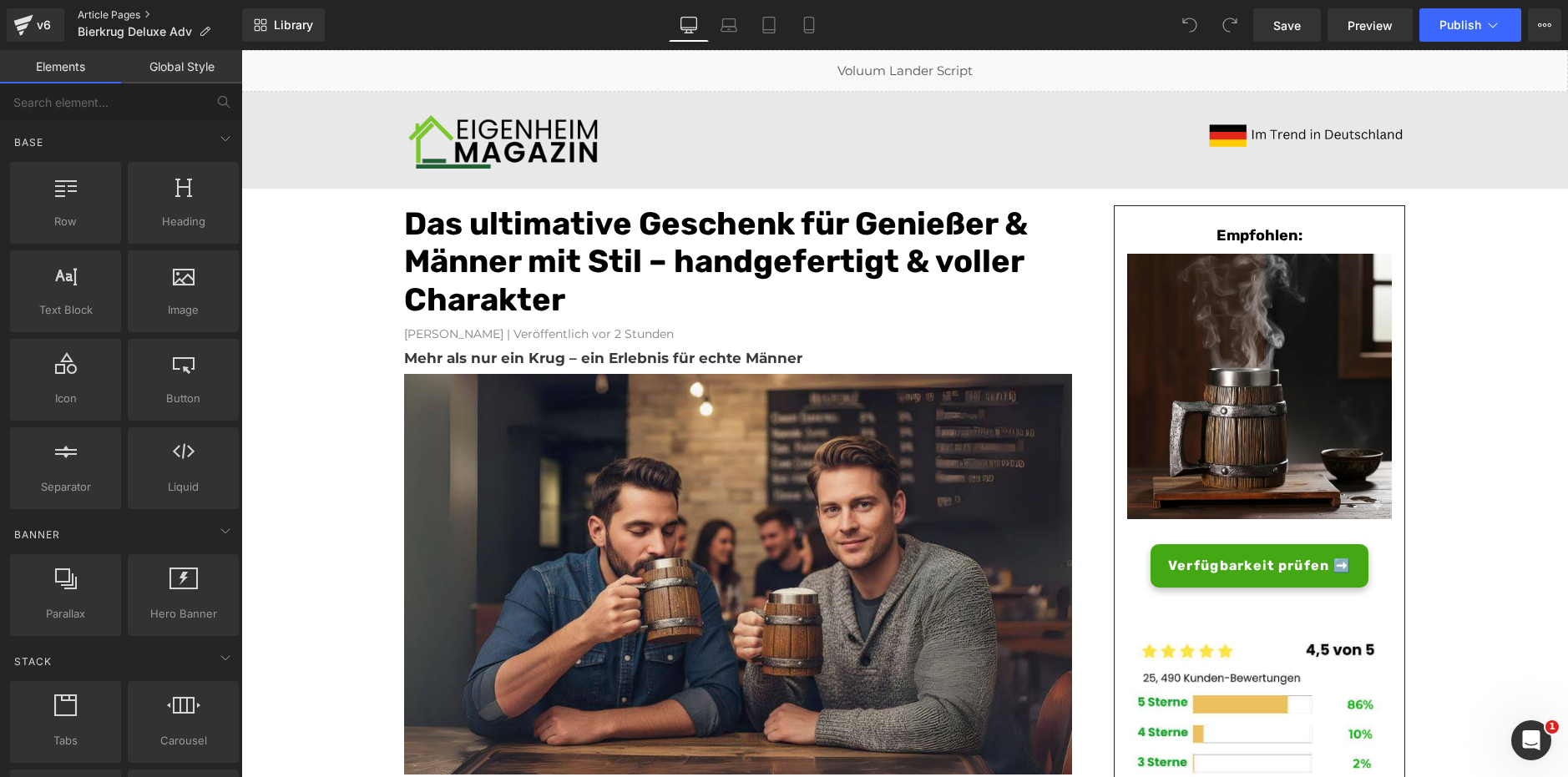
click at [136, 15] on link "Article Pages" at bounding box center [159, 14] width 164 height 13
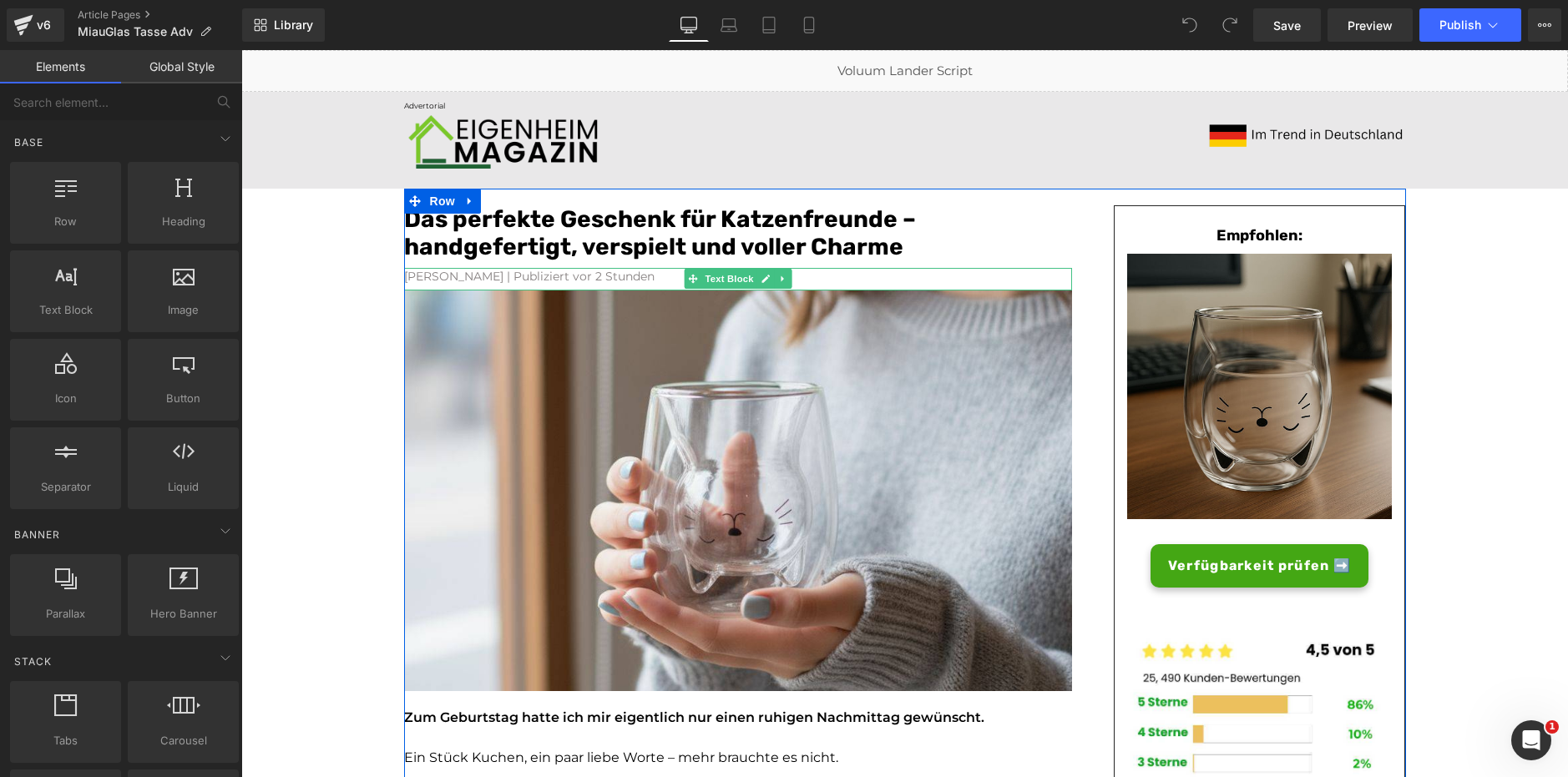
click at [549, 275] on font "[PERSON_NAME] | Publiziert vor 2 Stunden" at bounding box center [529, 276] width 251 height 15
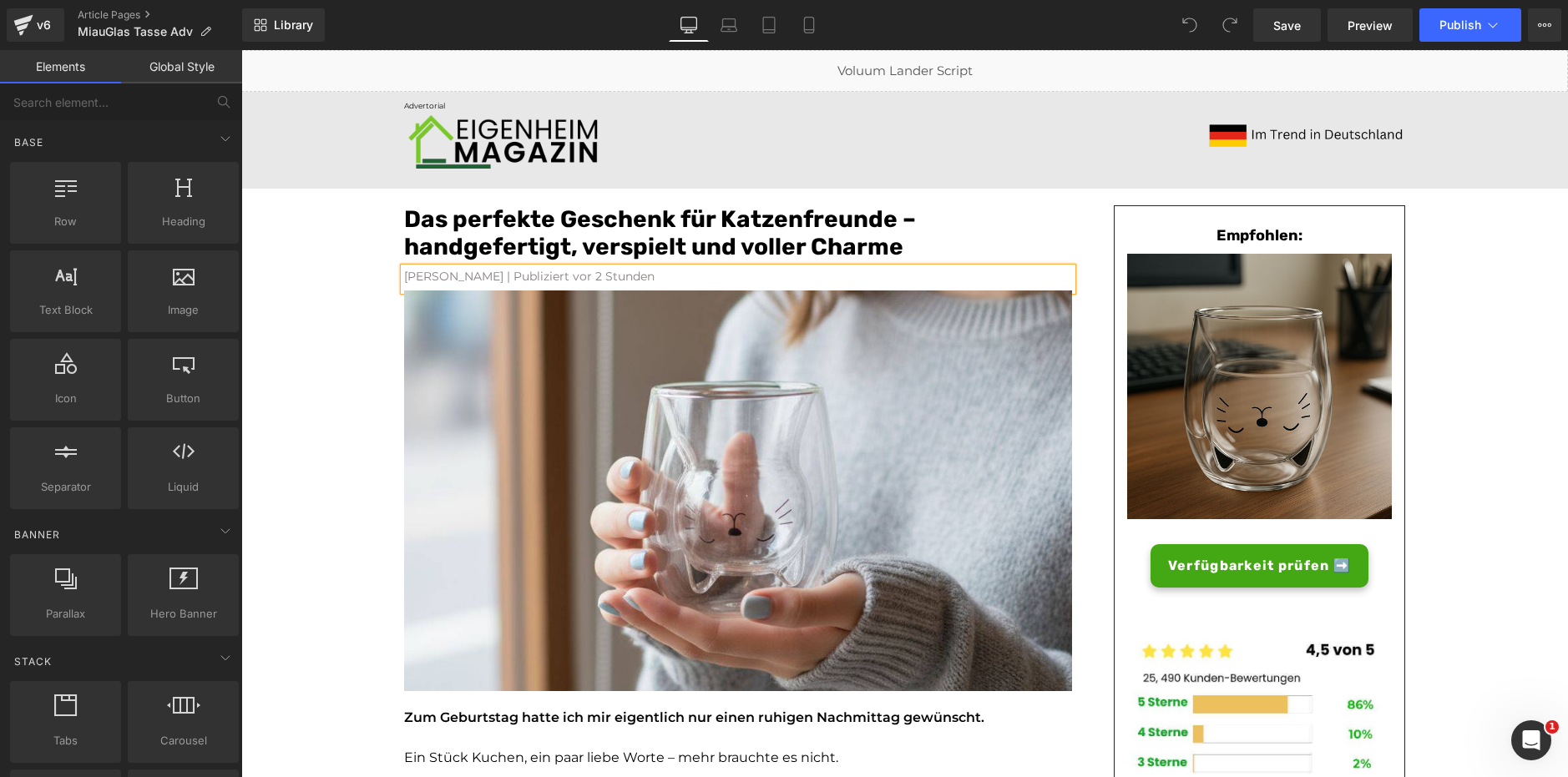
click at [549, 275] on font "[PERSON_NAME] | Publiziert vor 2 Stunden" at bounding box center [529, 276] width 251 height 15
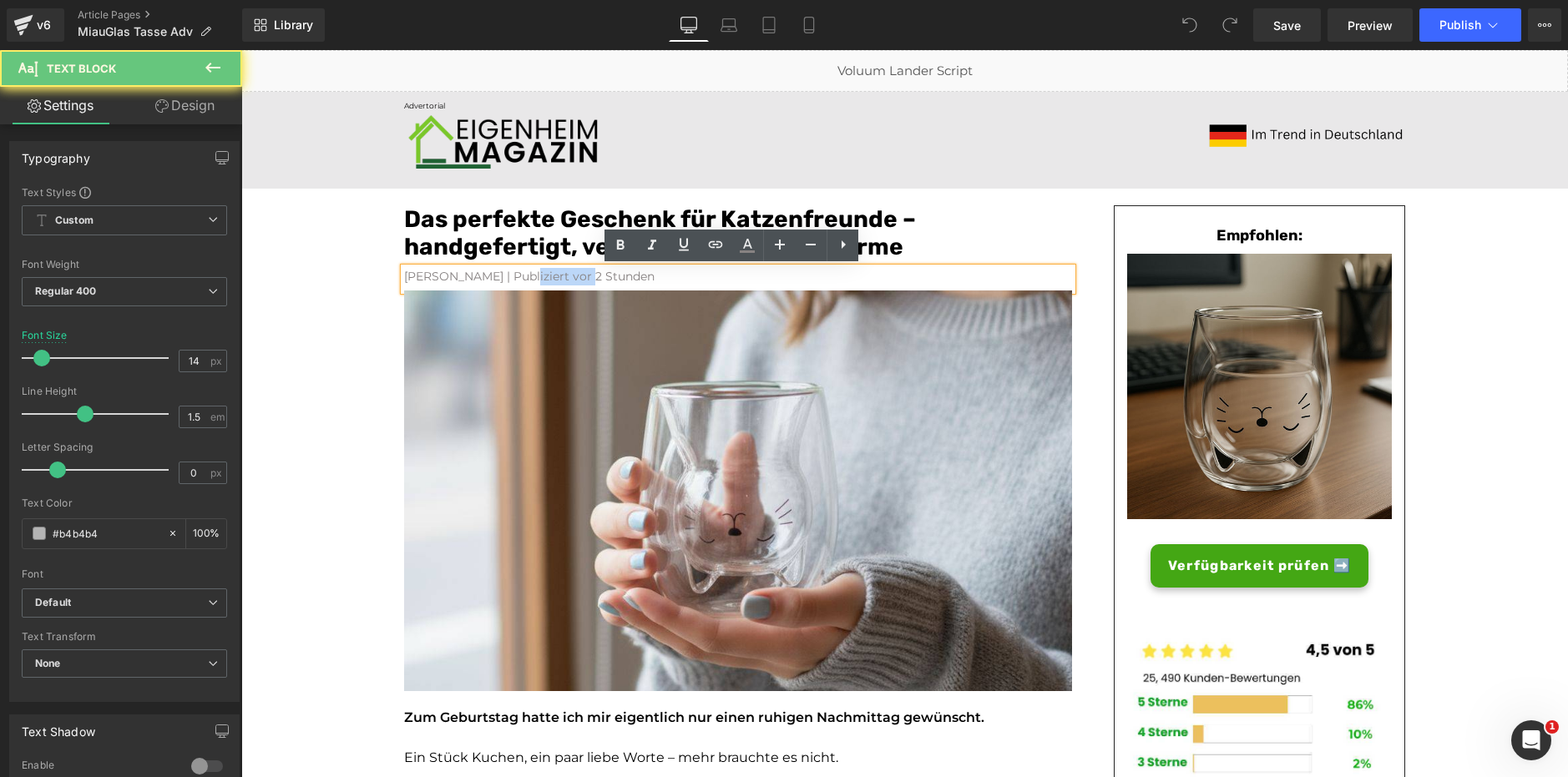
paste div
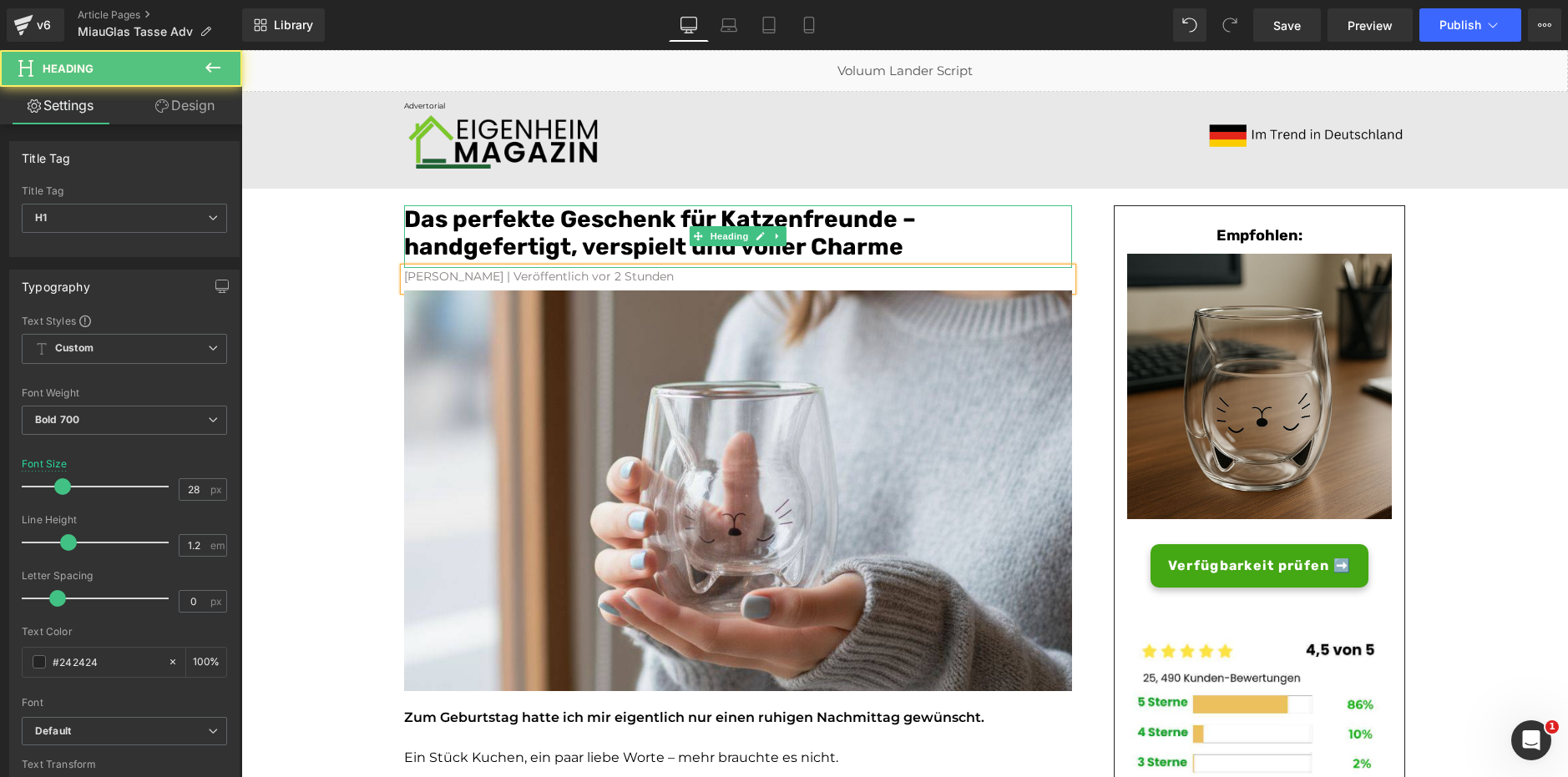
click at [618, 237] on font "Das perfekte Geschenk für Katzenfreunde – handgefertigt, verspielt und voller C…" at bounding box center [660, 234] width 512 height 56
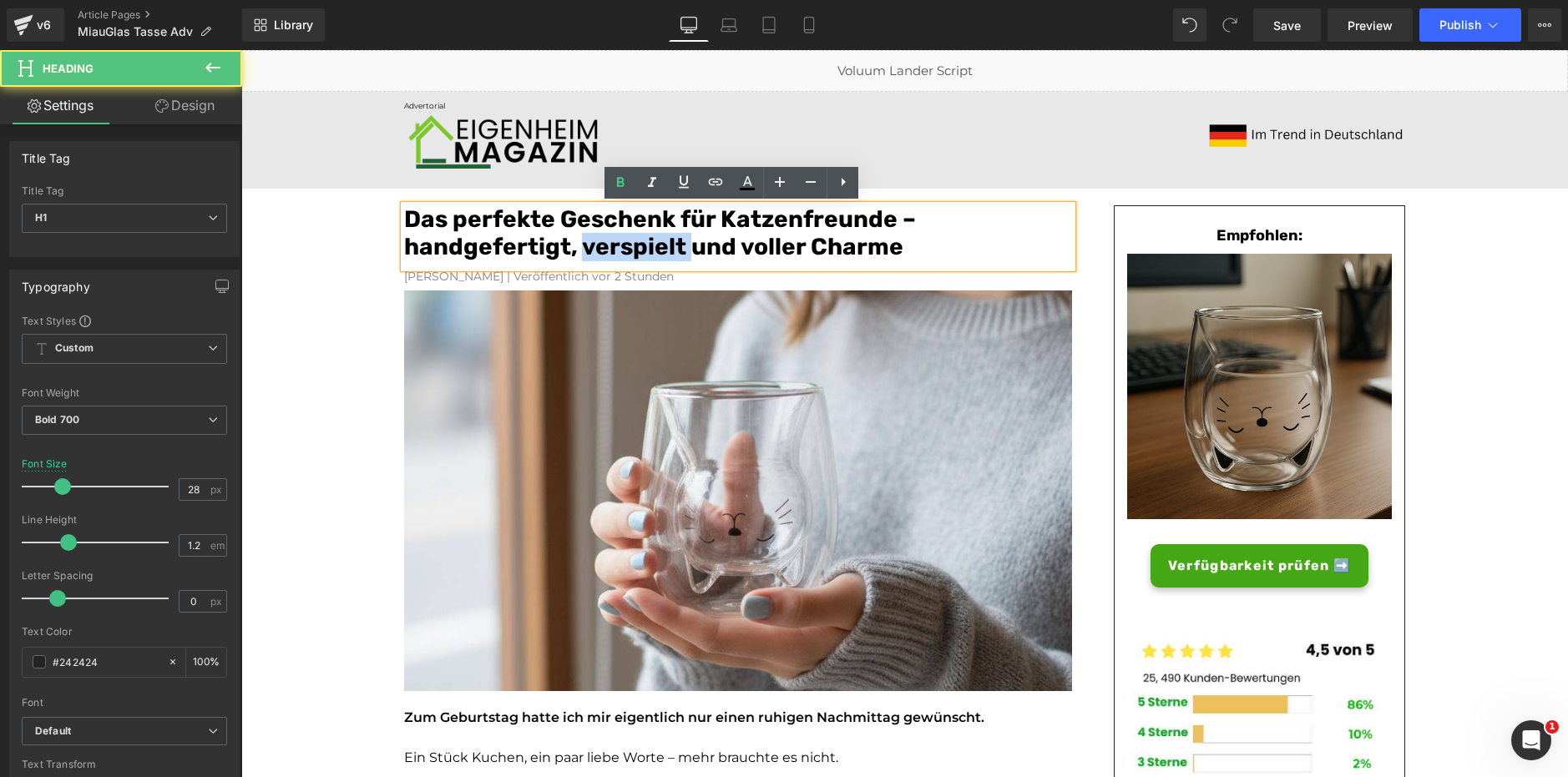
click at [618, 237] on font "Das perfekte Geschenk für Katzenfreunde – handgefertigt, verspielt und voller C…" at bounding box center [660, 234] width 512 height 56
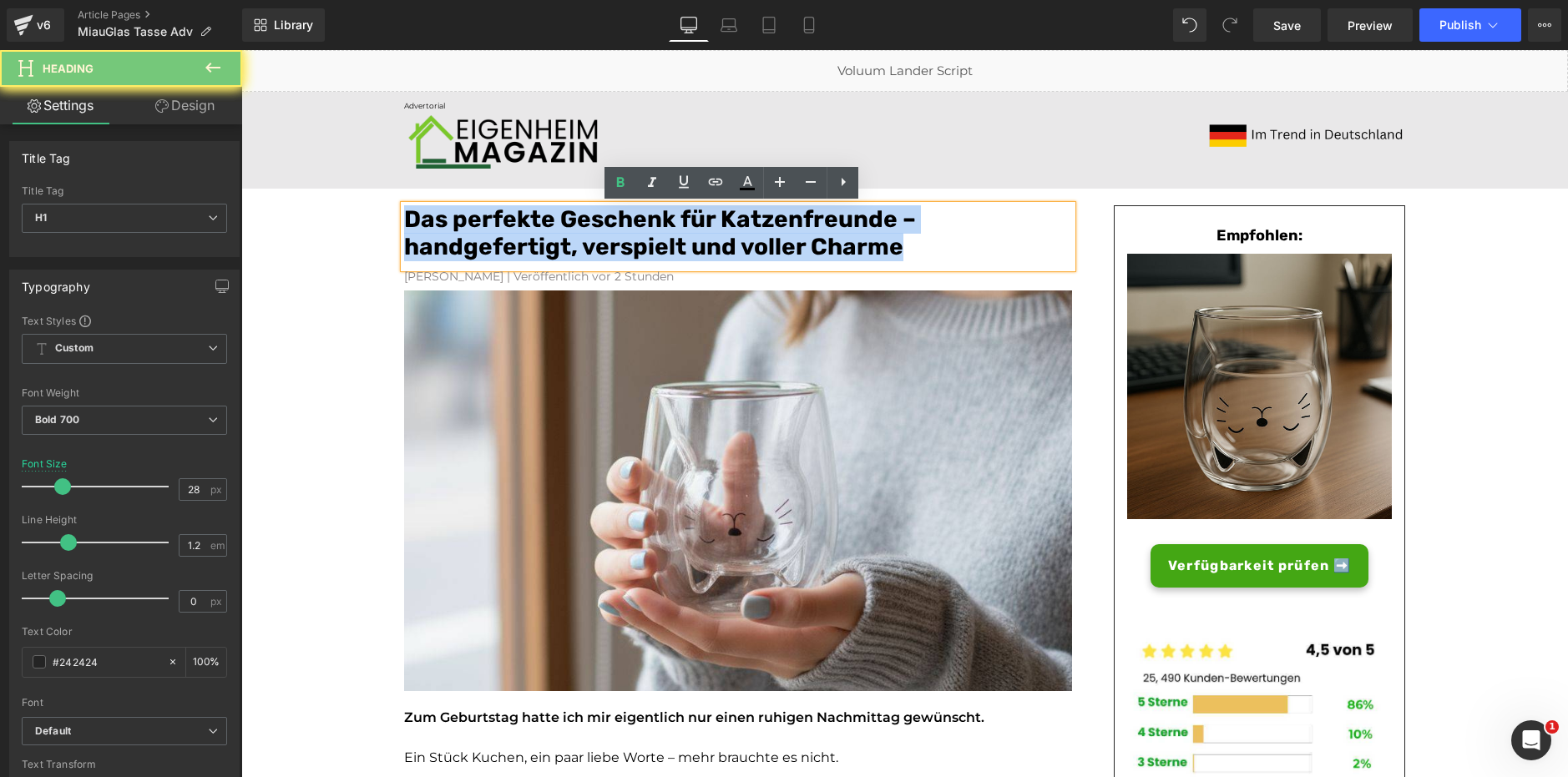
click at [618, 237] on font "Das perfekte Geschenk für Katzenfreunde – handgefertigt, verspielt und voller C…" at bounding box center [660, 234] width 512 height 56
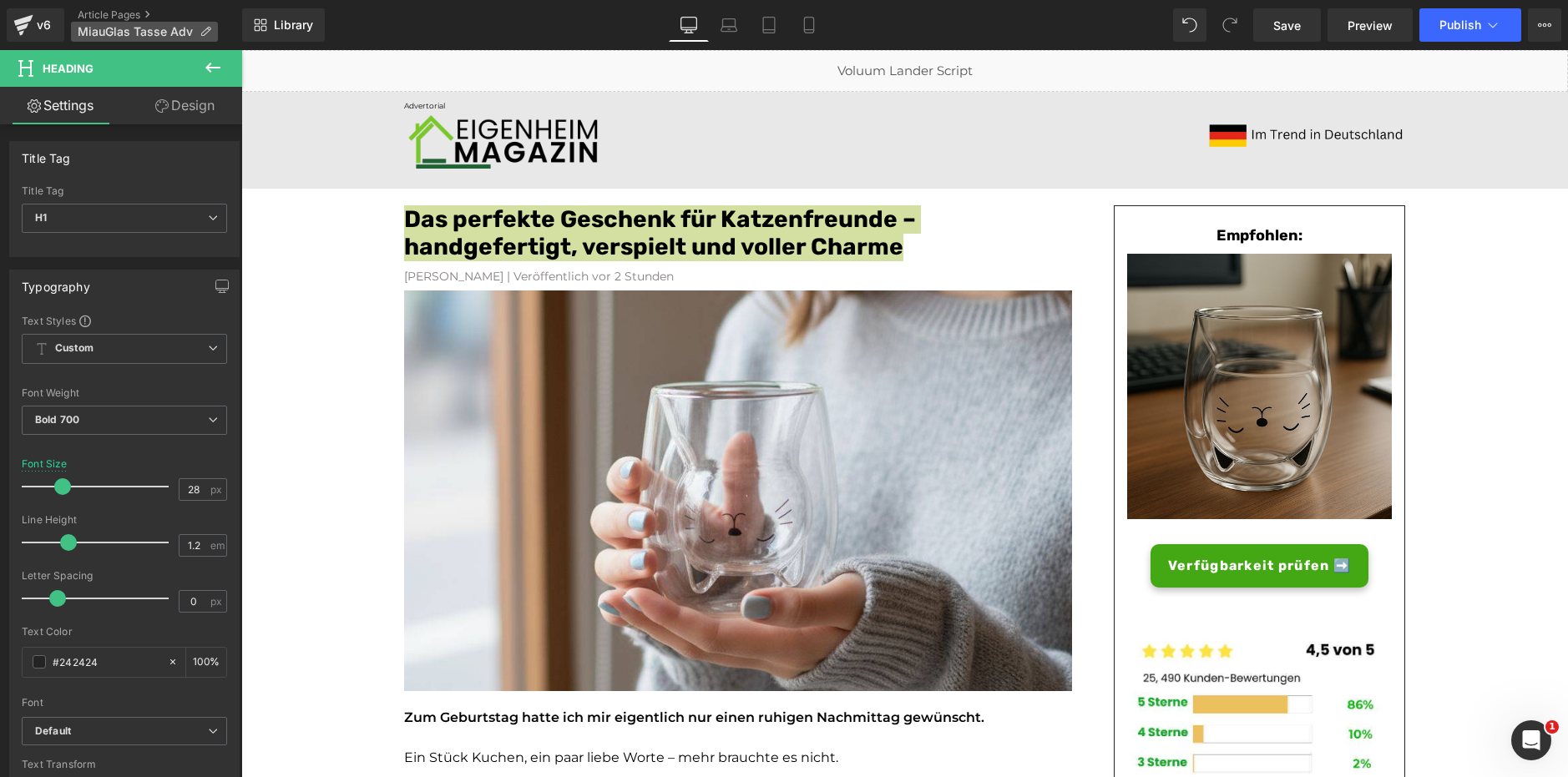
click at [161, 31] on span "MiauGlas Tasse Adv" at bounding box center [135, 31] width 115 height 13
drag, startPoint x: 901, startPoint y: 787, endPoint x: 660, endPoint y: 737, distance: 246.1
click at [151, 34] on span "MiauGlas Tasse Adv" at bounding box center [135, 31] width 115 height 13
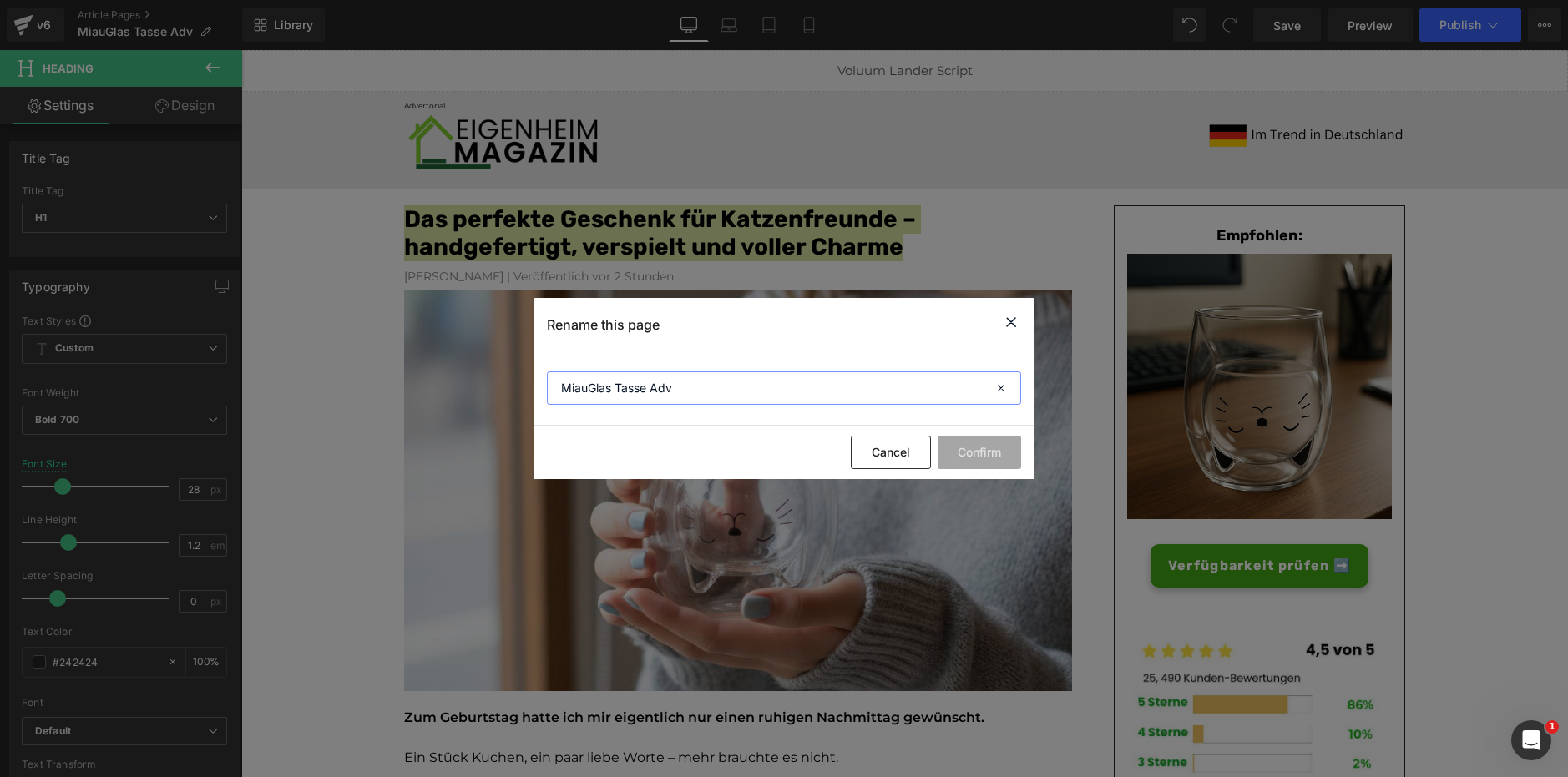
click at [635, 389] on input "MiauGlas Tasse Adv" at bounding box center [784, 387] width 474 height 33
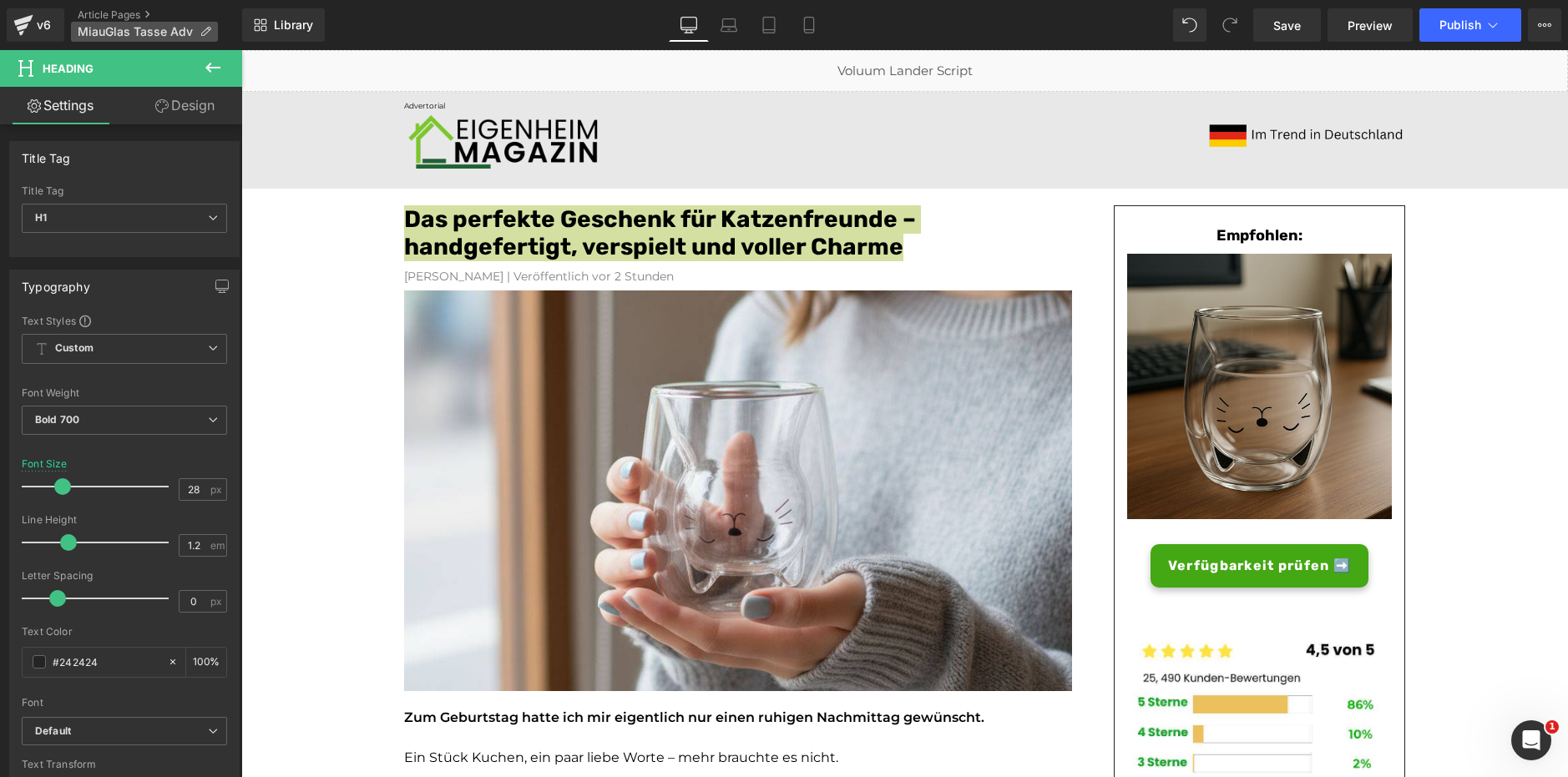
click at [127, 31] on span "MiauGlas Tasse Adv" at bounding box center [135, 31] width 115 height 13
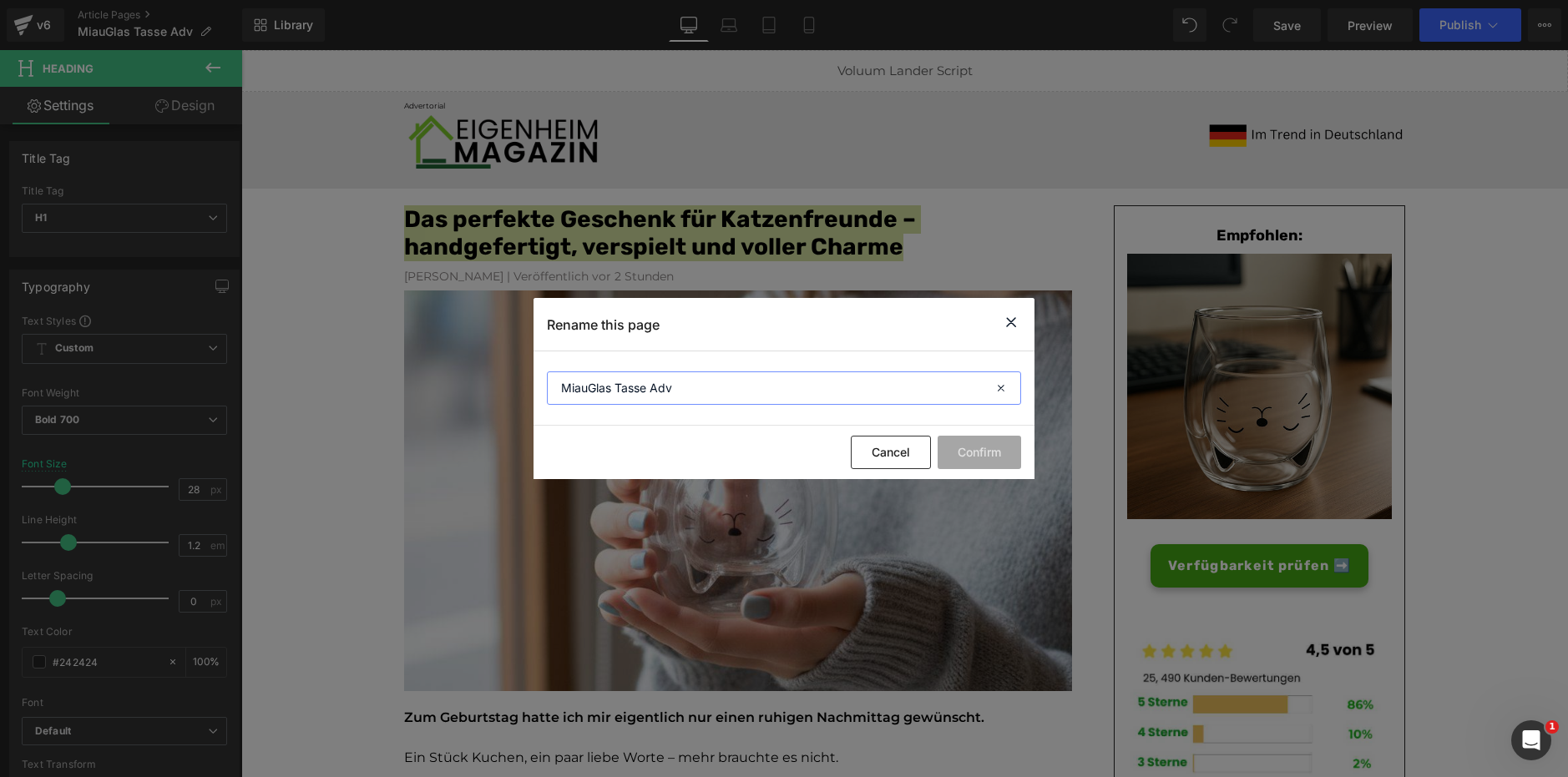
click at [635, 389] on input "MiauGlas Tasse Adv" at bounding box center [784, 387] width 474 height 33
click at [1007, 328] on icon at bounding box center [1011, 322] width 20 height 21
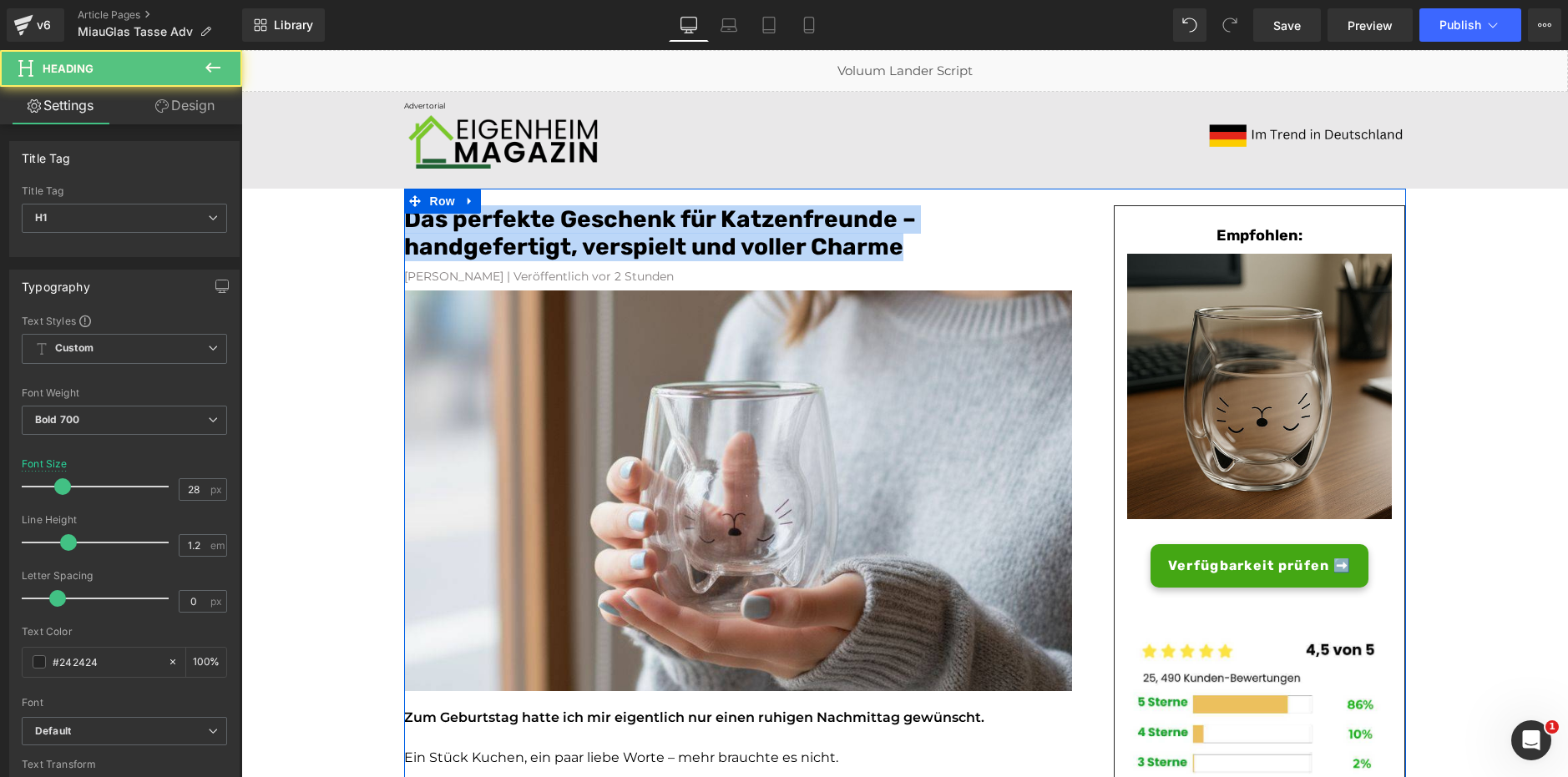
click at [493, 243] on font "Das perfekte Geschenk für Katzenfreunde – handgefertigt, verspielt und voller C…" at bounding box center [660, 234] width 512 height 56
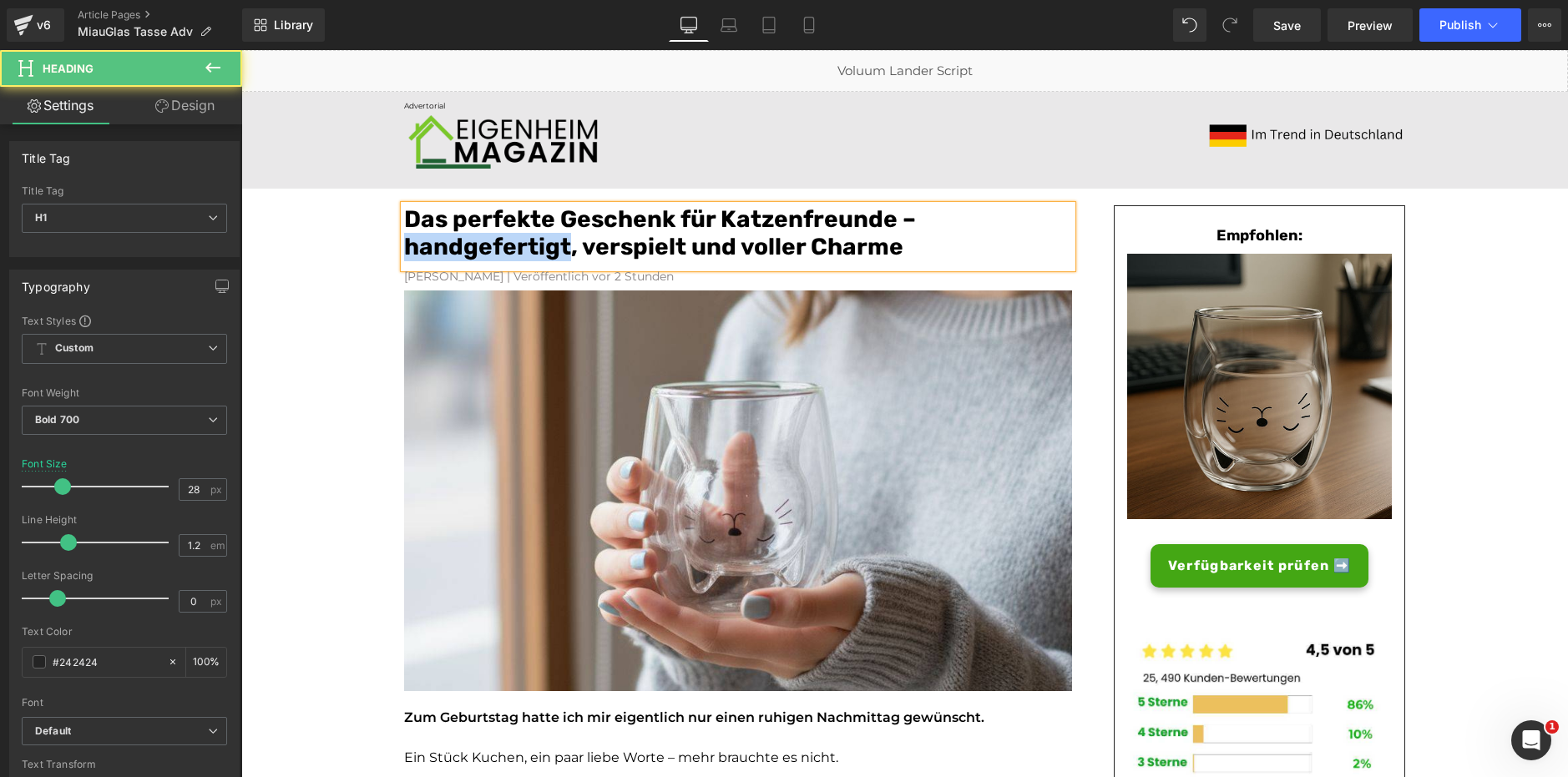
click at [493, 243] on font "Das perfekte Geschenk für Katzenfreunde – handgefertigt, verspielt und voller C…" at bounding box center [660, 234] width 512 height 56
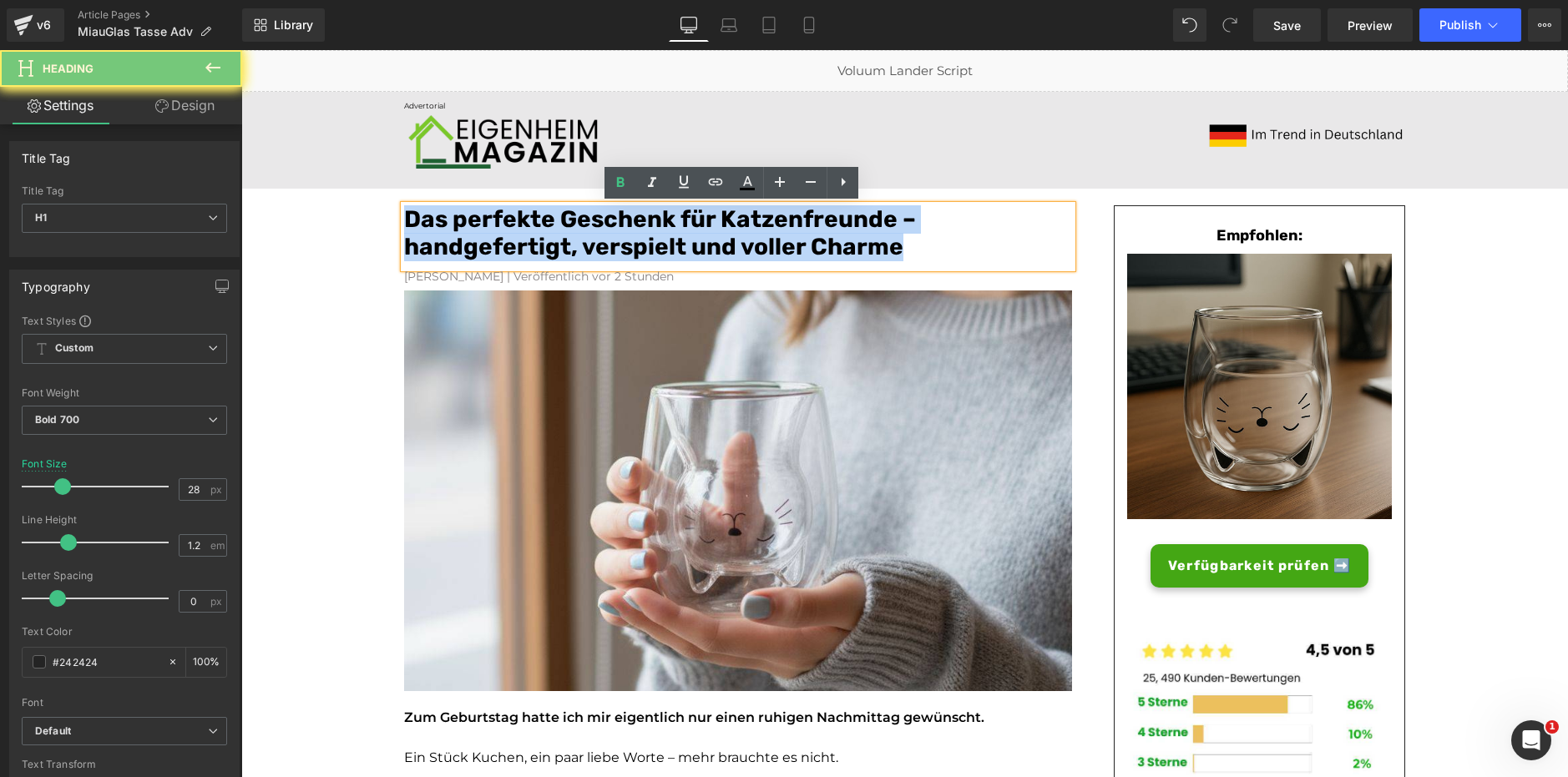
click at [493, 243] on font "Das perfekte Geschenk für Katzenfreunde – handgefertigt, verspielt und voller C…" at bounding box center [660, 234] width 512 height 56
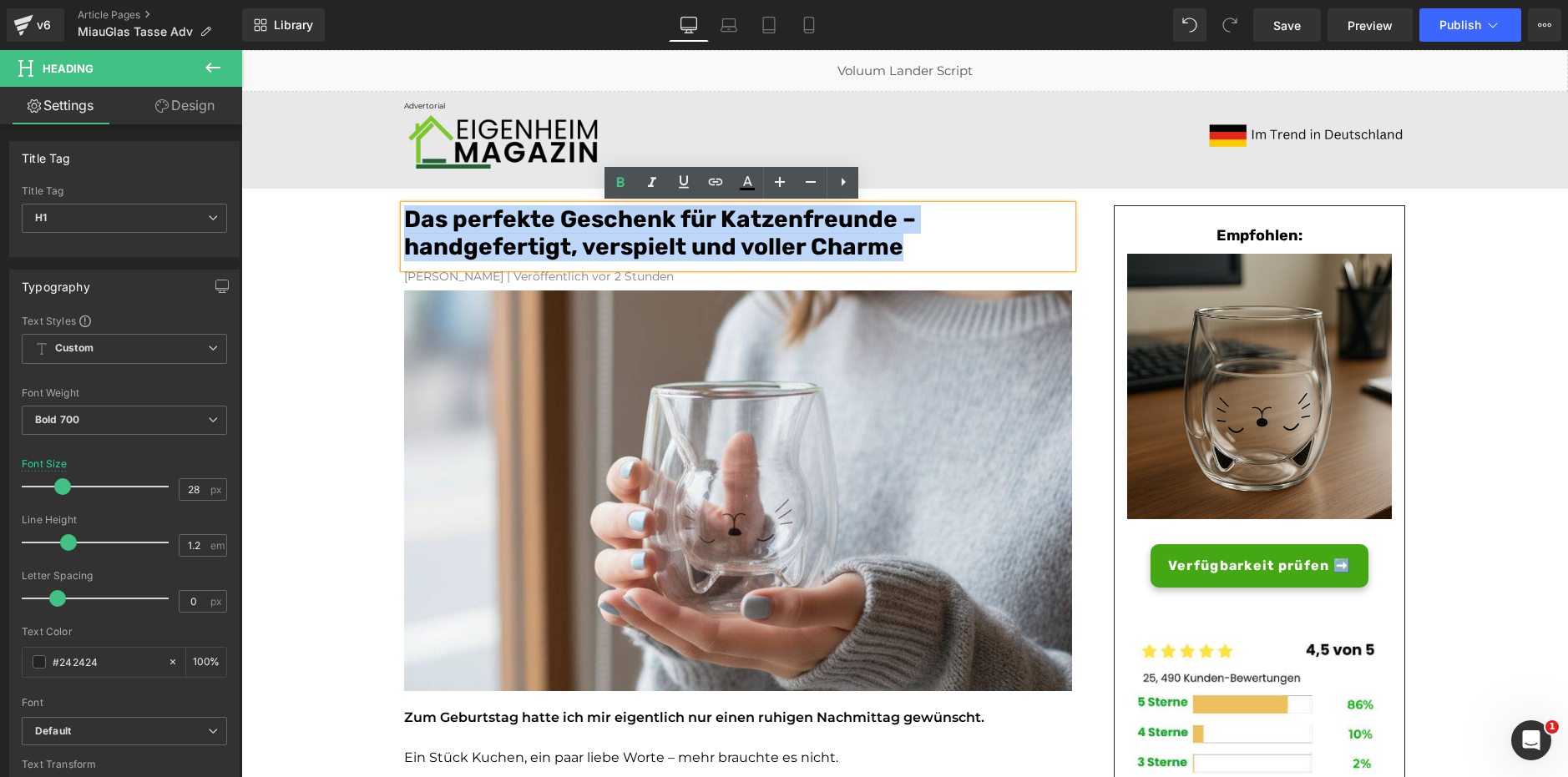
copy font "Das perfekte Geschenk für Katzenfreunde – handgefertigt, verspielt und voller C…"
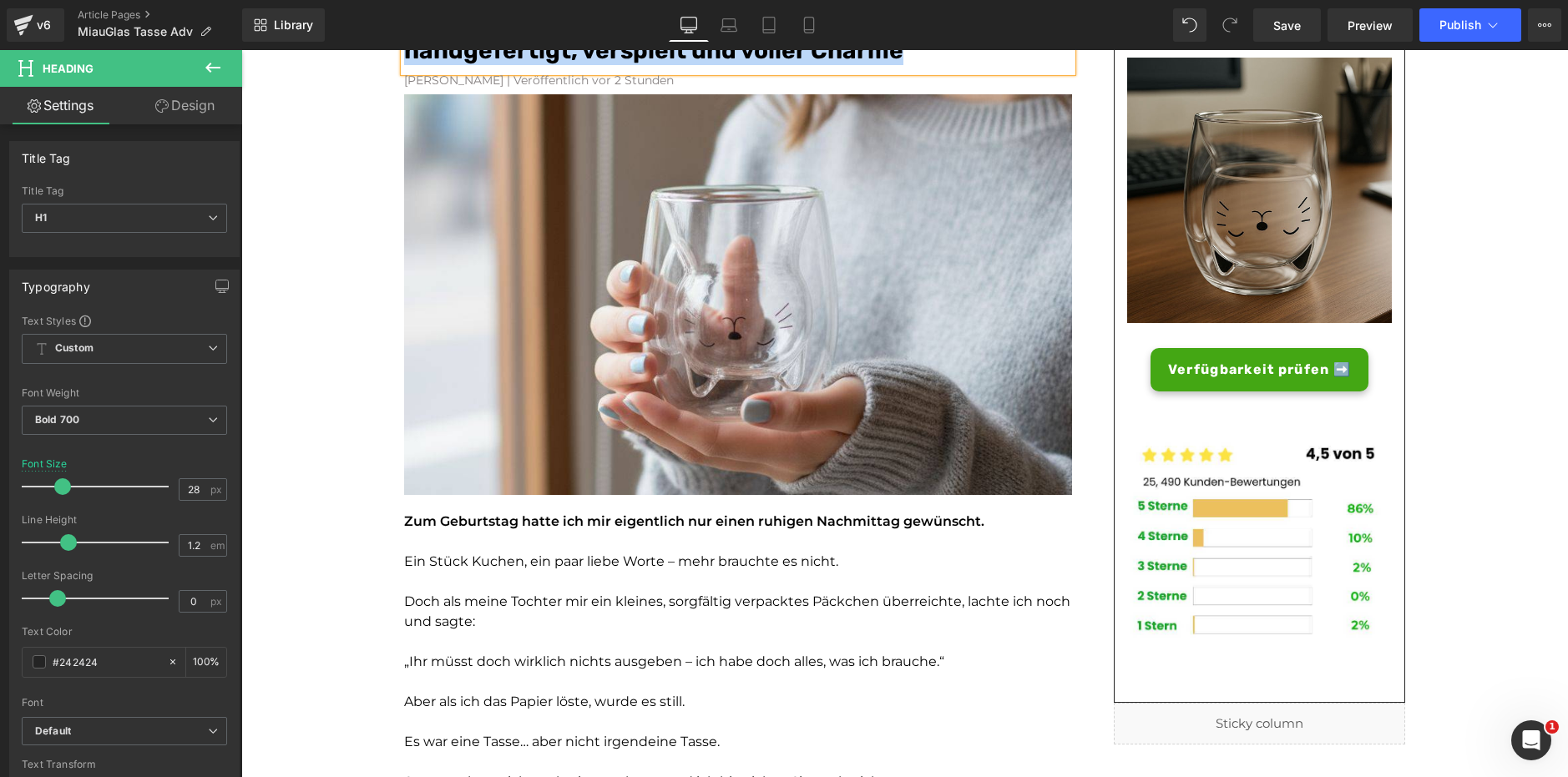
scroll to position [197, 0]
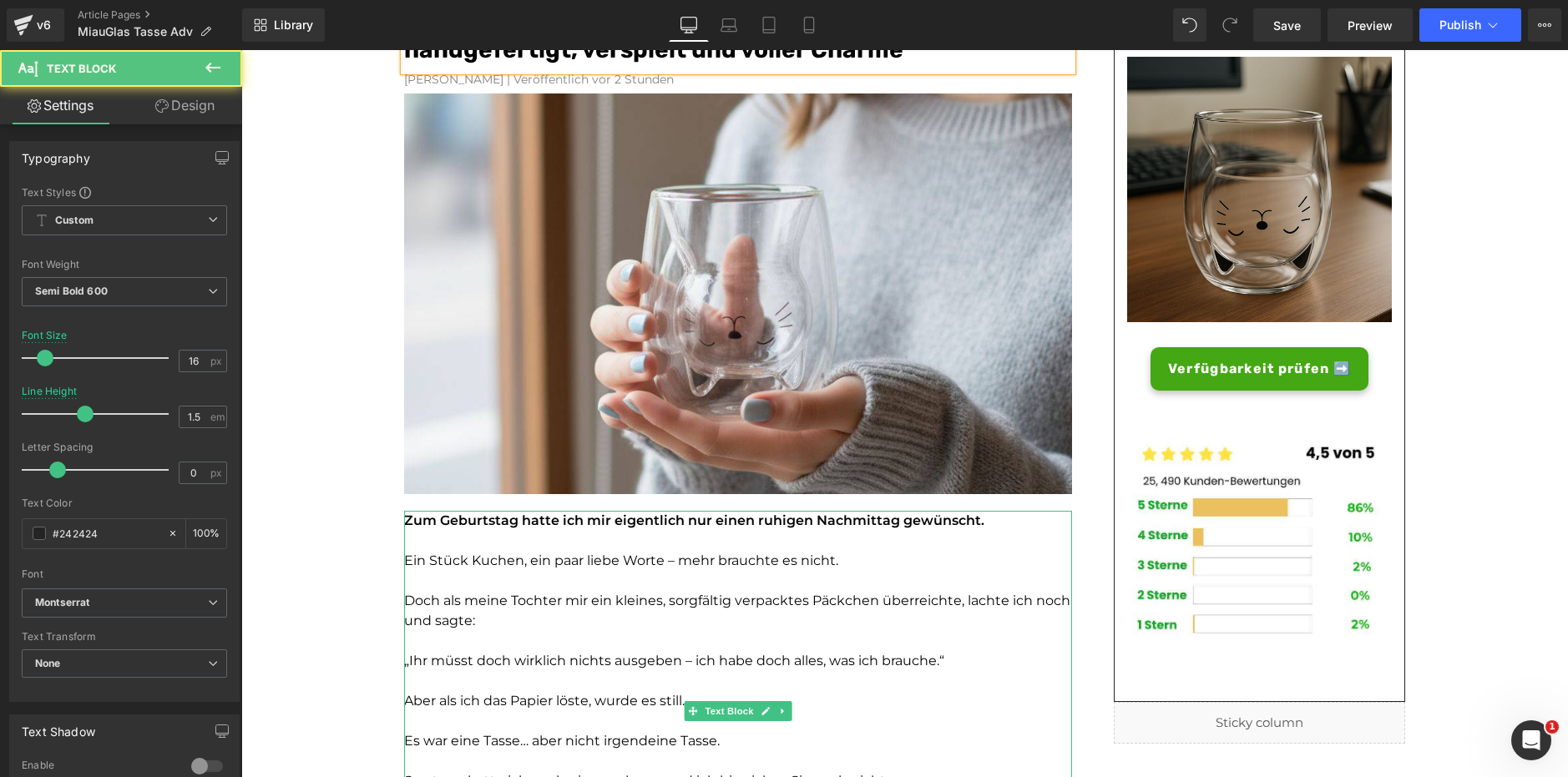
click at [557, 531] on p at bounding box center [738, 541] width 668 height 20
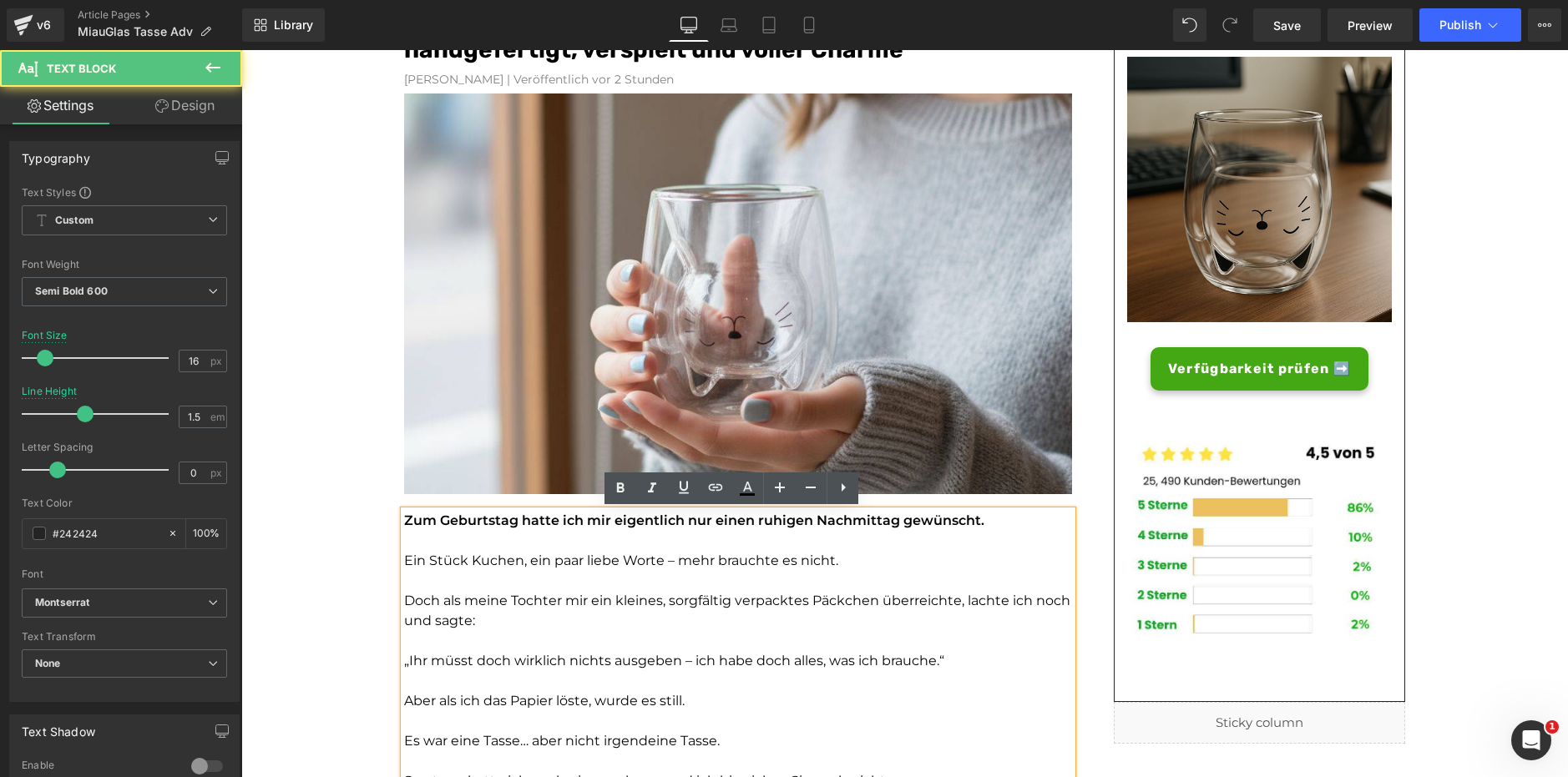
click at [541, 596] on font "Doch als meine Tochter mir ein kleines, sorgfältig verpacktes Päckchen überreic…" at bounding box center [737, 611] width 666 height 36
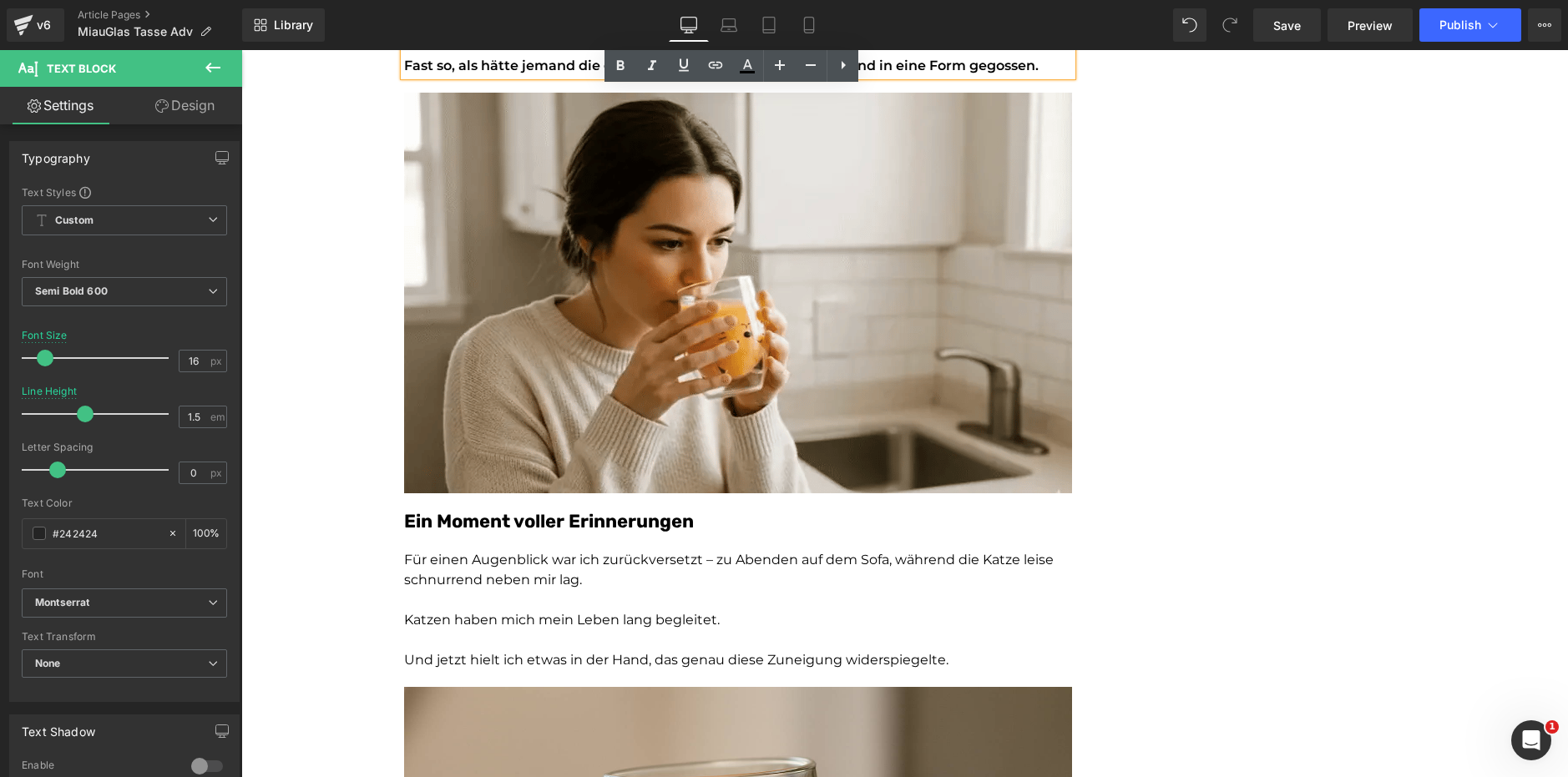
scroll to position [1033, 0]
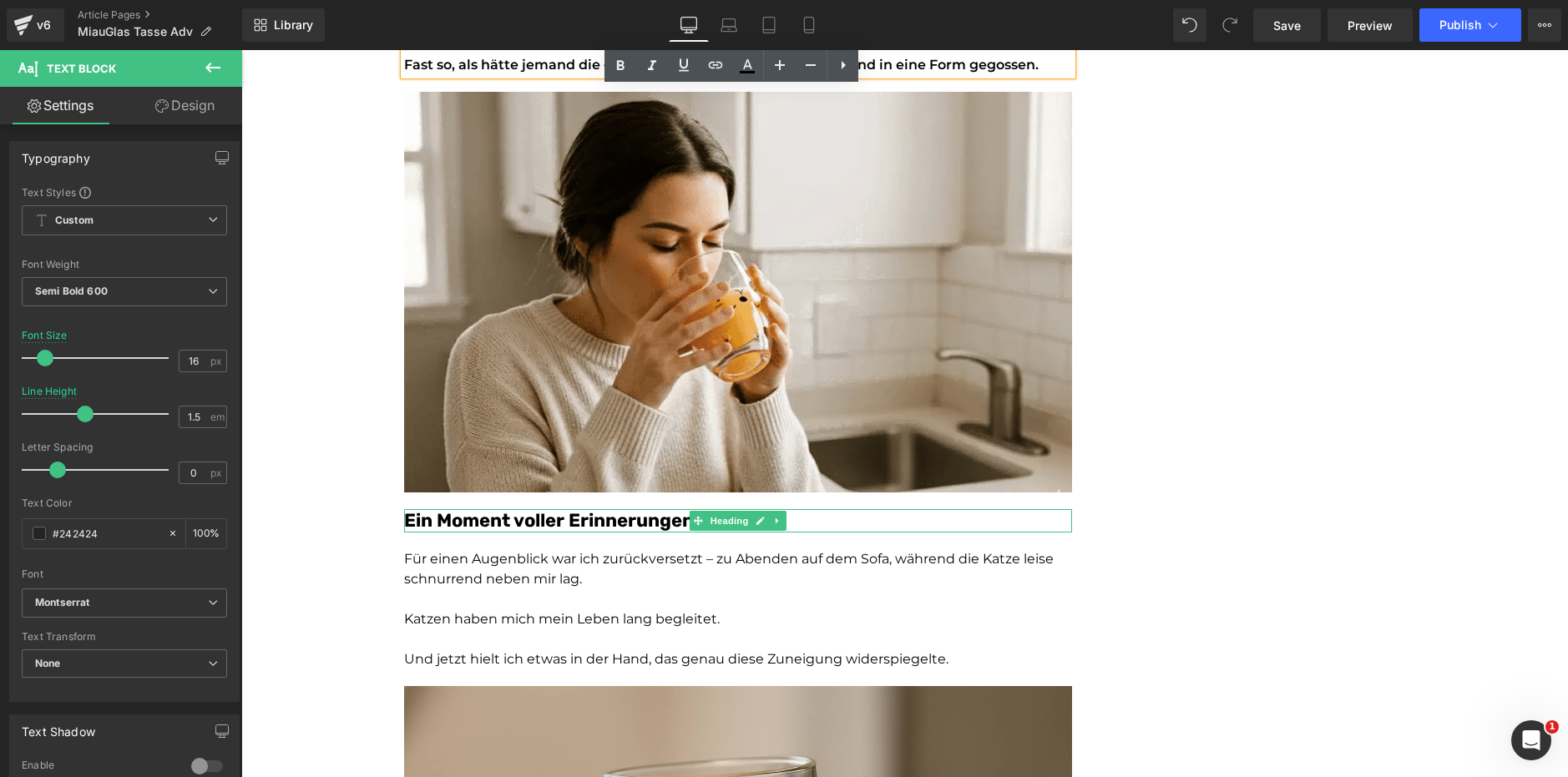
click at [539, 522] on font "Ein Moment voller Erinnerungen" at bounding box center [549, 520] width 289 height 22
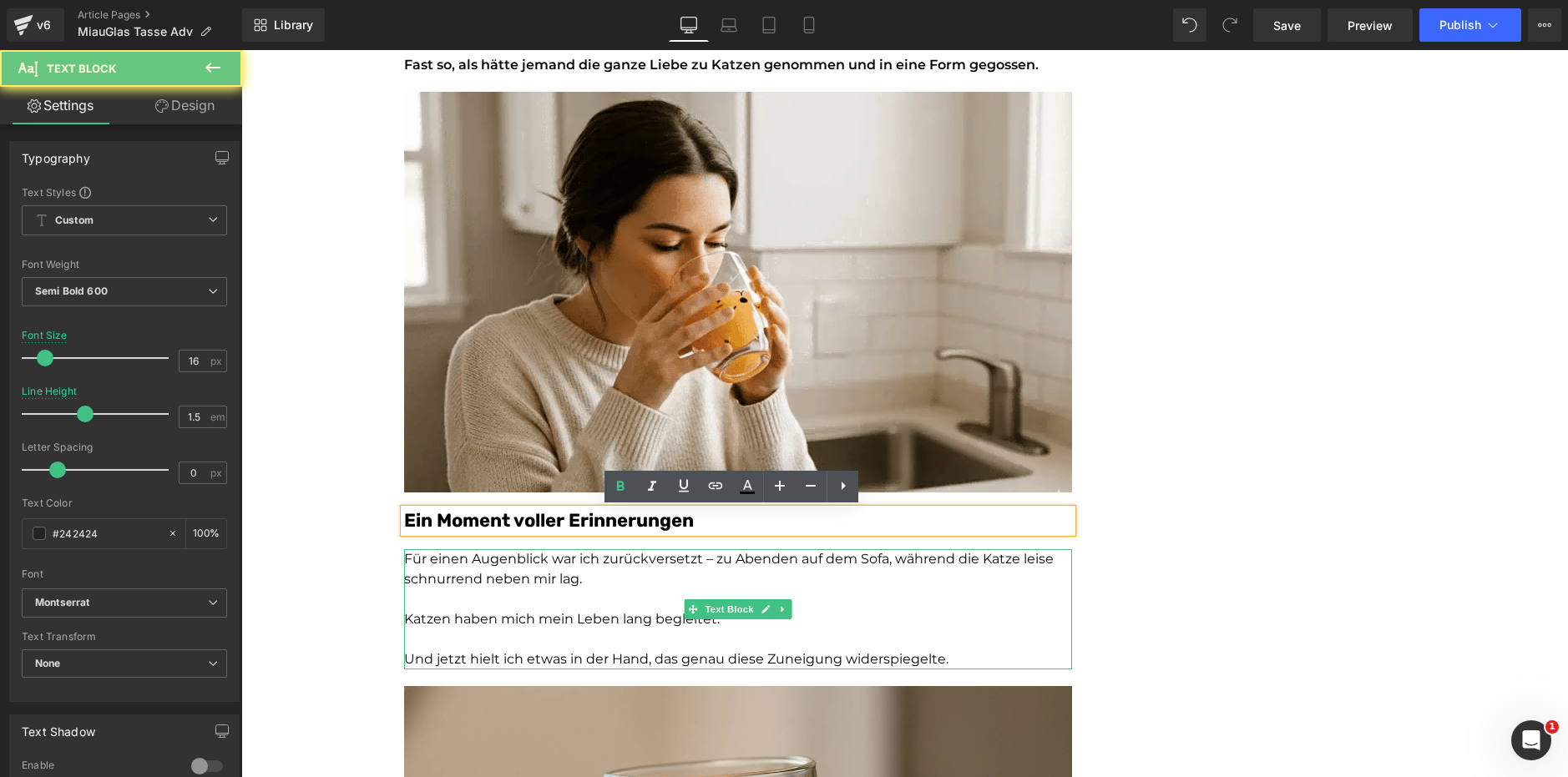
click at [527, 607] on p at bounding box center [738, 599] width 668 height 20
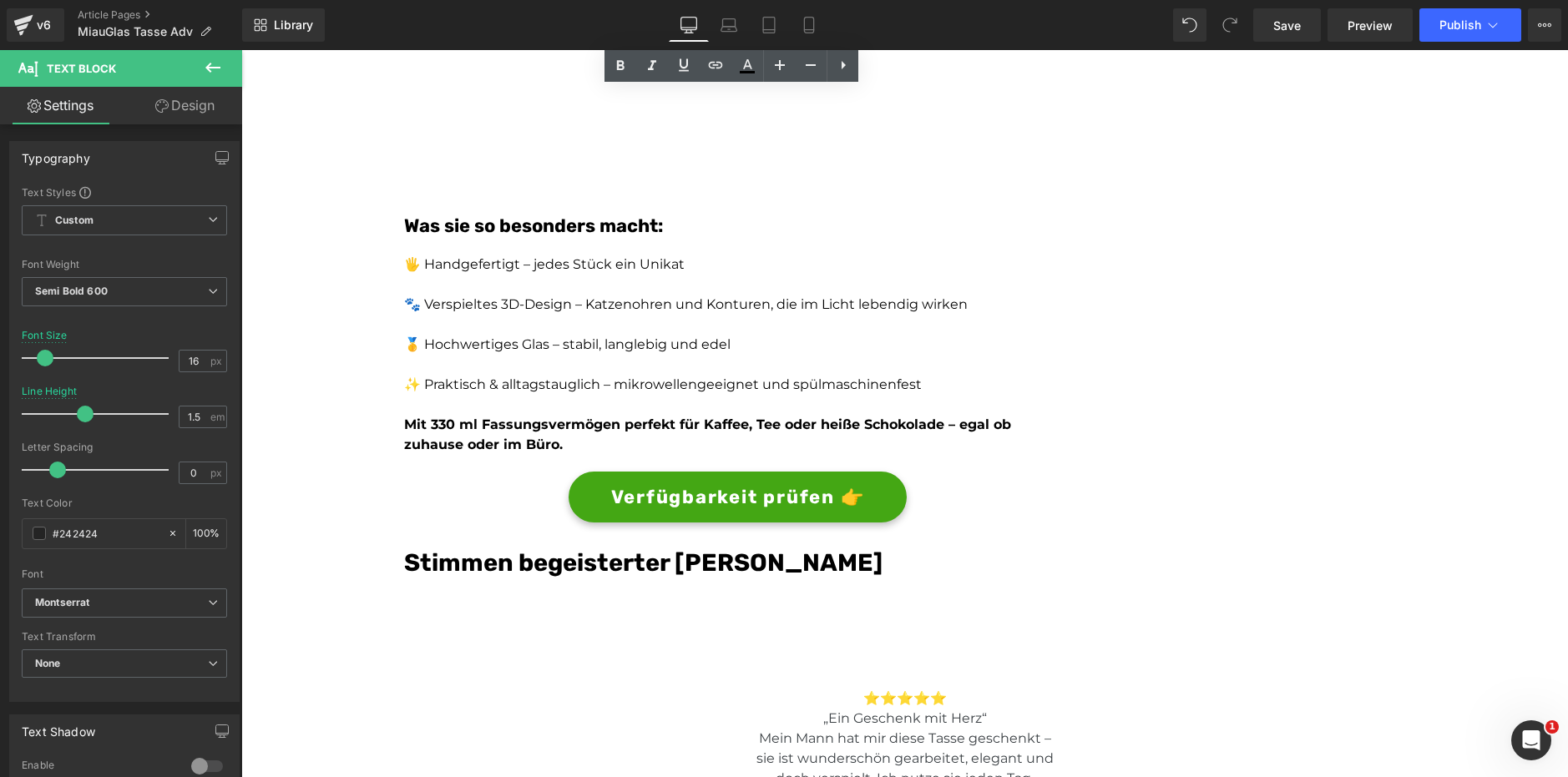
scroll to position [3271, 0]
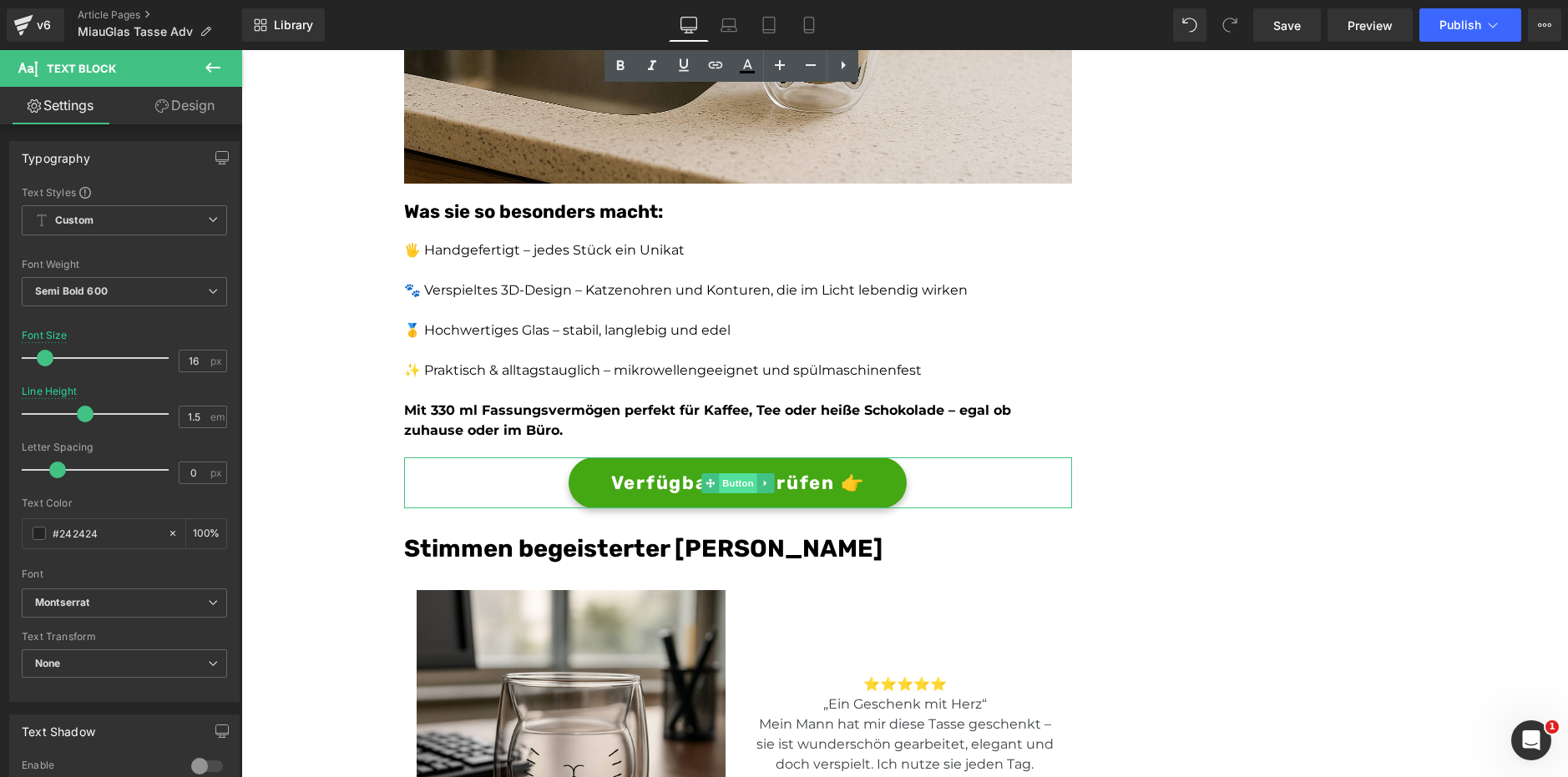
click at [719, 483] on span "Button" at bounding box center [738, 483] width 39 height 20
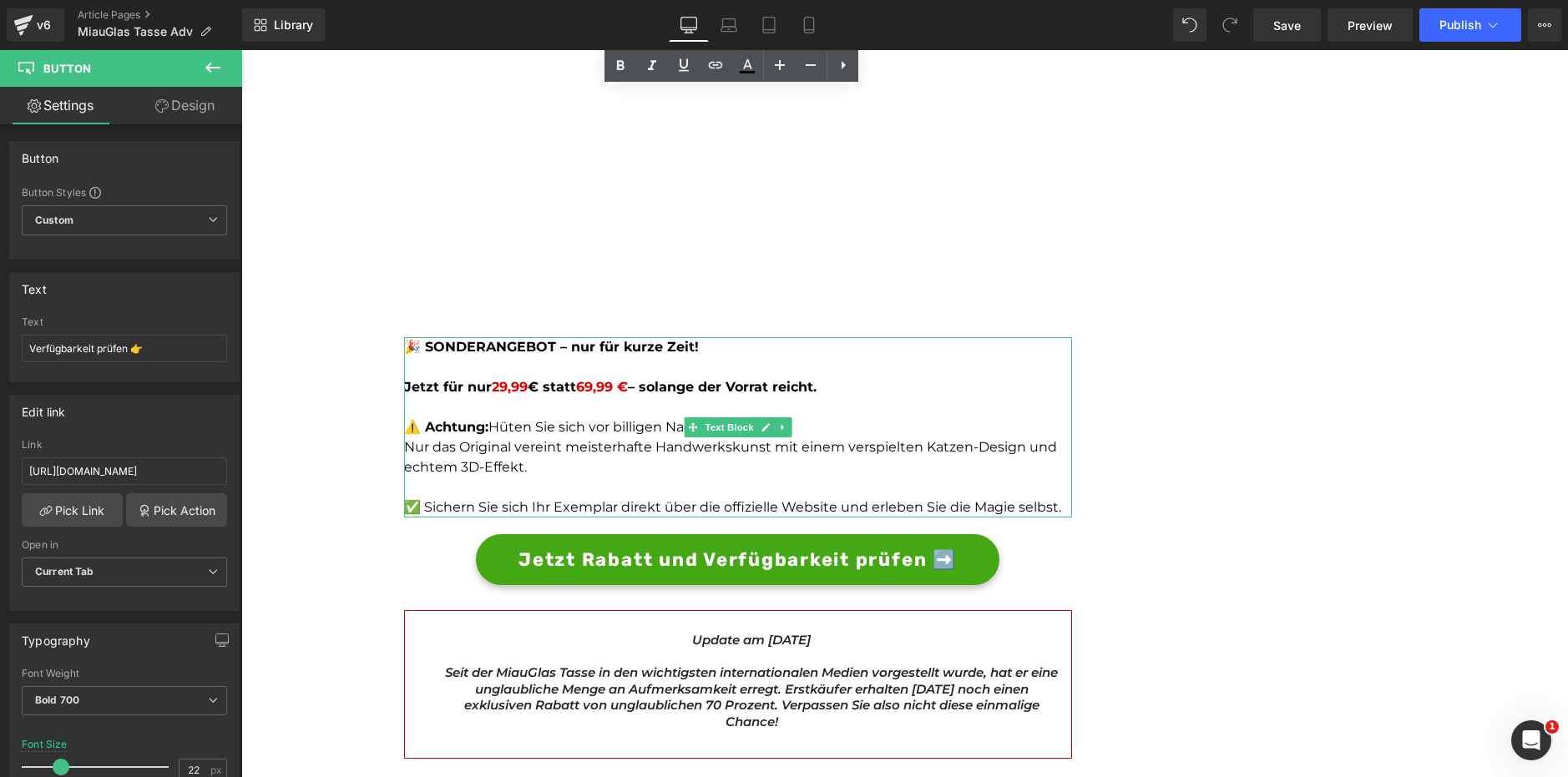
scroll to position [5040, 0]
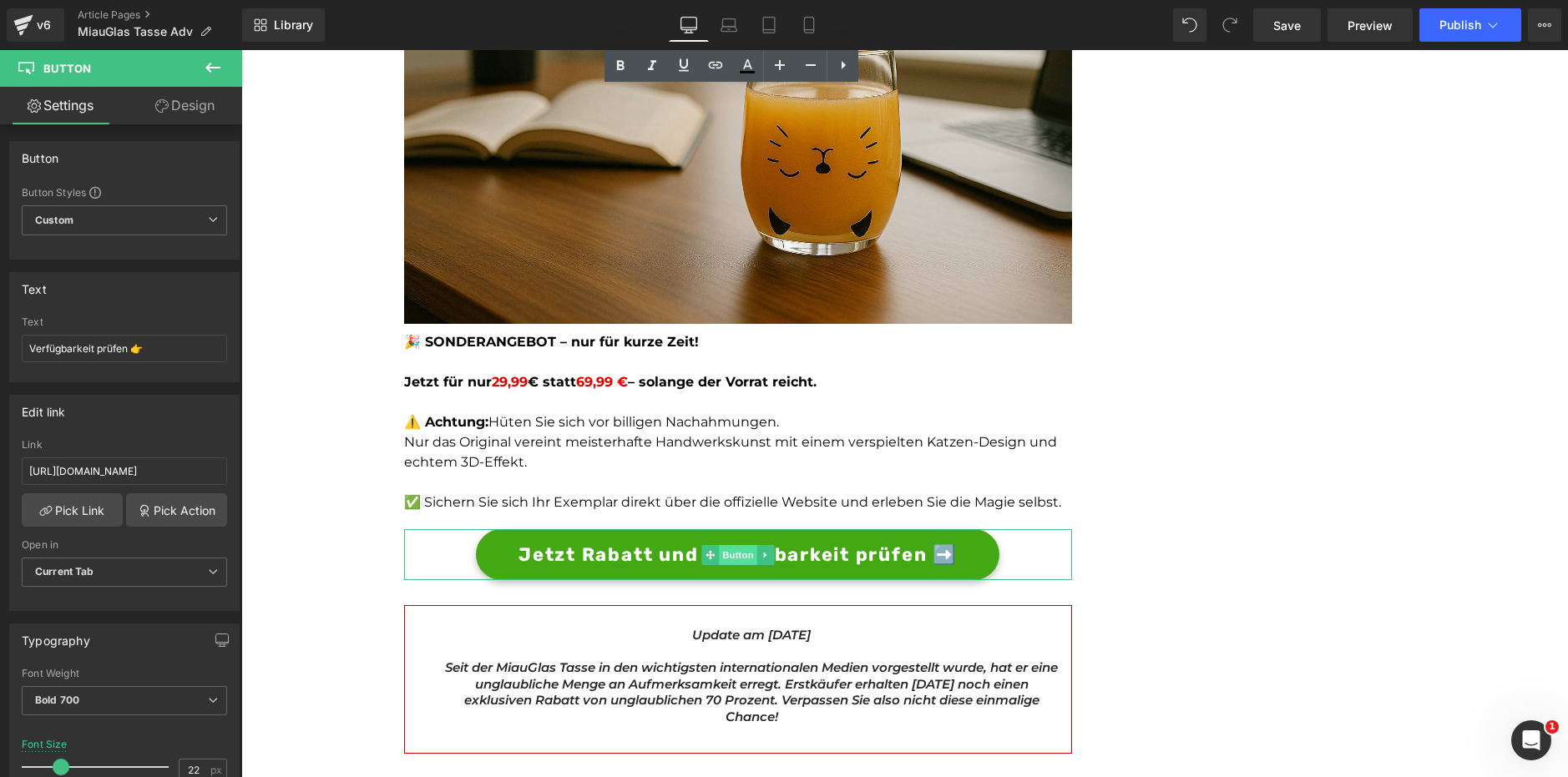
click at [729, 559] on span "Button" at bounding box center [738, 555] width 39 height 20
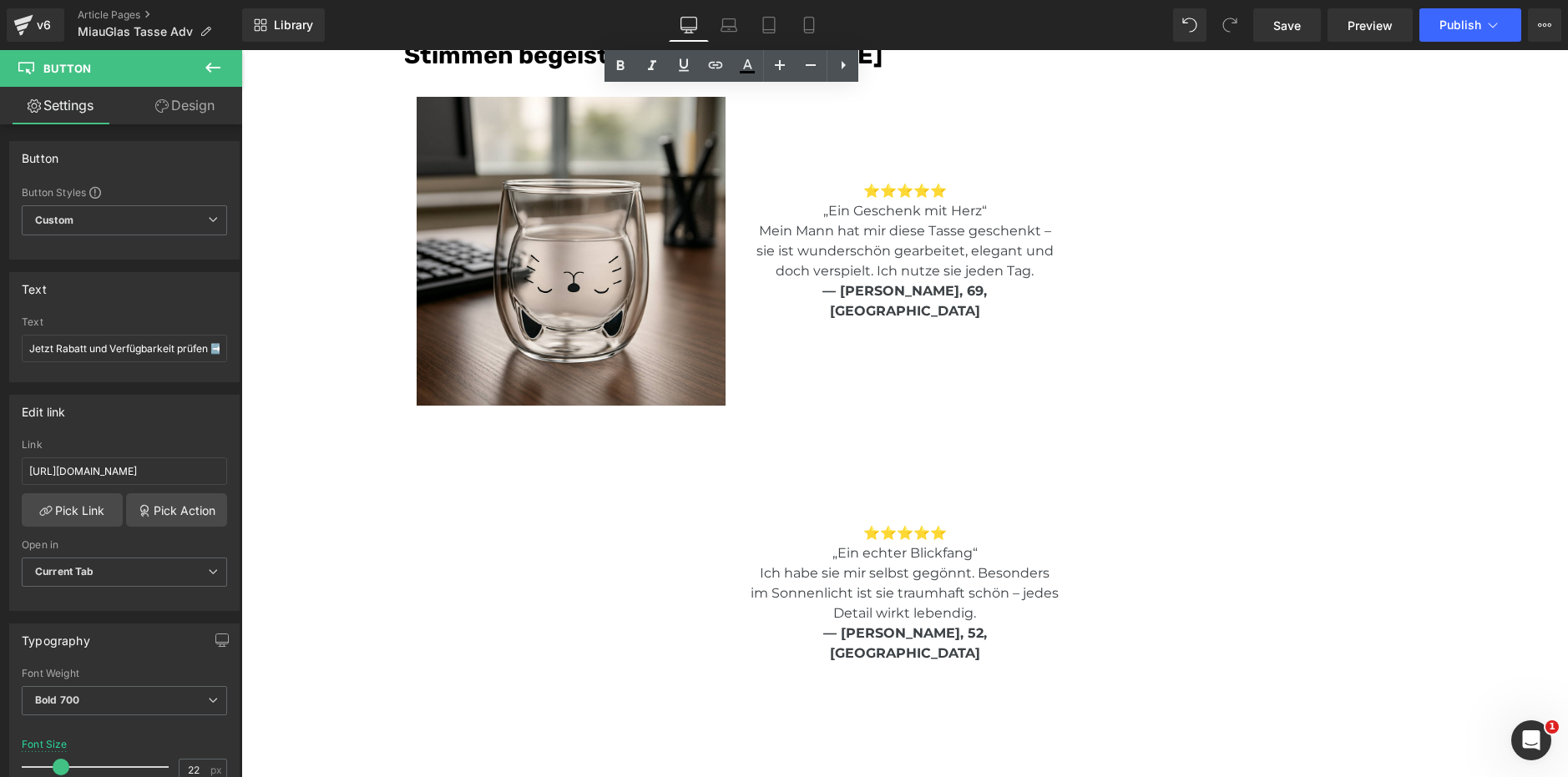
scroll to position [3669, 0]
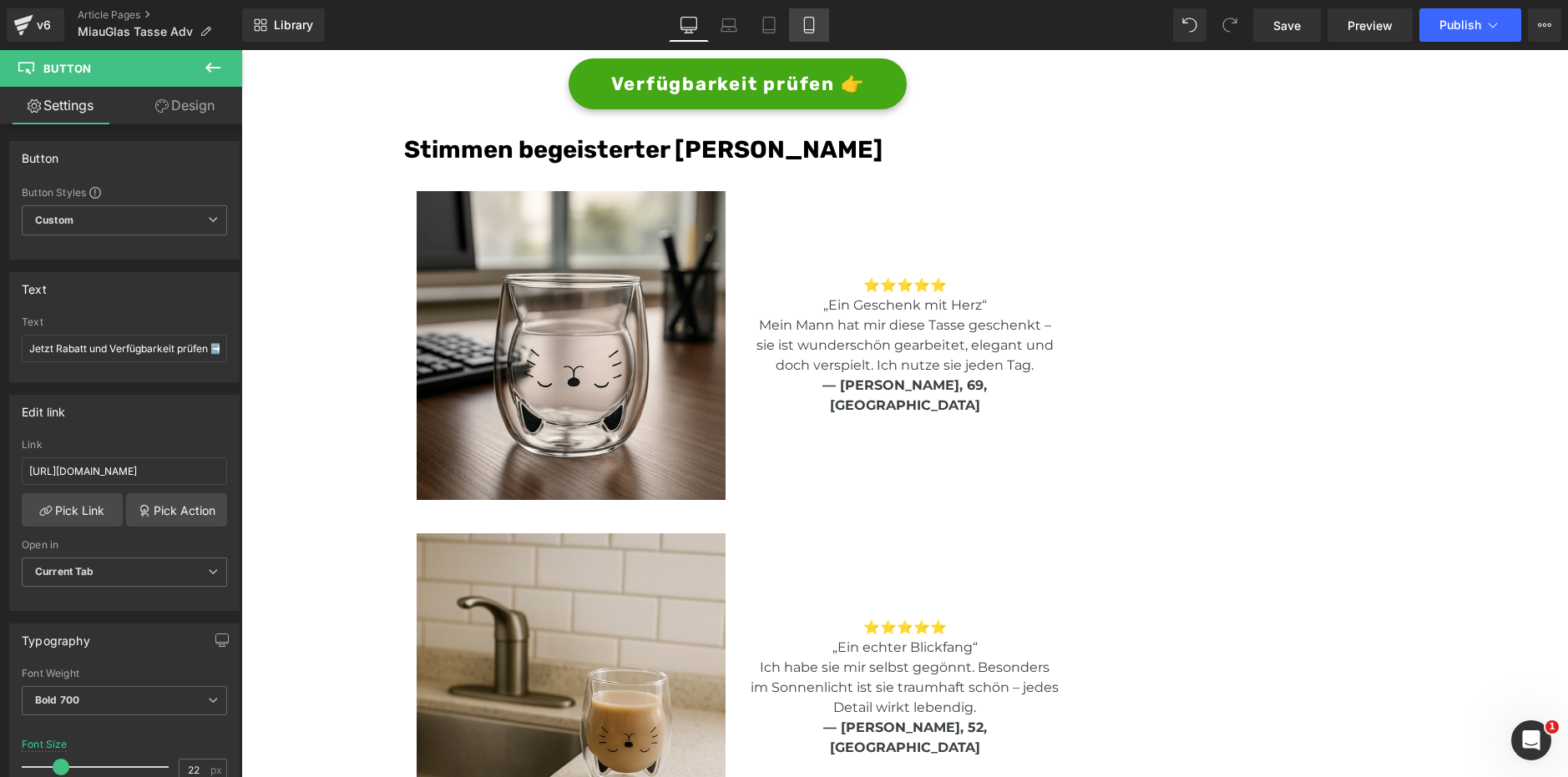
click at [813, 29] on icon at bounding box center [809, 25] width 17 height 17
type input "14"
type input "100"
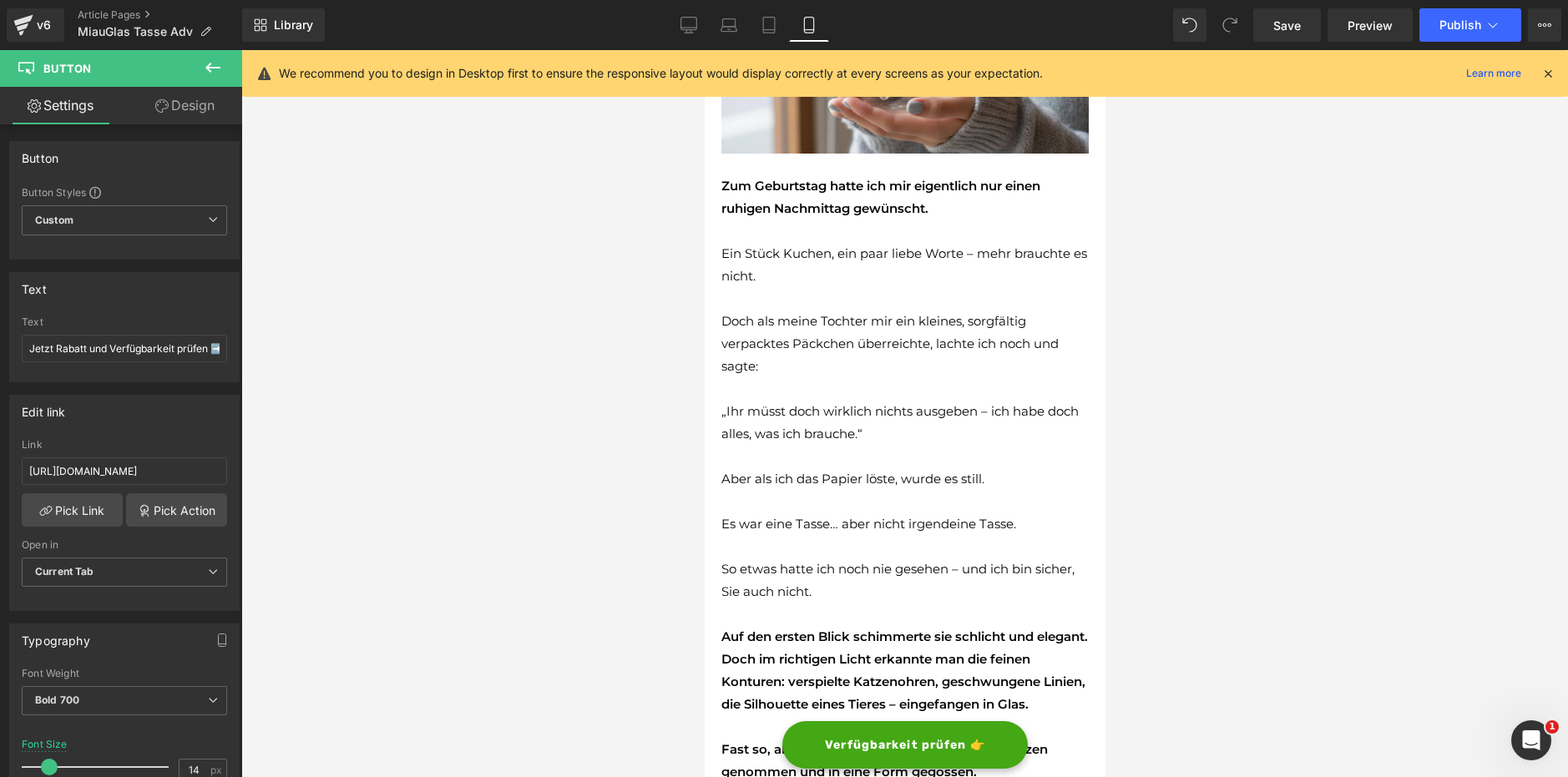
scroll to position [0, 0]
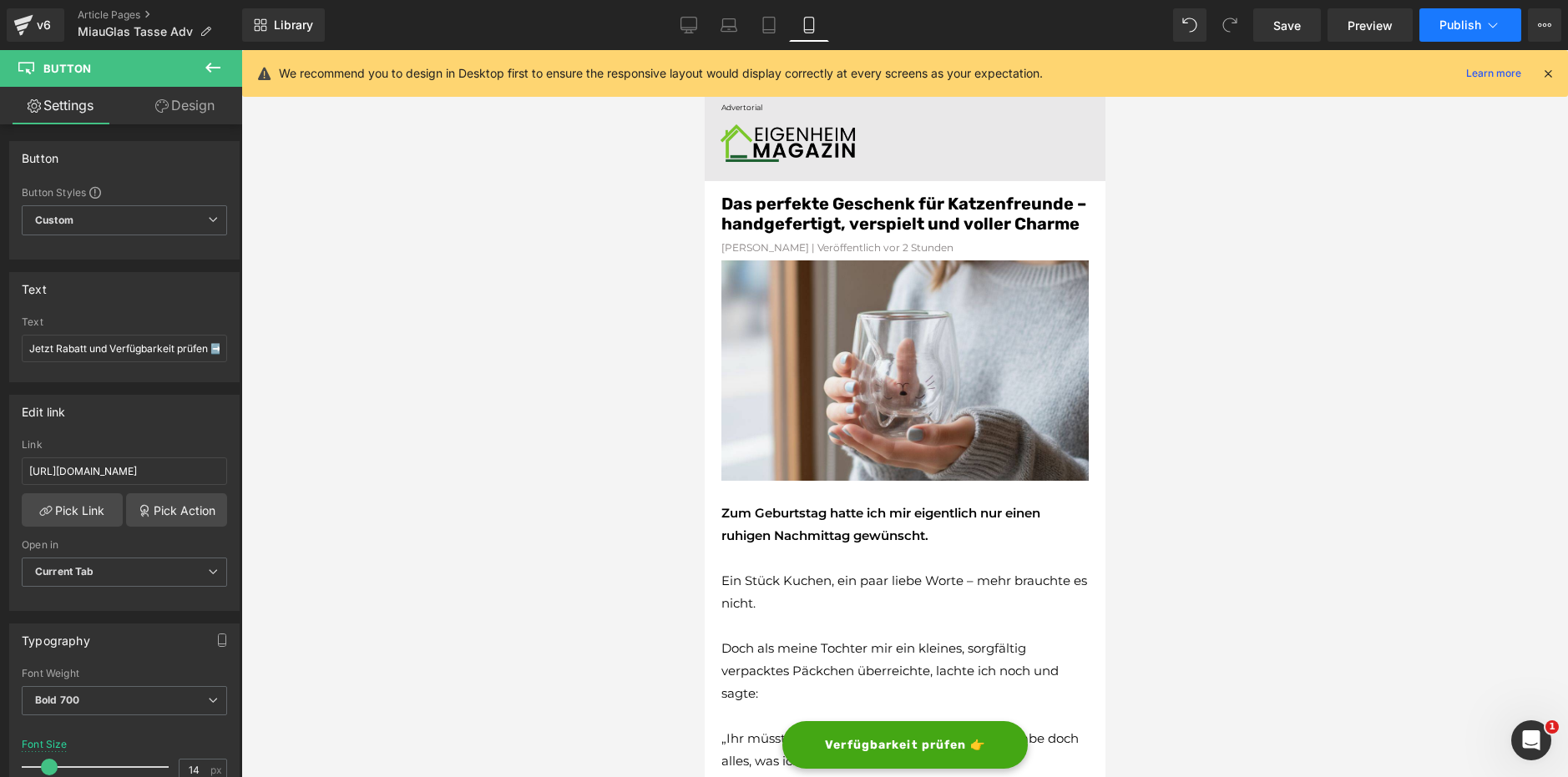
click at [1492, 21] on icon at bounding box center [1493, 25] width 17 height 17
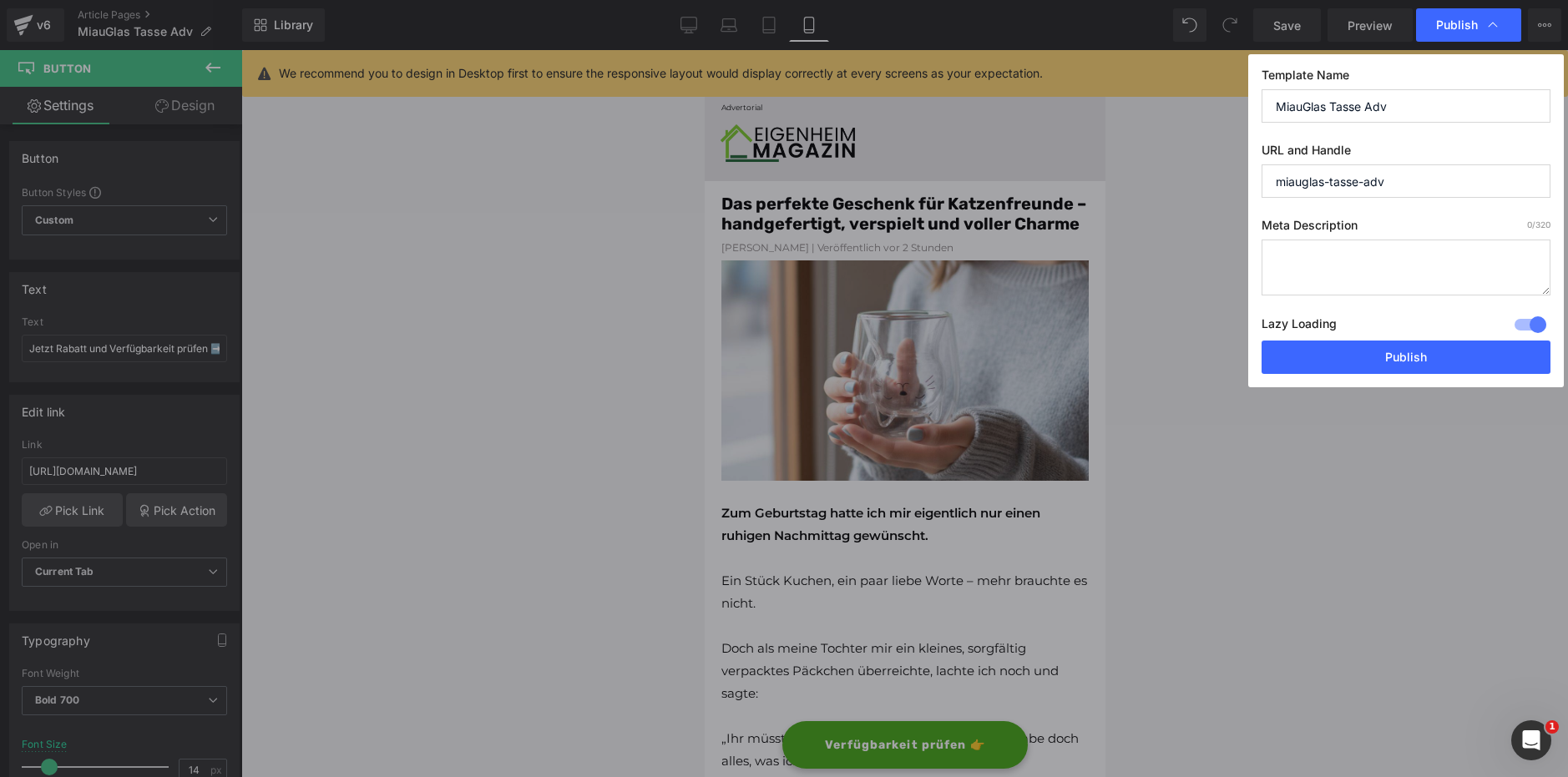
click at [1525, 325] on div at bounding box center [1530, 325] width 40 height 27
click at [1424, 355] on button "Publish" at bounding box center [1405, 357] width 288 height 33
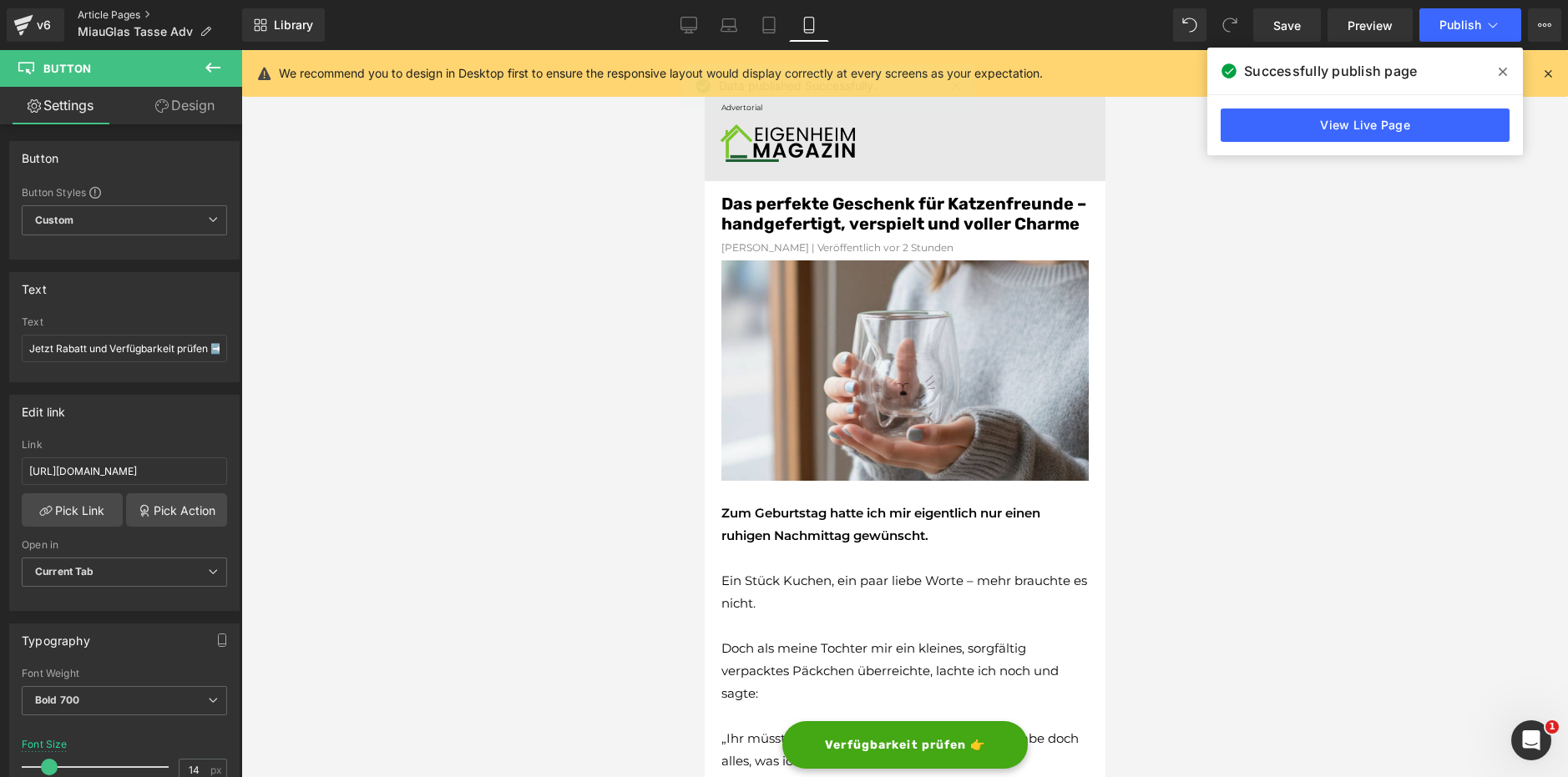
click at [107, 11] on link "Article Pages" at bounding box center [159, 14] width 164 height 13
